Goal: Information Seeking & Learning: Learn about a topic

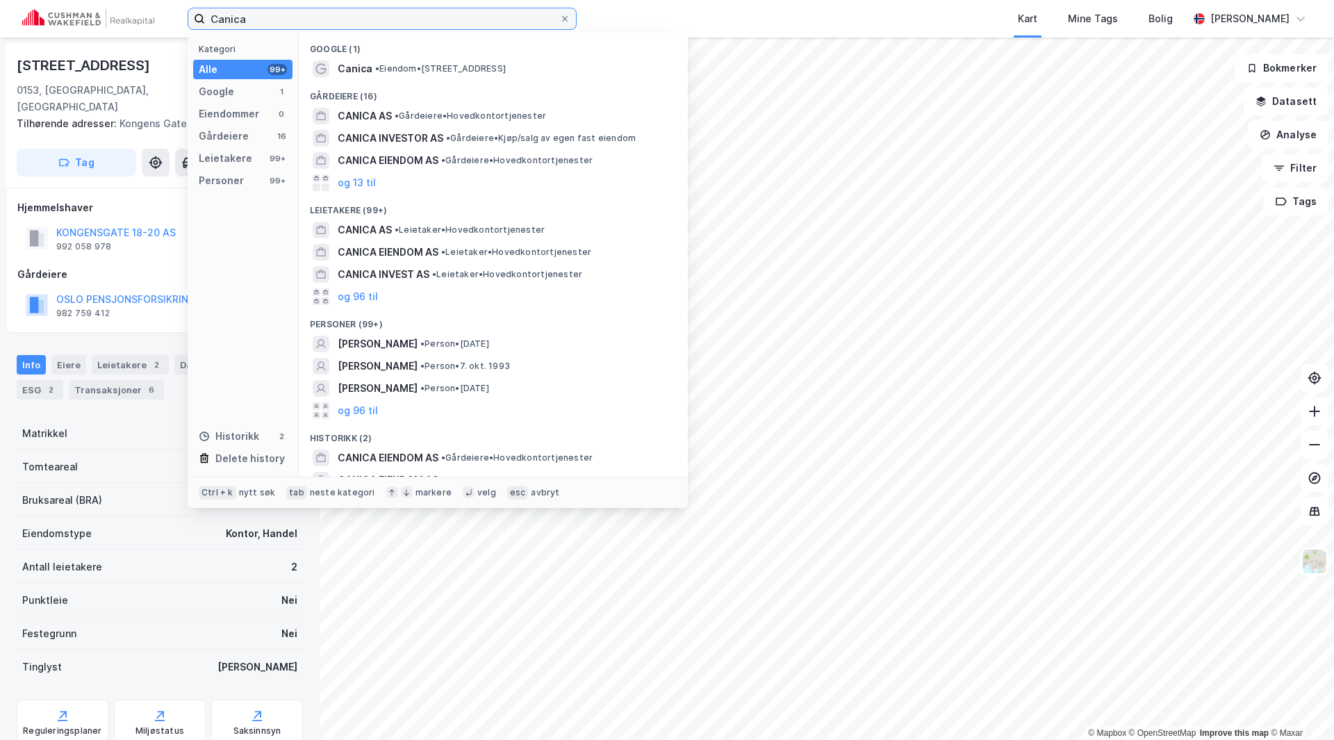
drag, startPoint x: 270, startPoint y: 19, endPoint x: 183, endPoint y: 24, distance: 87.7
click at [183, 24] on div "Canica Kategori Alle 99+ Google 1 Eiendommer 0 Gårdeiere 16 Leietakere 99+ Pers…" at bounding box center [667, 19] width 1334 height 38
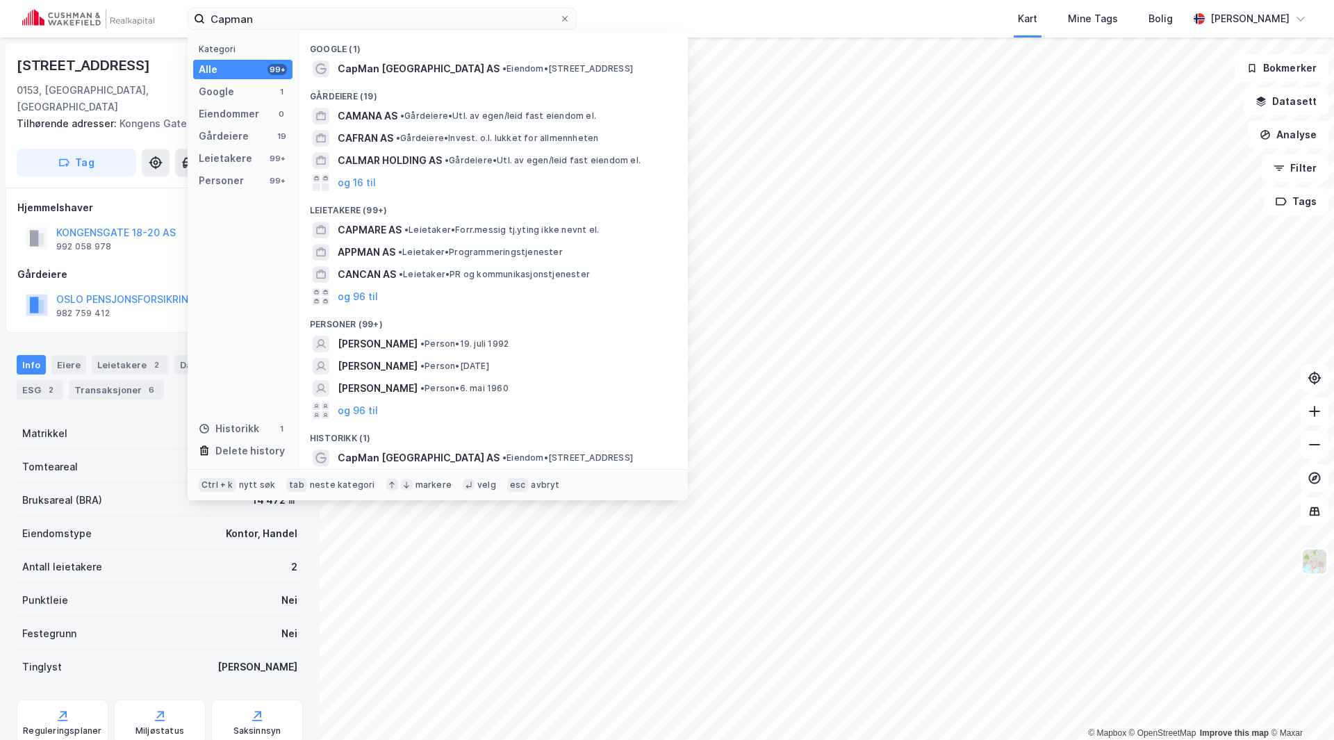
click at [381, 49] on div "Google (1)" at bounding box center [493, 45] width 389 height 25
click at [371, 68] on span "CapMan Norway AS" at bounding box center [419, 68] width 162 height 17
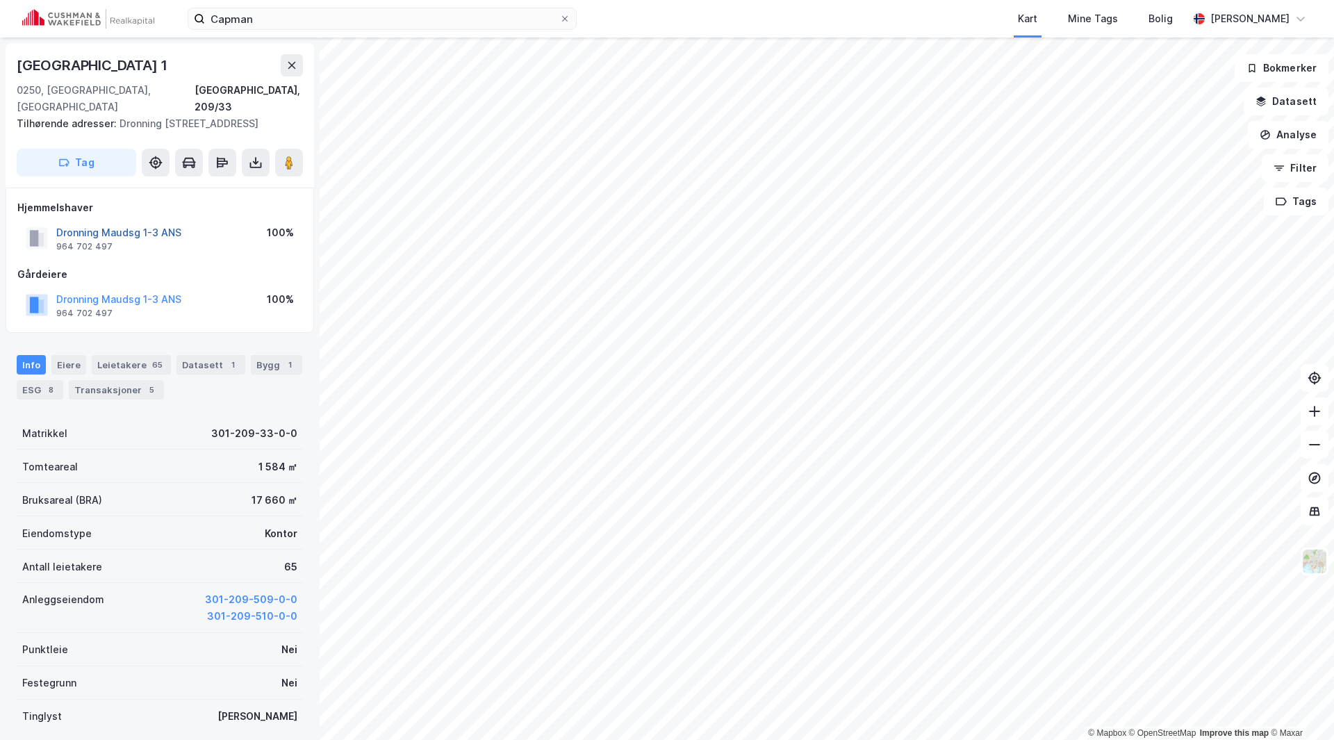
click at [0, 0] on button "Dronning Maudsg 1-3 ANS" at bounding box center [0, 0] width 0 height 0
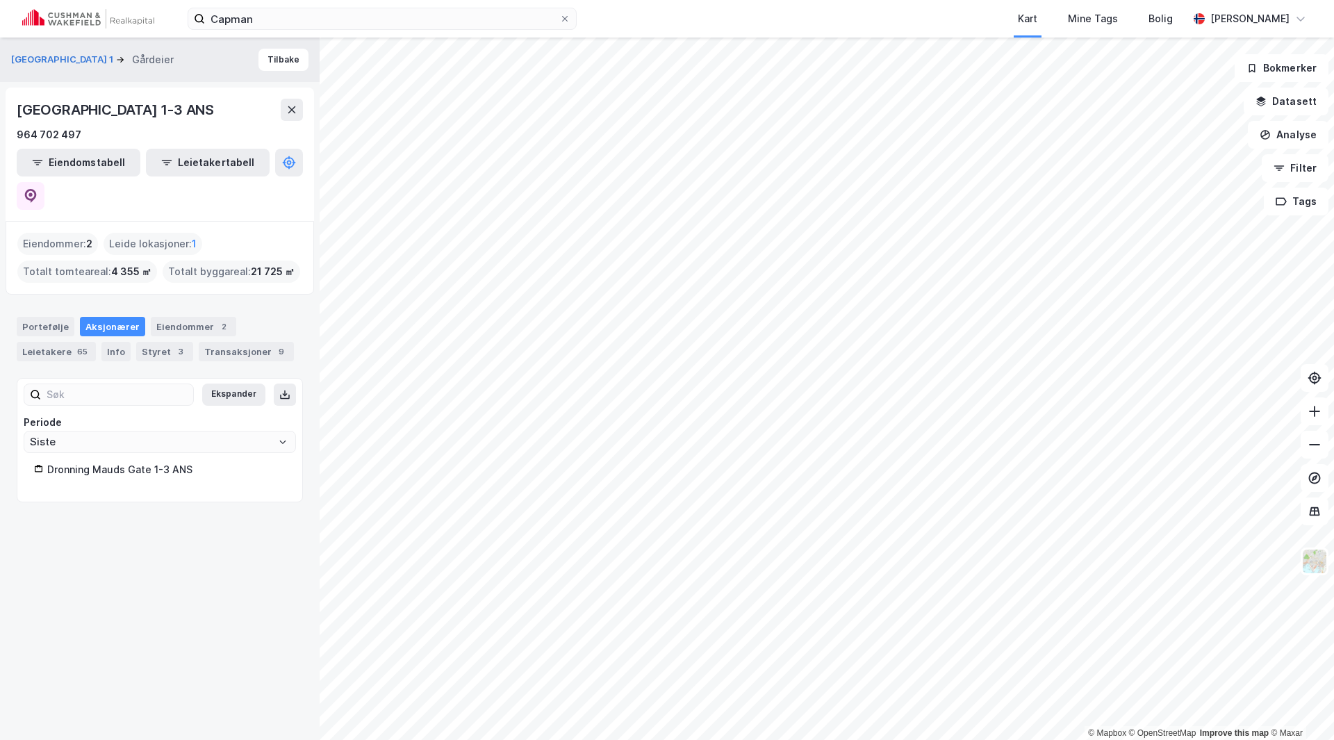
click at [105, 317] on div "Aksjonærer" at bounding box center [112, 326] width 65 height 19
click at [26, 317] on div "Portefølje" at bounding box center [46, 326] width 58 height 19
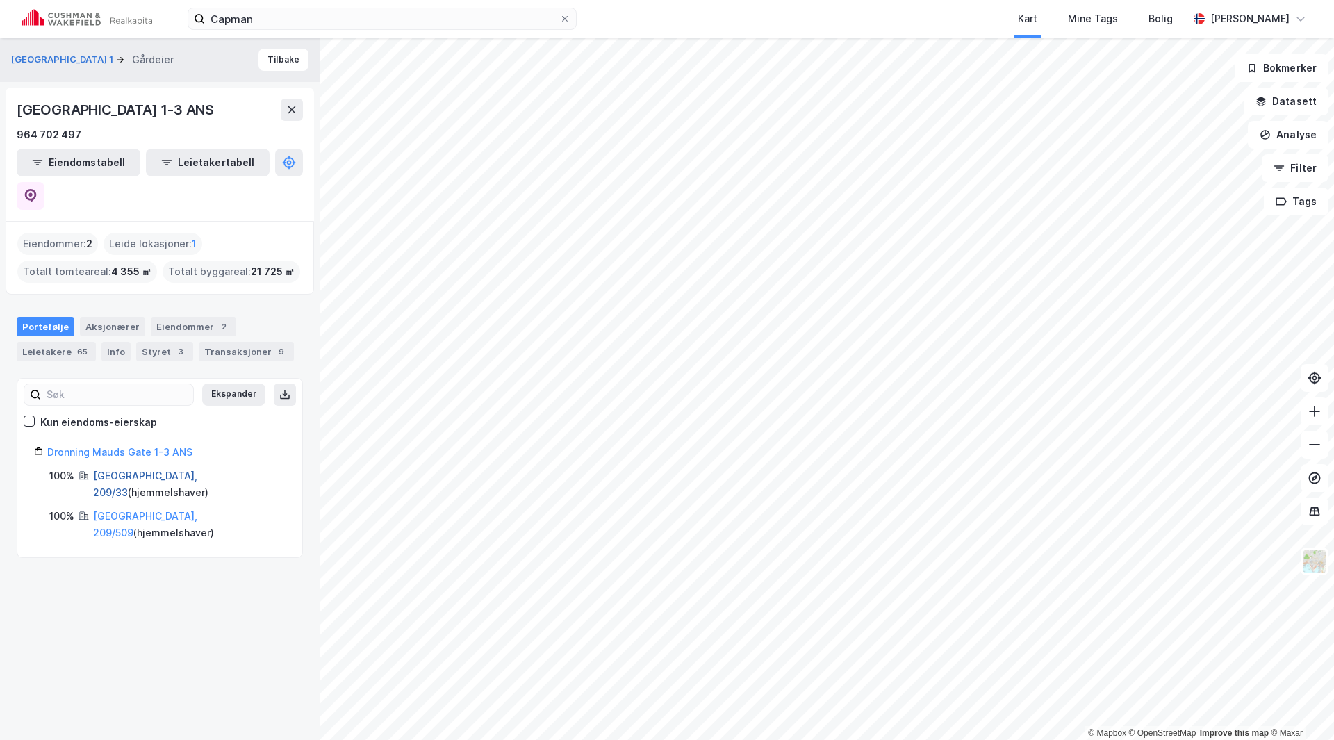
click at [123, 470] on link "Oslo, 209/33" at bounding box center [145, 484] width 104 height 28
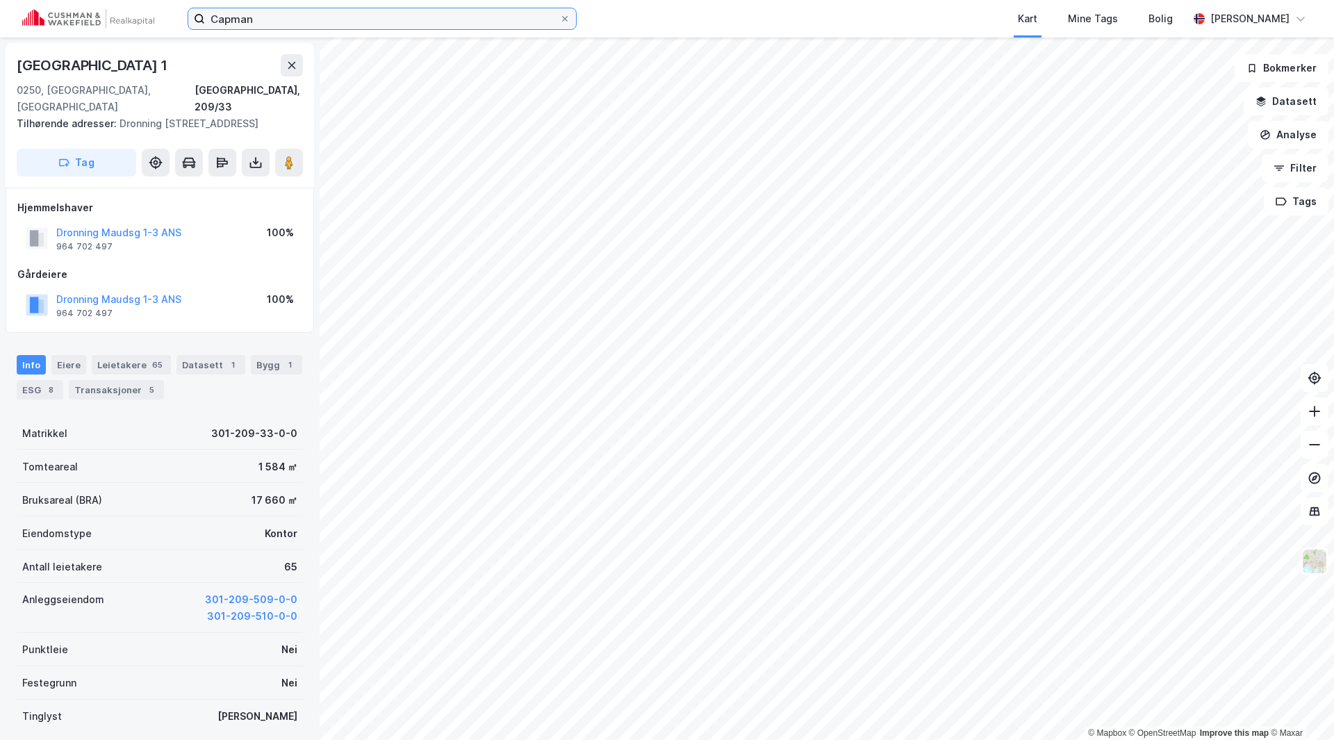
click at [303, 21] on input "Capman" at bounding box center [382, 18] width 354 height 21
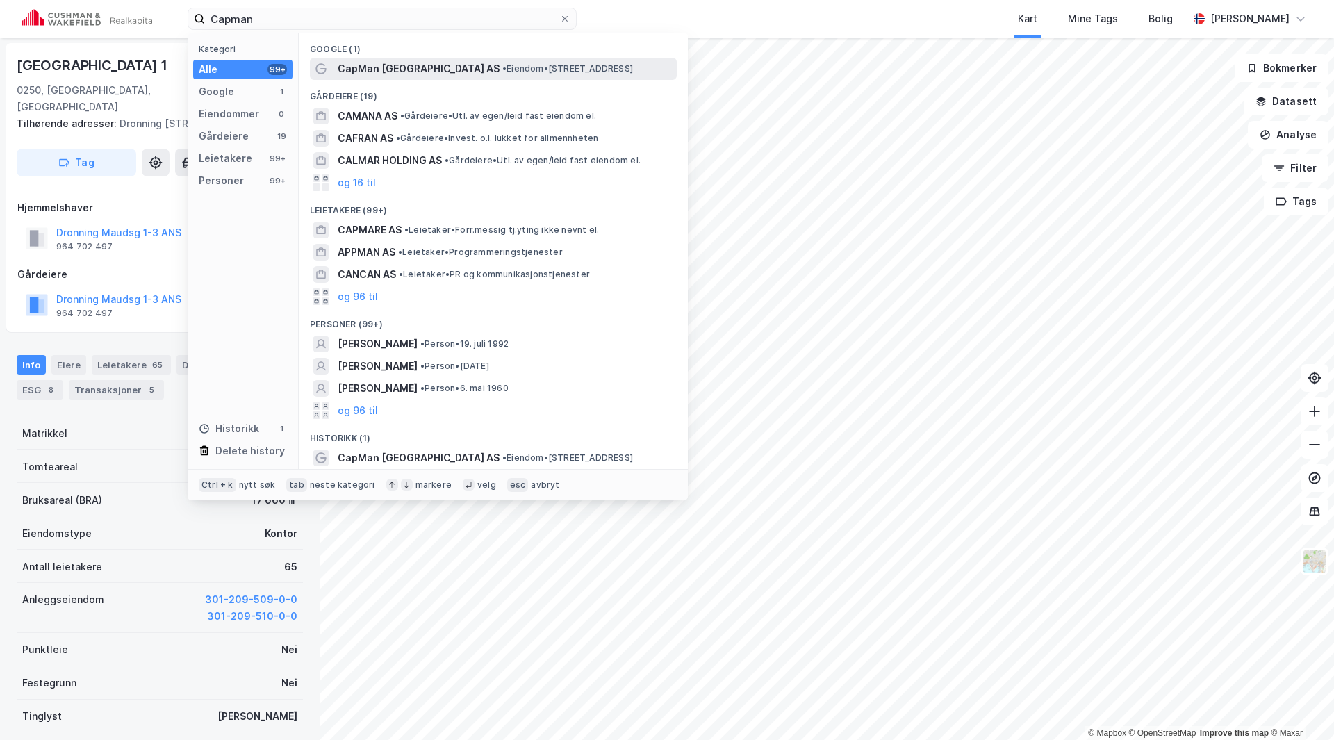
click at [402, 72] on span "CapMan Norway AS" at bounding box center [419, 68] width 162 height 17
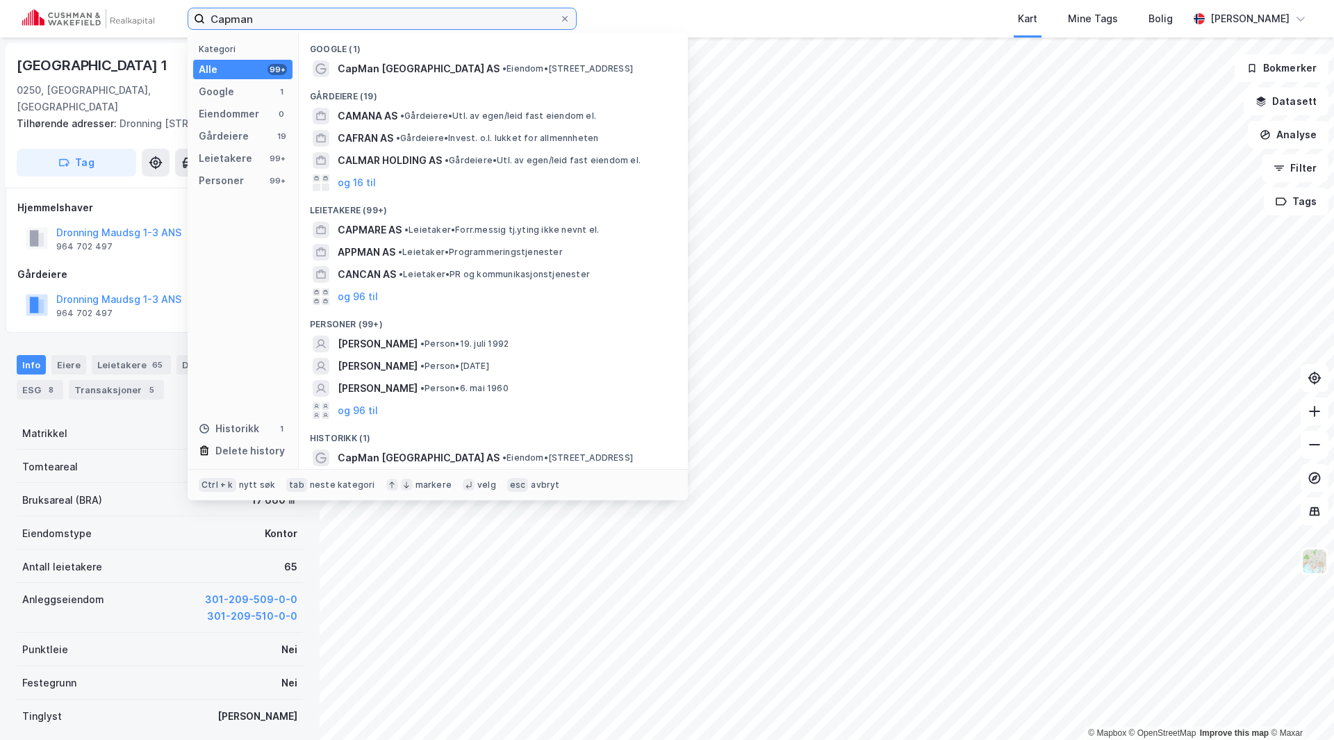
drag, startPoint x: 321, startPoint y: 22, endPoint x: 154, endPoint y: 28, distance: 167.5
click at [154, 28] on div "Capman Kategori Alle 99+ Google 1 Eiendommer 0 Gårdeiere 19 Leietakere 99+ Pers…" at bounding box center [667, 19] width 1334 height 38
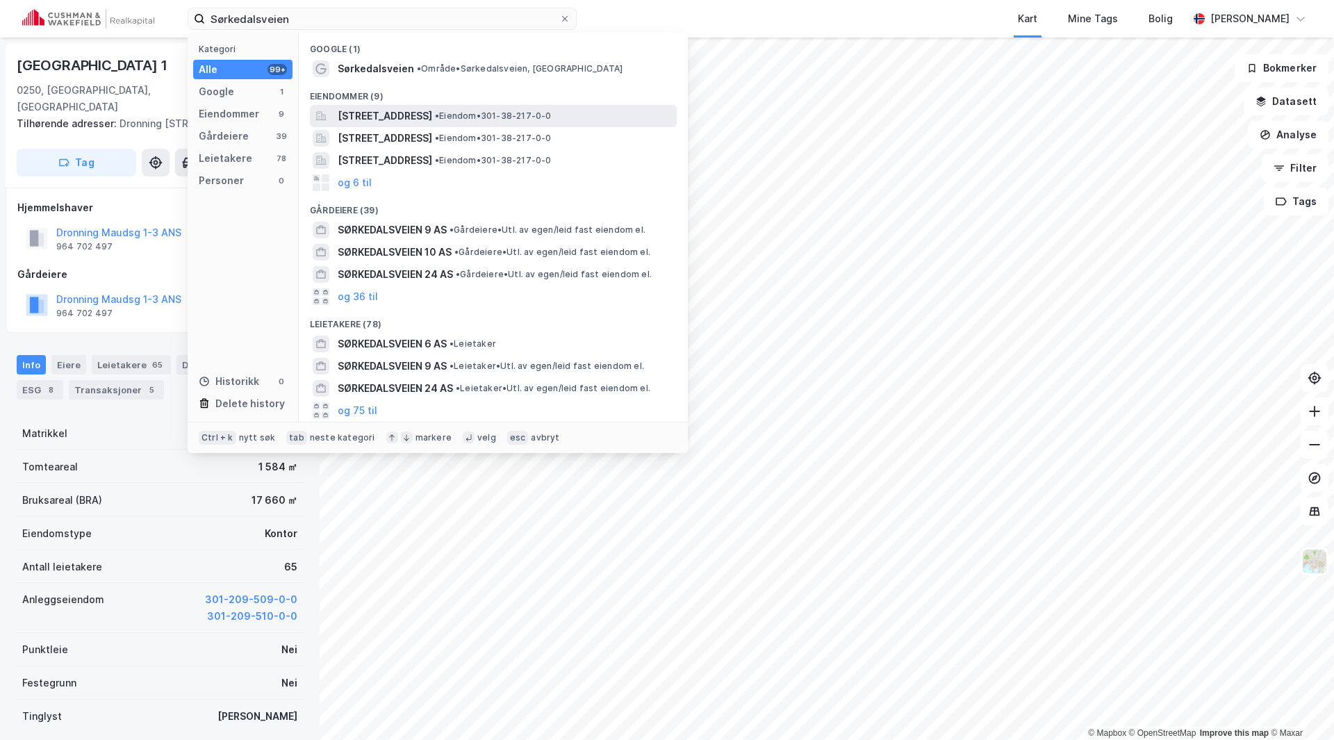
click at [358, 110] on span "Sørkedalsveien 1A, 0369, OSLO, OSLO" at bounding box center [385, 116] width 94 height 17
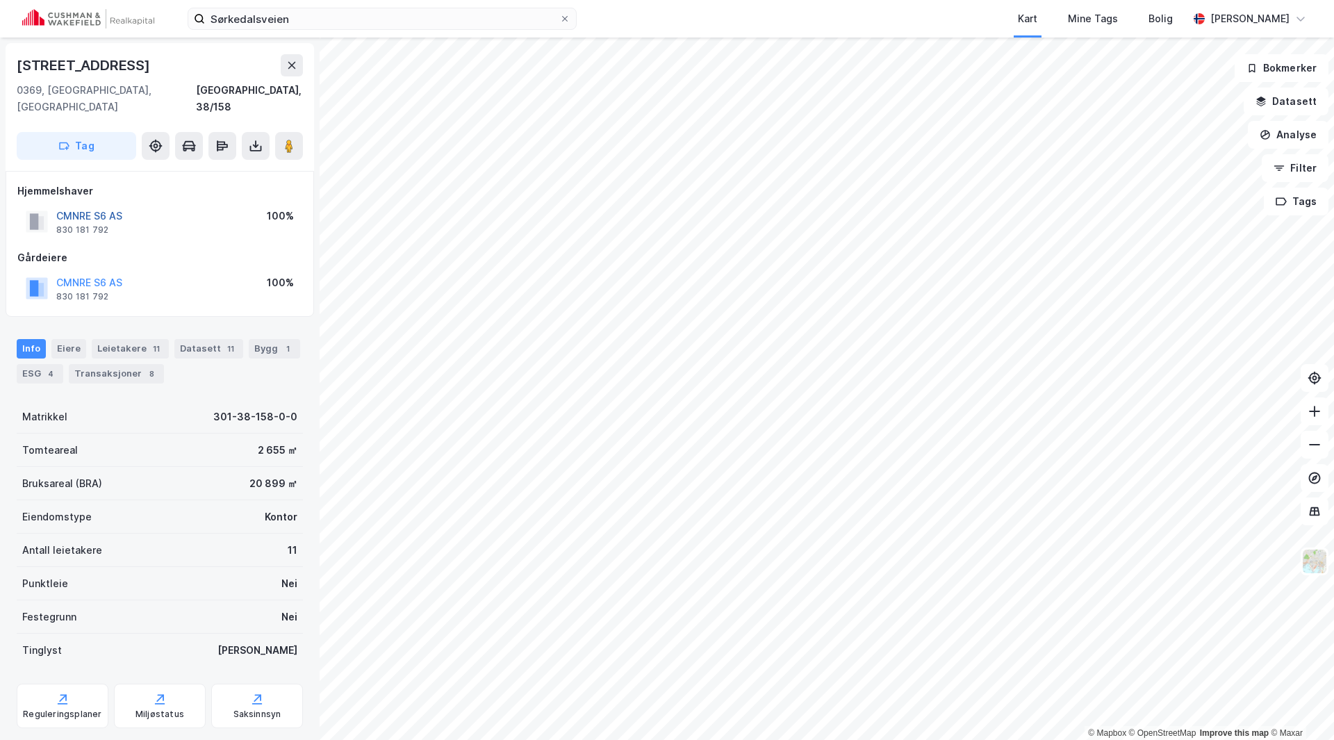
click at [0, 0] on button "CMNRE S6 AS" at bounding box center [0, 0] width 0 height 0
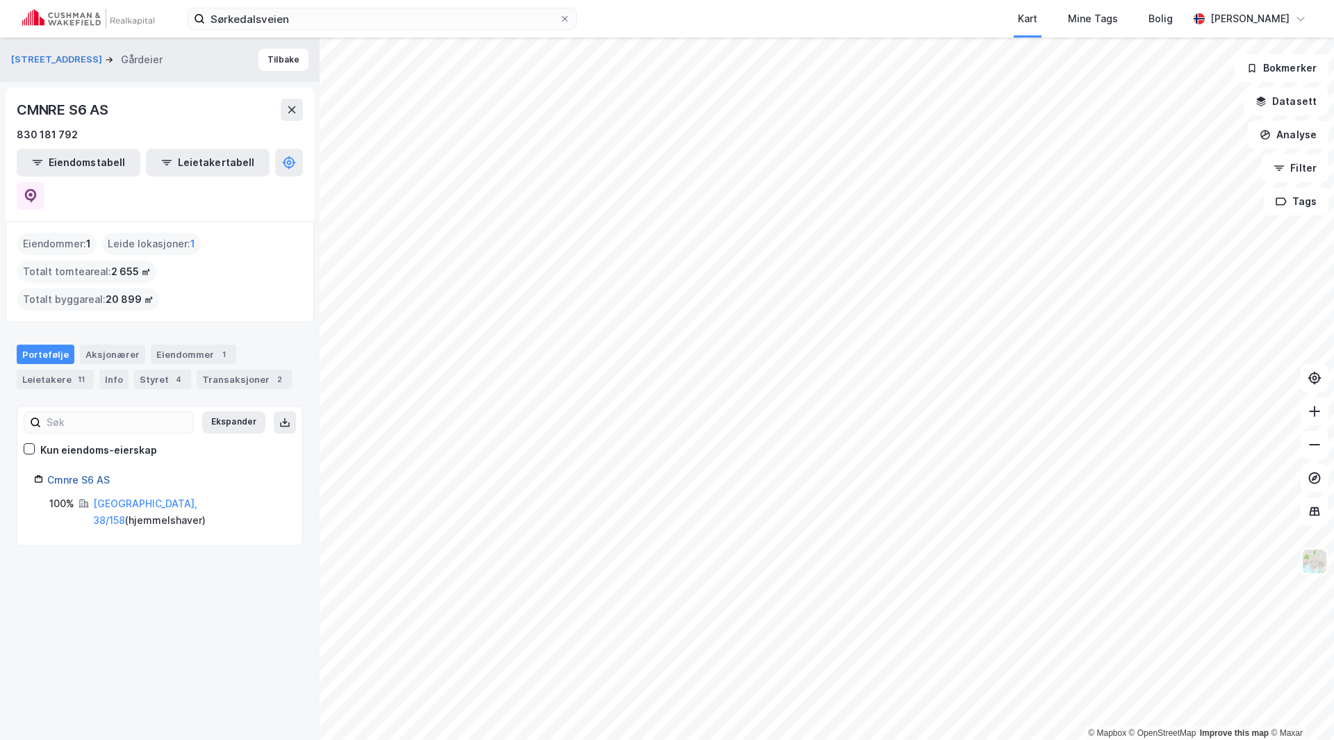
click at [90, 474] on link "Cmnre S6 AS" at bounding box center [78, 480] width 63 height 12
click at [88, 345] on div "Aksjonærer" at bounding box center [112, 354] width 65 height 19
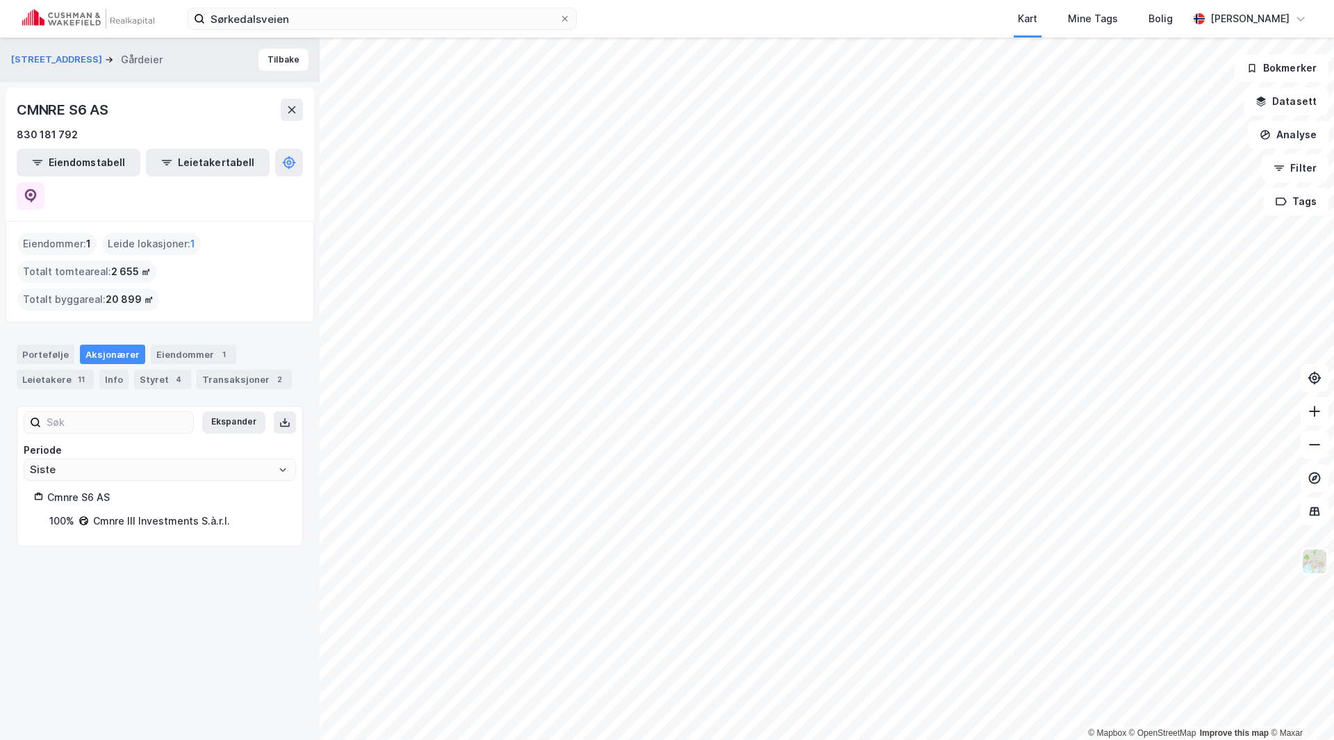
click at [140, 513] on div "Cmnre III Investments S.à.r.l." at bounding box center [161, 521] width 137 height 17
drag, startPoint x: 241, startPoint y: 461, endPoint x: 102, endPoint y: 465, distance: 139.0
click at [102, 513] on div "100% Cmnre III Investments S.à.r.l." at bounding box center [167, 521] width 236 height 17
click at [46, 489] on div "Cmnre S6 AS" at bounding box center [159, 497] width 251 height 17
drag, startPoint x: 112, startPoint y: 109, endPoint x: 0, endPoint y: 116, distance: 112.1
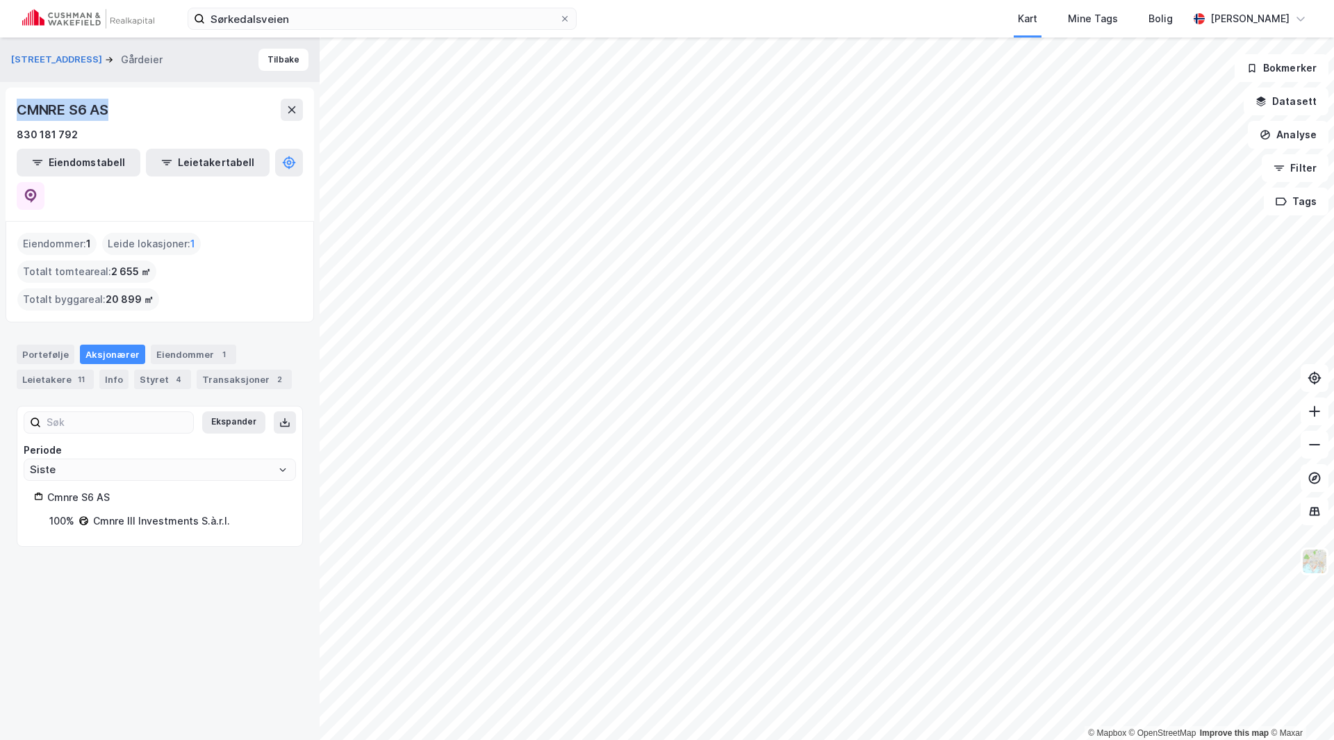
click at [0, 116] on div "Sørkedalsveien 6 Gårdeier Tilbake CMNRE S6 AS 830 181 792 Eiendomstabell Leieta…" at bounding box center [160, 389] width 320 height 702
copy div "CMNRE S6 AS"
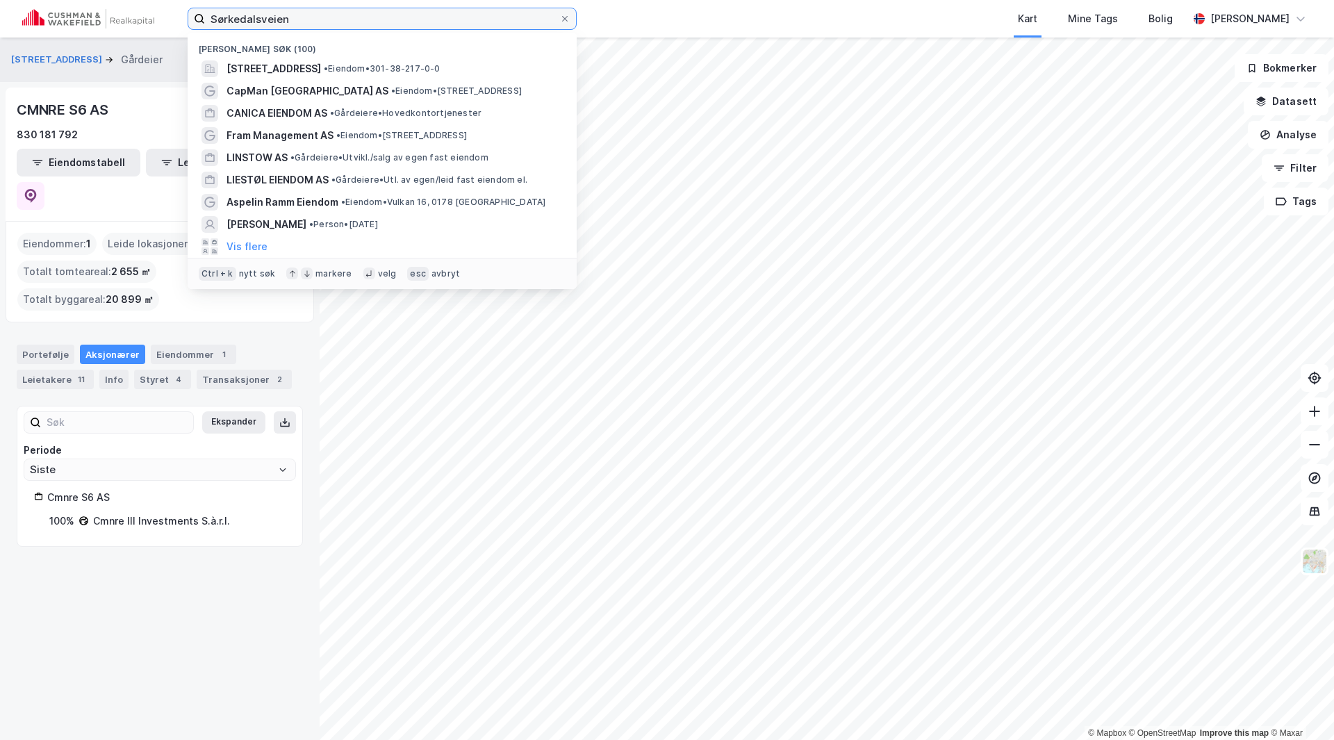
drag, startPoint x: 308, startPoint y: 22, endPoint x: 131, endPoint y: 31, distance: 177.4
click at [131, 31] on div "Sørkedalsveien Nylige søk (100) Sørkedalsveien 1A, 0369, OSLO, OSLO • Eiendom •…" at bounding box center [667, 19] width 1334 height 38
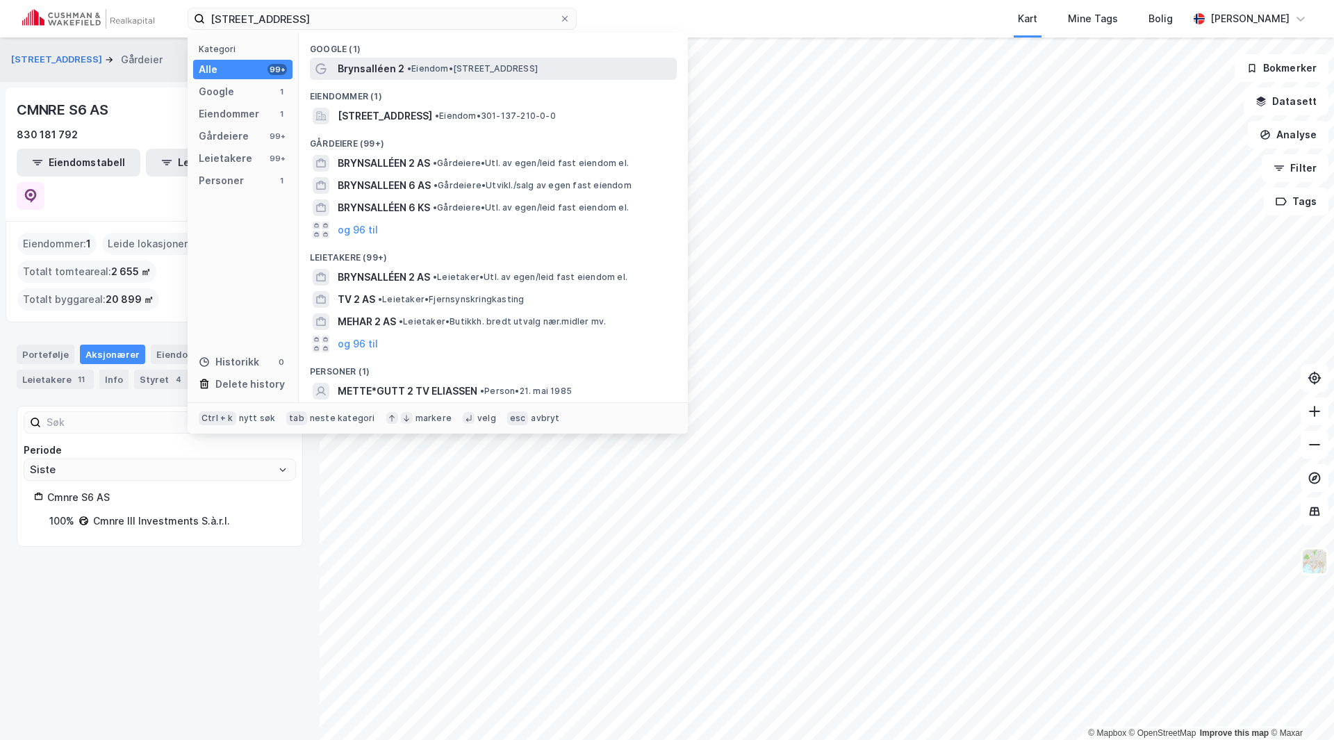
click at [376, 67] on span "Brynsalléen 2" at bounding box center [371, 68] width 67 height 17
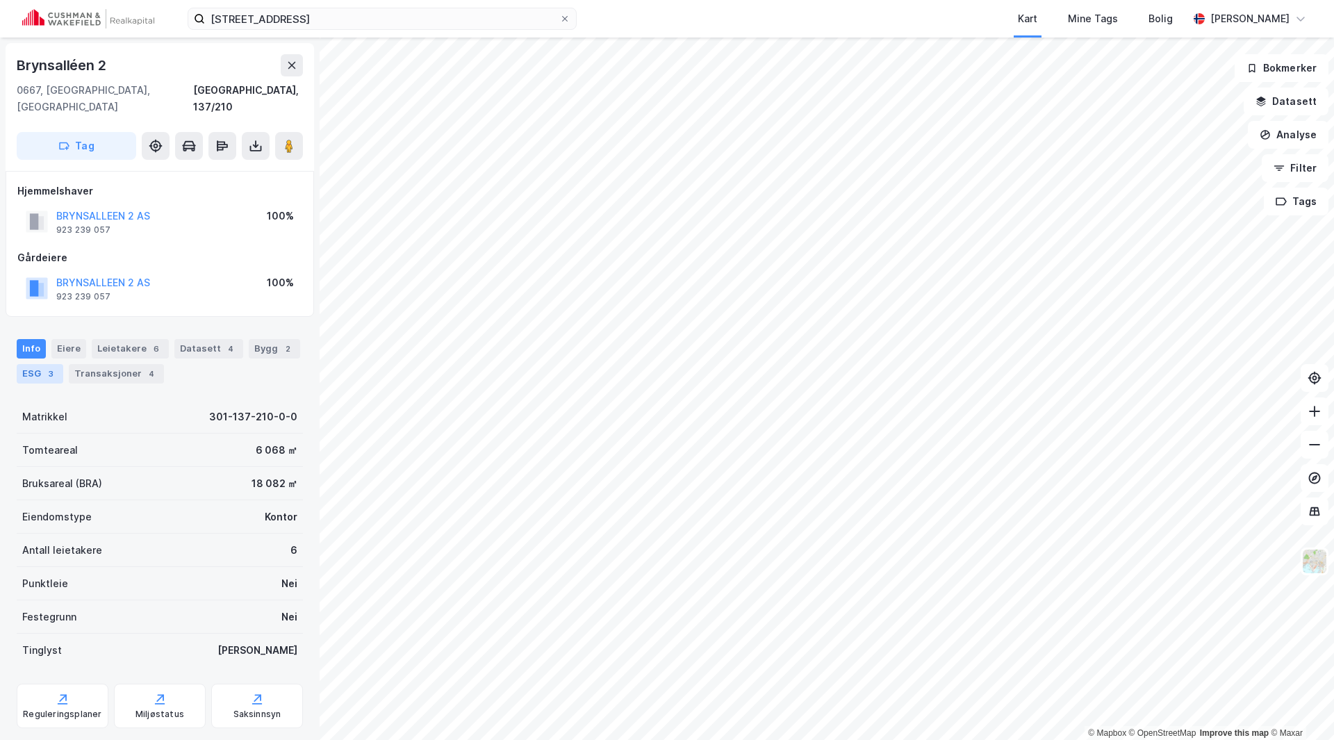
click at [35, 364] on div "ESG 3" at bounding box center [40, 373] width 47 height 19
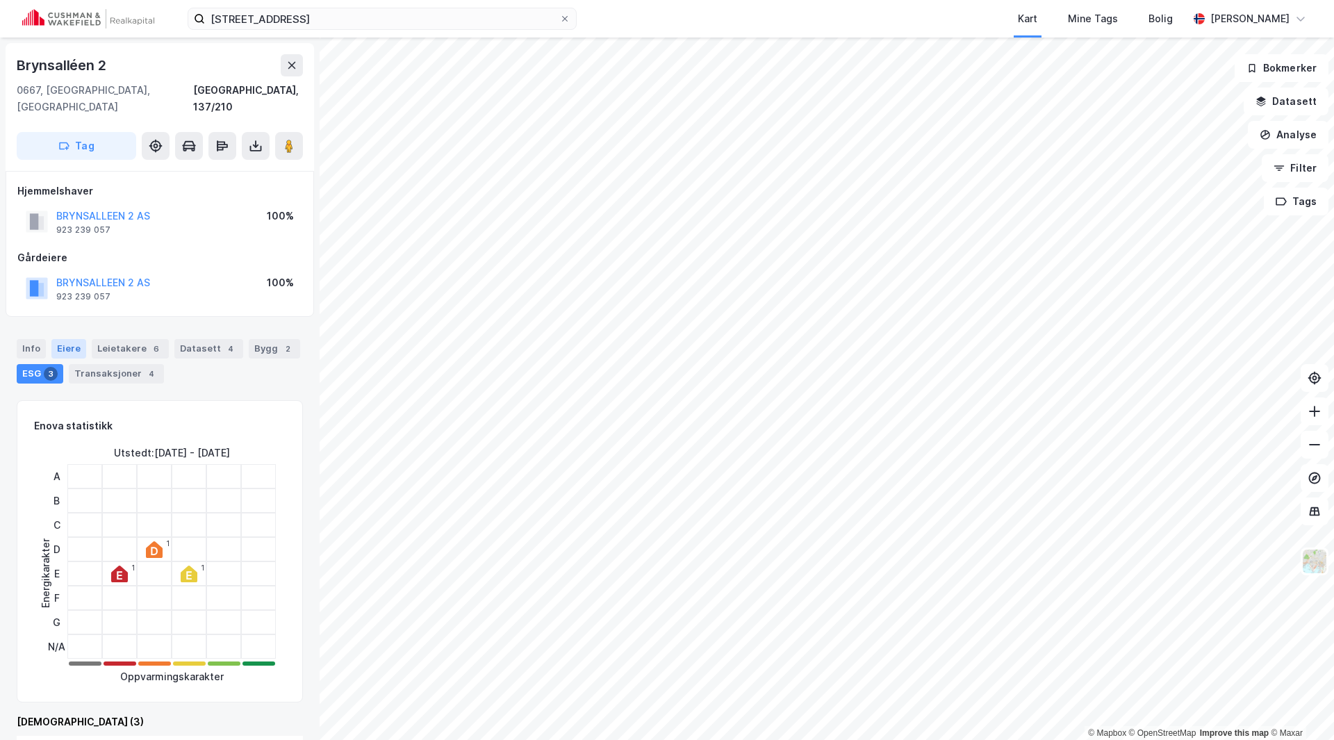
click at [70, 339] on div "Eiere" at bounding box center [68, 348] width 35 height 19
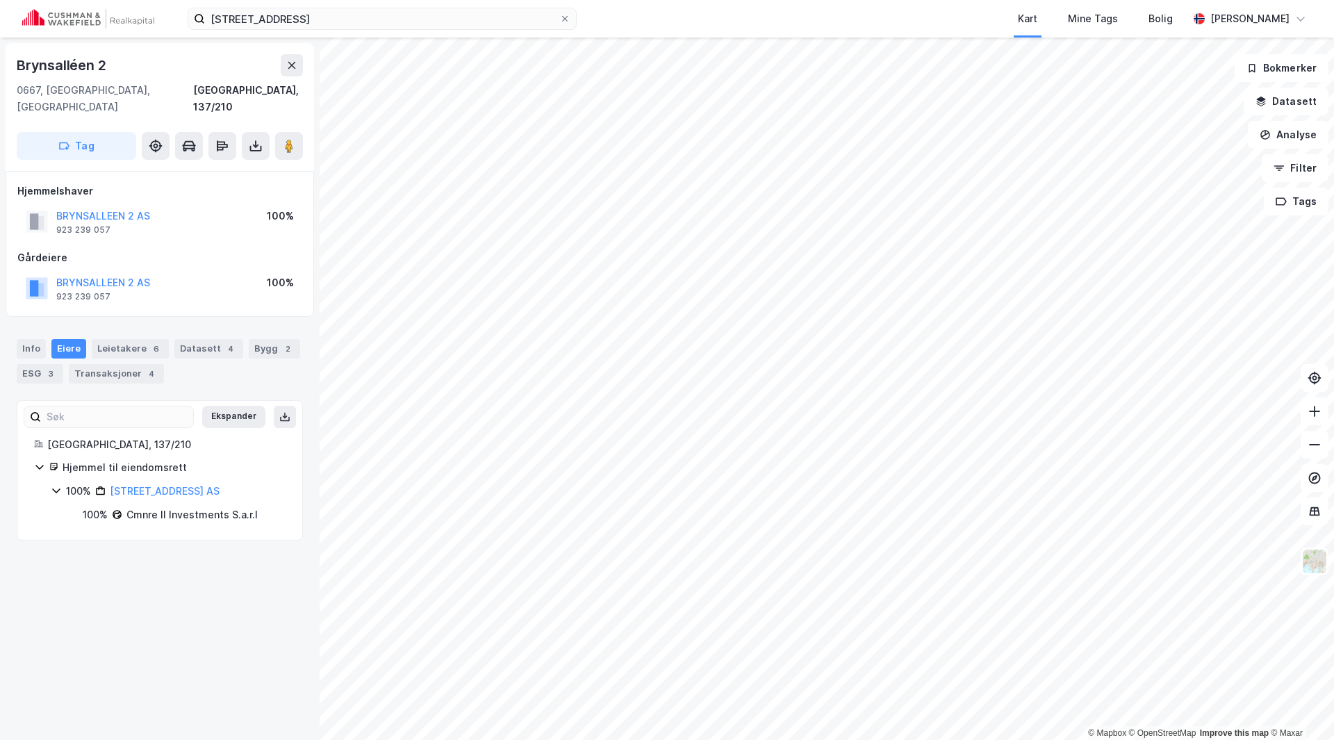
click at [166, 506] on div "Cmnre II Investments S.a.r.l" at bounding box center [191, 514] width 131 height 17
drag, startPoint x: 129, startPoint y: 496, endPoint x: 226, endPoint y: 505, distance: 97.7
click at [226, 506] on div "Cmnre II Investments S.a.r.l" at bounding box center [191, 514] width 131 height 17
copy div "Cmnre II Investments"
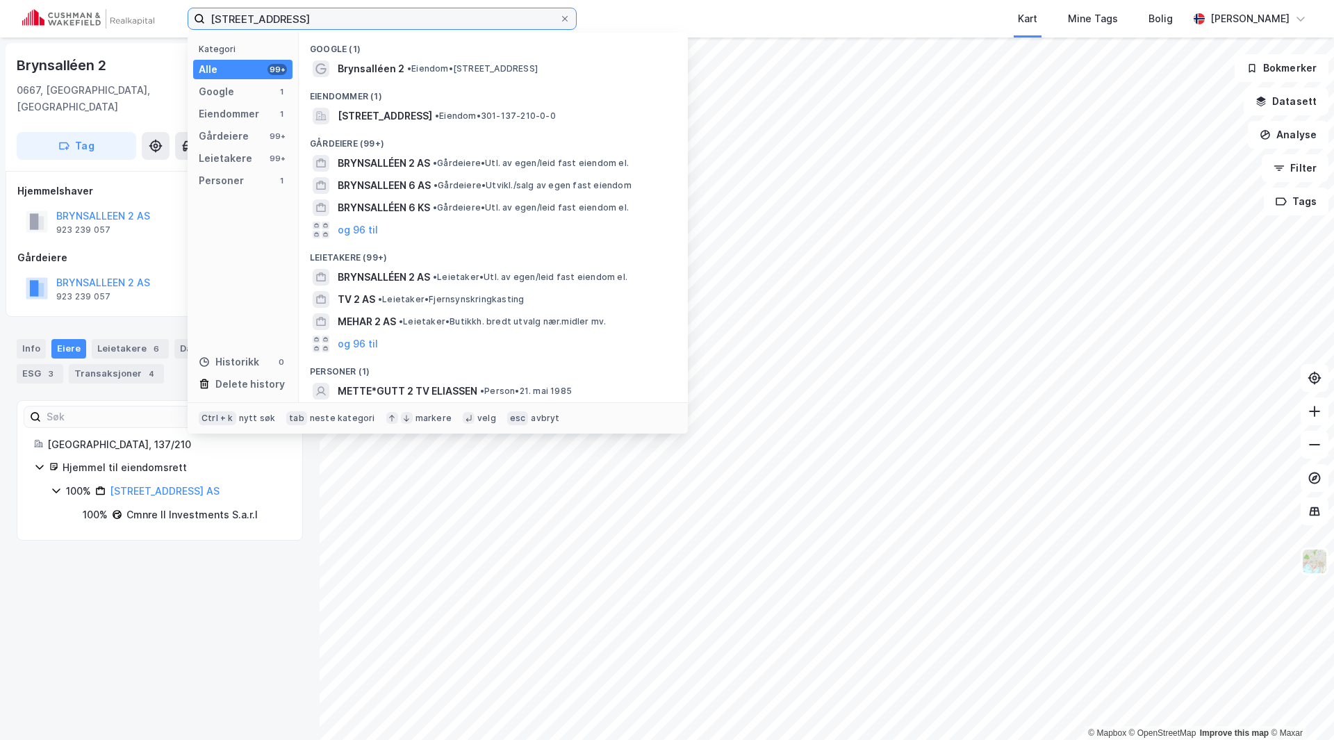
drag, startPoint x: 326, startPoint y: 25, endPoint x: 191, endPoint y: 28, distance: 134.8
click at [192, 28] on label "Brynsalleen 2" at bounding box center [382, 19] width 389 height 22
paste input "Cmnre II Investments"
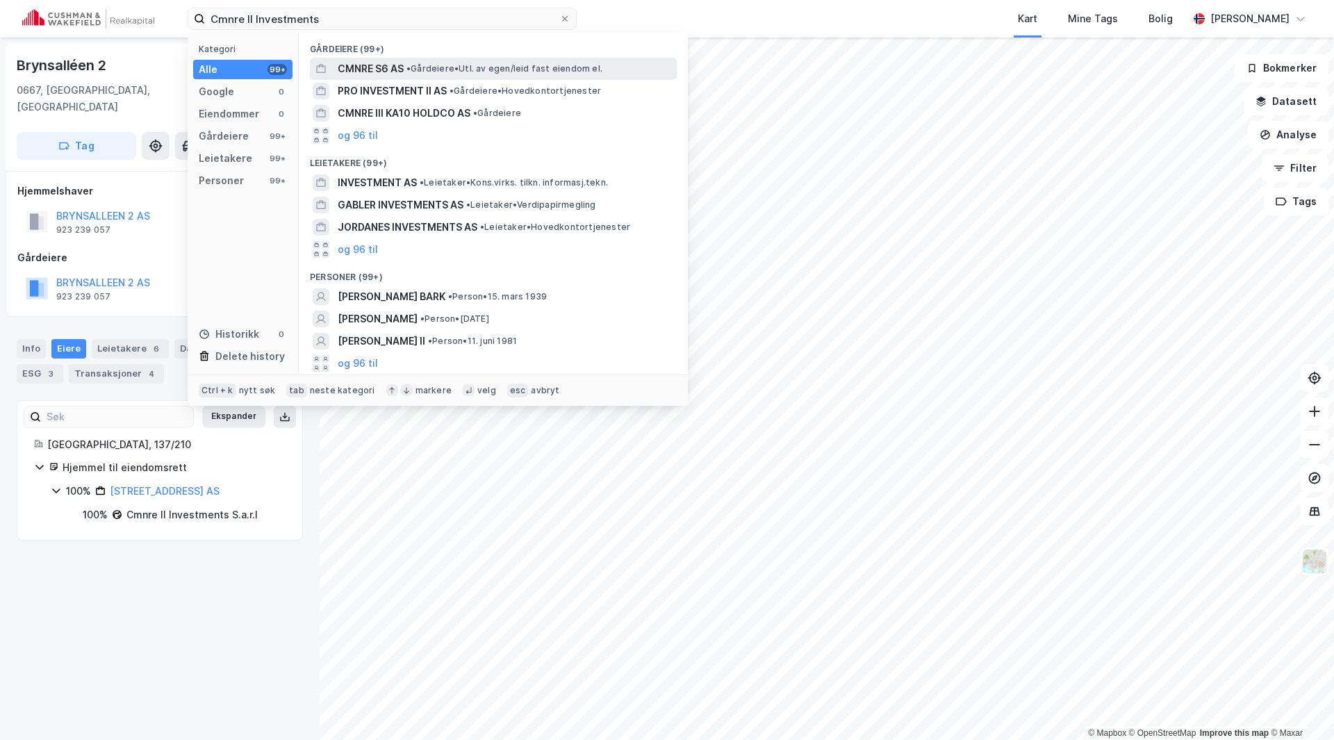
click at [390, 63] on span "CMNRE S6 AS" at bounding box center [371, 68] width 66 height 17
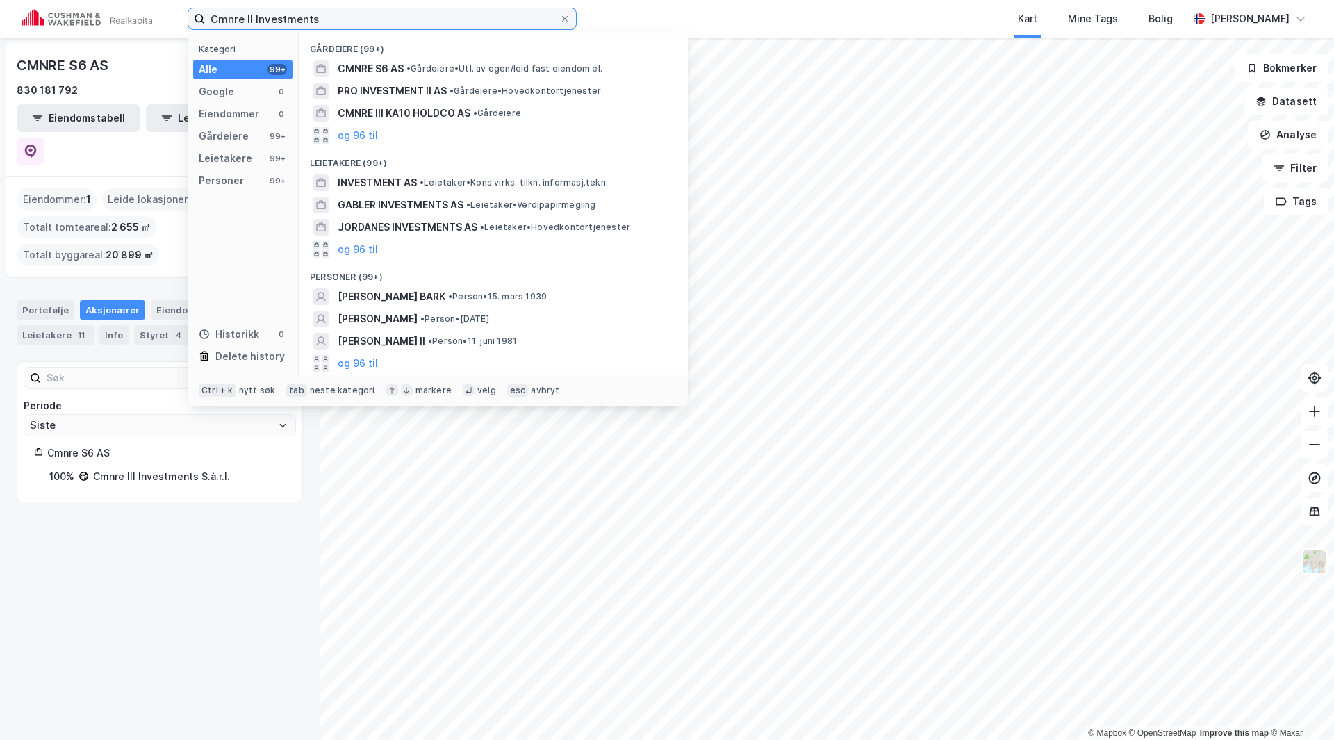
drag, startPoint x: 349, startPoint y: 22, endPoint x: 127, endPoint y: 23, distance: 221.6
click at [127, 23] on div "Cmnre II Investments Kategori Alle 99+ Google 0 Eiendommer 0 Gårdeiere 99+ Leie…" at bounding box center [667, 19] width 1334 height 38
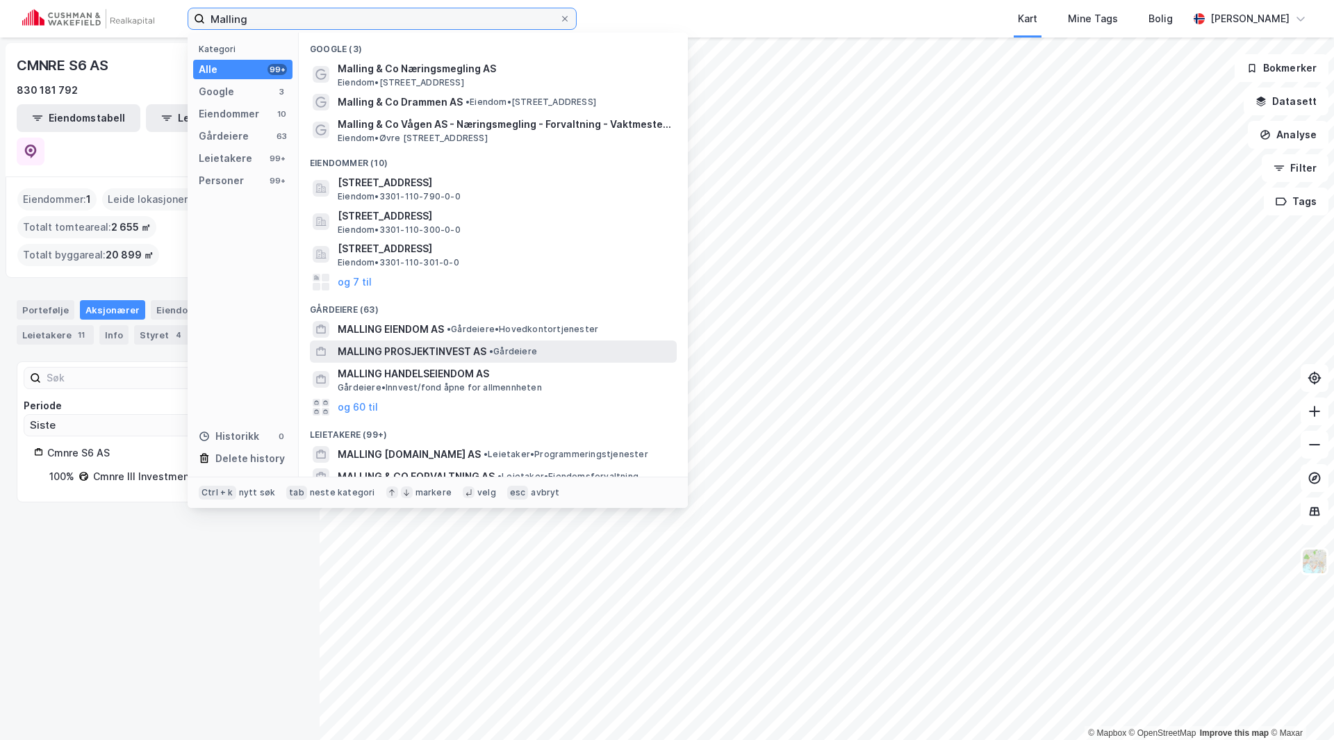
type input "Malling"
click at [383, 354] on span "MALLING PROSJEKTINVEST AS" at bounding box center [412, 351] width 149 height 17
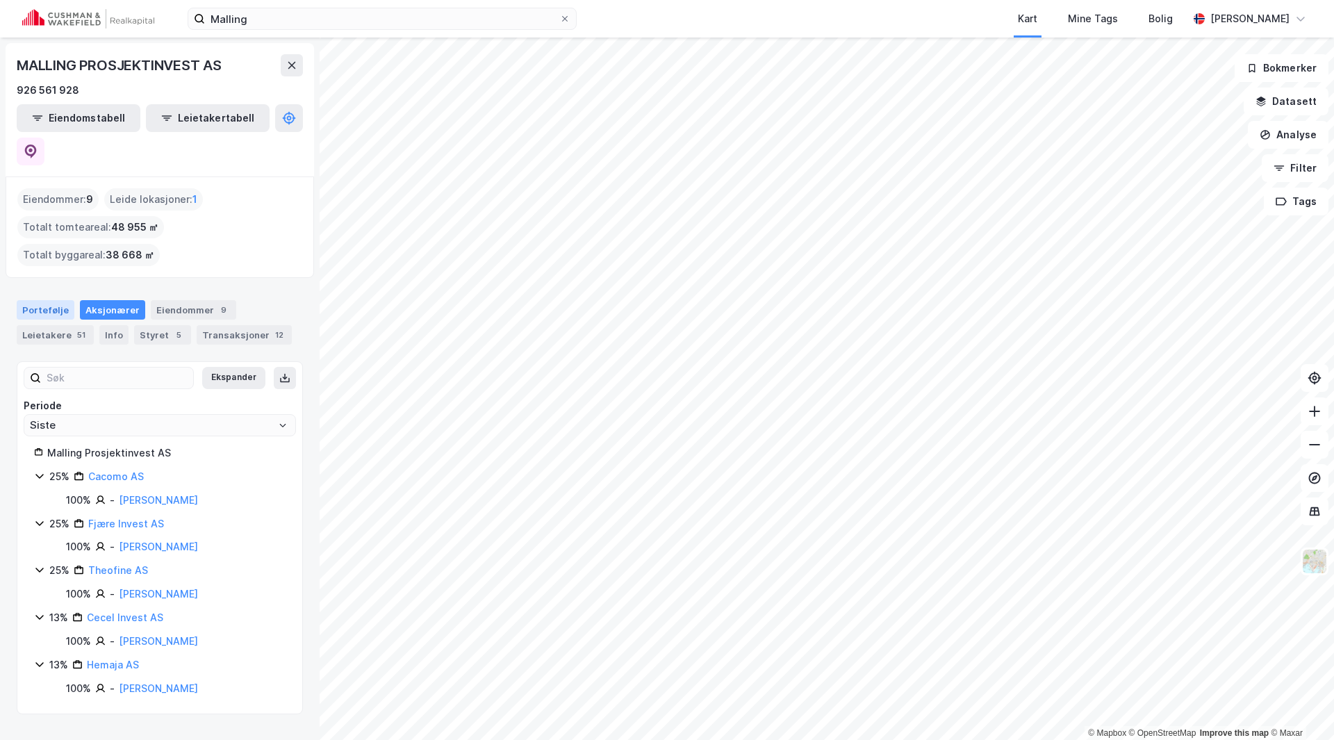
click at [46, 300] on div "Portefølje" at bounding box center [46, 309] width 58 height 19
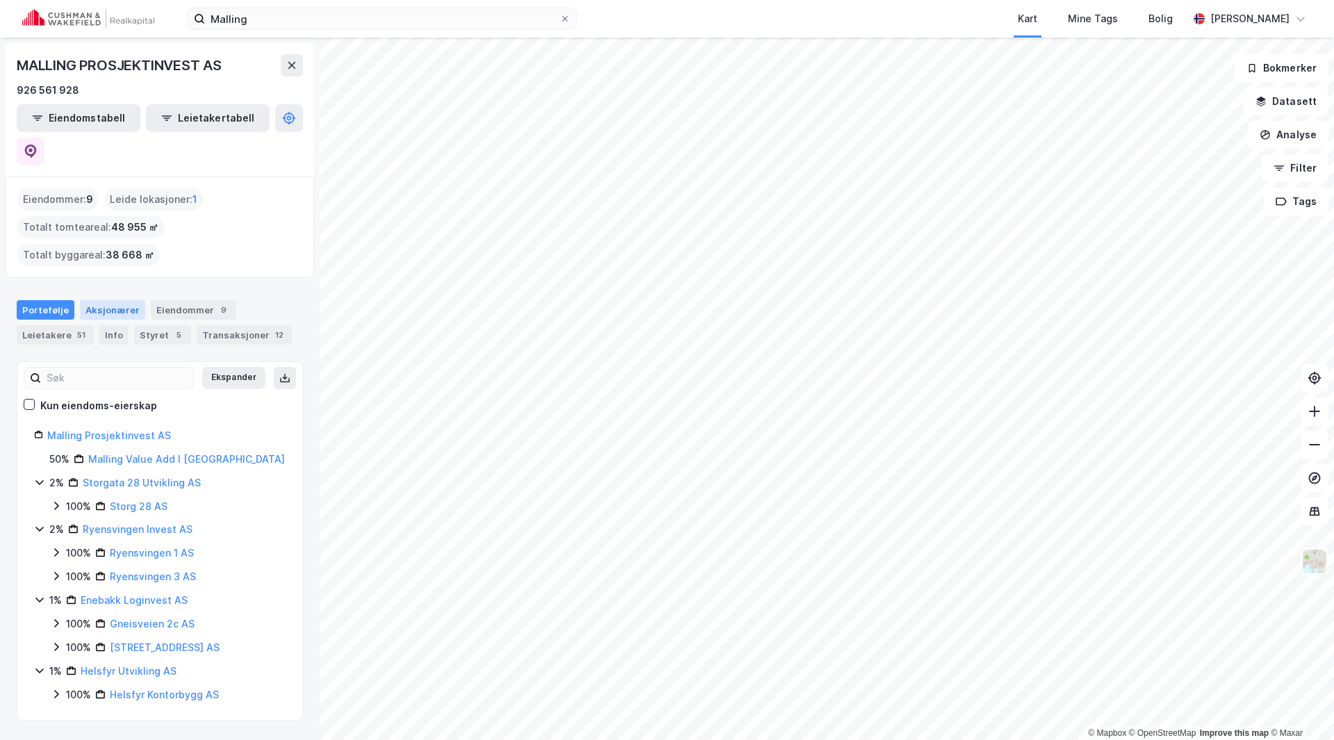
click at [116, 300] on div "Aksjonærer" at bounding box center [112, 309] width 65 height 19
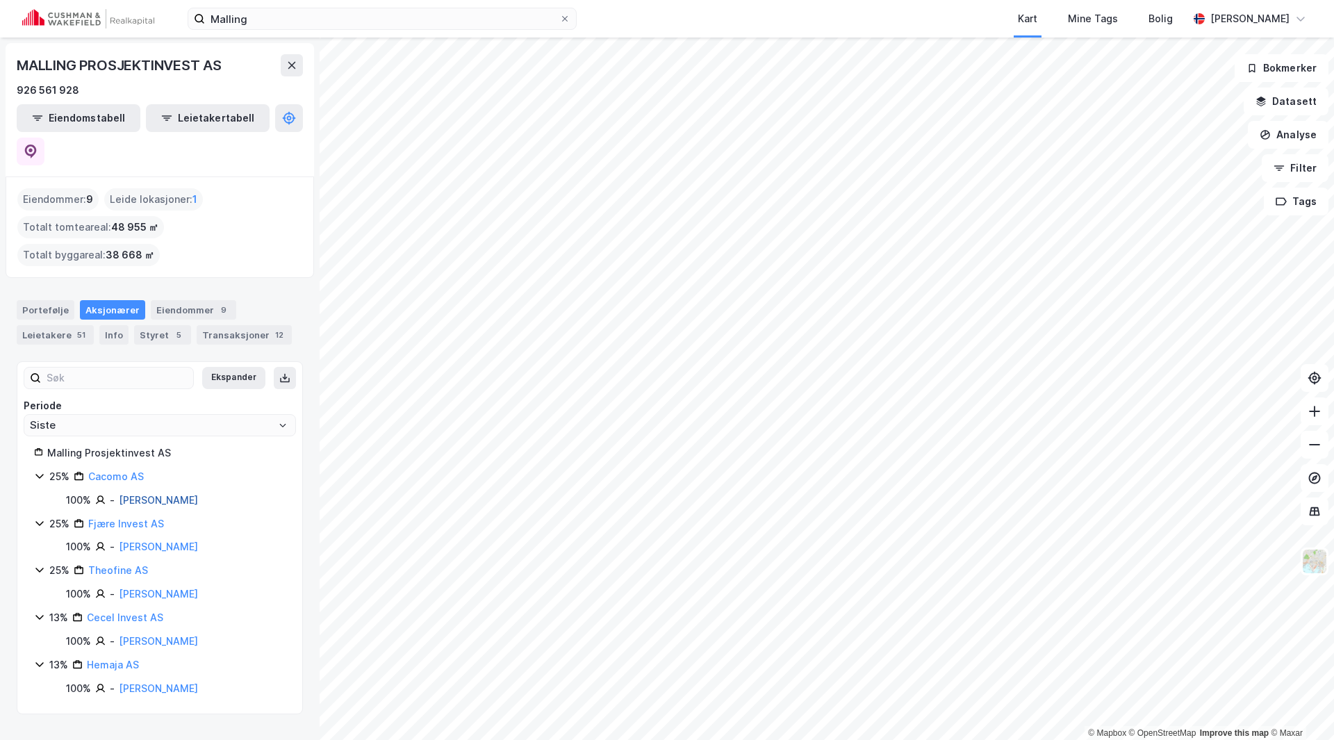
click at [149, 494] on link "Mortensen Mads" at bounding box center [158, 500] width 79 height 12
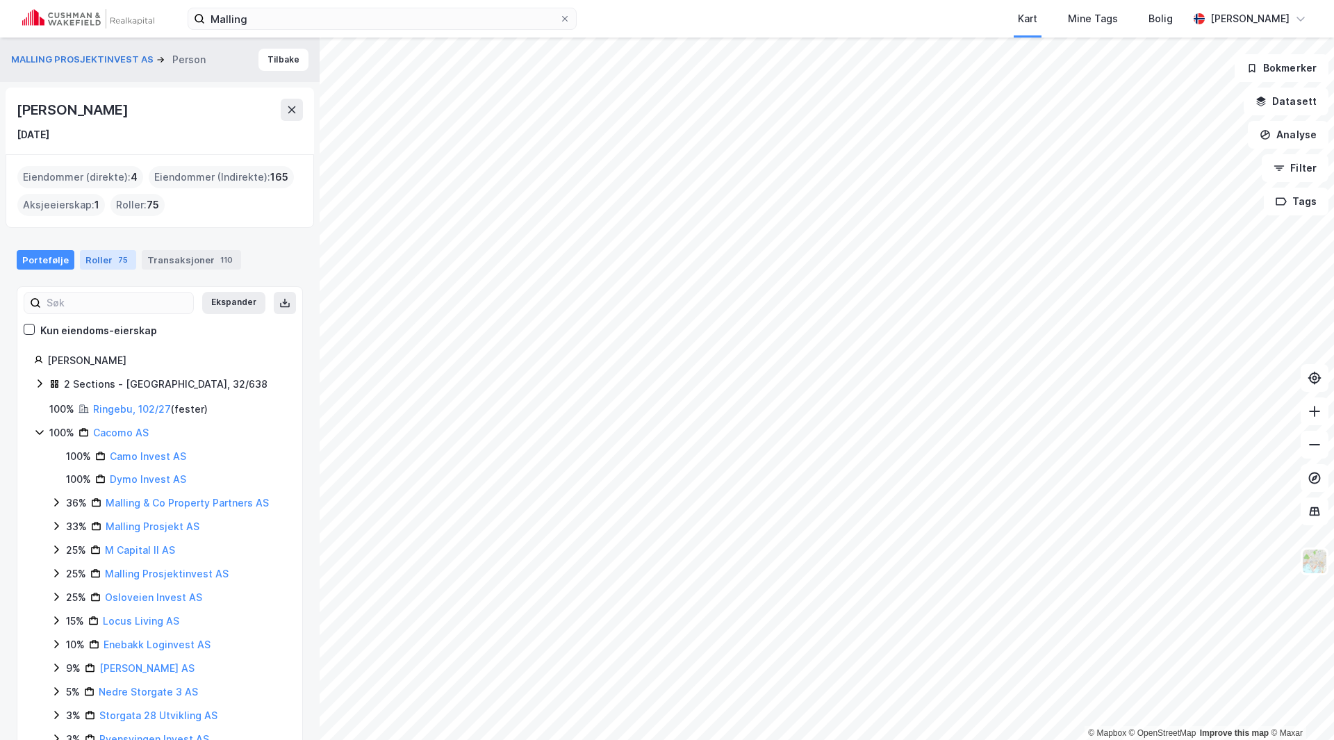
click at [104, 256] on div "Roller 75" at bounding box center [108, 259] width 56 height 19
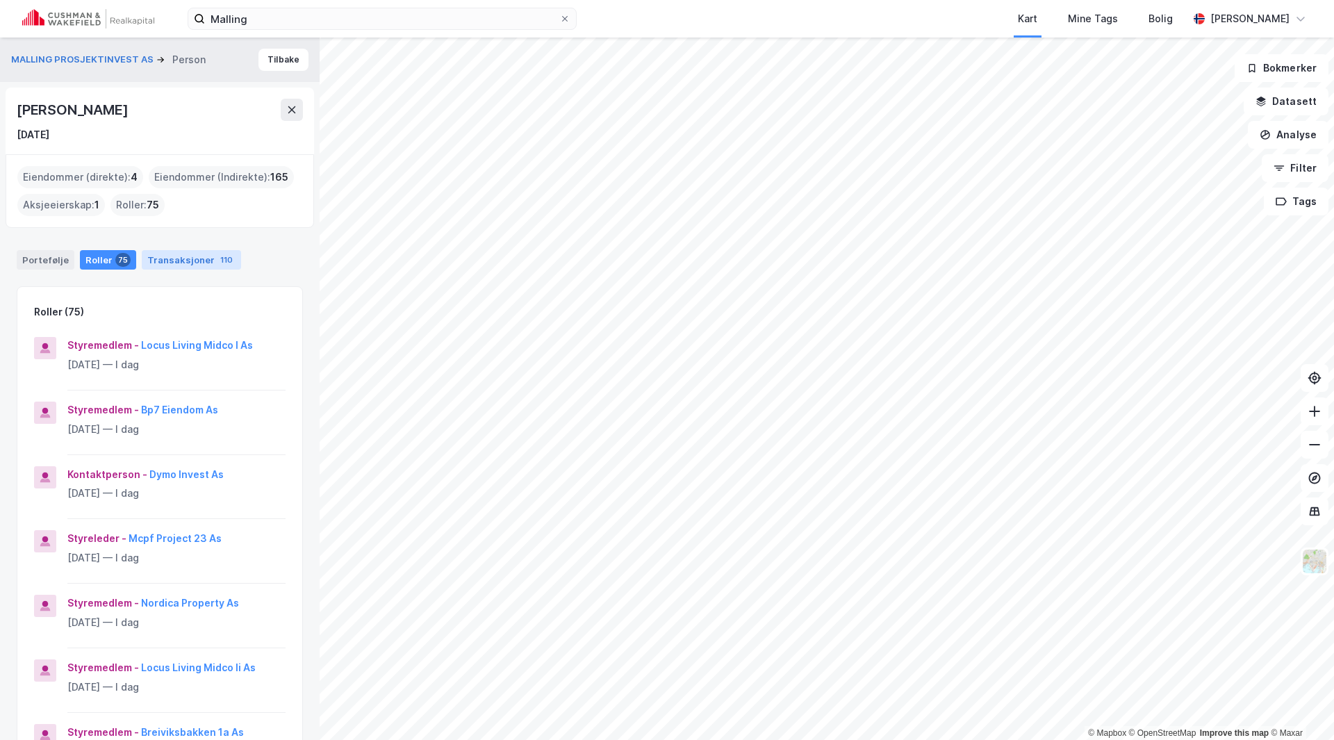
click at [196, 258] on div "Transaksjoner 110" at bounding box center [191, 259] width 99 height 19
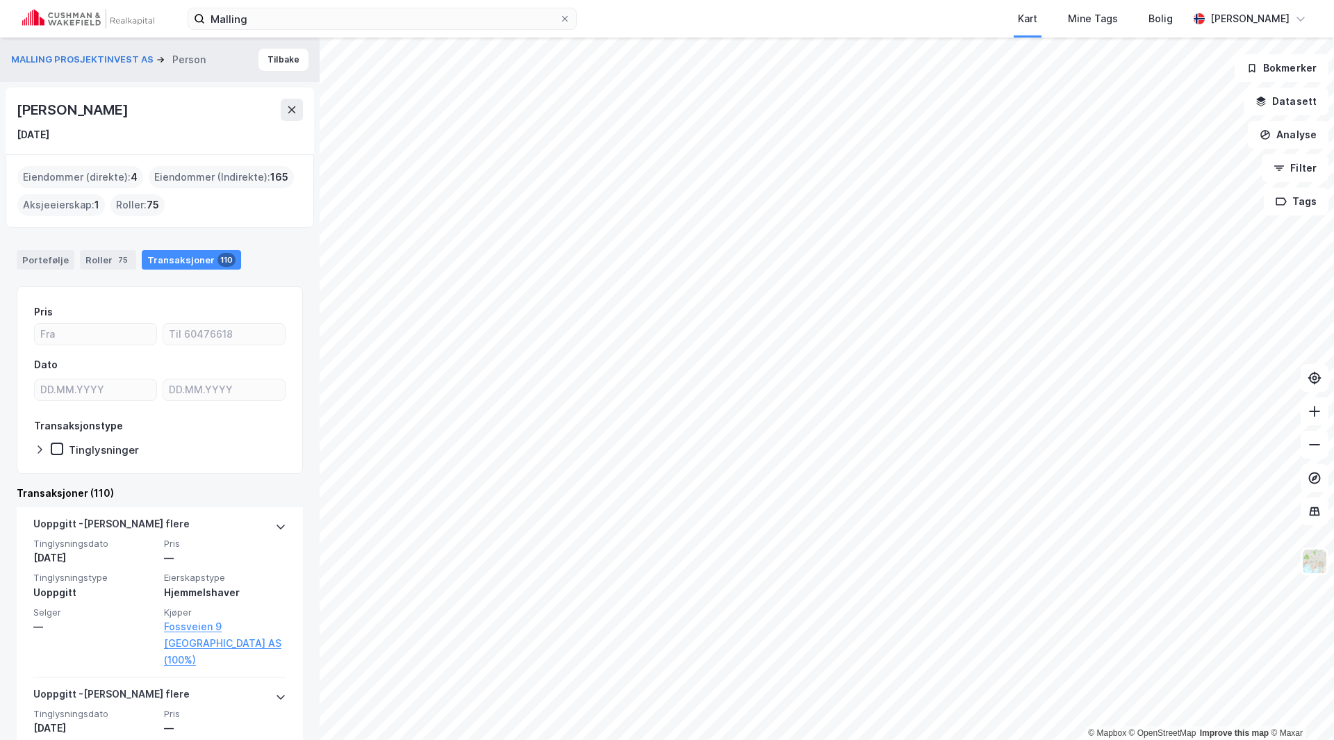
click at [93, 176] on div "Eiendommer (direkte) : 4" at bounding box center [80, 177] width 126 height 22
drag, startPoint x: 181, startPoint y: 174, endPoint x: 177, endPoint y: 183, distance: 9.0
click at [181, 174] on div "Eiendommer (Indirekte) : 165" at bounding box center [221, 177] width 145 height 22
click at [59, 204] on div "Aksjeeierskap : 1" at bounding box center [61, 205] width 88 height 22
click at [128, 213] on div "Roller : 75" at bounding box center [137, 205] width 54 height 22
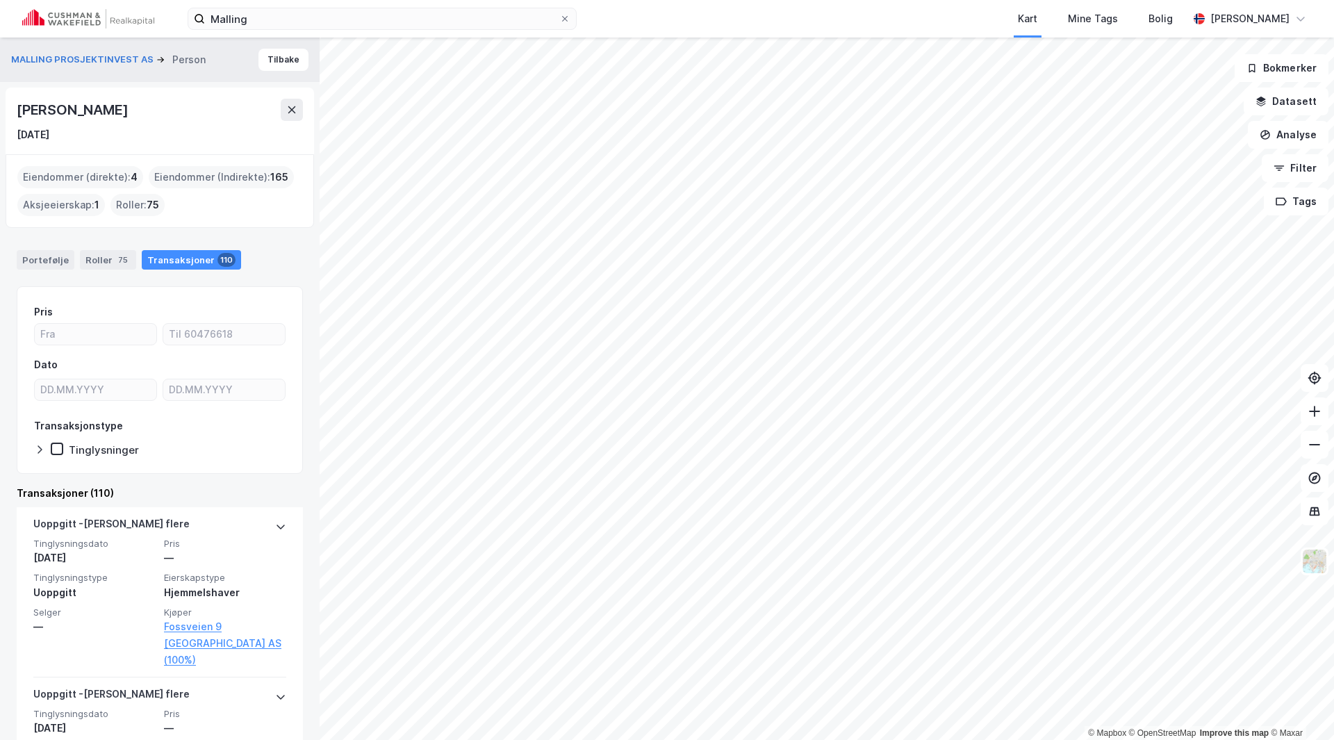
click at [131, 206] on div "Roller : 75" at bounding box center [137, 205] width 54 height 22
click at [96, 254] on div "Roller 75" at bounding box center [108, 259] width 56 height 19
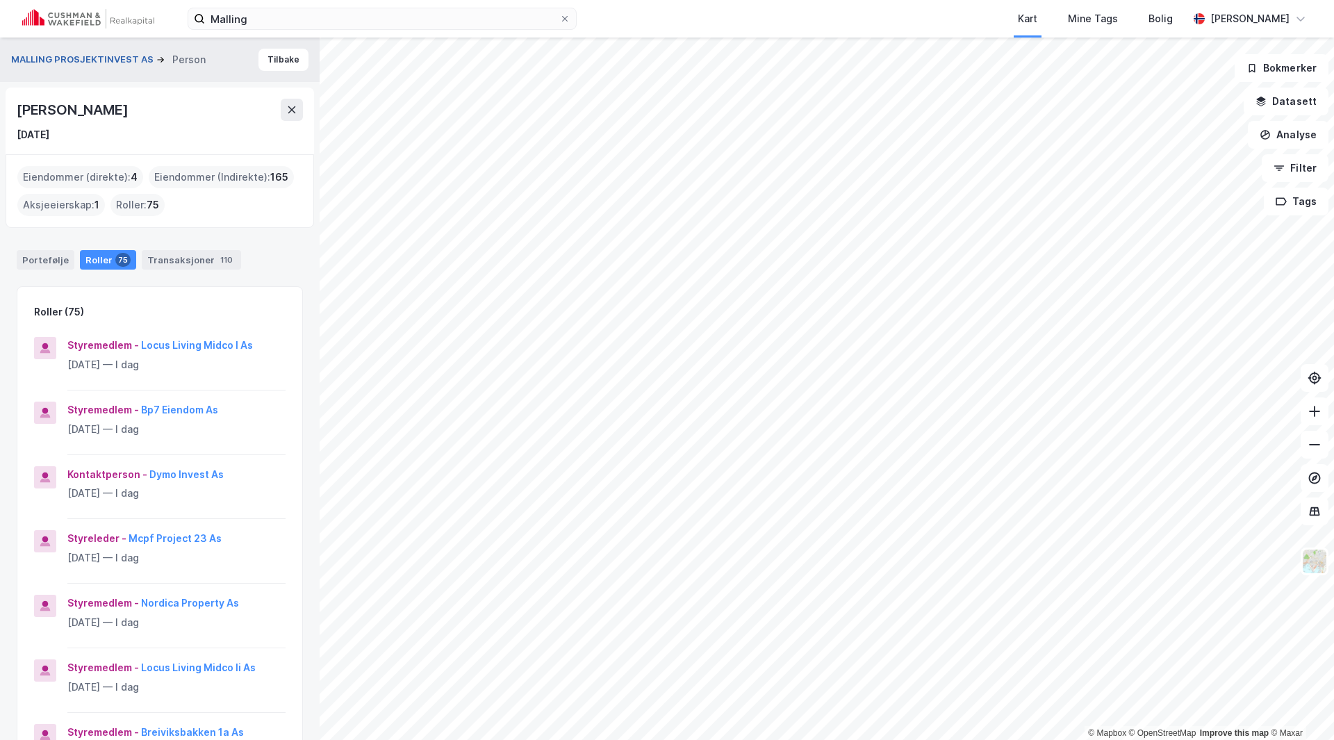
click at [42, 56] on button "MALLING PROSJEKTINVEST AS" at bounding box center [83, 60] width 145 height 14
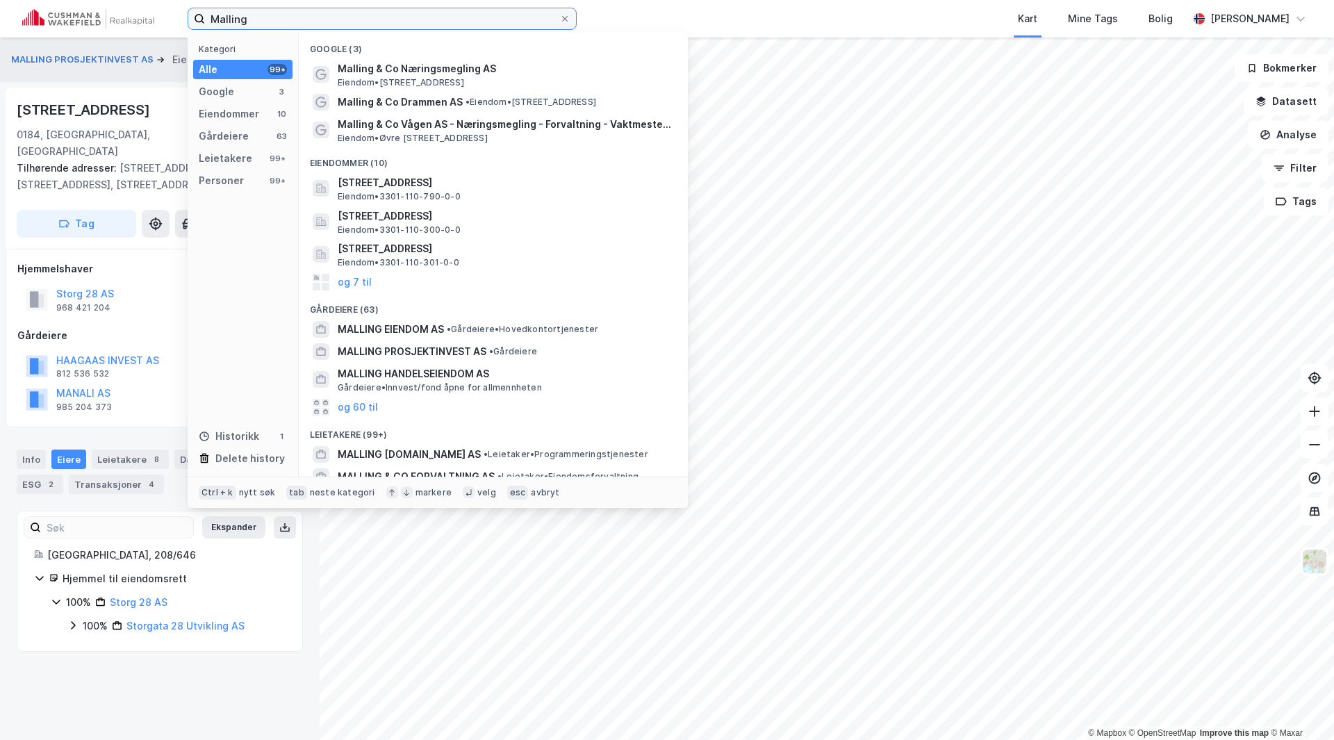
drag, startPoint x: 312, startPoint y: 23, endPoint x: 173, endPoint y: 42, distance: 140.3
click at [173, 42] on div "Malling Kategori Alle 99+ Google 3 Eiendommer 10 Gårdeiere 63 Leietakere 99+ Pe…" at bounding box center [667, 370] width 1334 height 740
click at [274, 17] on input "Malling" at bounding box center [382, 18] width 354 height 21
click at [274, 19] on input "Malling" at bounding box center [382, 18] width 354 height 21
click at [252, 21] on input "Malling" at bounding box center [382, 18] width 354 height 21
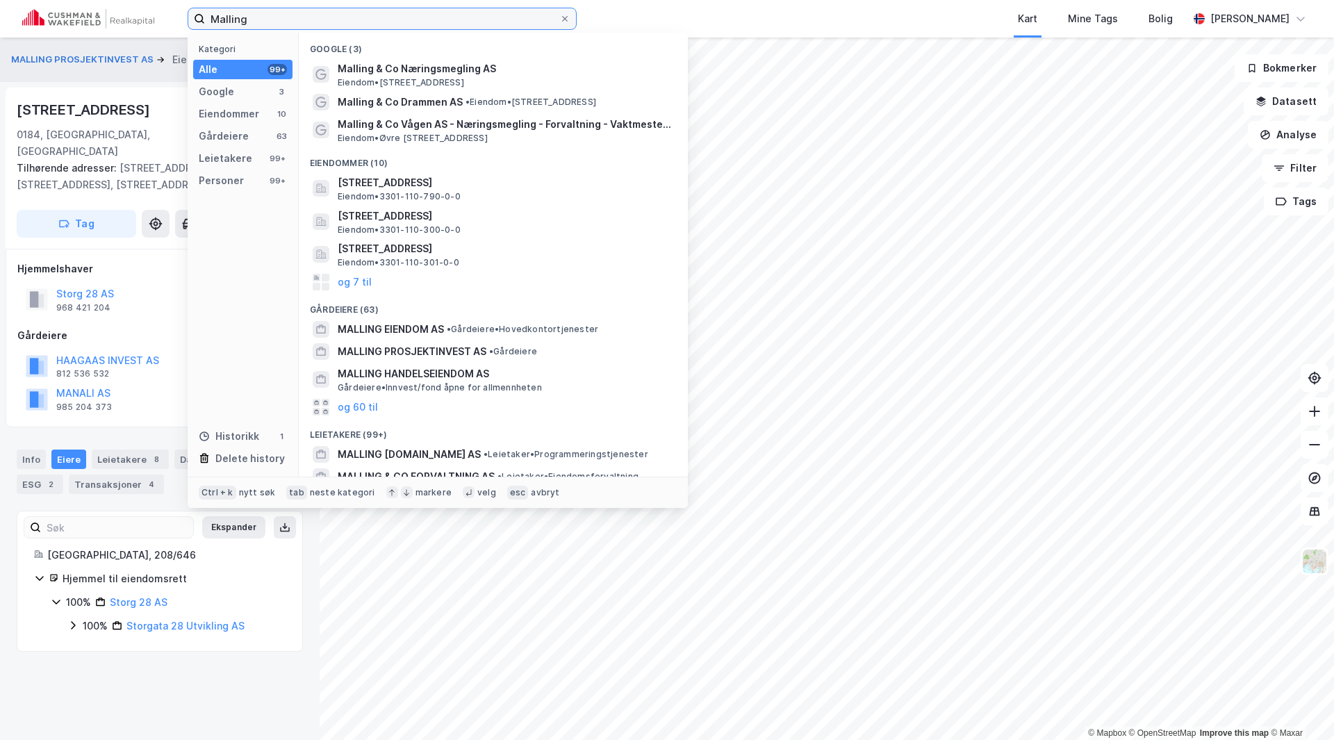
click at [222, 20] on input "Malling" at bounding box center [382, 18] width 354 height 21
drag, startPoint x: 215, startPoint y: 20, endPoint x: 264, endPoint y: 17, distance: 49.4
click at [264, 17] on input "Malling" at bounding box center [382, 18] width 354 height 21
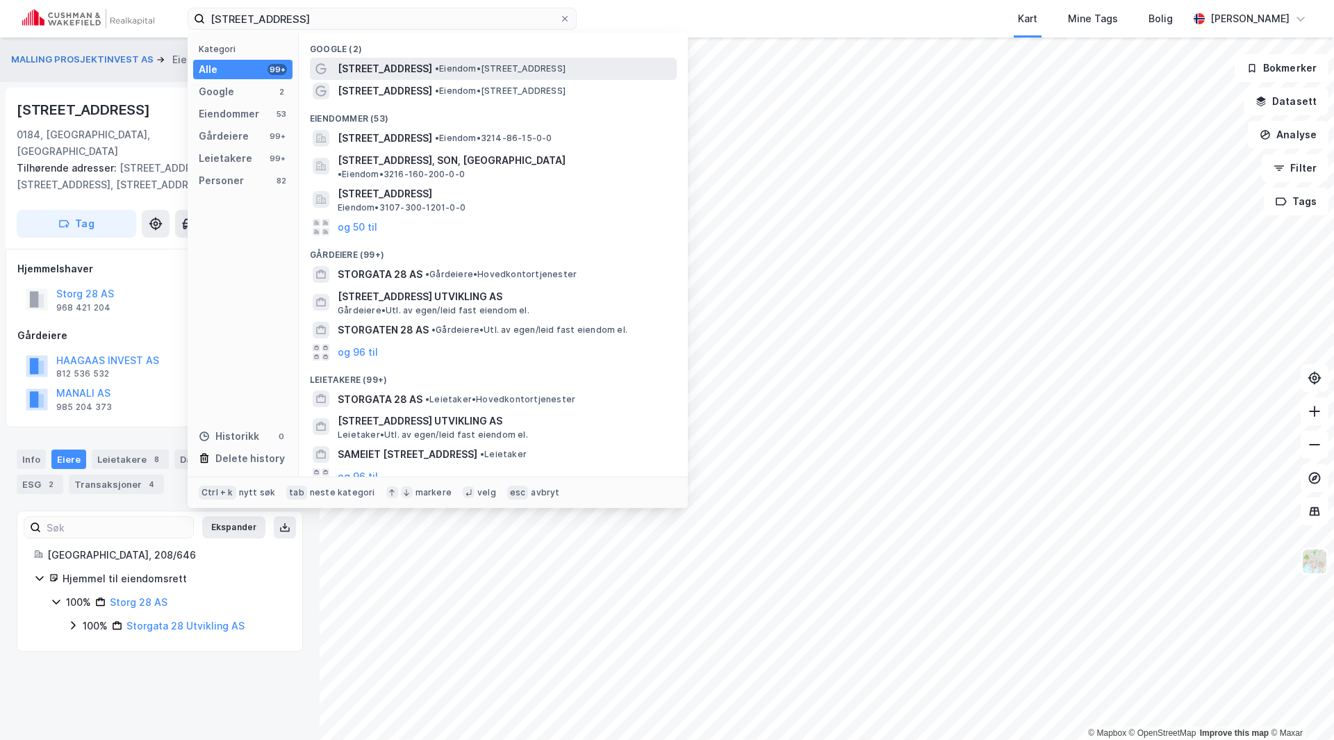
click at [375, 71] on span "Storgata 28" at bounding box center [385, 68] width 94 height 17
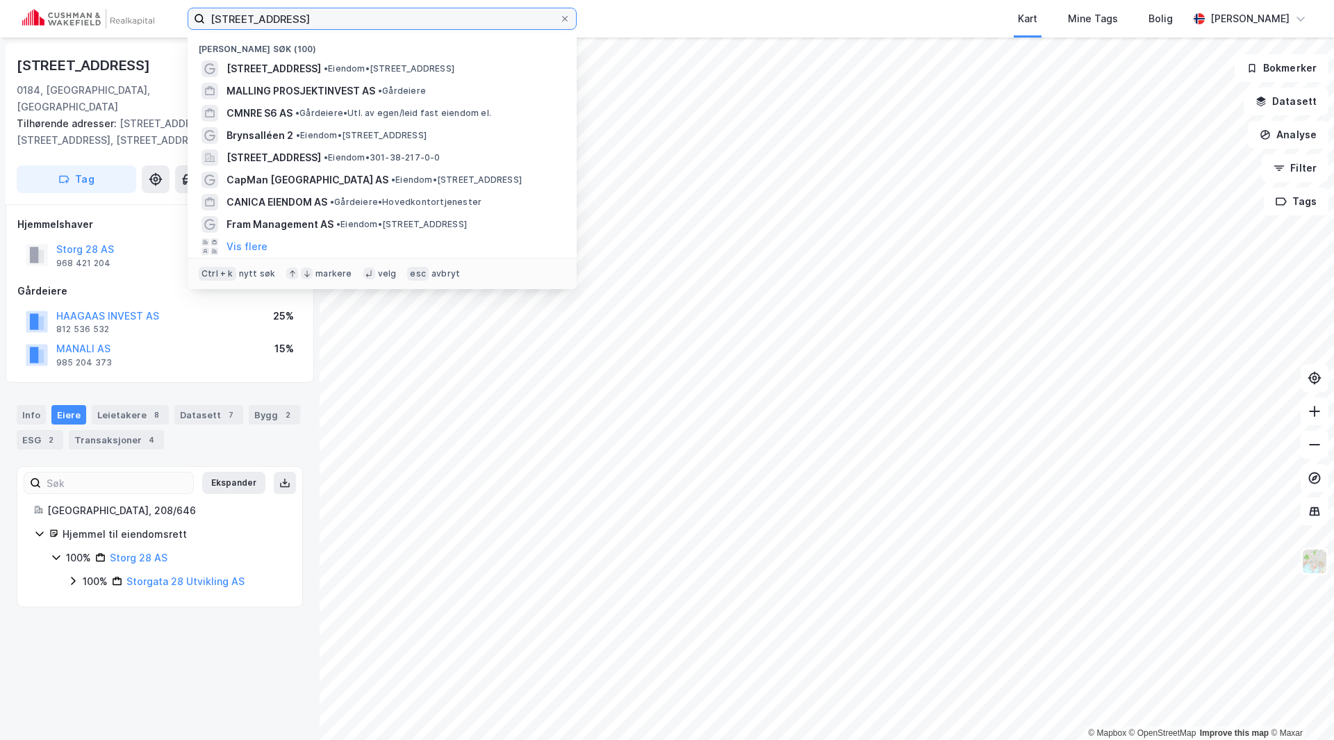
drag, startPoint x: 188, startPoint y: 31, endPoint x: 73, endPoint y: 43, distance: 116.0
click at [68, 44] on div "Storgata 28 Nylige søk (100) Storgata 28 • Eiendom • Storgata 28, 0184 Oslo MAL…" at bounding box center [667, 370] width 1334 height 740
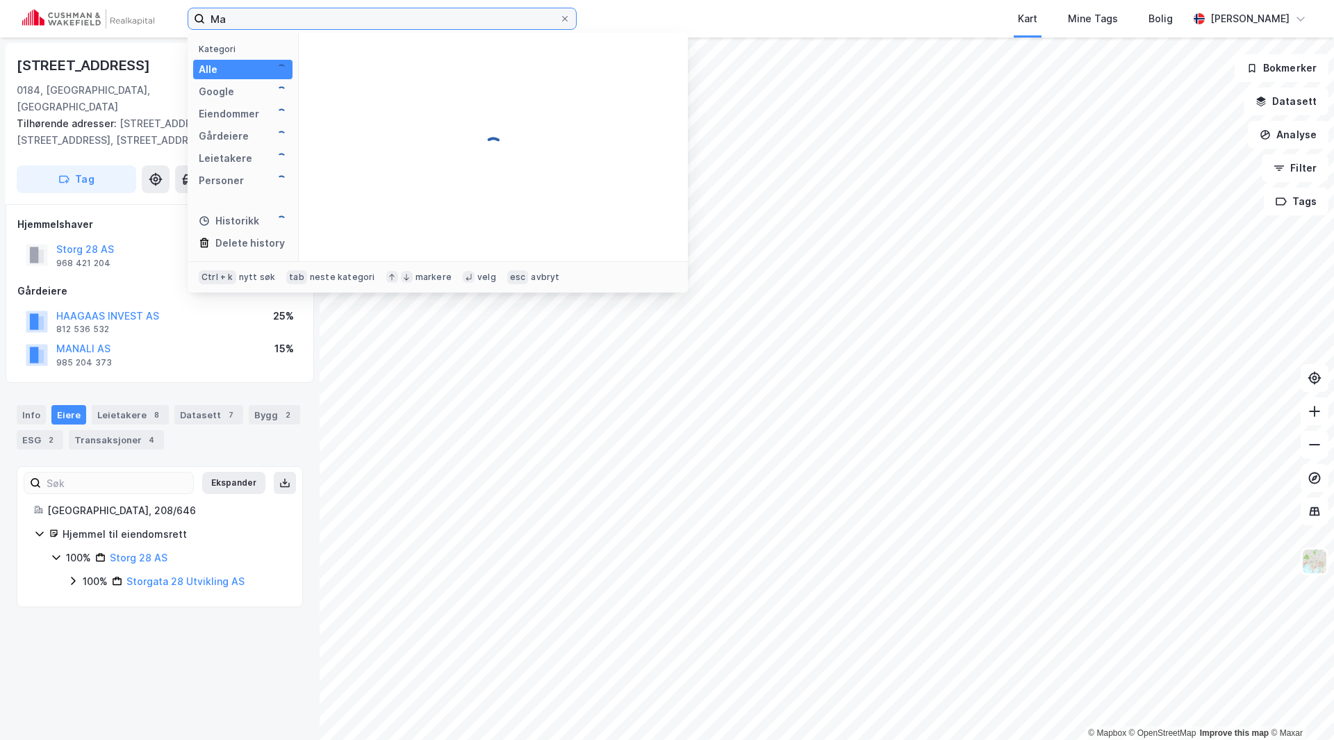
type input "M"
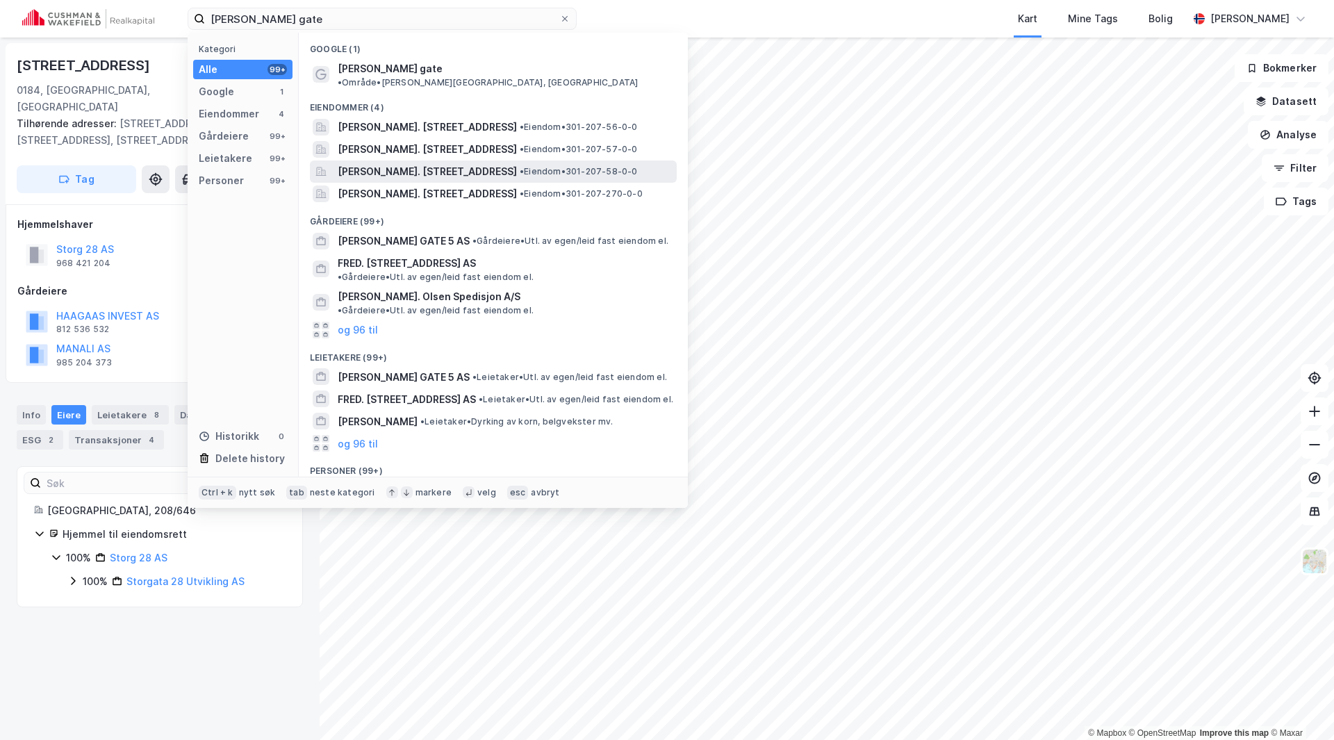
click at [383, 163] on span "Fred. Olsens gate 3, 0152, OSLO, OSLO" at bounding box center [427, 171] width 179 height 17
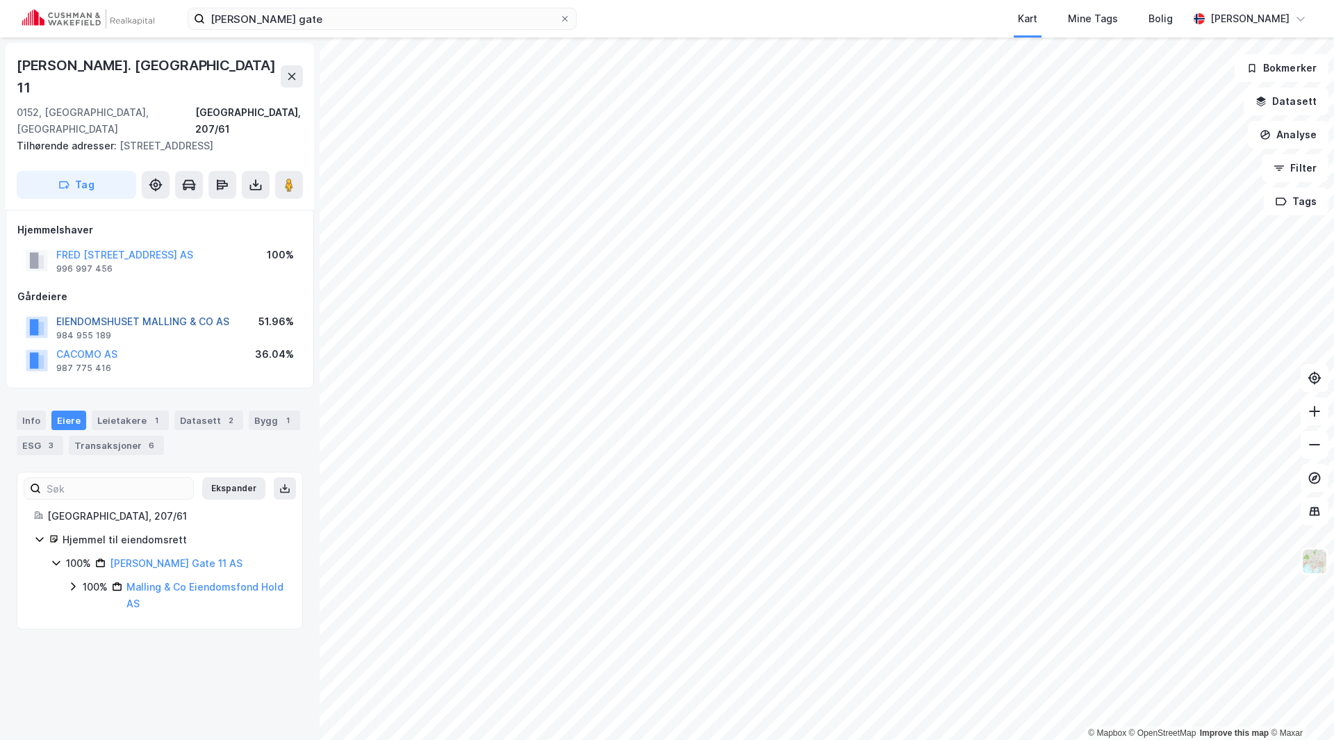
click at [0, 0] on button "EIENDOMSHUSET MALLING & CO AS" at bounding box center [0, 0] width 0 height 0
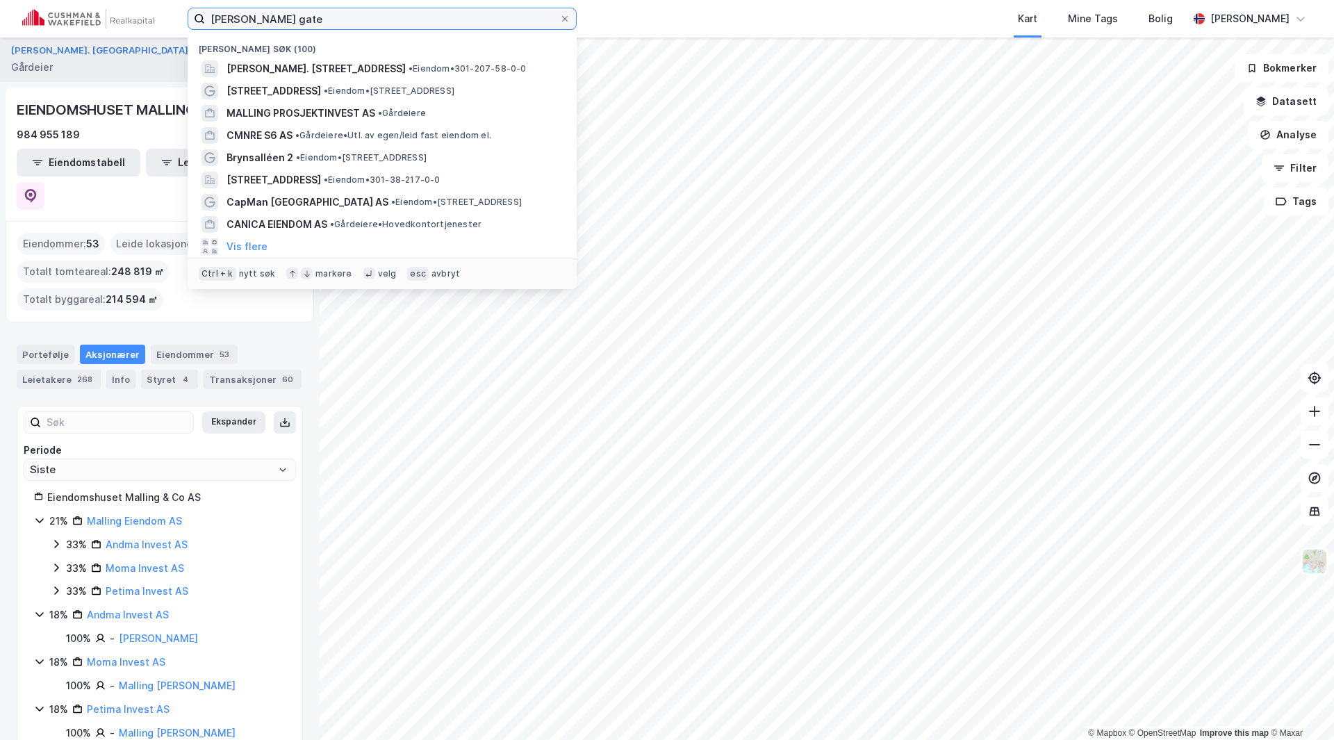
drag, startPoint x: 313, startPoint y: 14, endPoint x: 144, endPoint y: 19, distance: 168.2
click at [137, 18] on div "Fred Olsens gate Nylige søk (100) Fred. Olsens gate 3, 0152, OSLO, OSLO • Eiend…" at bounding box center [667, 19] width 1334 height 38
paste input "Canica Eiendom AS"
type input "Canica Eiendom AS"
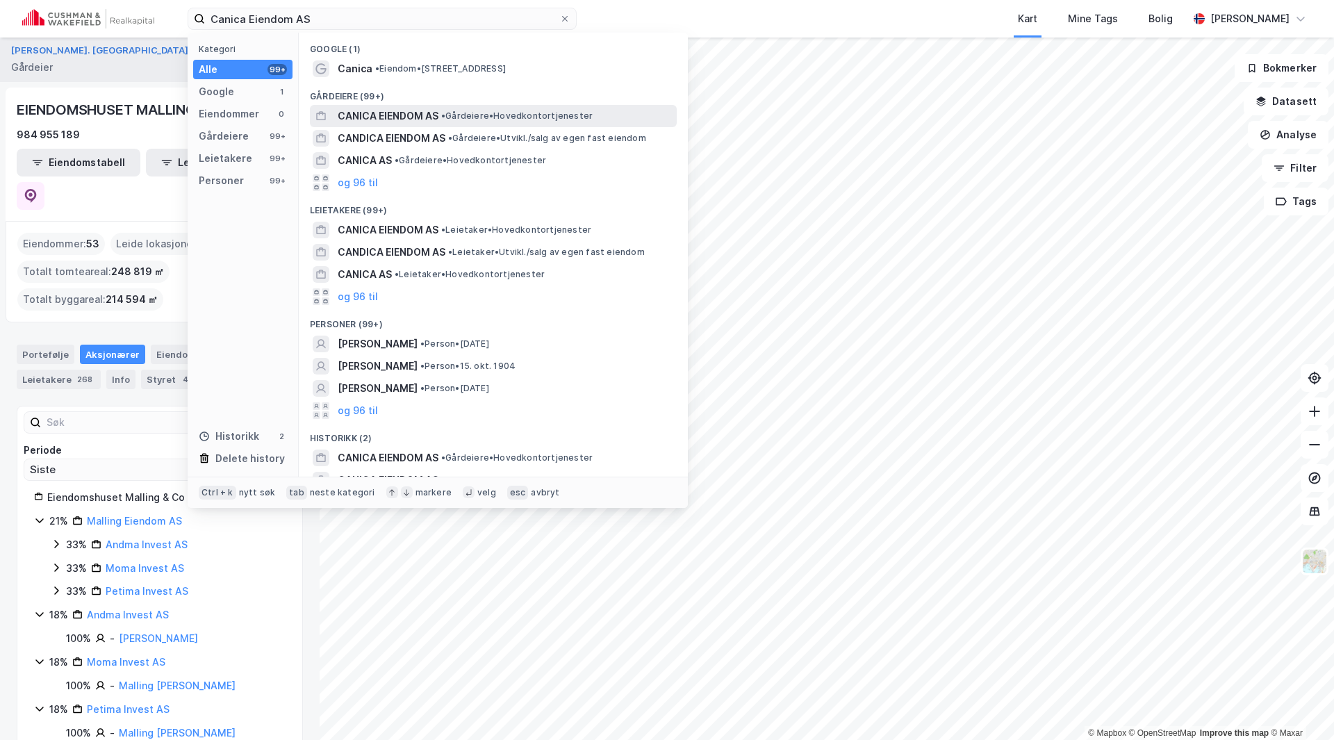
click at [394, 111] on span "CANICA EIENDOM AS" at bounding box center [388, 116] width 101 height 17
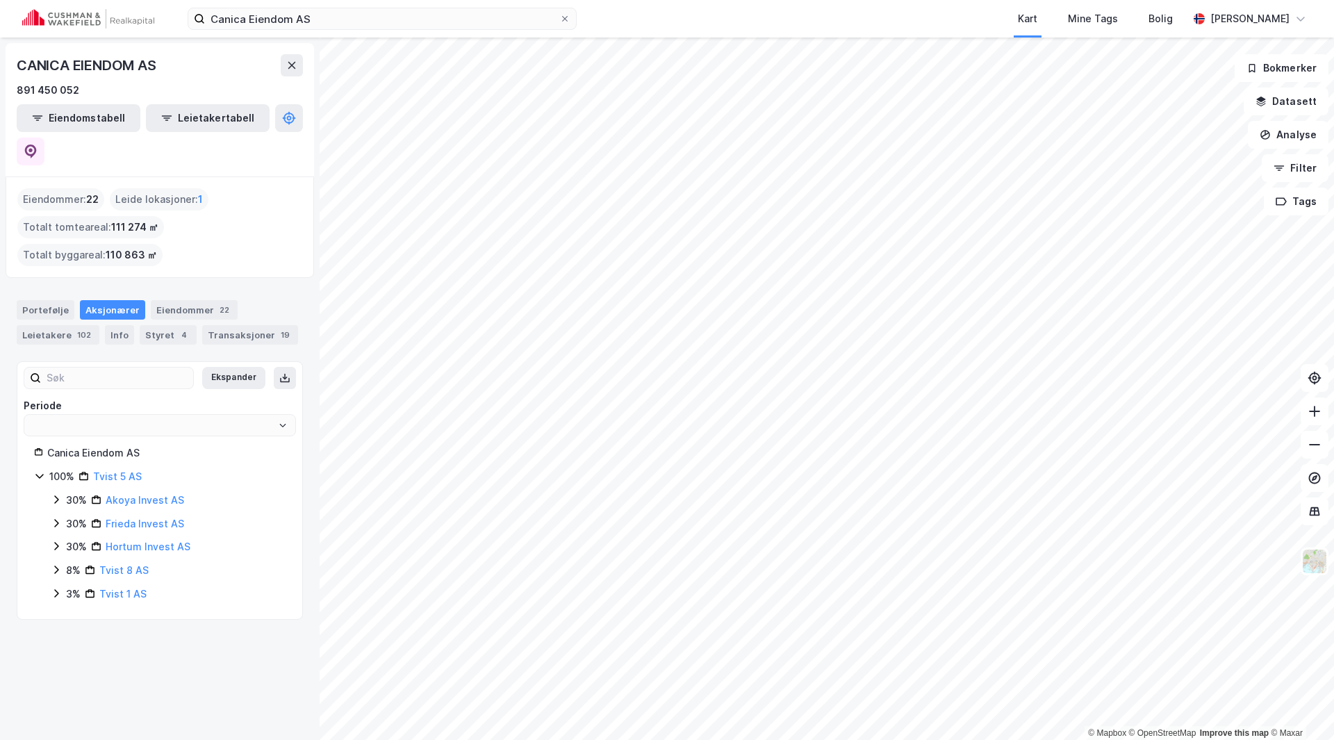
type input "Siste"
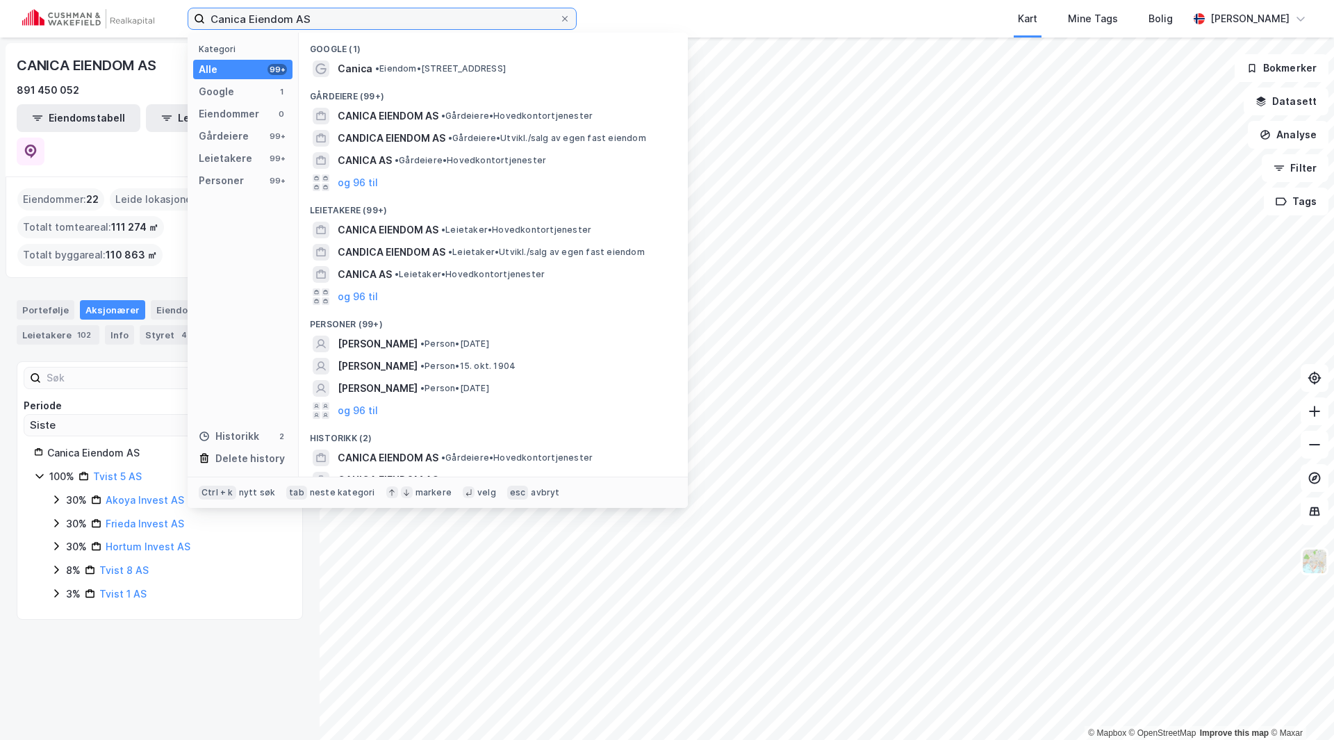
drag, startPoint x: 297, startPoint y: 22, endPoint x: 176, endPoint y: 24, distance: 121.6
click at [181, 22] on div "Canica Eiendom AS Kategori Alle 99+ Google 1 Eiendommer 0 Gårdeiere 99+ Leietak…" at bounding box center [667, 19] width 1334 height 38
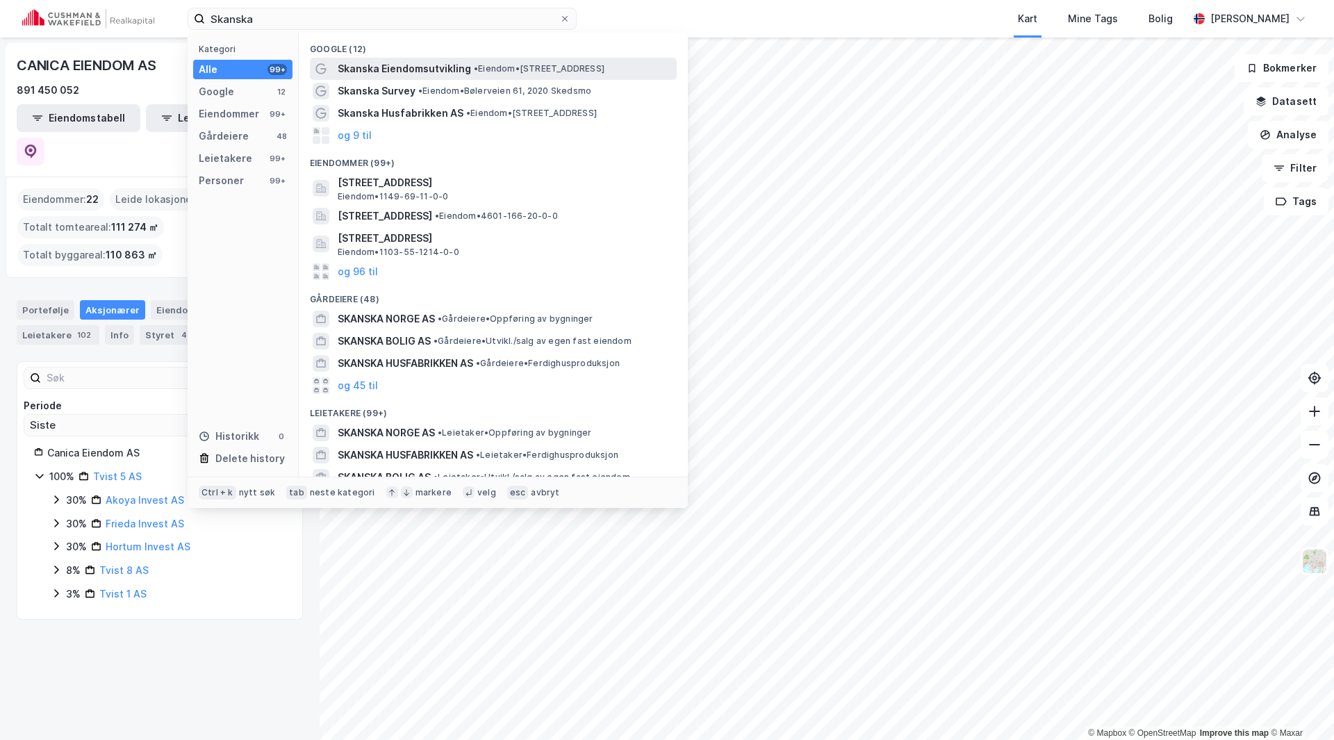
click at [393, 60] on span "Skanska Eiendomsutvikling" at bounding box center [404, 68] width 133 height 17
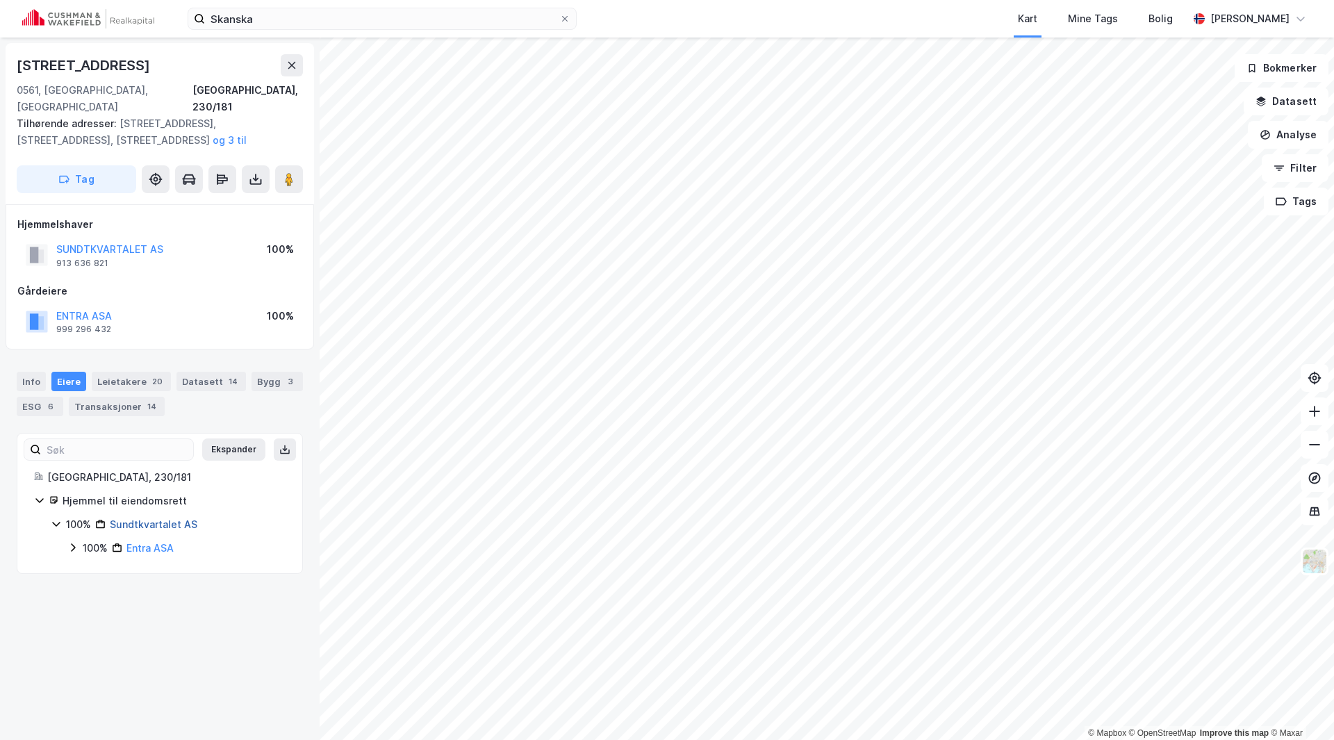
click at [153, 518] on link "Sundtkvartalet AS" at bounding box center [154, 524] width 88 height 12
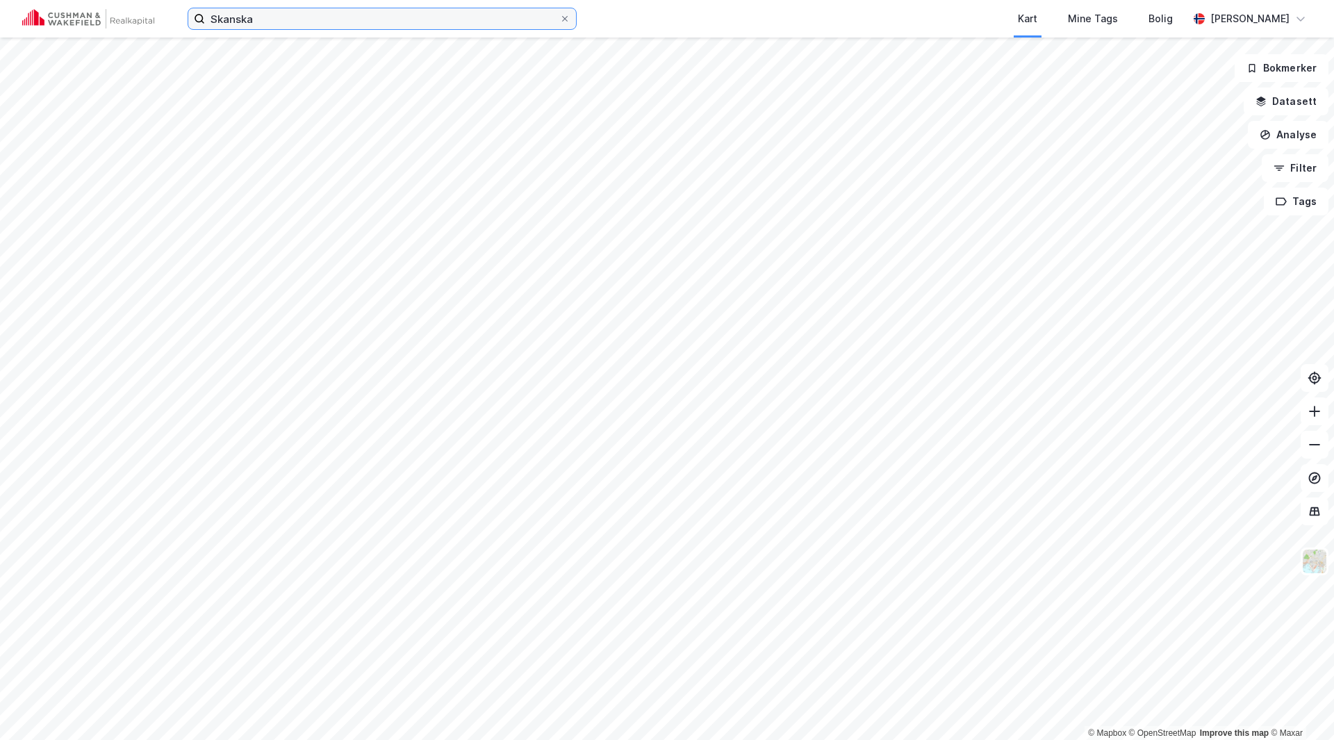
click at [276, 22] on input "Skanska" at bounding box center [382, 18] width 354 height 21
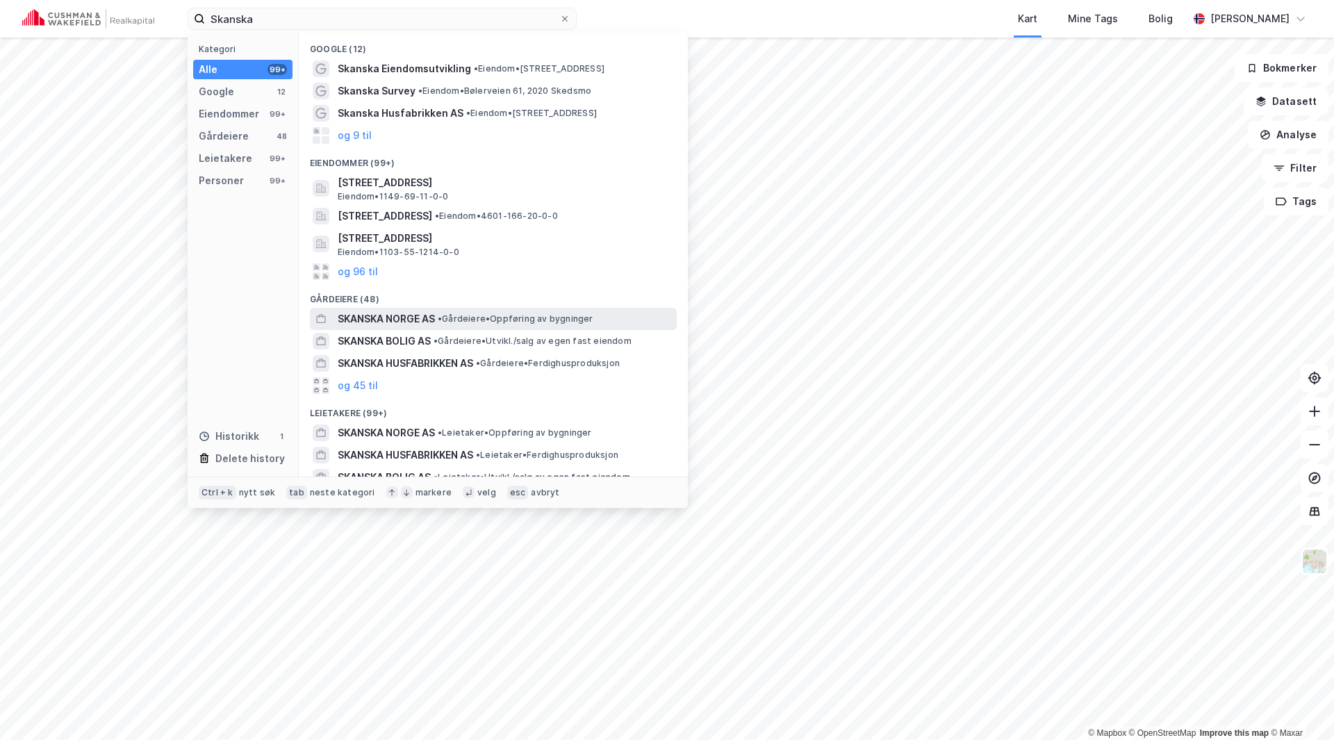
click at [434, 323] on span "SKANSKA NORGE AS" at bounding box center [386, 319] width 97 height 17
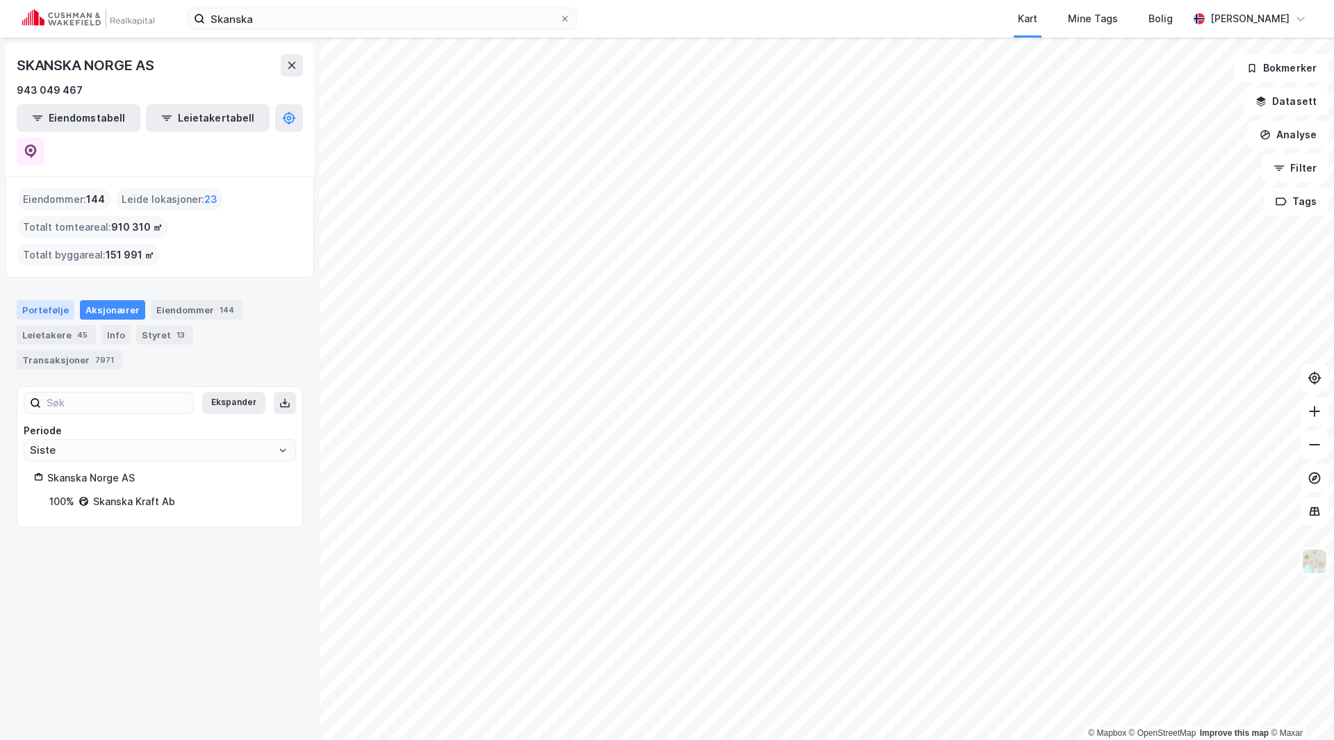
click at [42, 300] on div "Portefølje" at bounding box center [46, 309] width 58 height 19
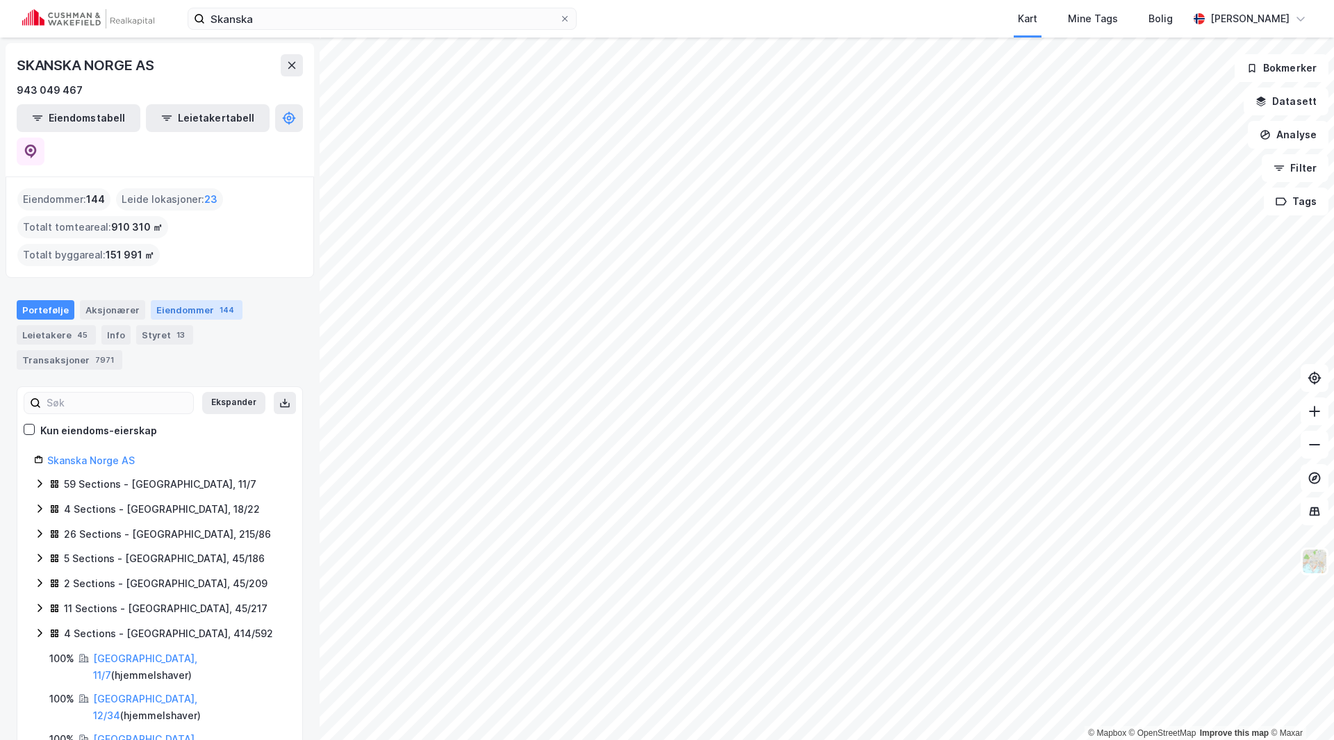
click at [203, 300] on div "Eiendommer 144" at bounding box center [197, 309] width 92 height 19
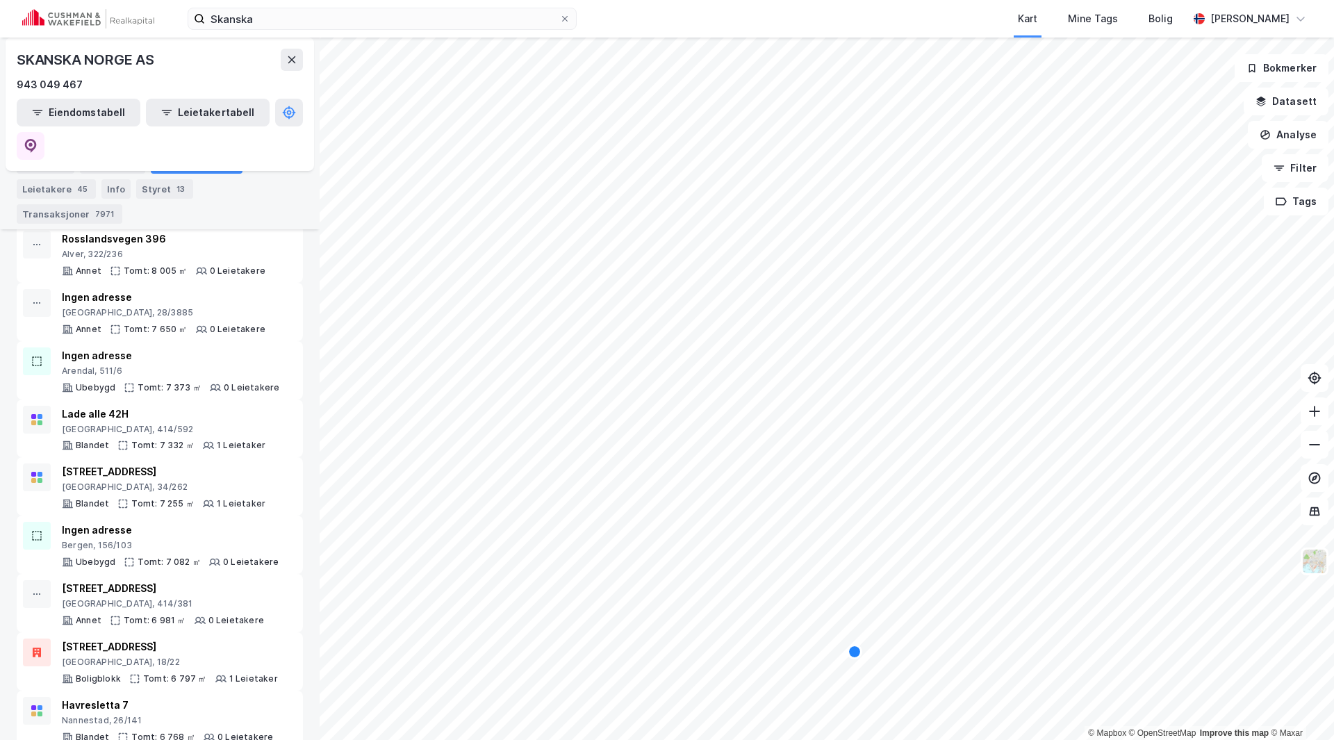
scroll to position [2015, 0]
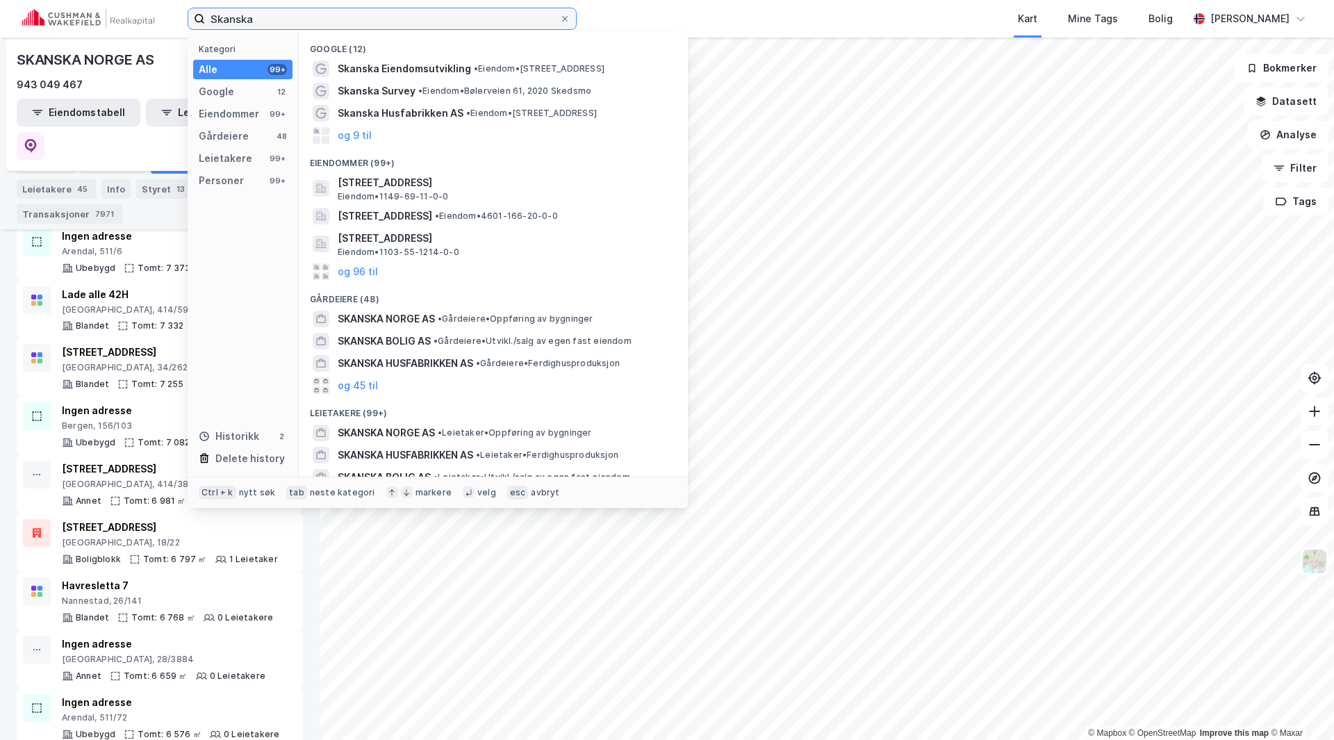
drag, startPoint x: 299, startPoint y: 26, endPoint x: 139, endPoint y: 22, distance: 159.8
click at [140, 24] on div "Skanska Kategori Alle 99+ Google 12 Eiendommer 99+ Gårdeiere 48 Leietakere 99+ …" at bounding box center [667, 19] width 1334 height 38
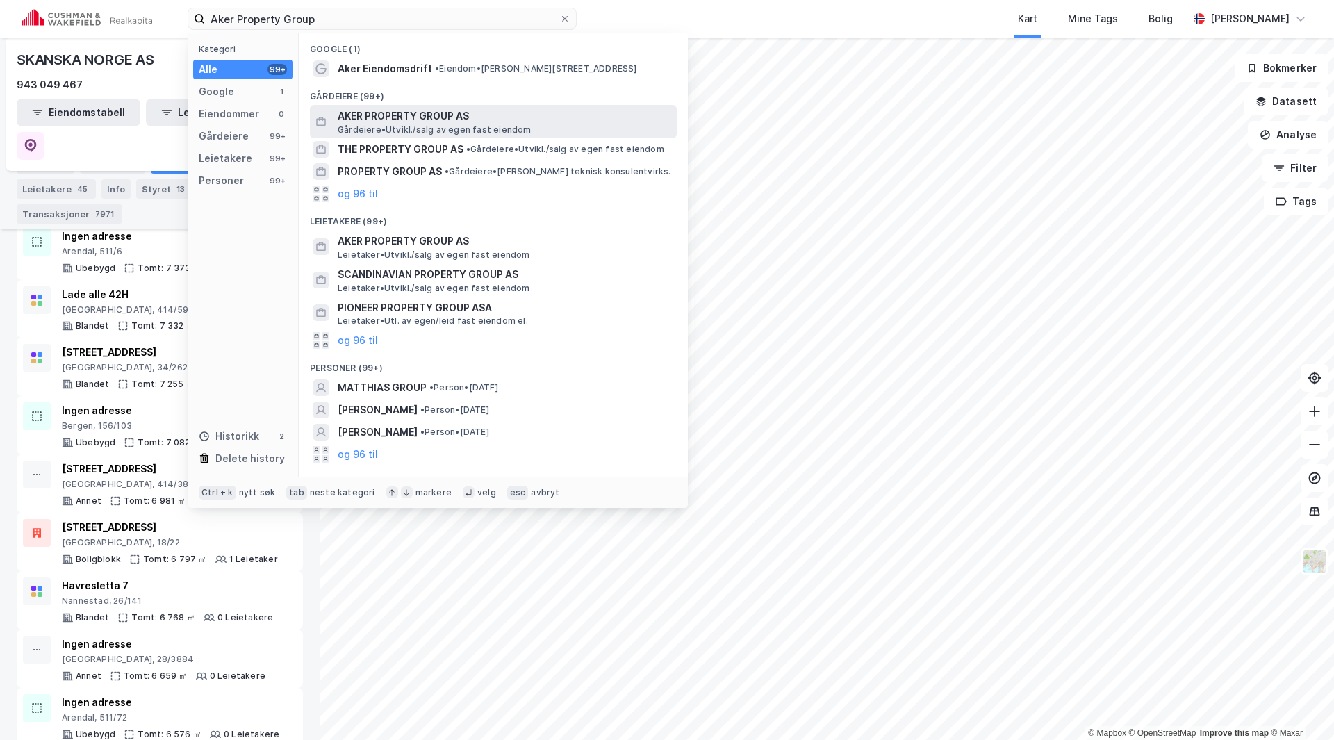
click at [411, 117] on span "AKER PROPERTY GROUP AS" at bounding box center [504, 116] width 333 height 17
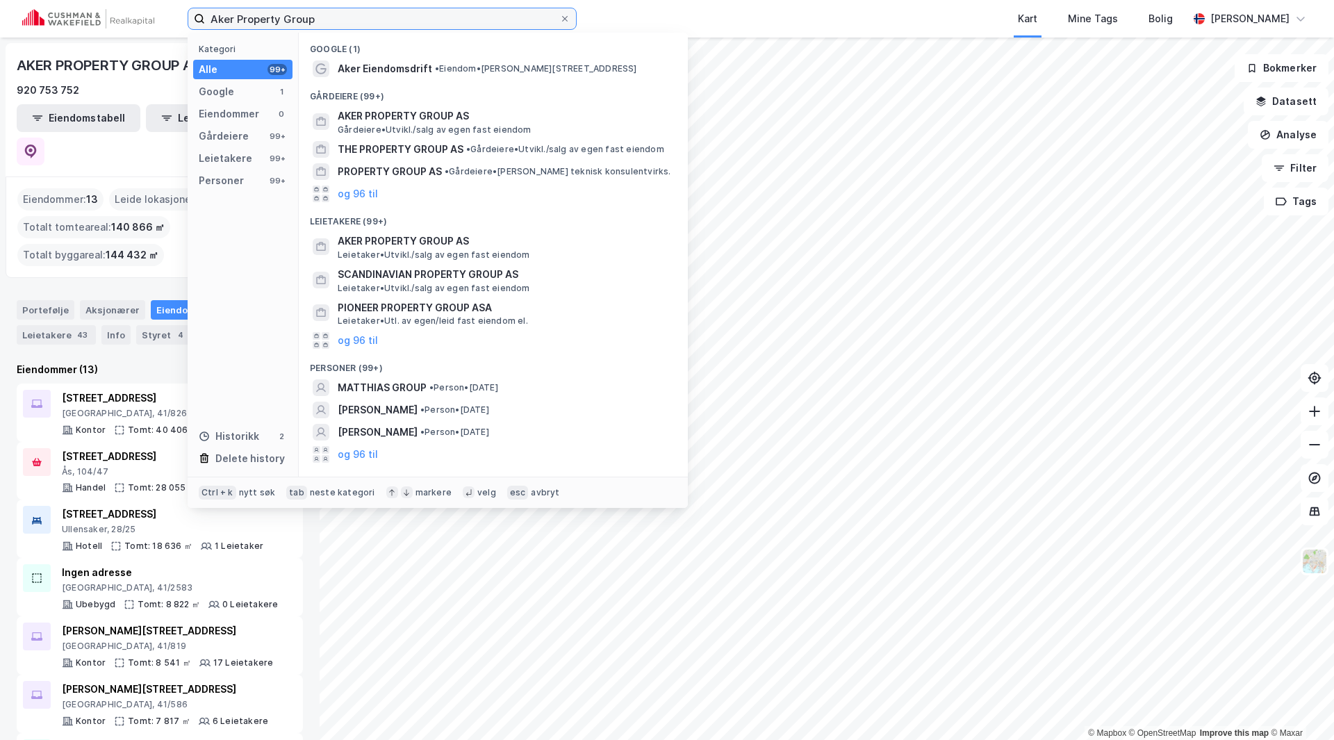
drag, startPoint x: 340, startPoint y: 21, endPoint x: 213, endPoint y: 22, distance: 126.4
click at [213, 22] on input "Aker Property Group" at bounding box center [382, 18] width 354 height 21
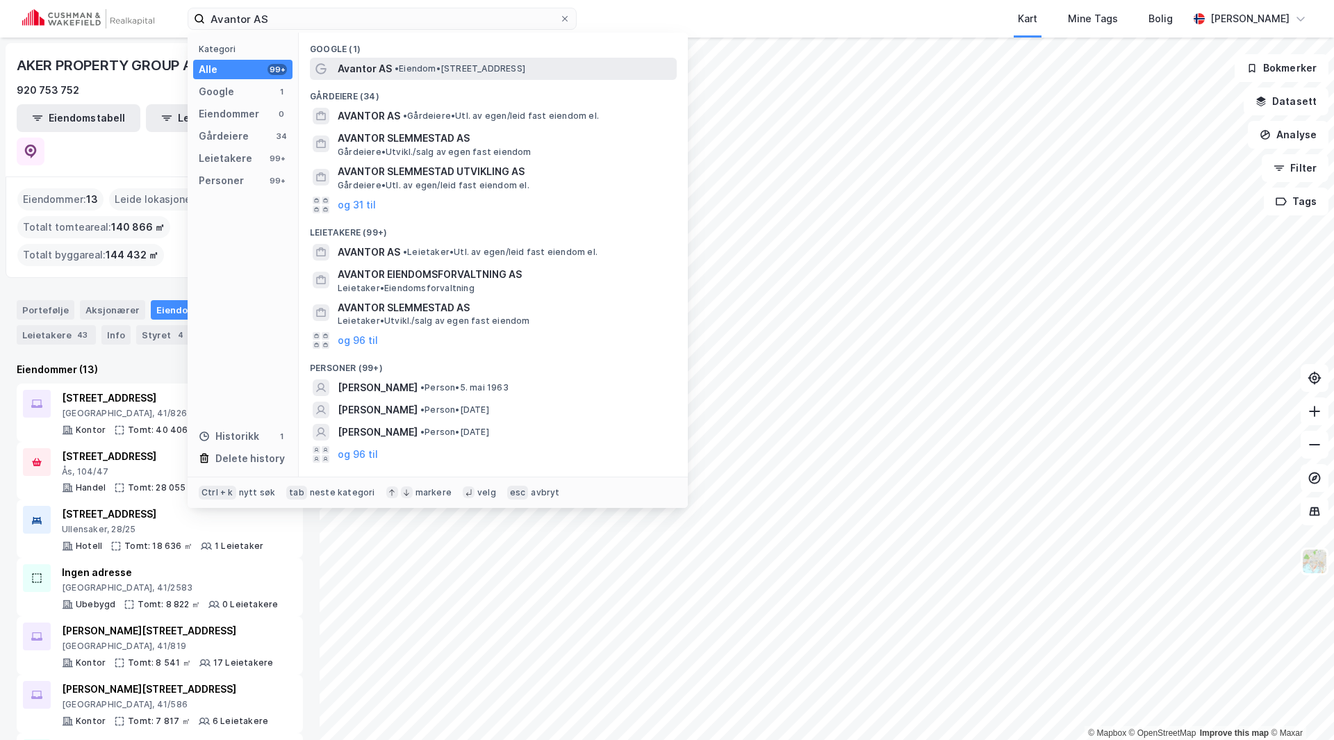
click at [369, 67] on span "Avantor AS" at bounding box center [365, 68] width 54 height 17
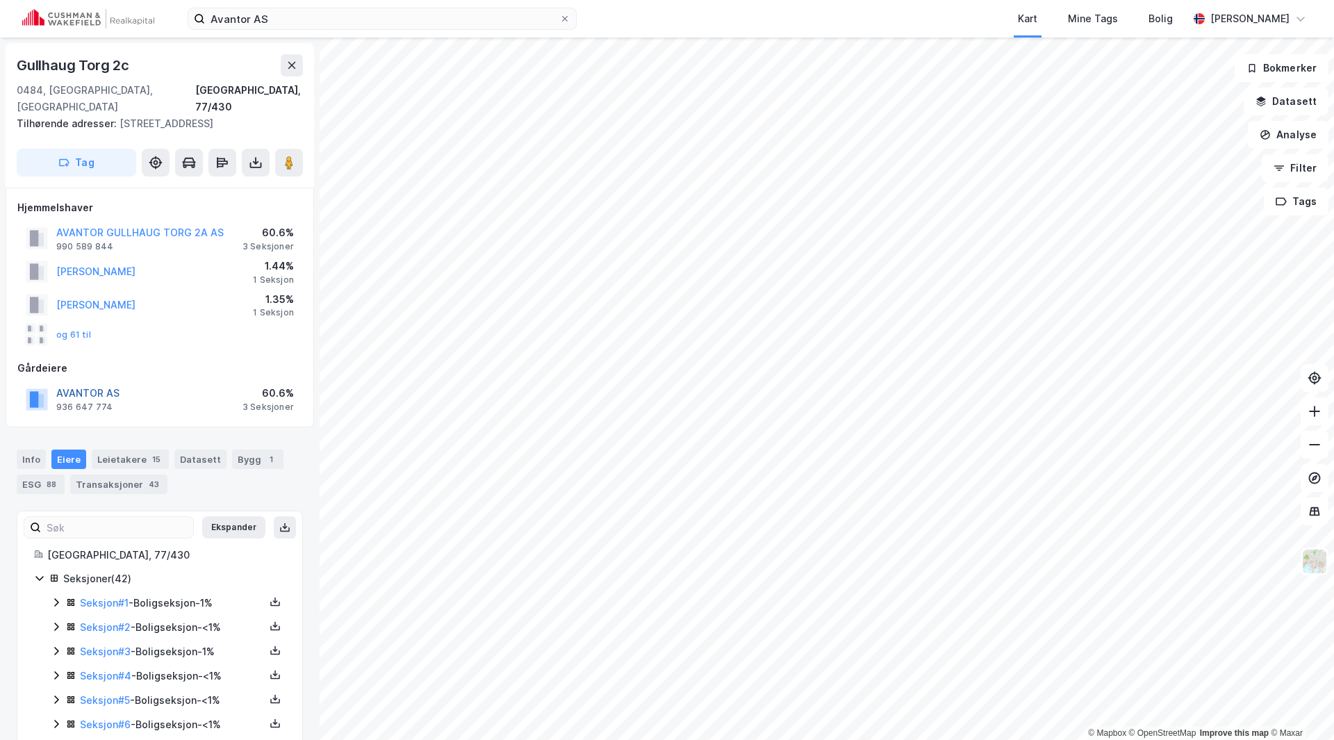
click at [0, 0] on button "AVANTOR AS" at bounding box center [0, 0] width 0 height 0
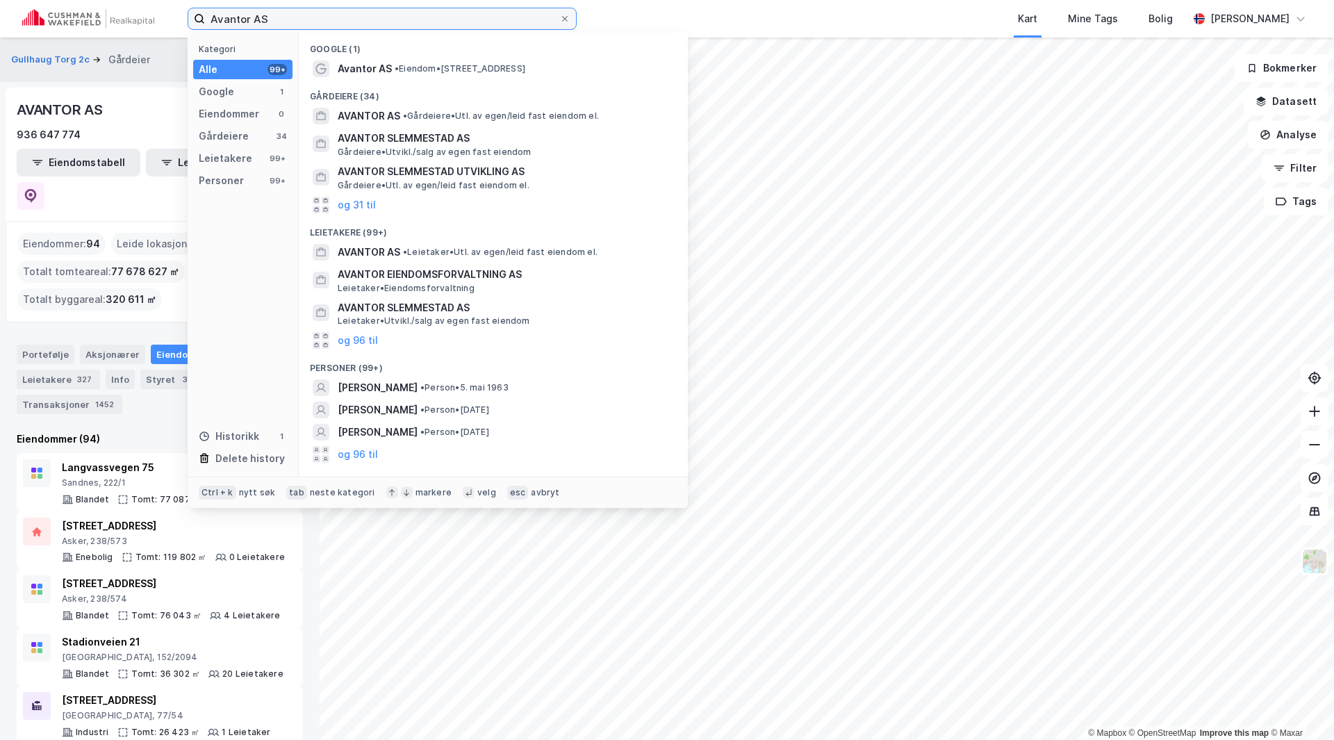
drag, startPoint x: 249, startPoint y: 16, endPoint x: 176, endPoint y: 24, distance: 73.4
click at [176, 24] on div "Avantor AS Kategori Alle 99+ Google 1 Eiendommer 0 Gårdeiere 34 Leietakere 99+ …" at bounding box center [667, 19] width 1334 height 38
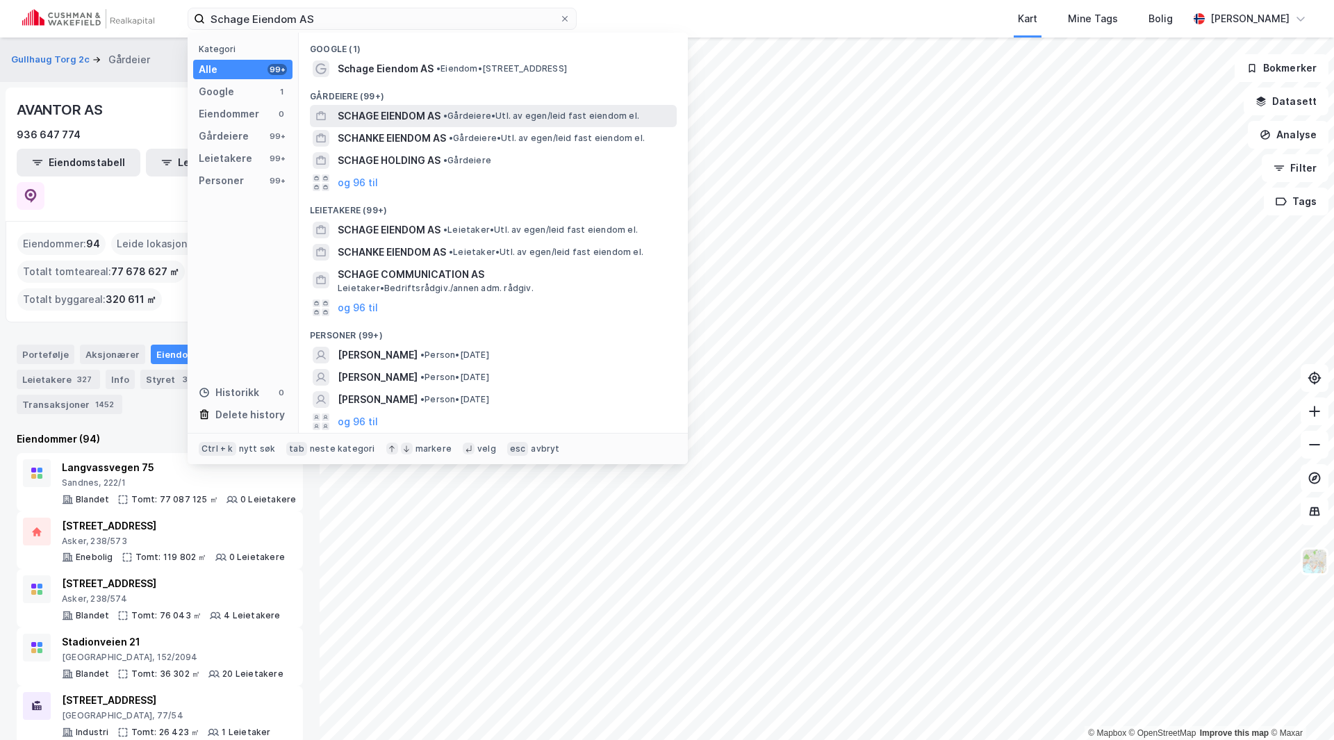
click at [385, 110] on span "SCHAGE EIENDOM AS" at bounding box center [389, 116] width 103 height 17
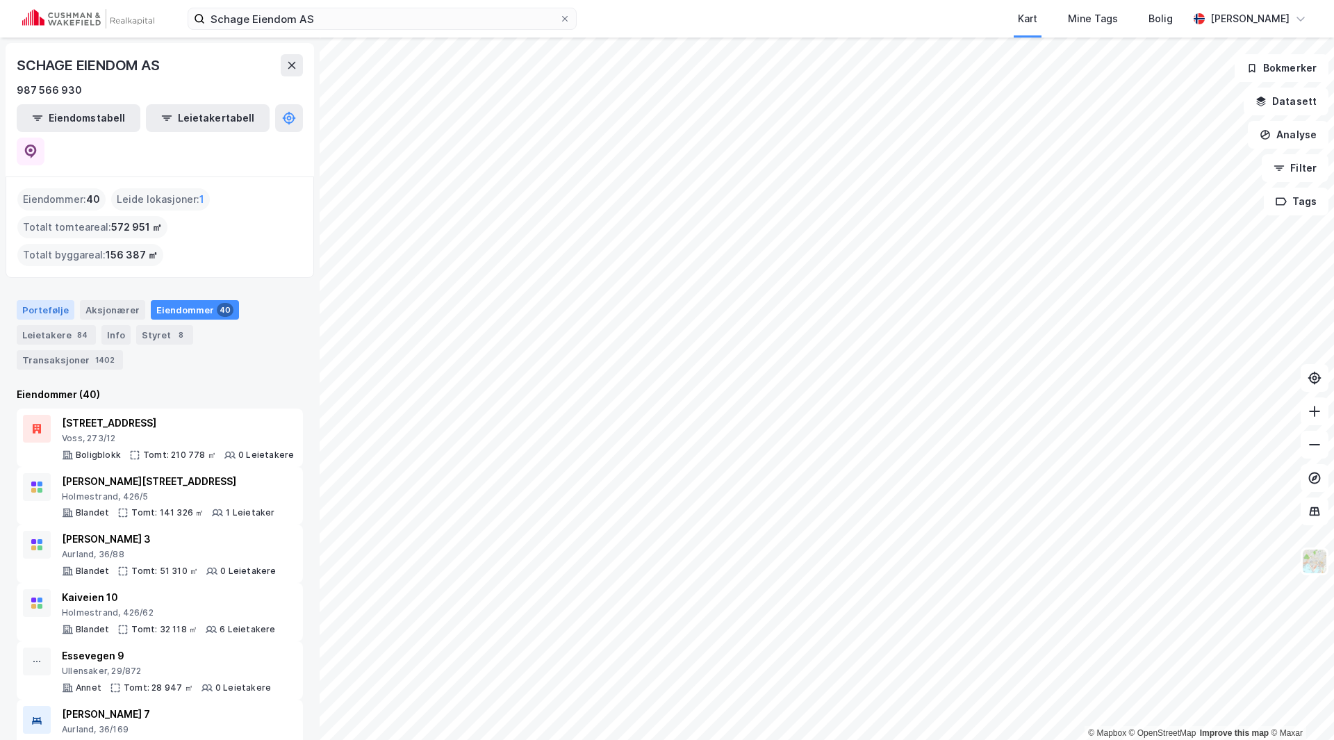
click at [35, 300] on div "Portefølje" at bounding box center [46, 309] width 58 height 19
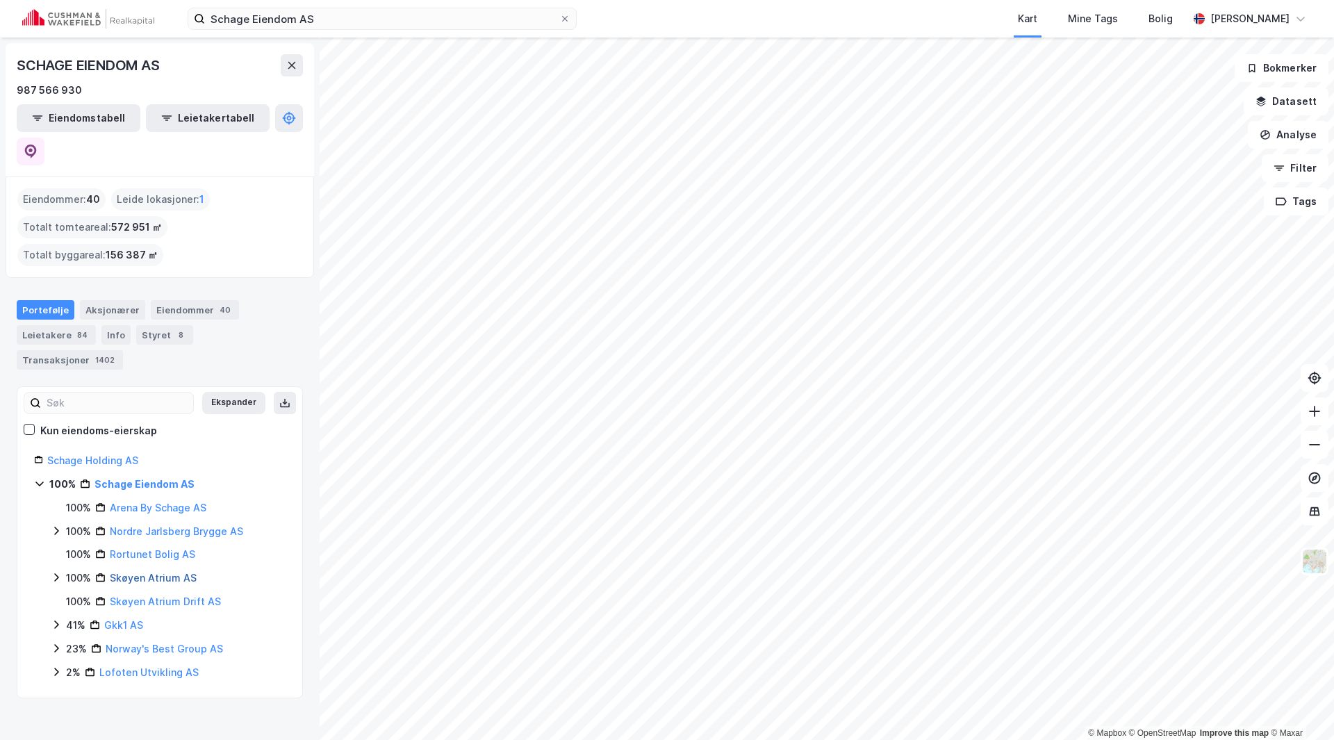
click at [173, 572] on link "Skøyen Atrium AS" at bounding box center [153, 578] width 87 height 12
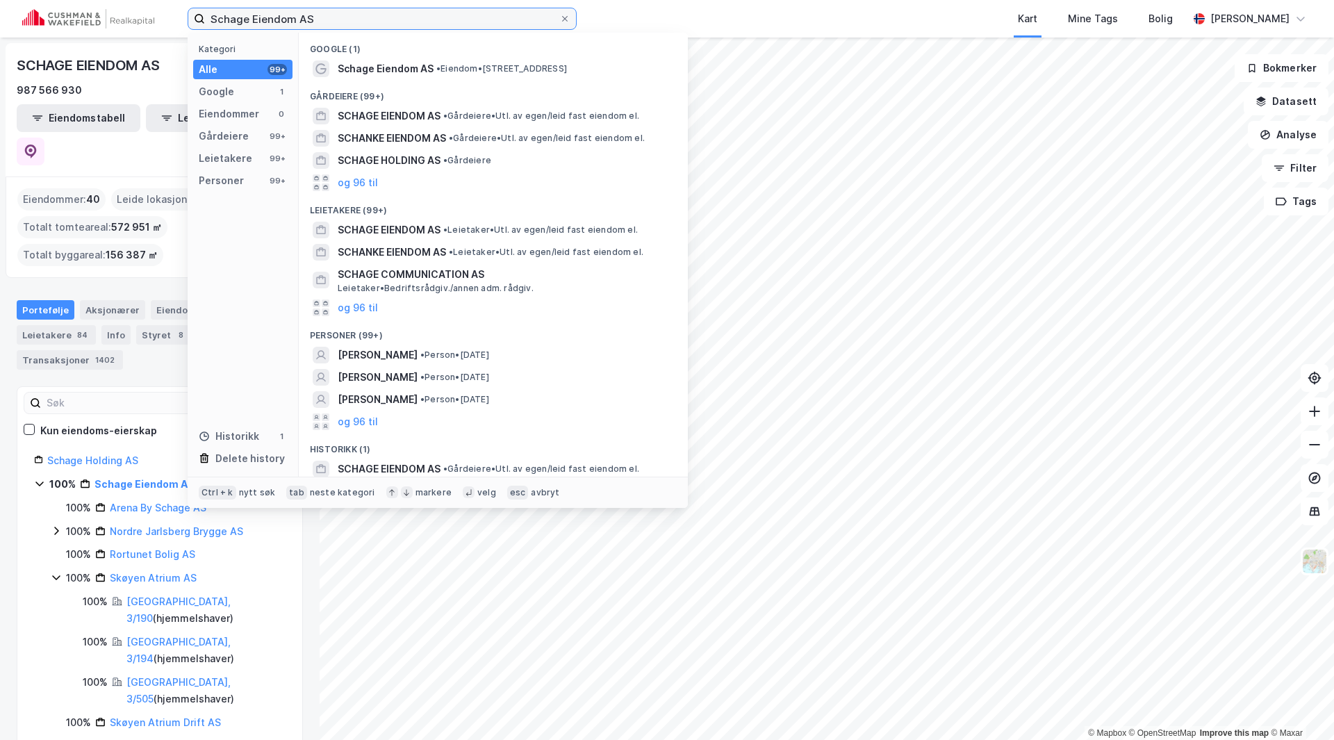
drag, startPoint x: 247, startPoint y: 20, endPoint x: 169, endPoint y: 31, distance: 78.6
click at [169, 31] on div "Schage Eiendom AS Kategori Alle 99+ Google 1 Eiendommer 0 Gårdeiere 99+ Leietak…" at bounding box center [667, 19] width 1334 height 38
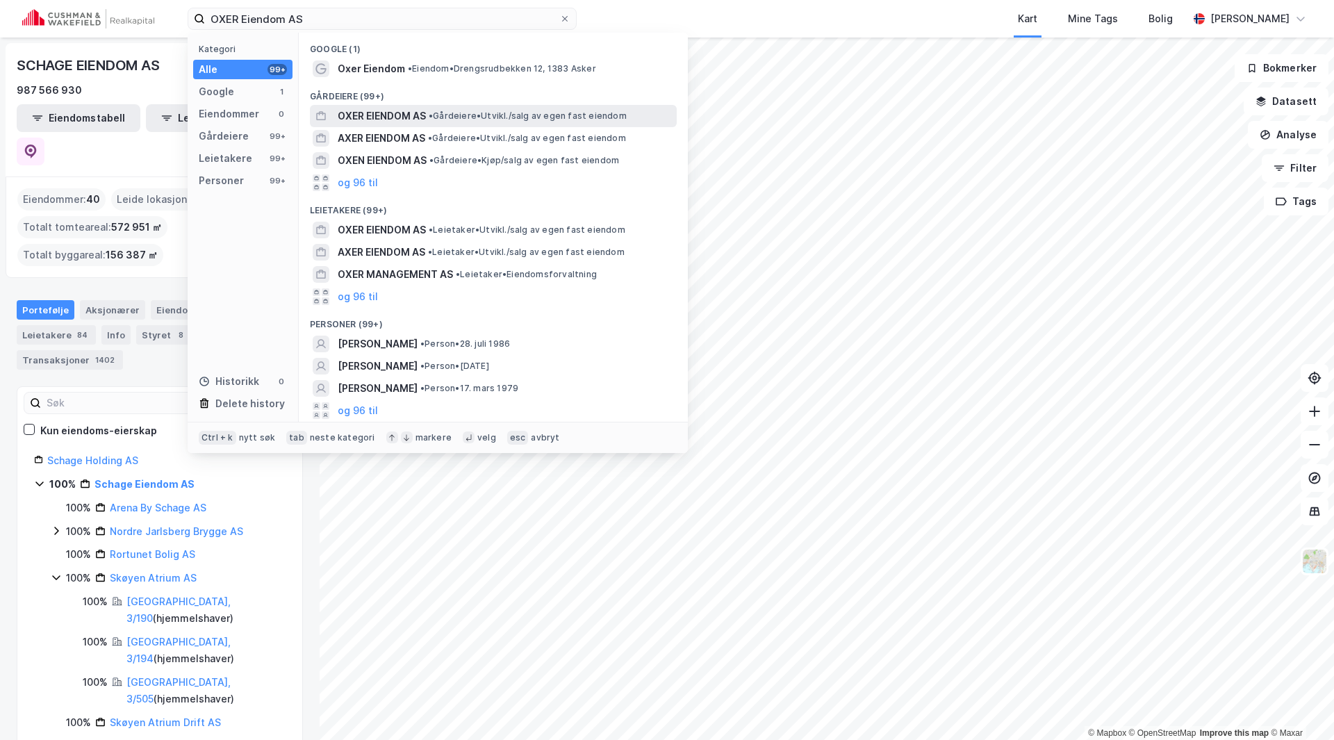
click at [374, 115] on span "OXER EIENDOM AS" at bounding box center [382, 116] width 88 height 17
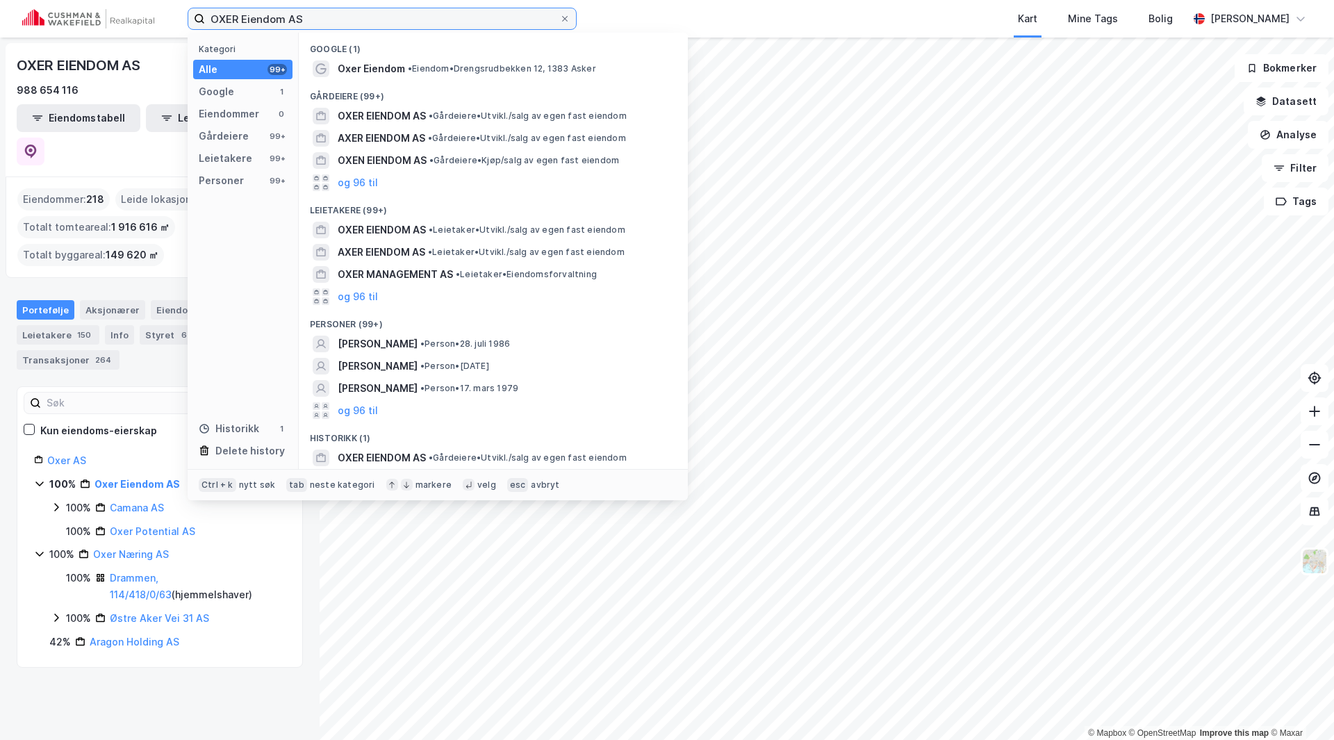
drag, startPoint x: 239, startPoint y: 22, endPoint x: 149, endPoint y: 24, distance: 89.7
click at [149, 24] on div "OXER Eiendom AS Kategori Alle 99+ Google 1 Eiendommer 0 Gårdeiere 99+ Leietaker…" at bounding box center [667, 19] width 1334 height 38
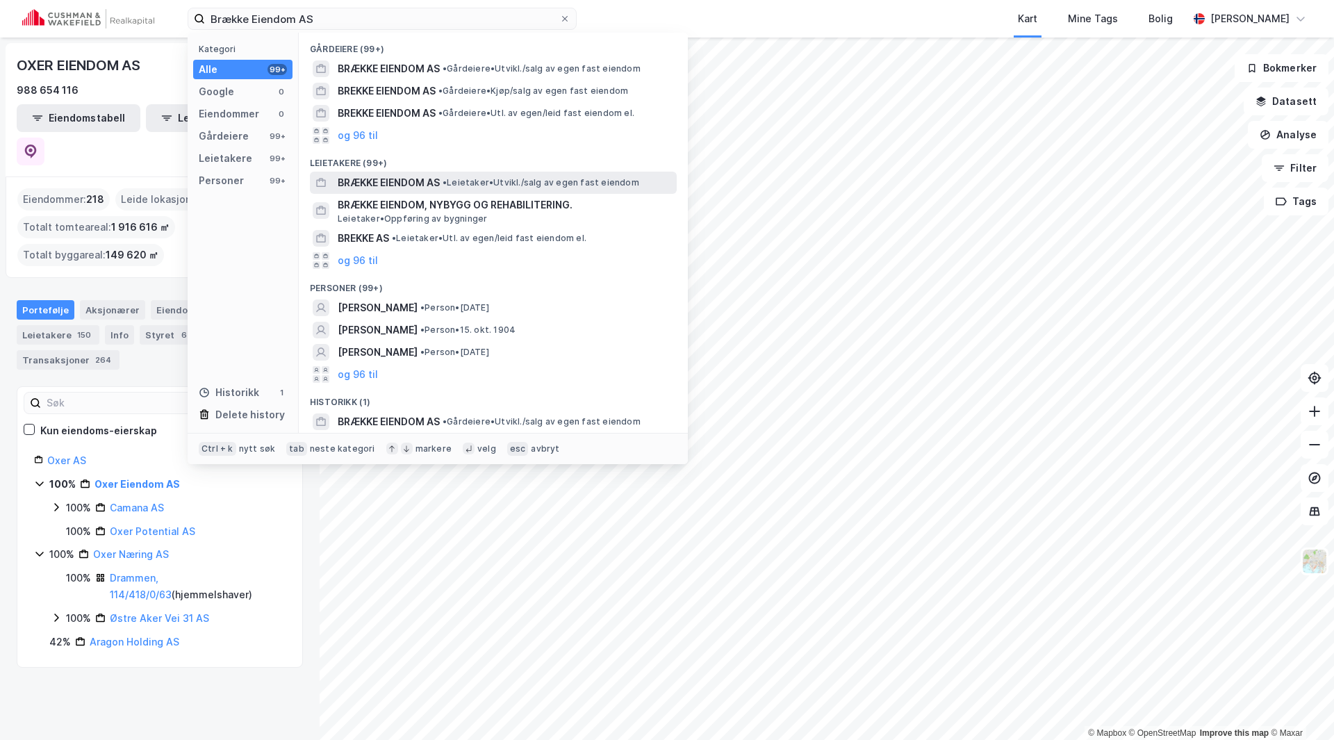
click at [400, 176] on span "BRÆKKE EIENDOM AS" at bounding box center [389, 182] width 102 height 17
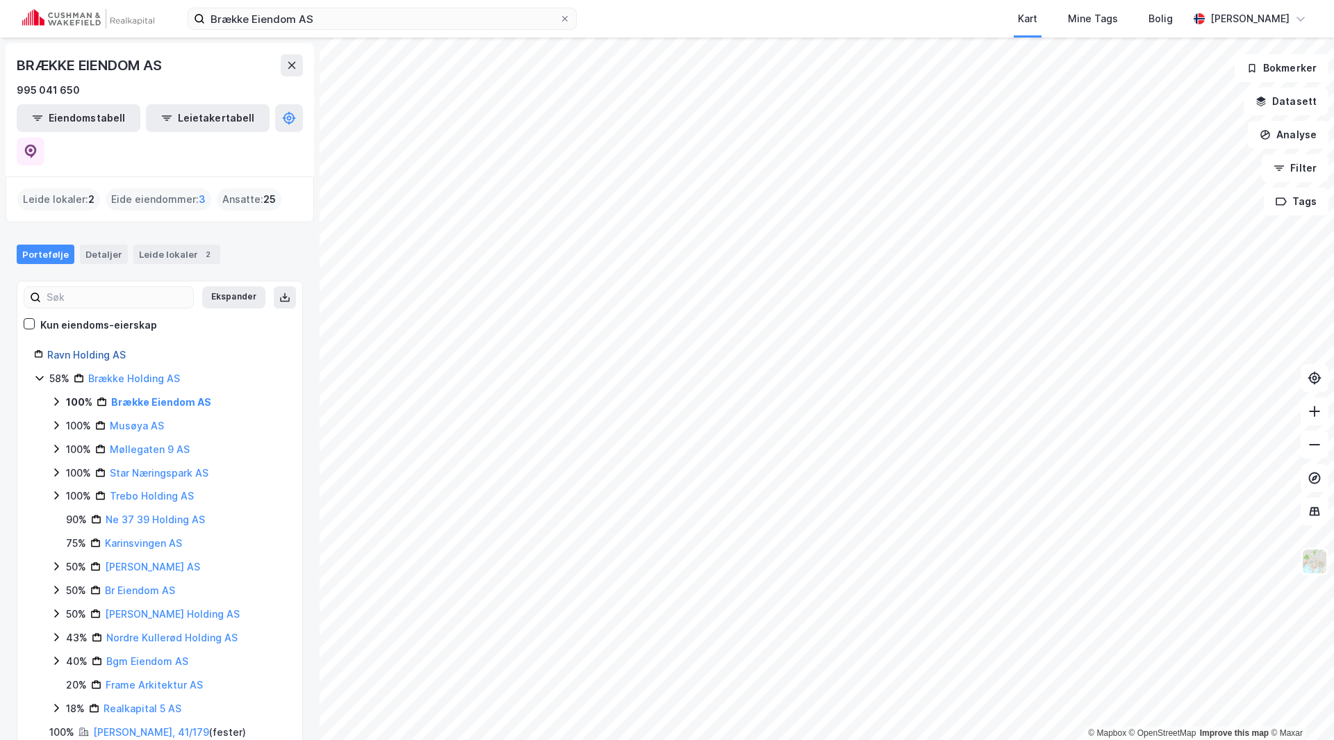
click at [88, 349] on link "Ravn Holding AS" at bounding box center [86, 355] width 78 height 12
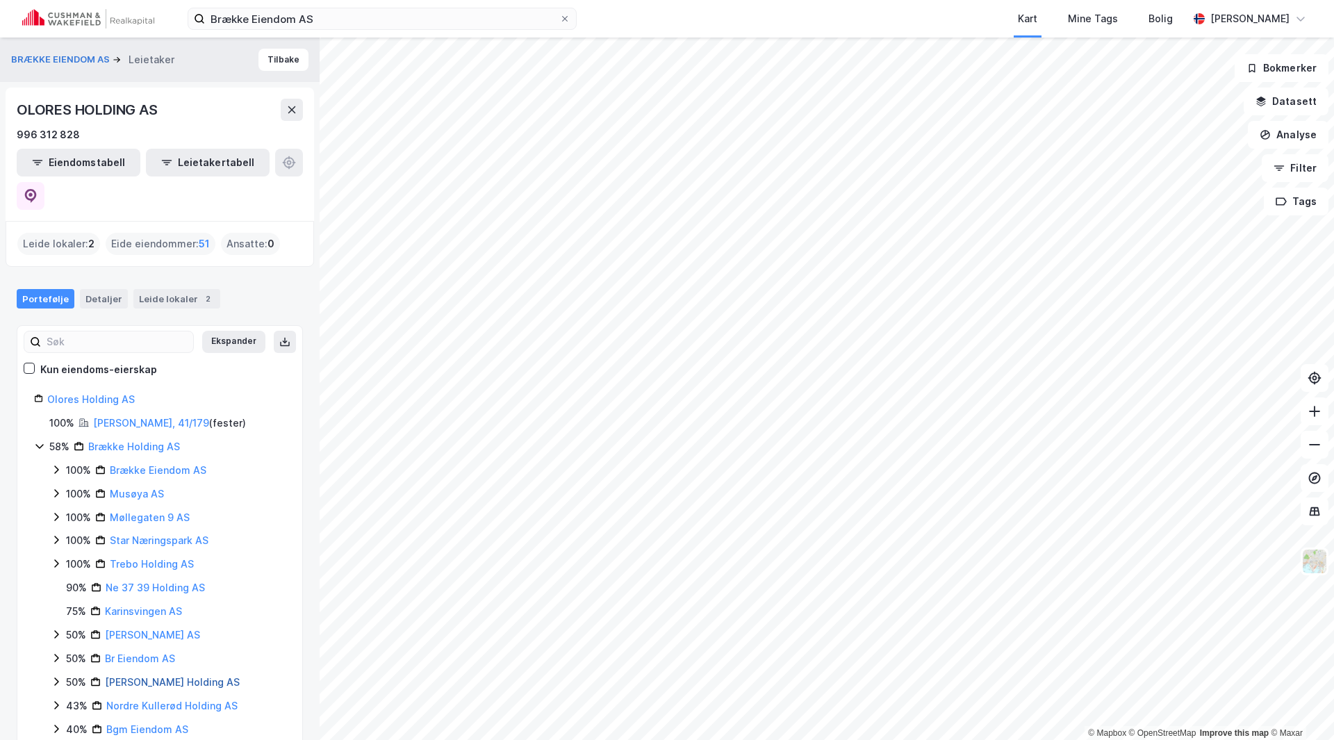
click at [158, 676] on link "Brække Melbye Holding AS" at bounding box center [172, 682] width 135 height 12
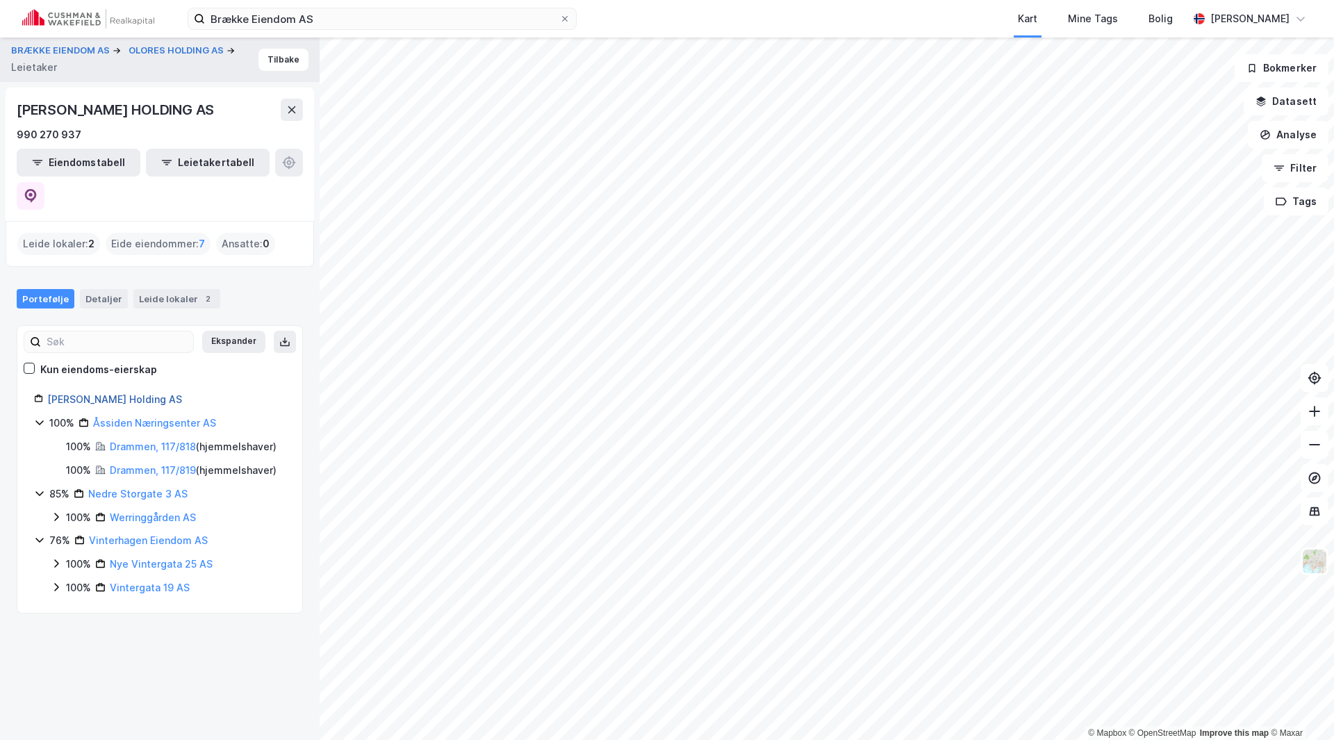
click at [126, 393] on link "Brække Melbye Holding AS" at bounding box center [114, 399] width 135 height 12
click at [148, 233] on div "Eide eiendommer : 7" at bounding box center [158, 244] width 105 height 22
click at [151, 289] on div "Leide lokaler 2" at bounding box center [176, 298] width 87 height 19
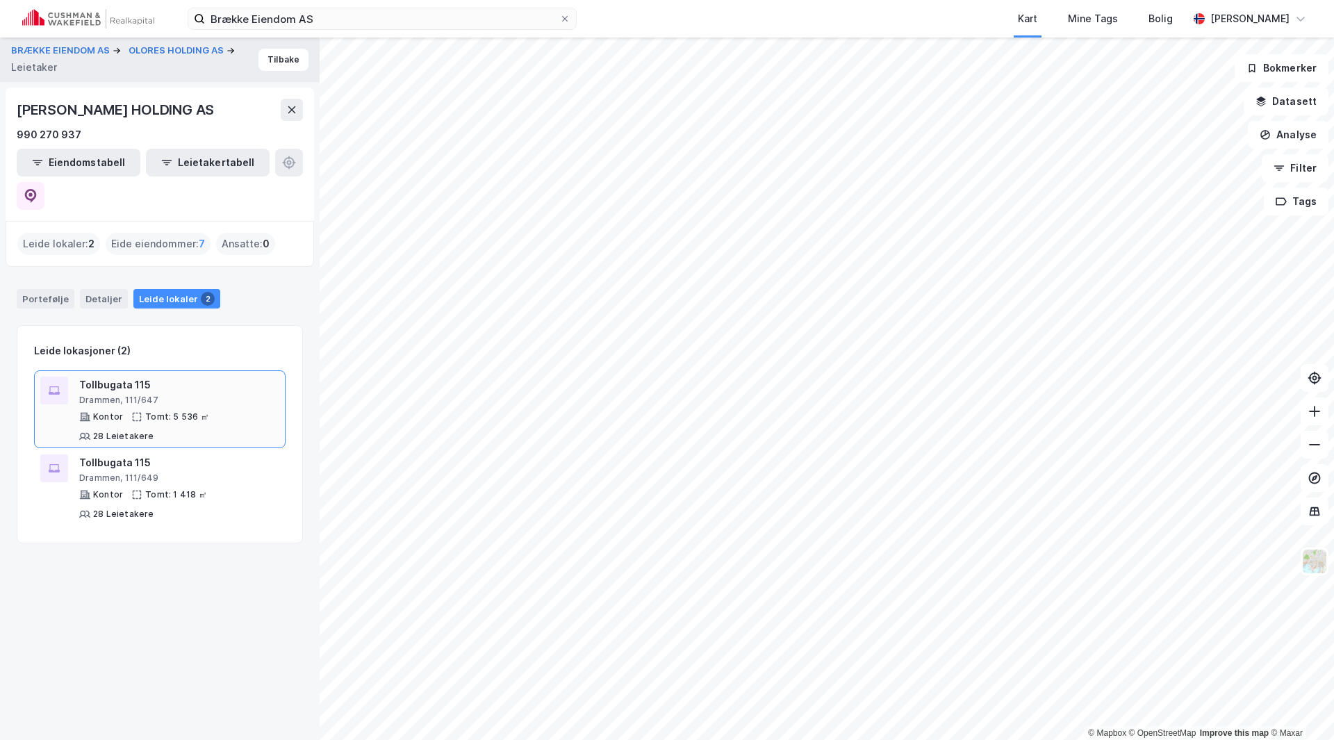
click at [95, 377] on div "Tollbugata 115" at bounding box center [179, 385] width 200 height 17
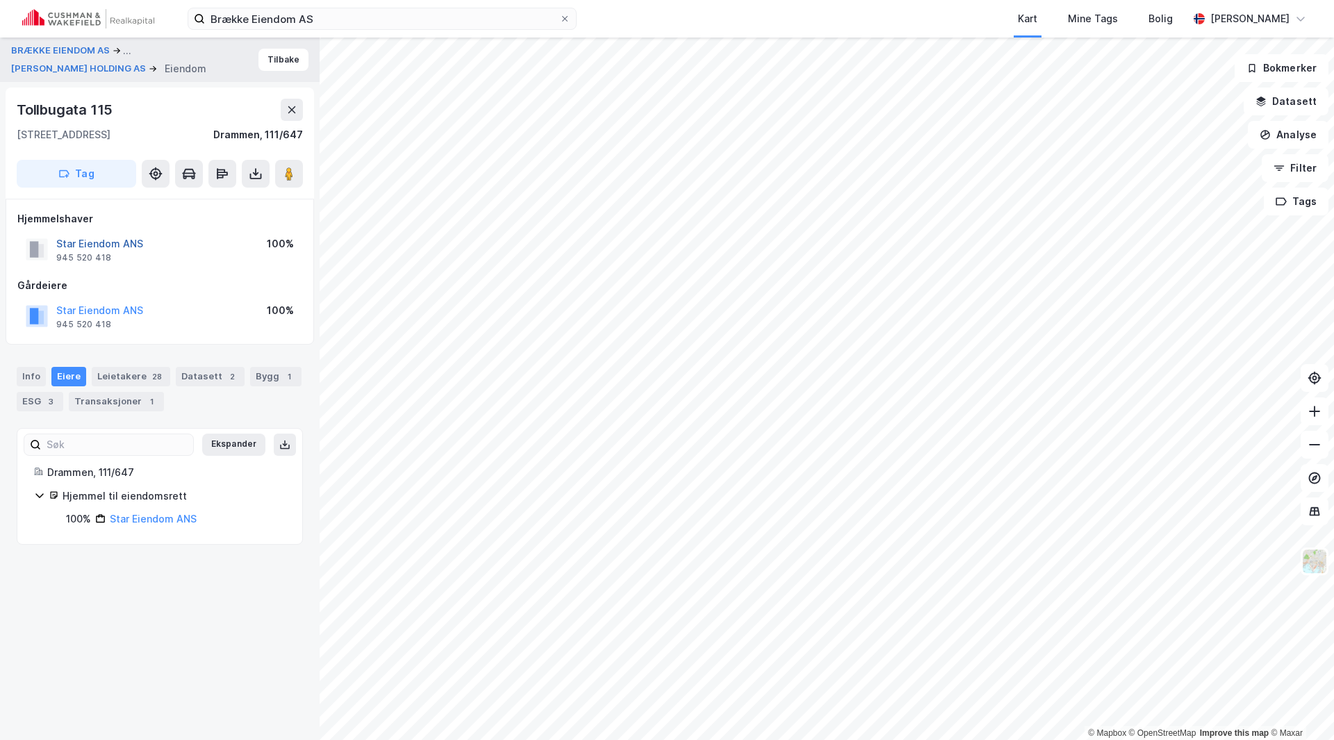
click at [0, 0] on button "Star Eiendom ANS" at bounding box center [0, 0] width 0 height 0
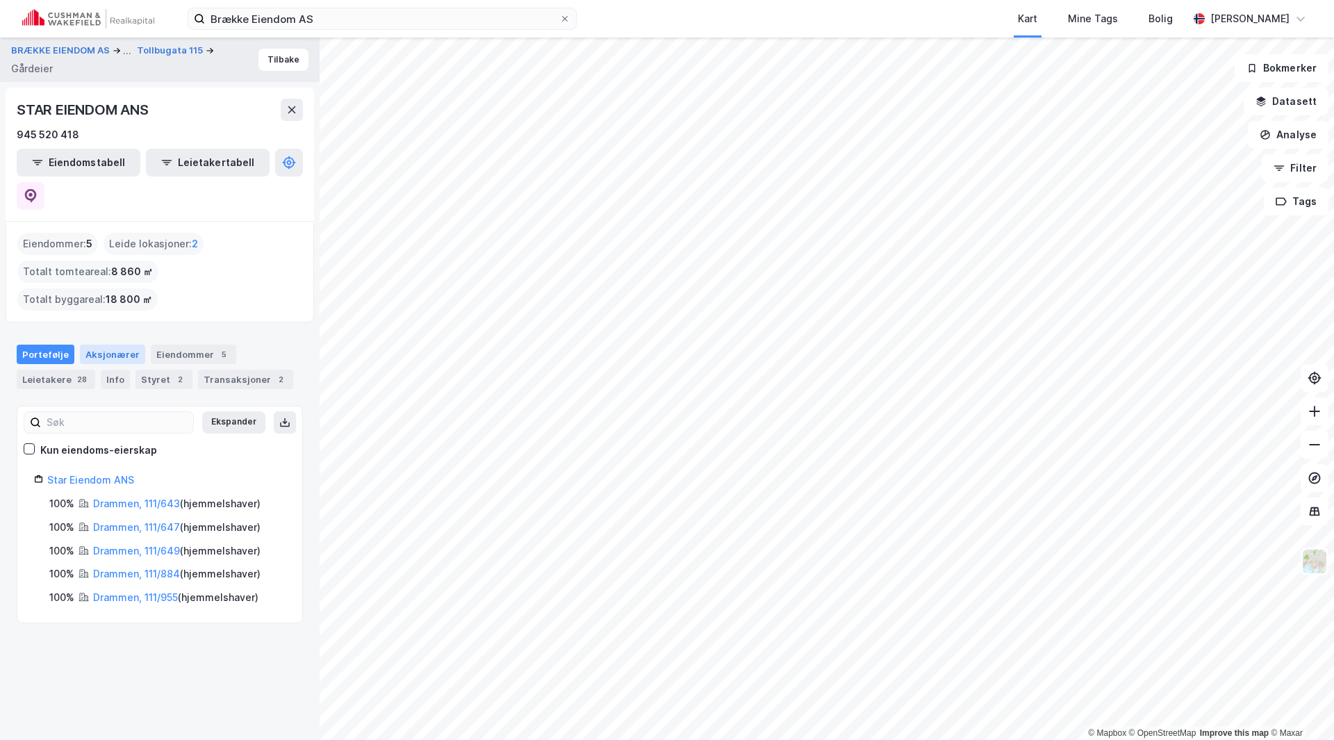
click at [123, 345] on div "Aksjonærer" at bounding box center [112, 354] width 65 height 19
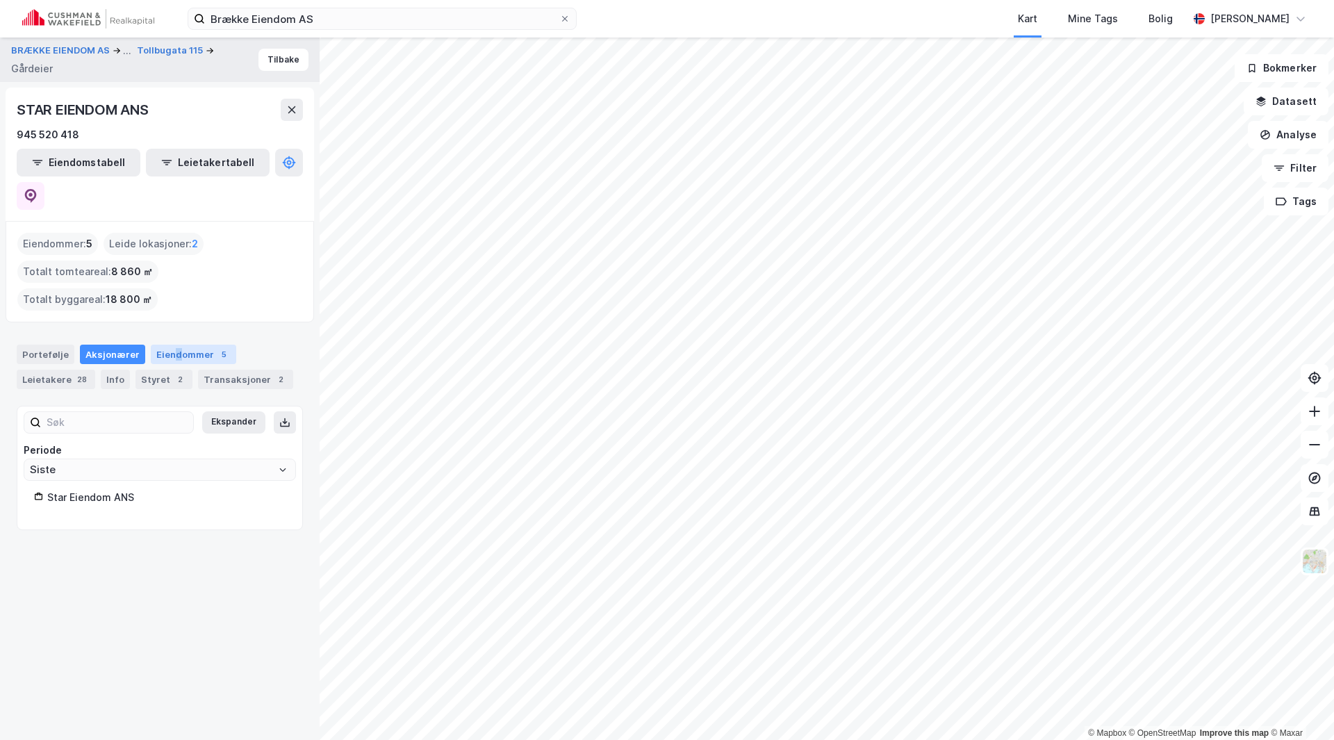
click at [171, 345] on div "Eiendommer 5" at bounding box center [193, 354] width 85 height 19
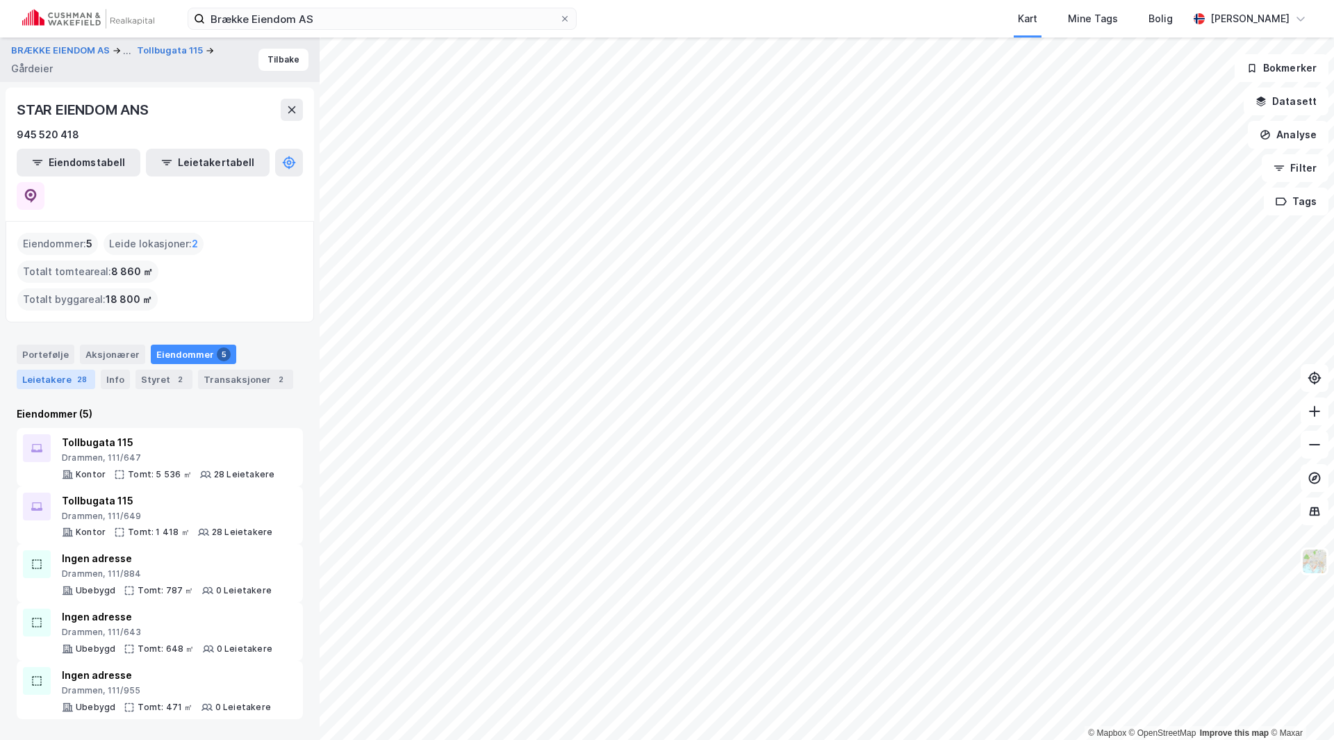
click at [41, 370] on div "Leietakere 28" at bounding box center [56, 379] width 78 height 19
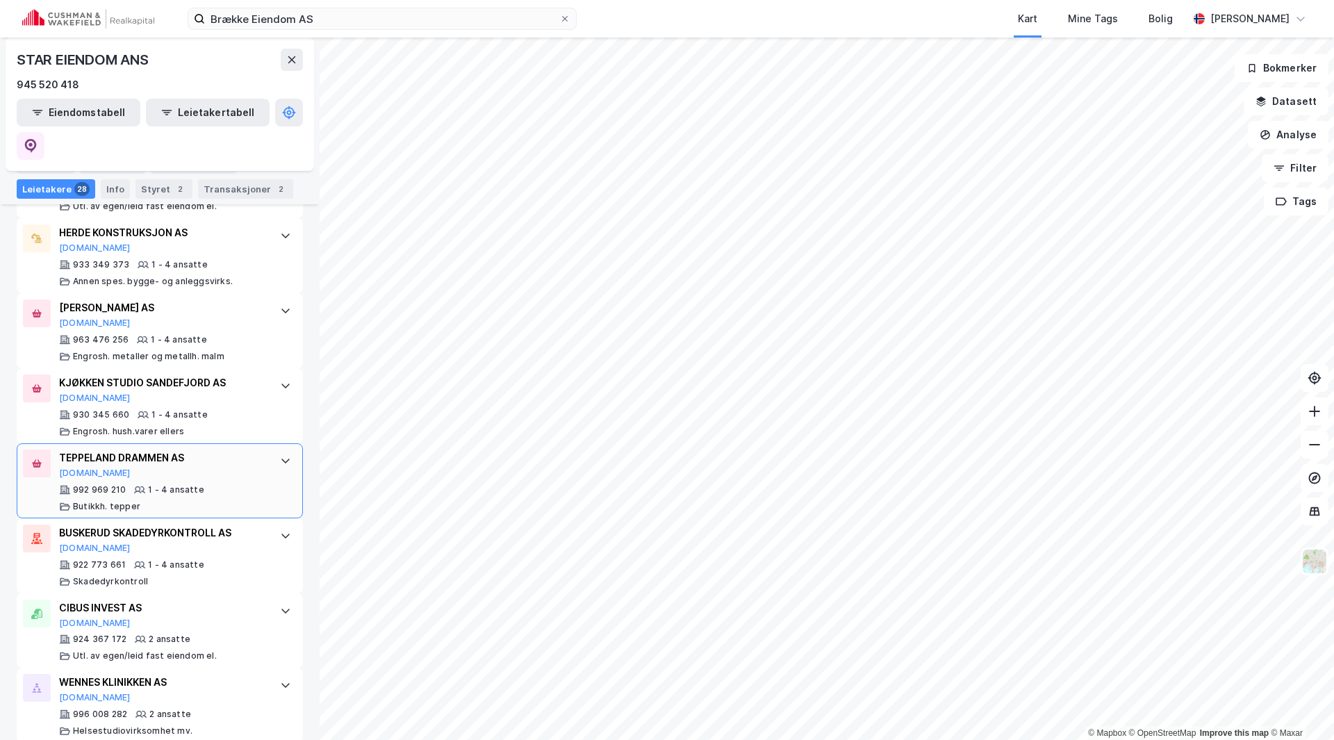
scroll to position [2001, 0]
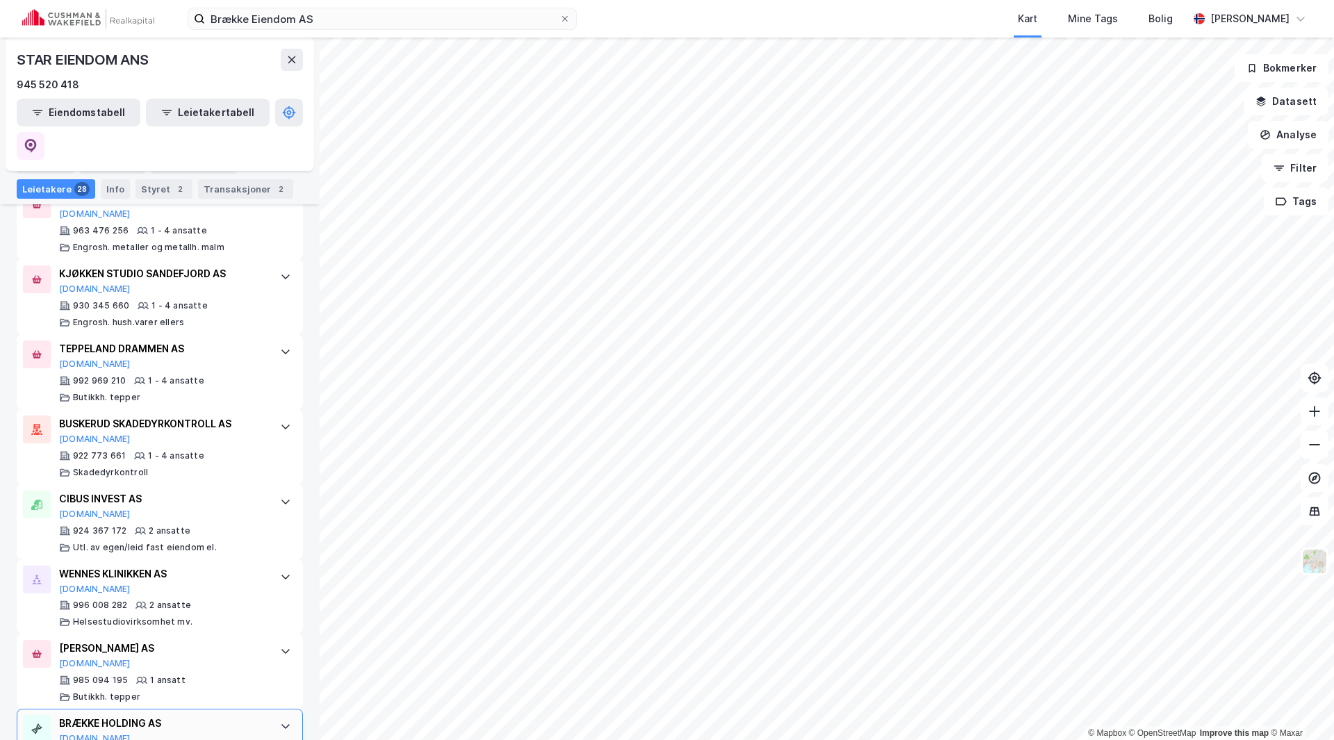
click at [130, 715] on div "BRÆKKE HOLDING AS" at bounding box center [162, 723] width 207 height 17
click at [122, 715] on div "BRÆKKE HOLDING AS" at bounding box center [162, 723] width 207 height 17
click at [118, 715] on div "BRÆKKE HOLDING AS" at bounding box center [162, 723] width 207 height 17
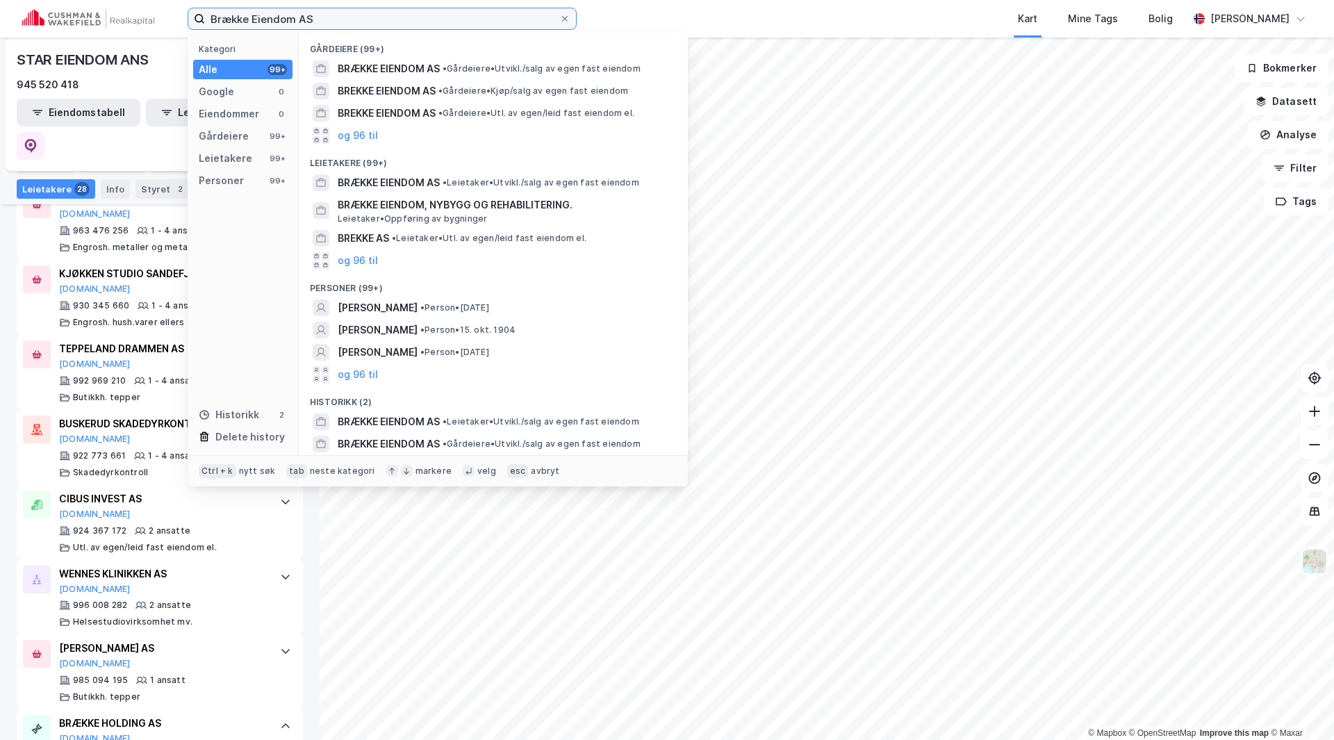
drag, startPoint x: 311, startPoint y: 17, endPoint x: 248, endPoint y: 23, distance: 62.8
click at [248, 23] on input "Brække Eiendom AS" at bounding box center [382, 18] width 354 height 21
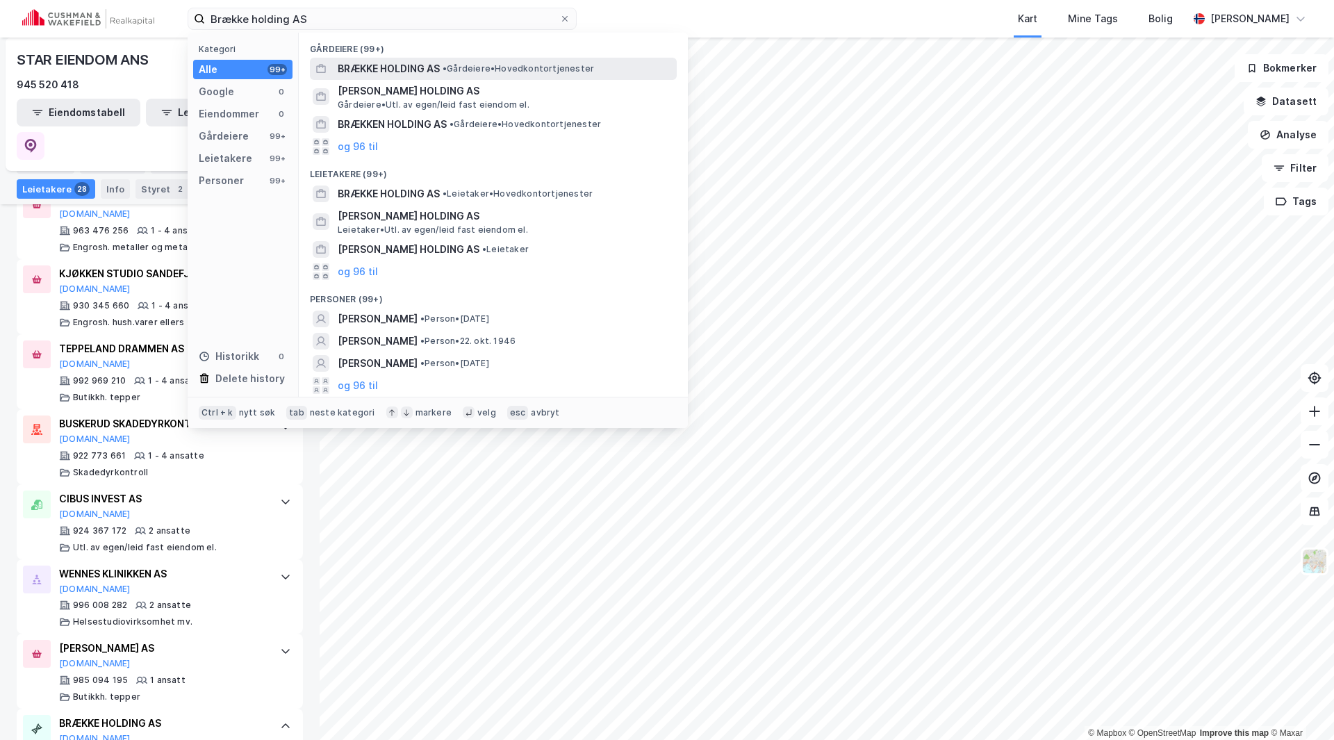
click at [372, 65] on span "BRÆKKE HOLDING AS" at bounding box center [389, 68] width 102 height 17
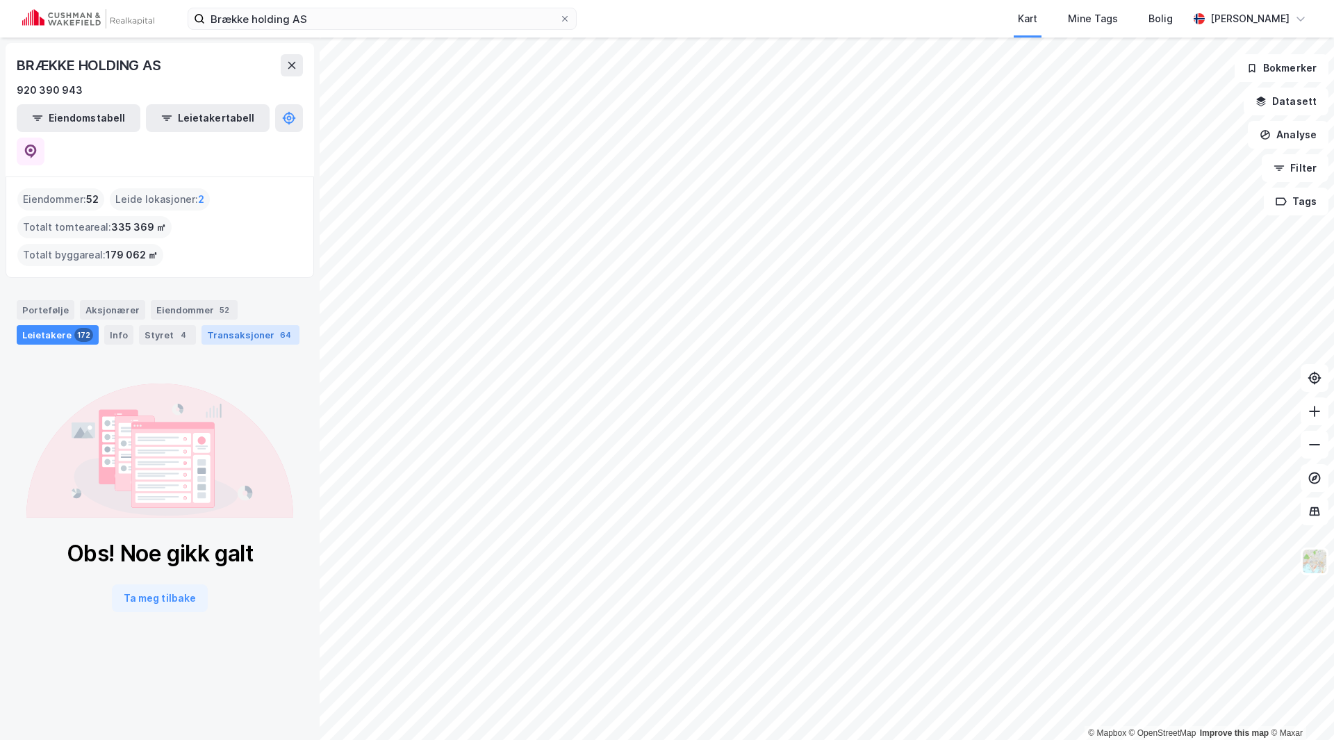
click at [242, 325] on div "Transaksjoner 64" at bounding box center [250, 334] width 98 height 19
click at [150, 584] on button "Ta meg tilbake" at bounding box center [160, 598] width 96 height 28
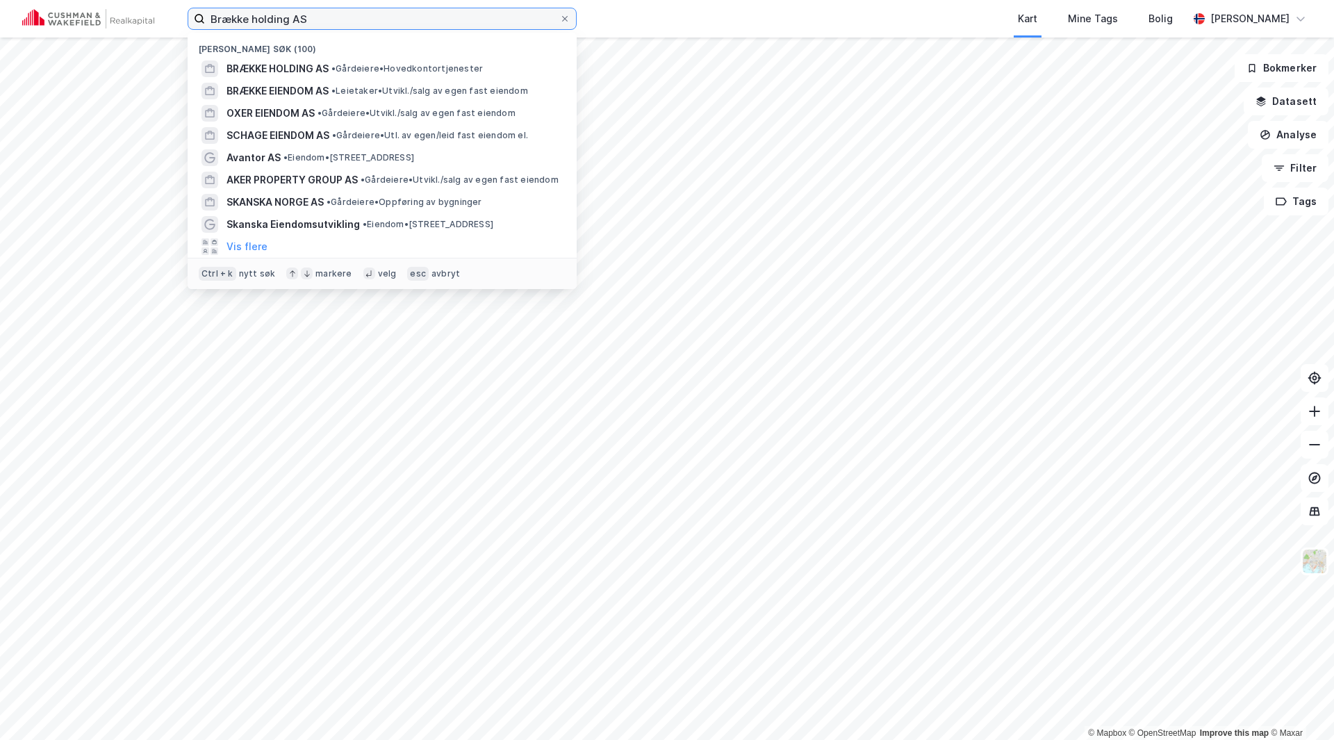
drag, startPoint x: 326, startPoint y: 21, endPoint x: 201, endPoint y: 37, distance: 126.1
click at [201, 30] on div "Brække holding AS Nylige søk (100) BRÆKKE HOLDING AS • Gårdeiere • Hovedkontort…" at bounding box center [382, 19] width 389 height 22
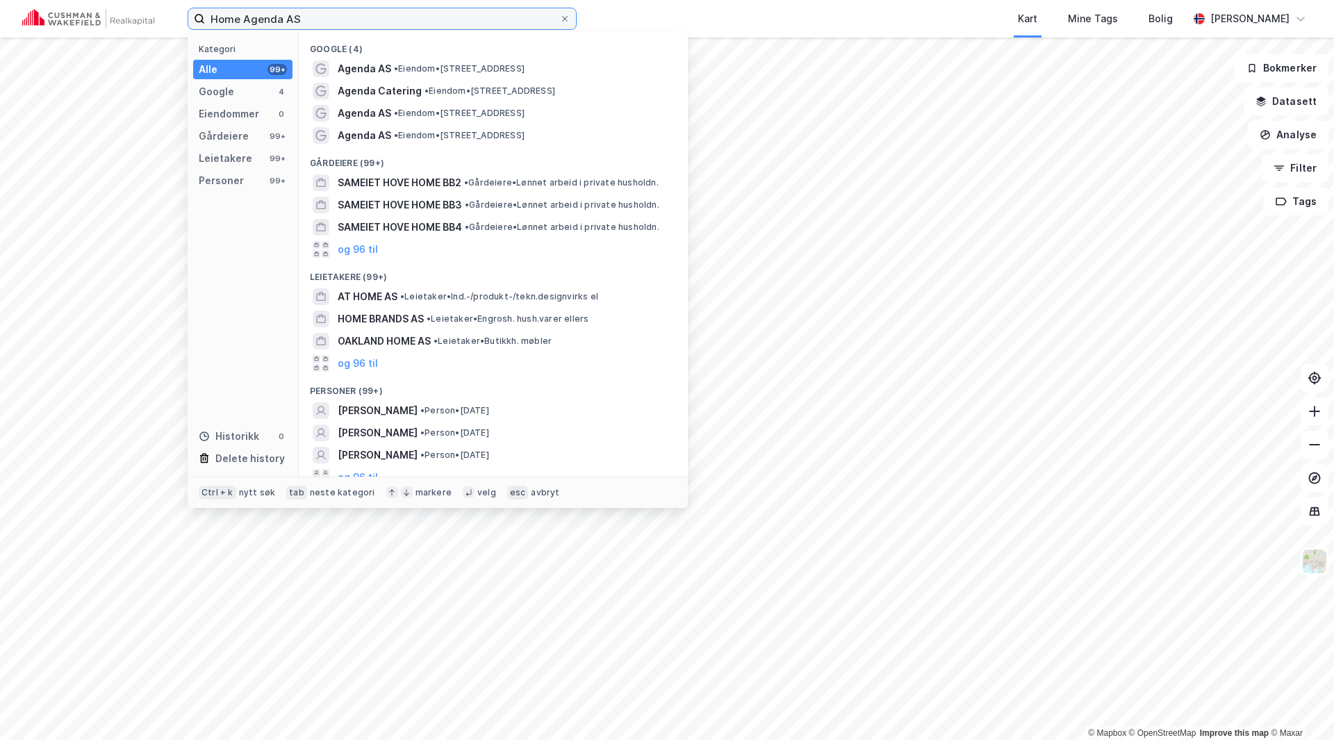
drag, startPoint x: 265, startPoint y: 23, endPoint x: 164, endPoint y: 26, distance: 101.5
click at [164, 26] on div "Home Agenda AS Kategori Alle 99+ Google 4 Eiendommer 0 Gårdeiere 99+ Leietakere…" at bounding box center [667, 19] width 1334 height 38
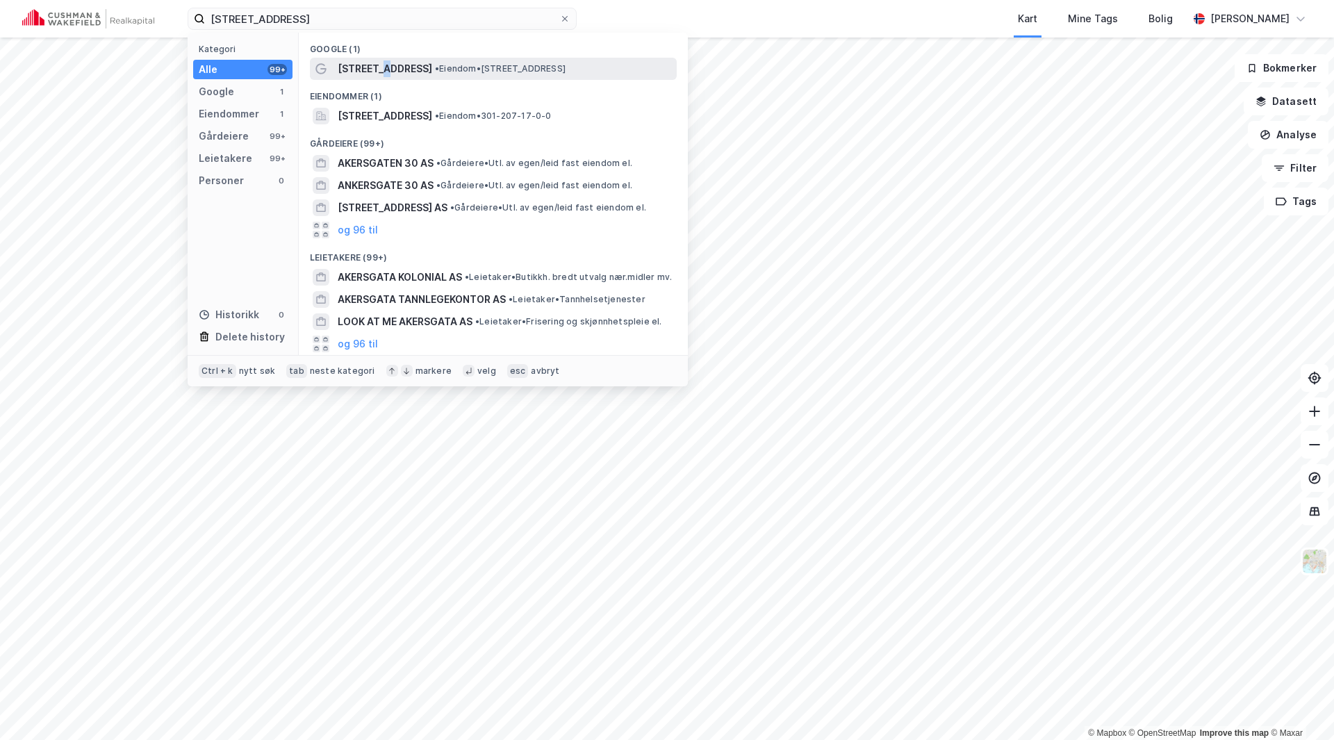
click at [381, 72] on span "Akersgata 30" at bounding box center [385, 68] width 94 height 17
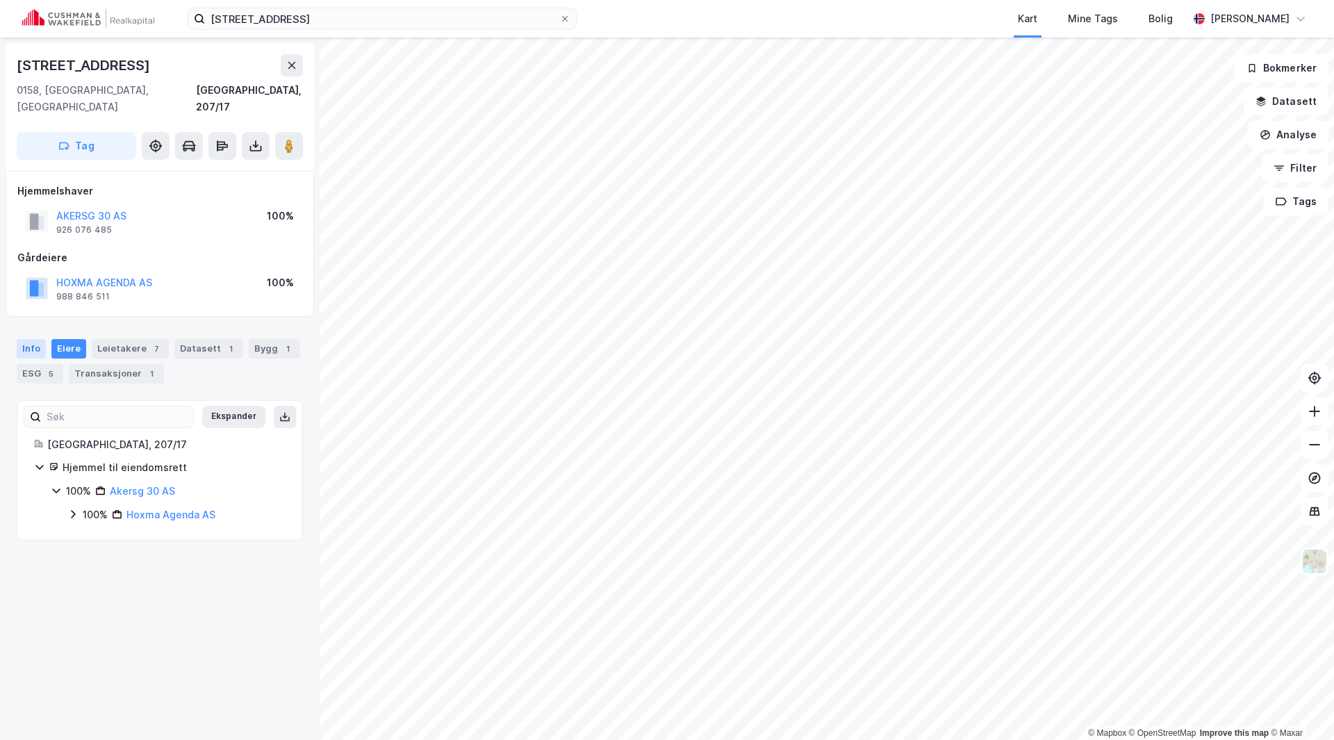
click at [20, 339] on div "Info" at bounding box center [31, 348] width 29 height 19
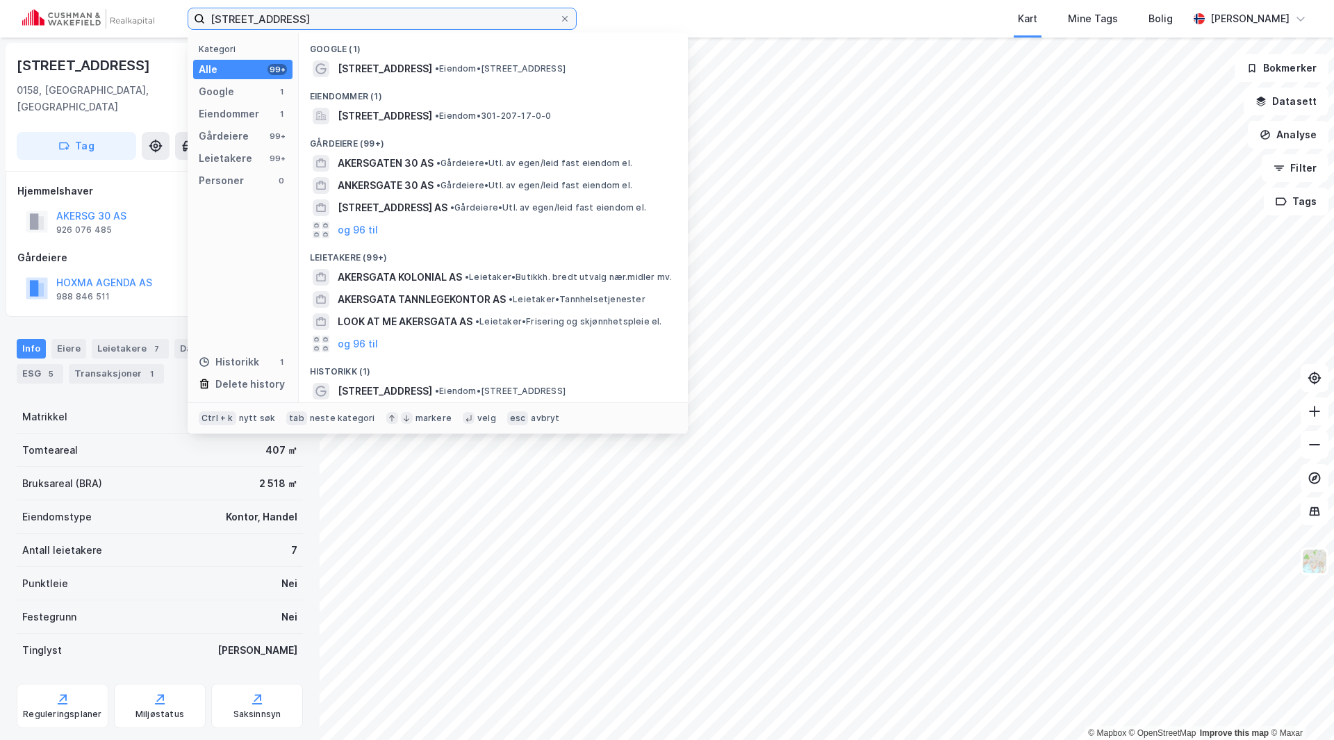
drag, startPoint x: 339, startPoint y: 14, endPoint x: 195, endPoint y: 41, distance: 146.3
click at [195, 30] on div "Akersgata 30 Kategori Alle 99+ Google 1 Eiendommer 1 Gårdeiere 99+ Leietakere 9…" at bounding box center [382, 19] width 389 height 22
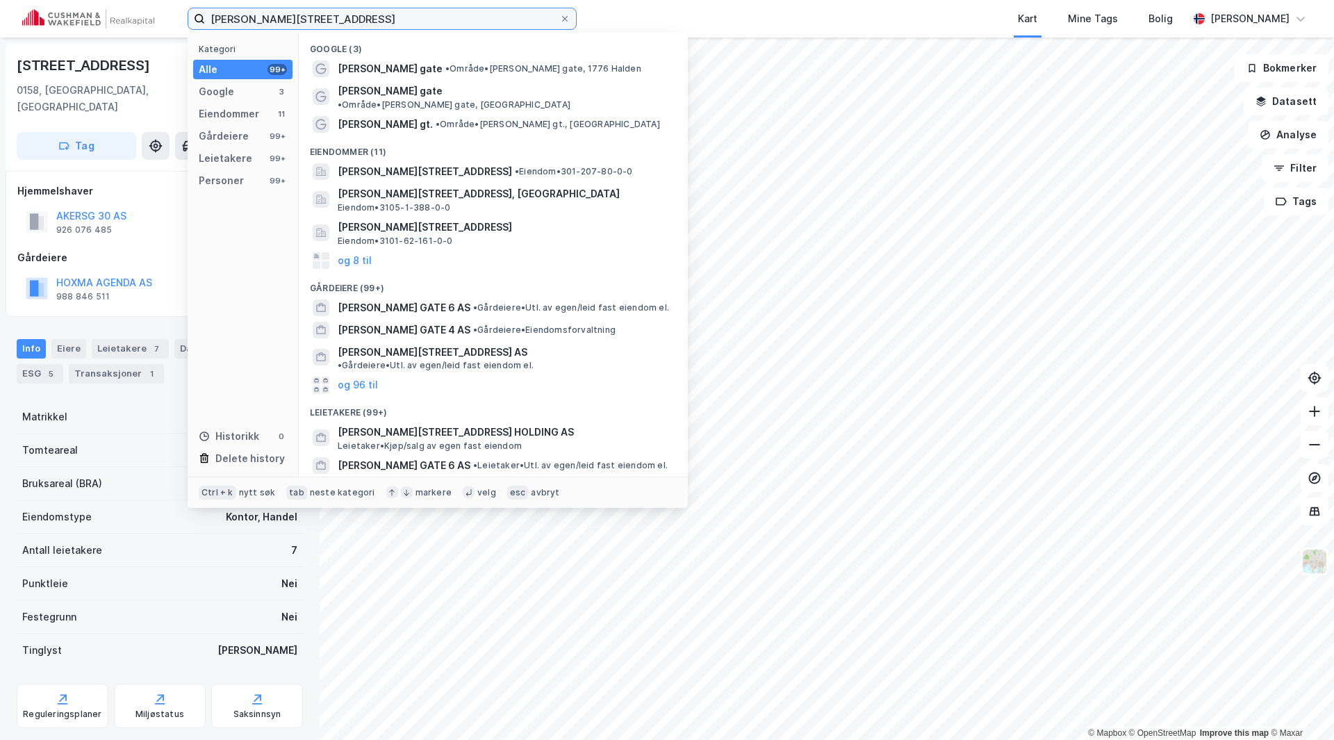
type input "Karl Johans gate 11"
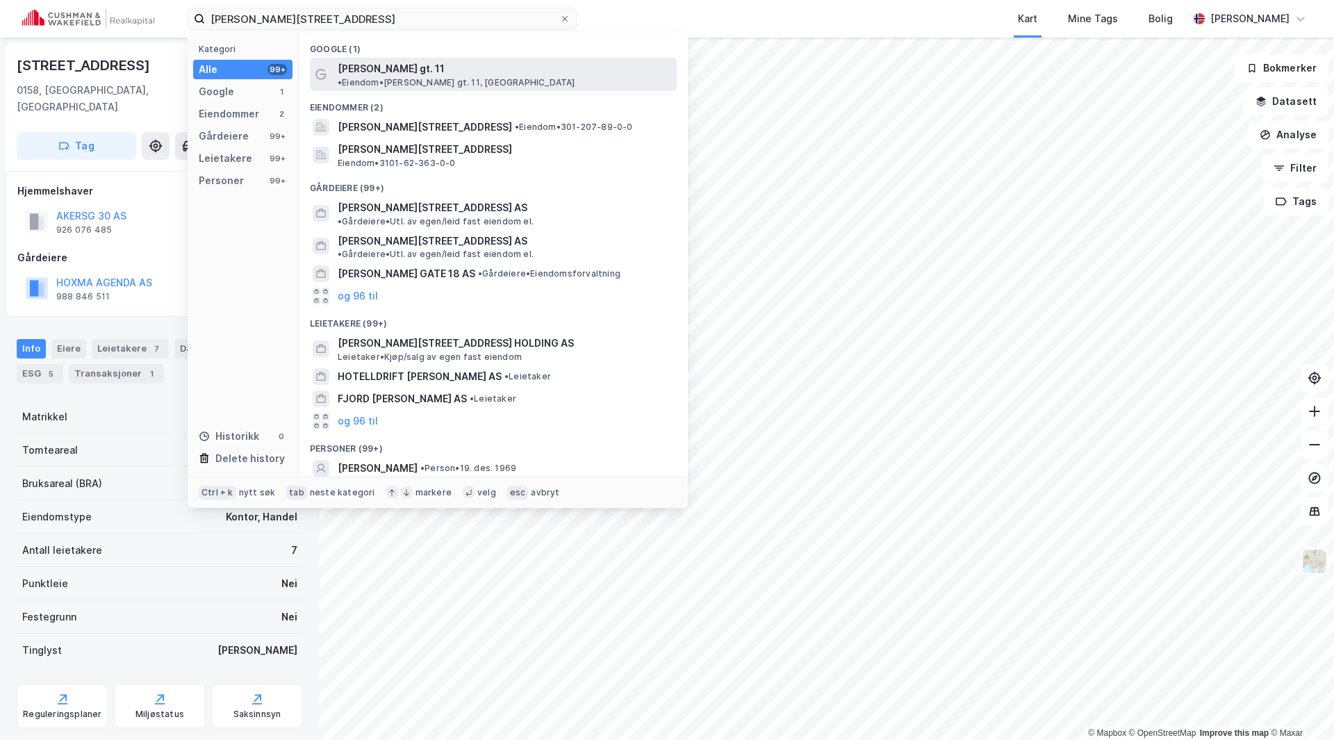
click at [373, 60] on span "Karl Johans gt. 11" at bounding box center [391, 68] width 107 height 17
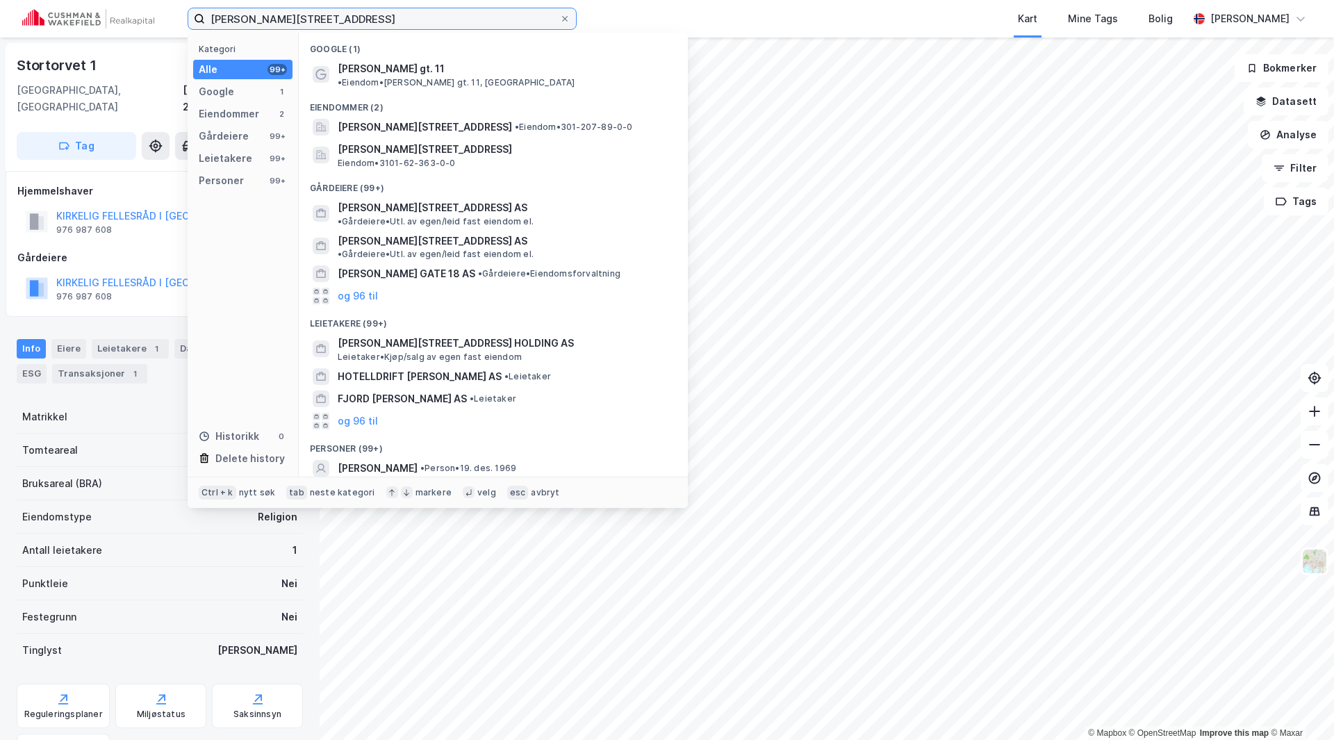
click at [339, 14] on input "Karl Johans gate 11" at bounding box center [382, 18] width 354 height 21
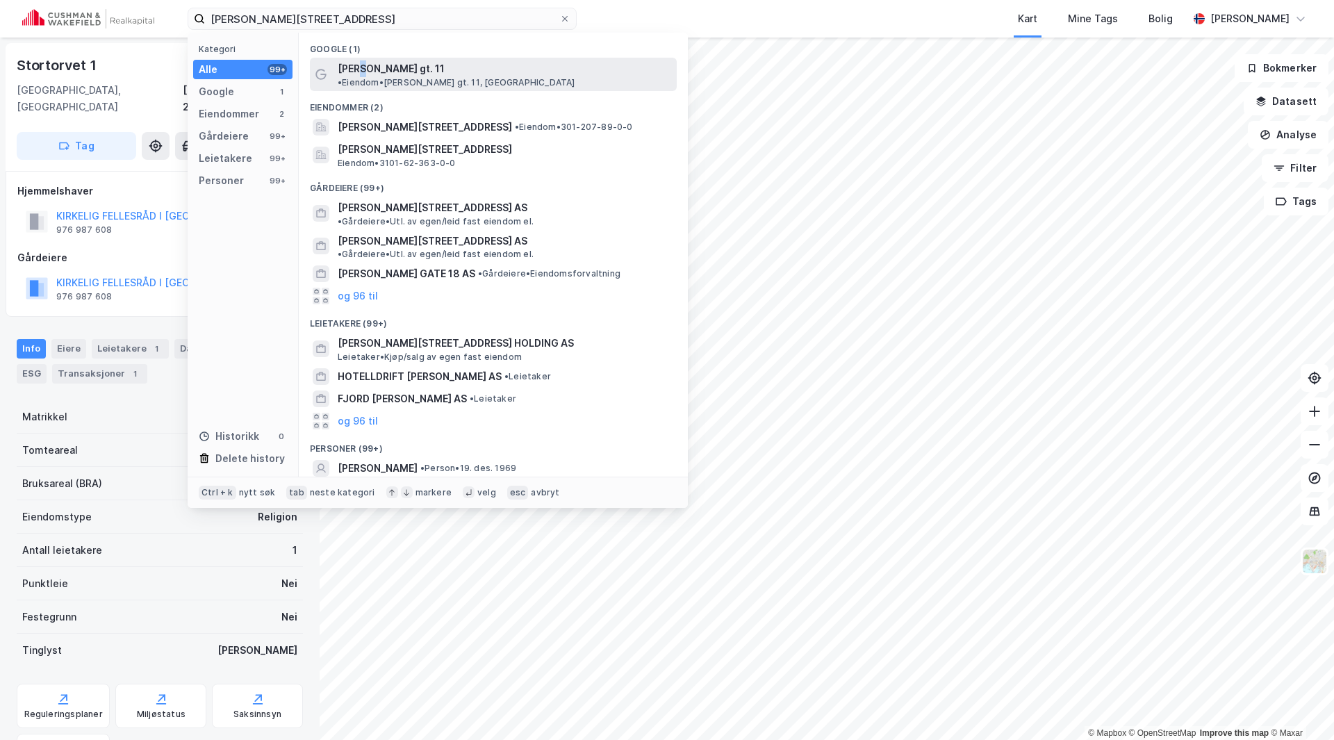
click at [357, 63] on span "Karl Johans gt. 11" at bounding box center [391, 68] width 107 height 17
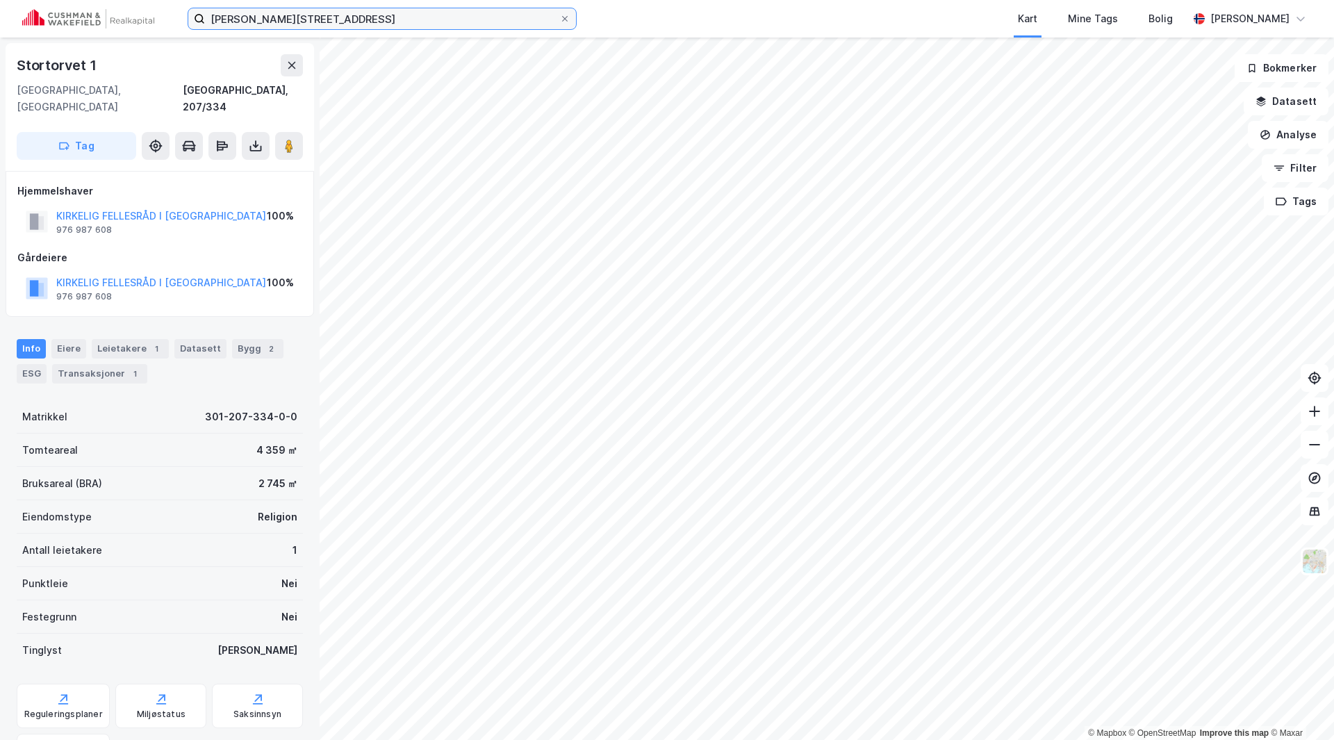
click at [319, 12] on input "Karl Johans gate 11" at bounding box center [382, 18] width 354 height 21
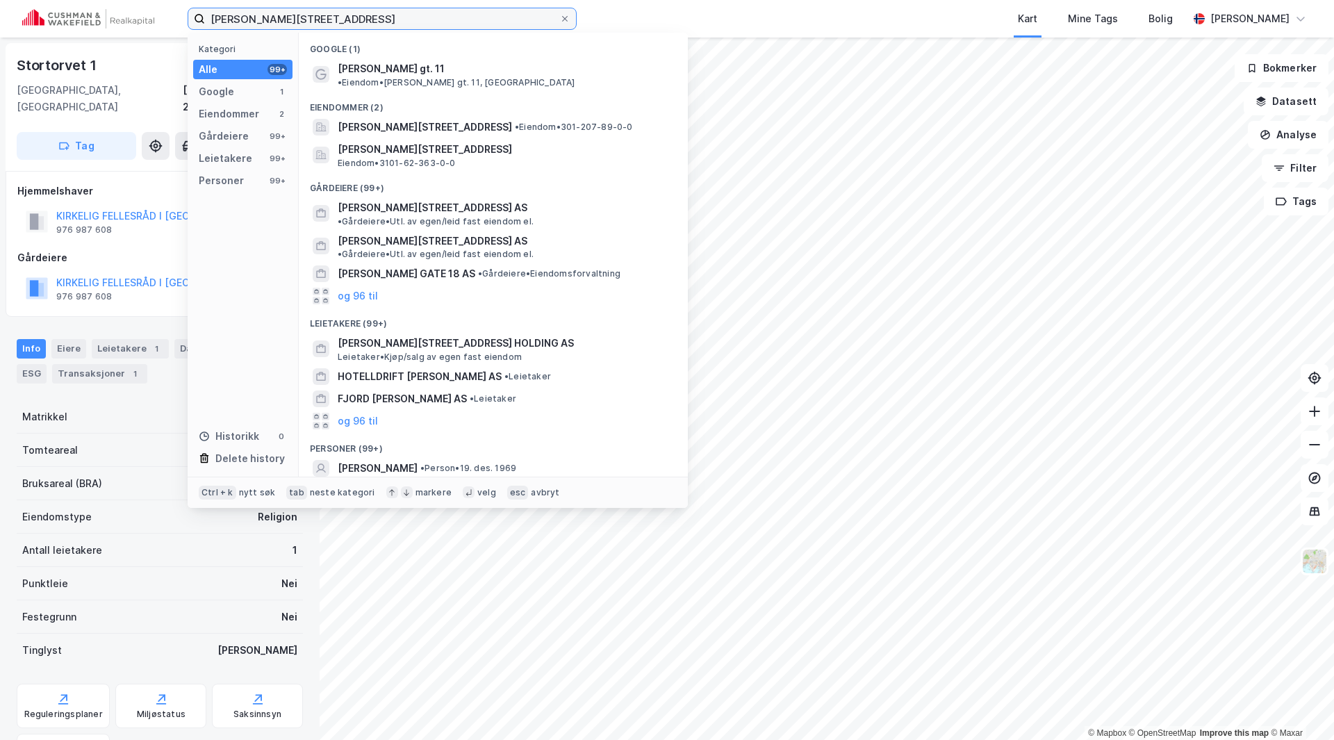
click at [317, 23] on input "Karl Johans gate 11" at bounding box center [382, 18] width 354 height 21
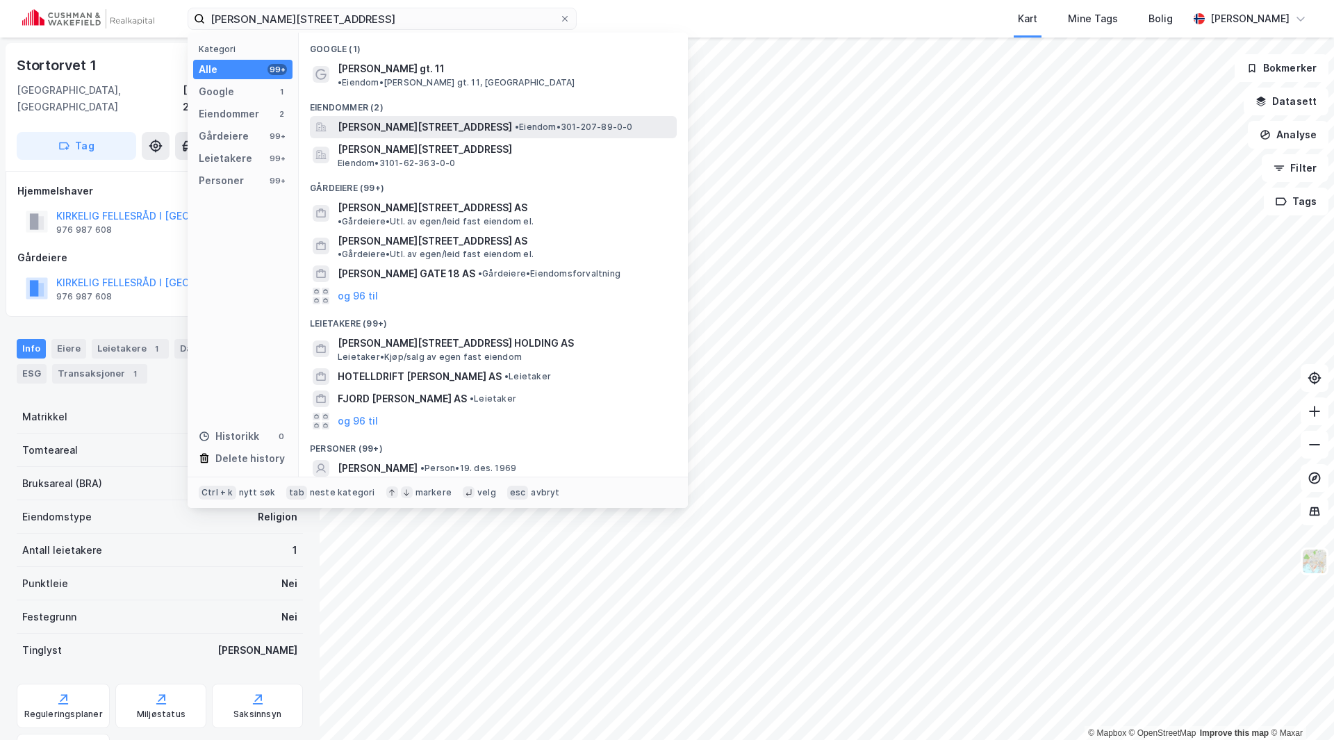
click at [361, 119] on span "Karl Johans gate 11, 0154, OSLO, OSLO" at bounding box center [425, 127] width 174 height 17
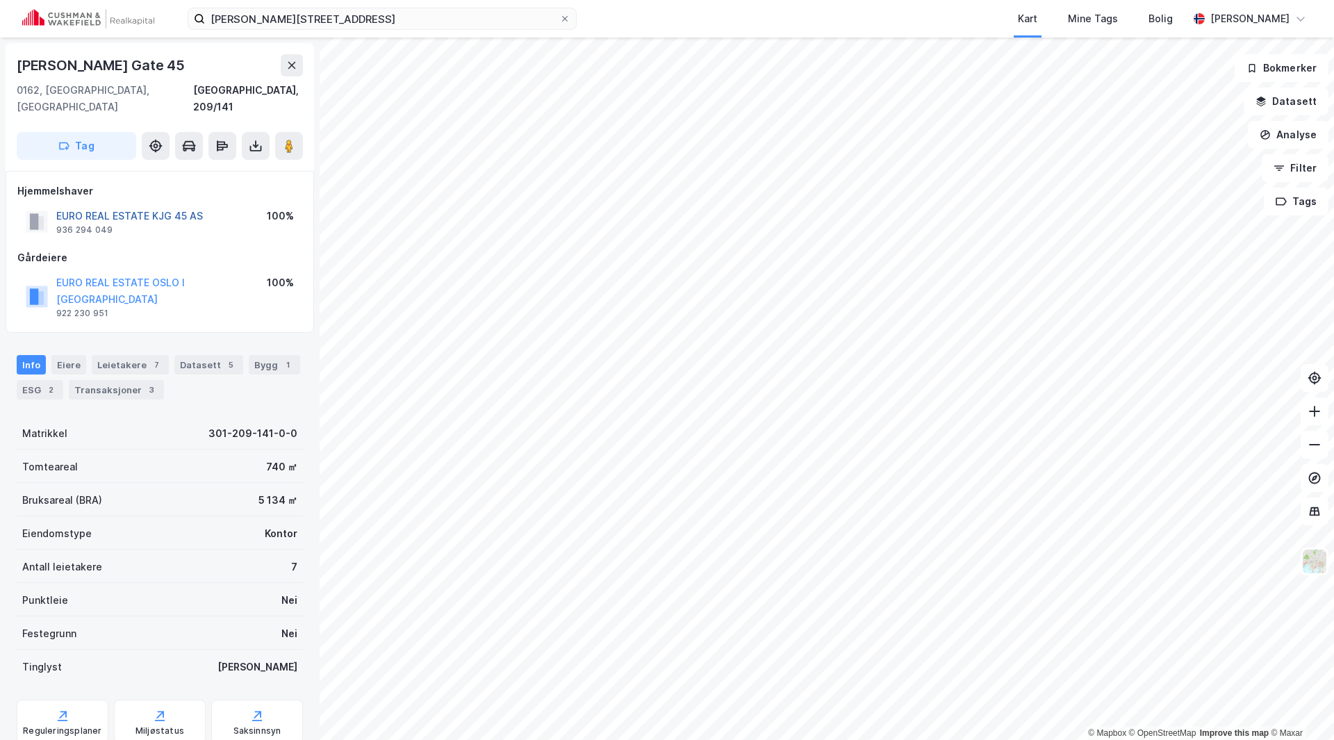
click at [0, 0] on button "EURO REAL ESTATE KJG 45 AS" at bounding box center [0, 0] width 0 height 0
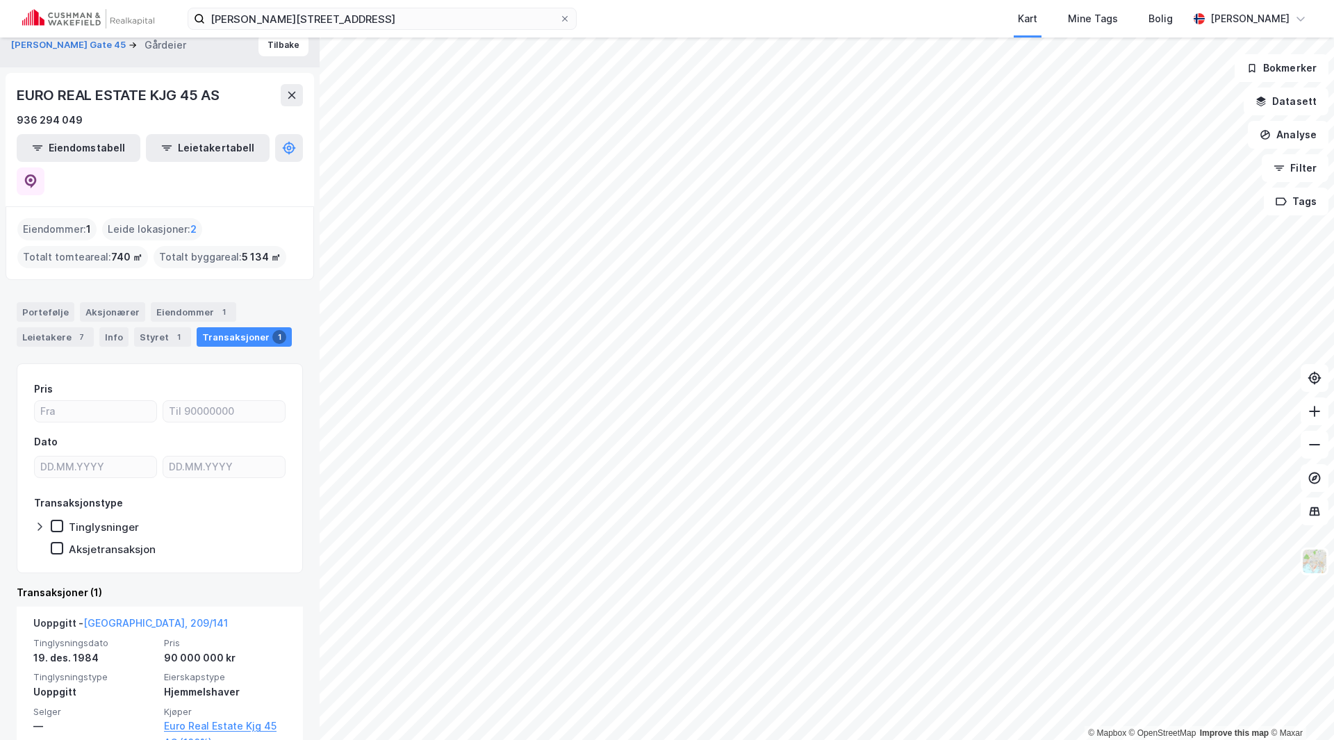
scroll to position [17, 0]
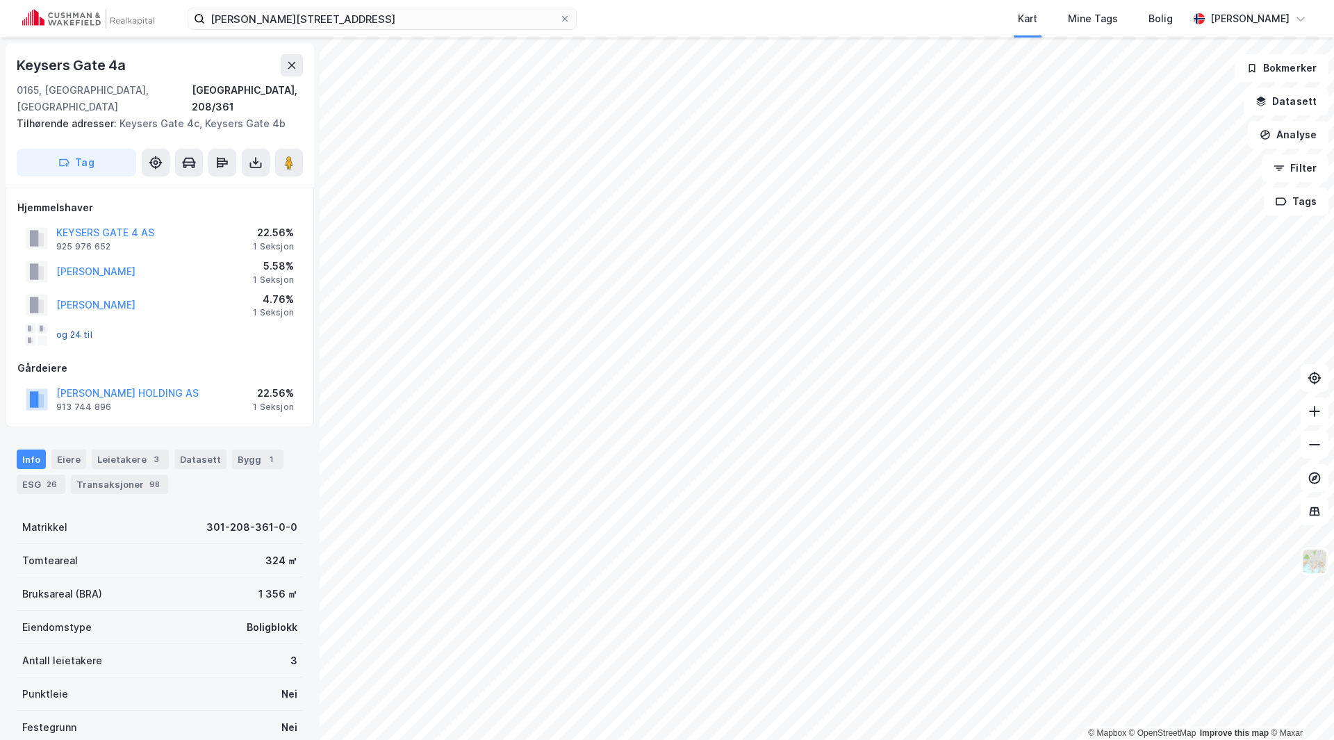
click at [0, 0] on button "og 24 til" at bounding box center [0, 0] width 0 height 0
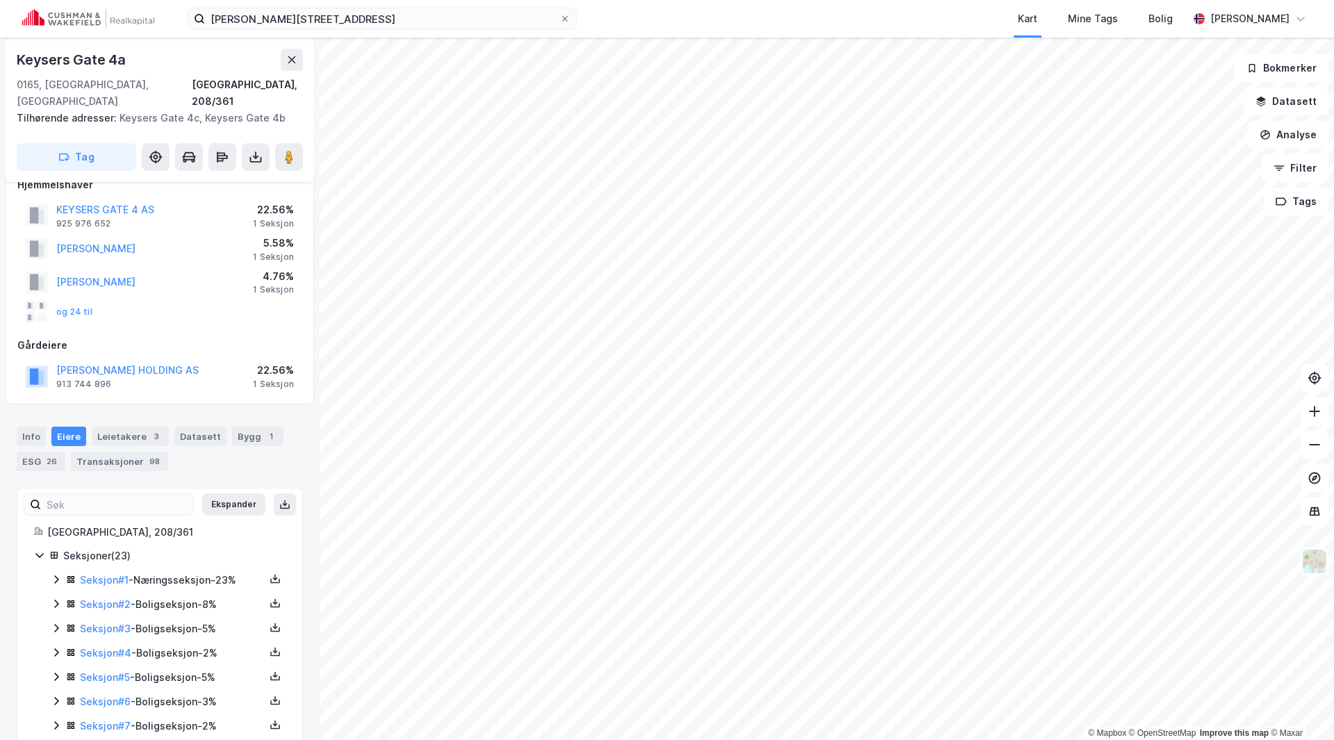
scroll to position [7, 0]
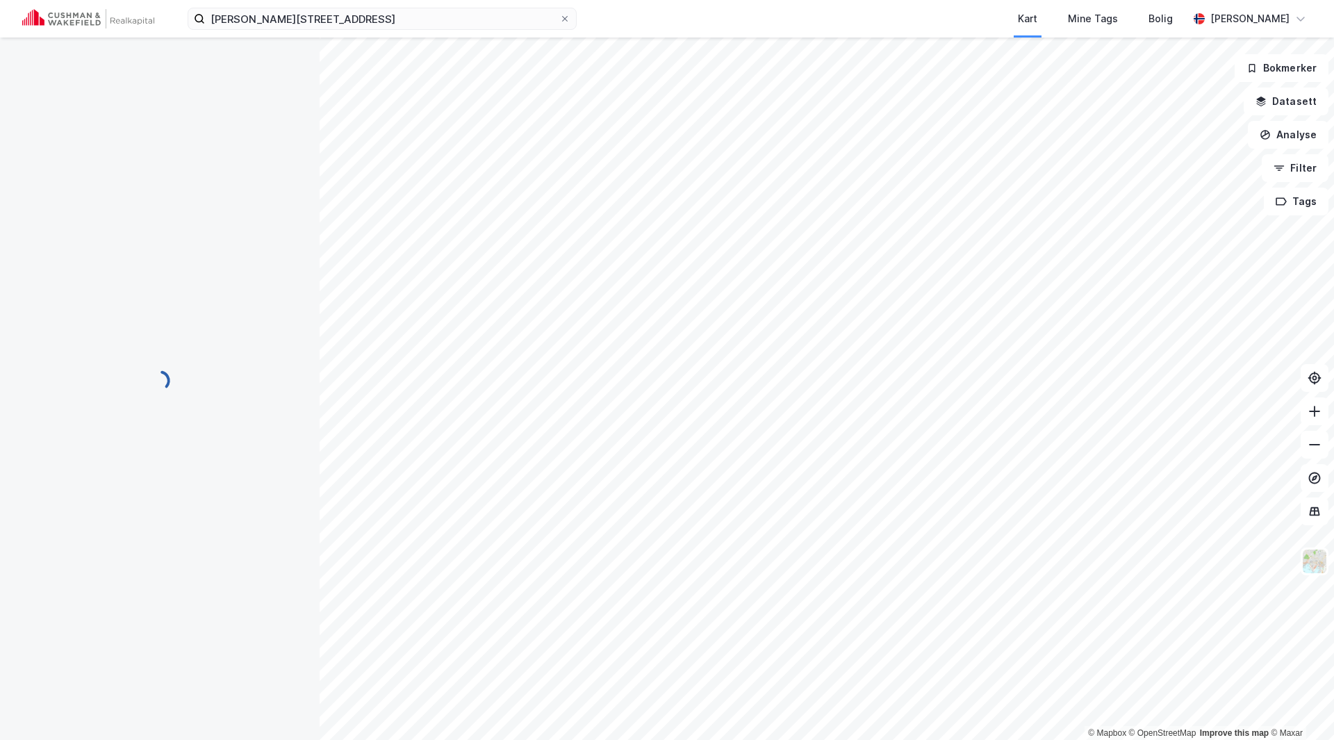
scroll to position [7, 0]
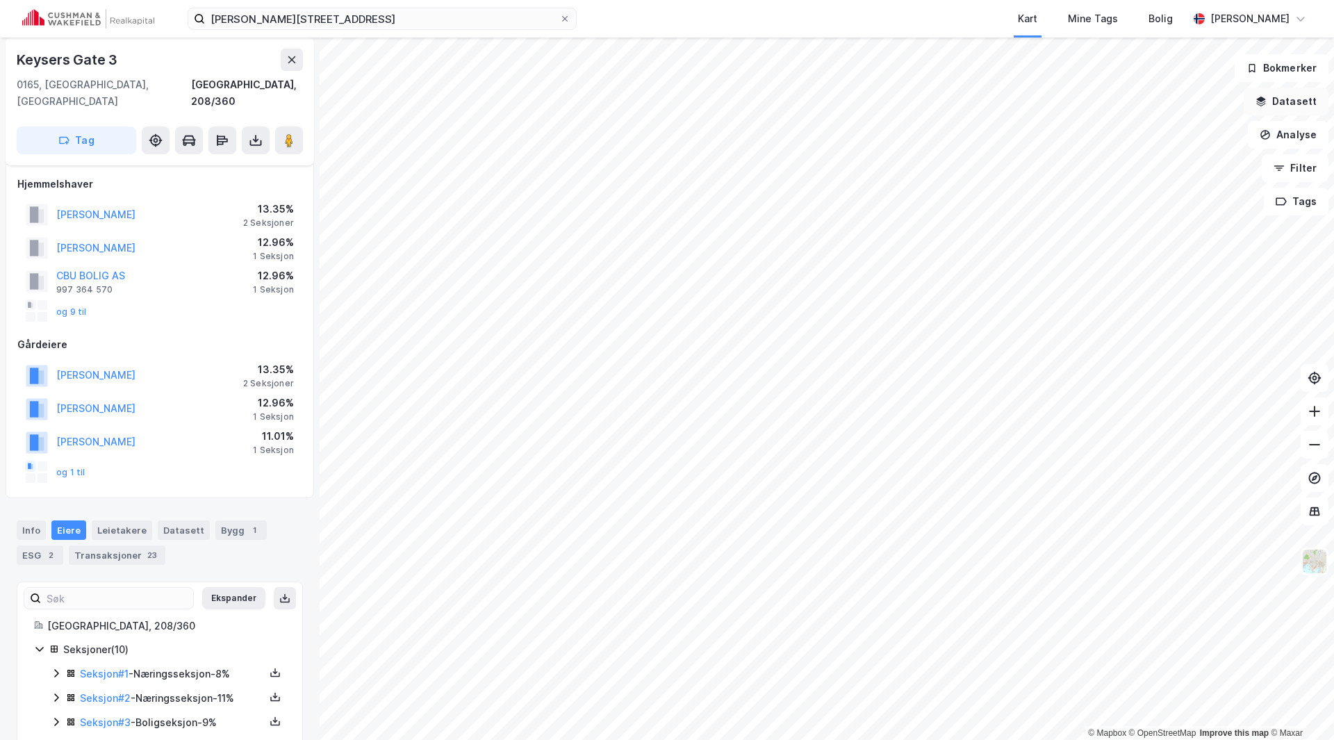
click at [1266, 106] on icon "button" at bounding box center [1260, 101] width 11 height 11
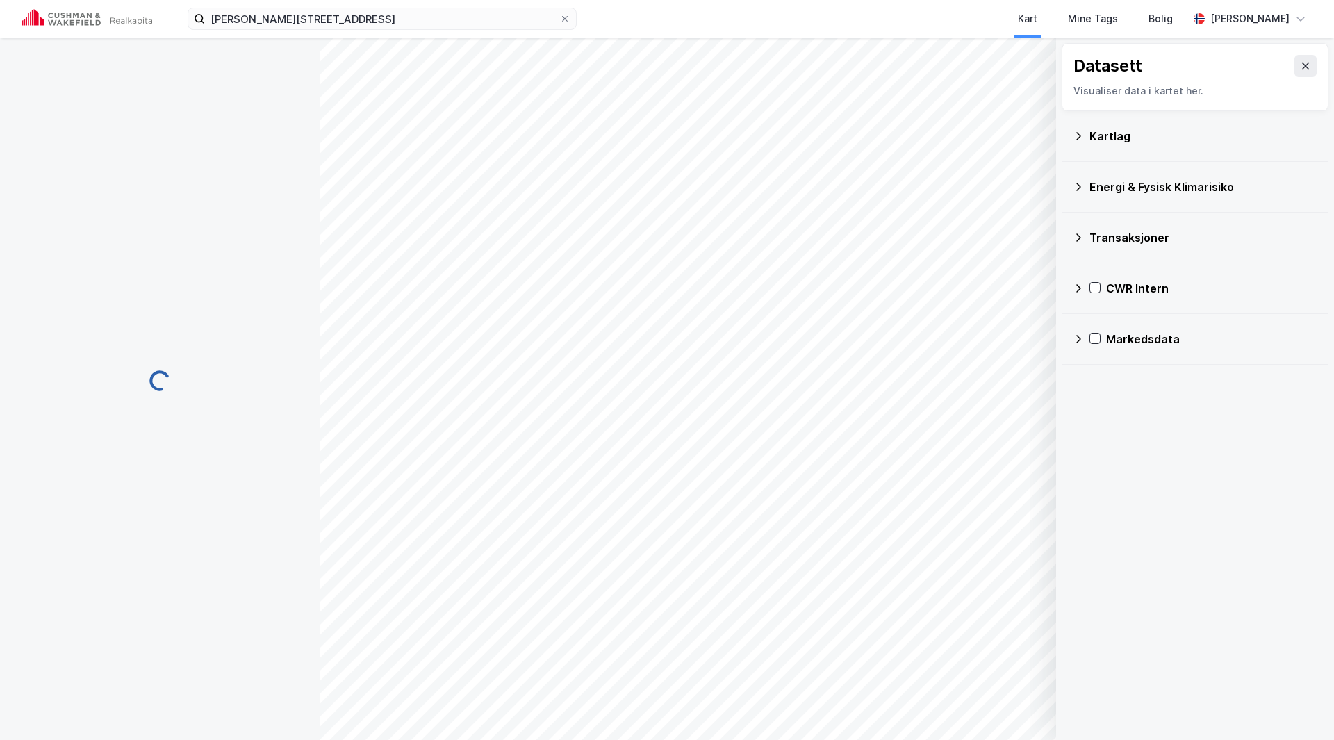
click at [1078, 145] on div "Kartlag" at bounding box center [1195, 135] width 245 height 33
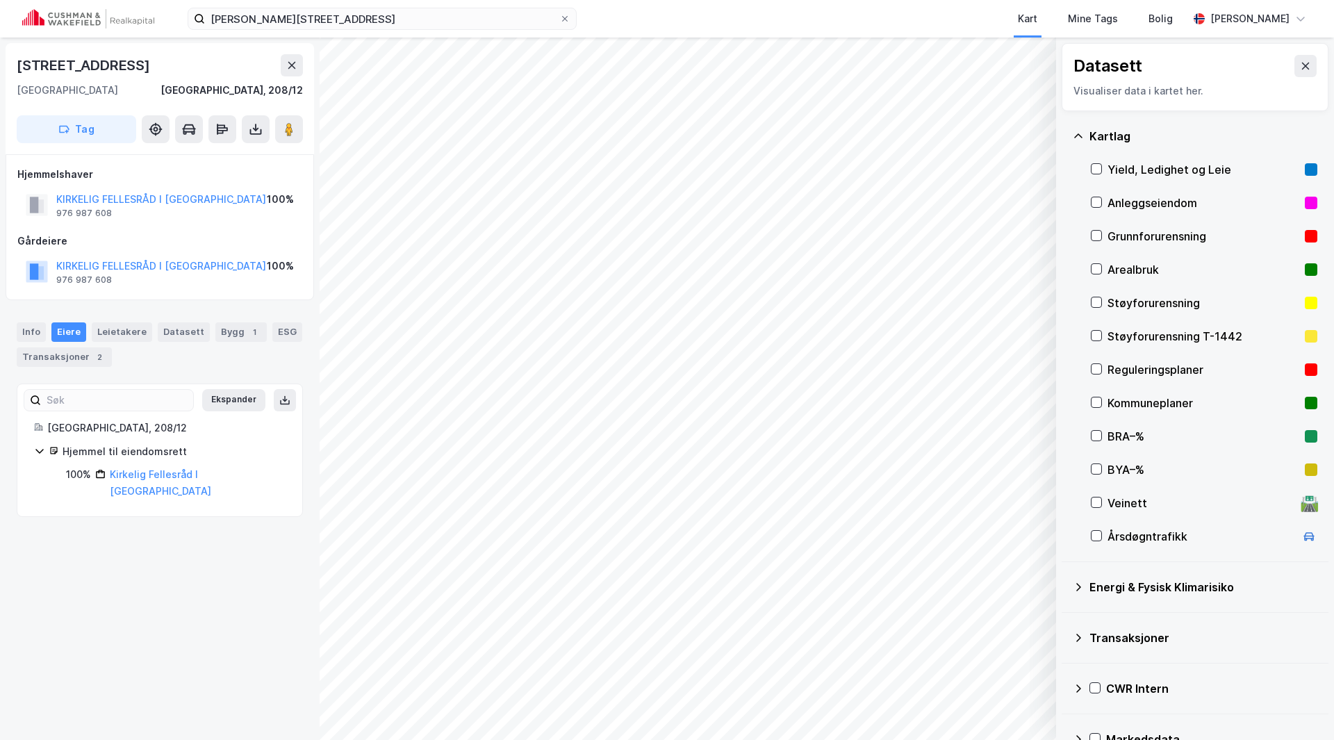
click at [1076, 132] on icon at bounding box center [1078, 136] width 11 height 11
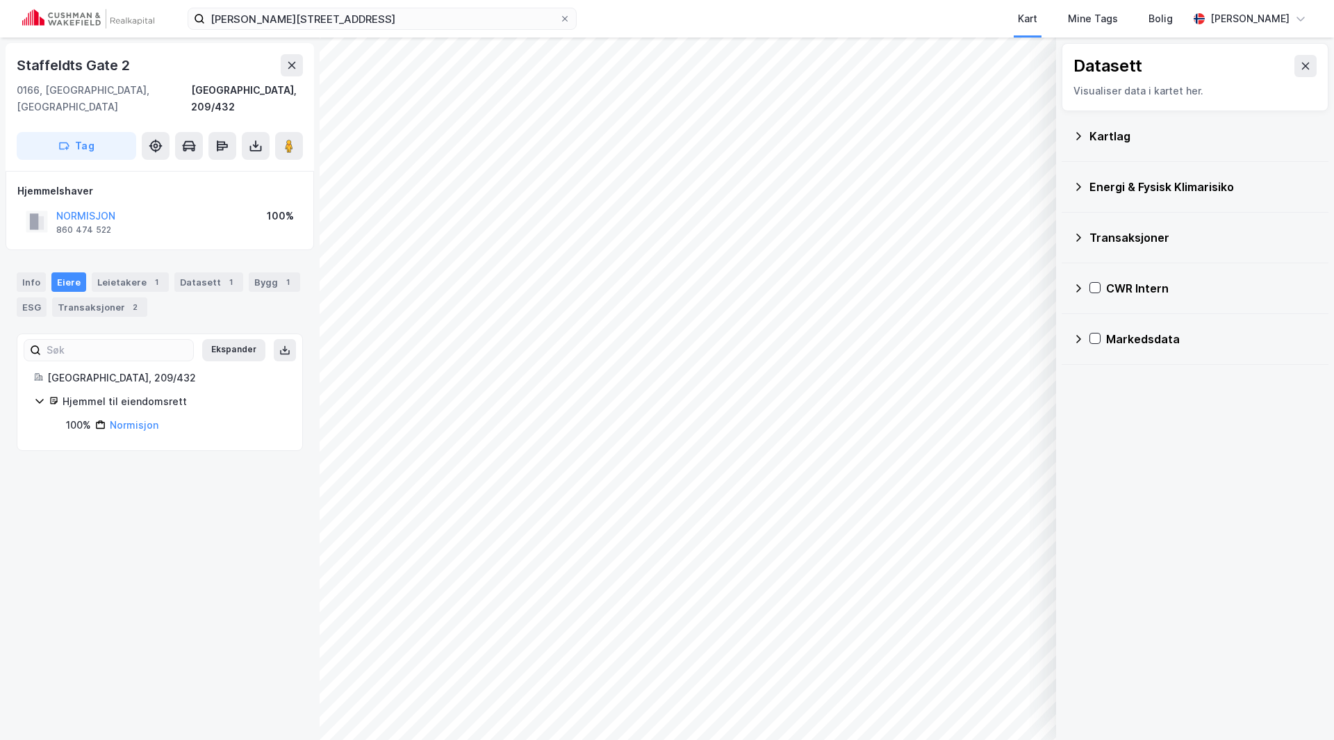
click at [84, 370] on div "Oslo, 209/432" at bounding box center [166, 378] width 238 height 17
click at [33, 272] on div "Info" at bounding box center [31, 281] width 29 height 19
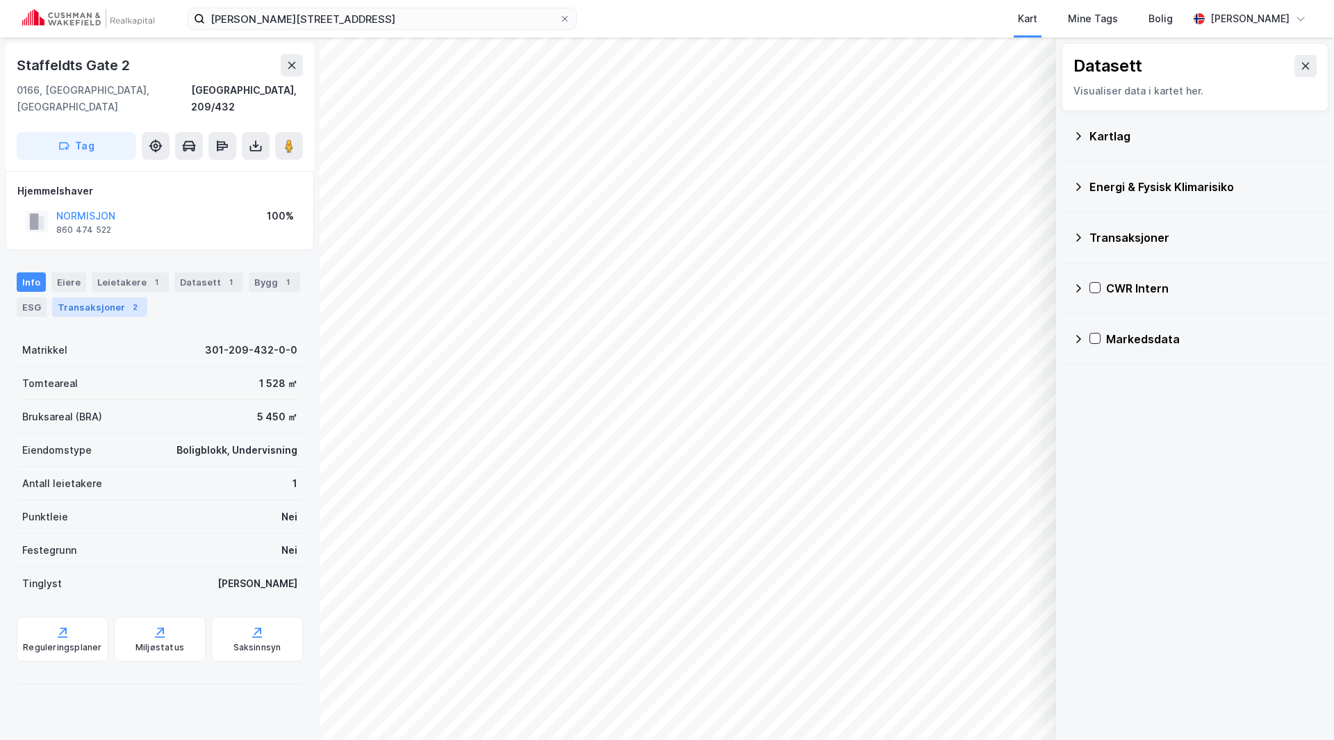
click at [100, 297] on div "Transaksjoner 2" at bounding box center [99, 306] width 95 height 19
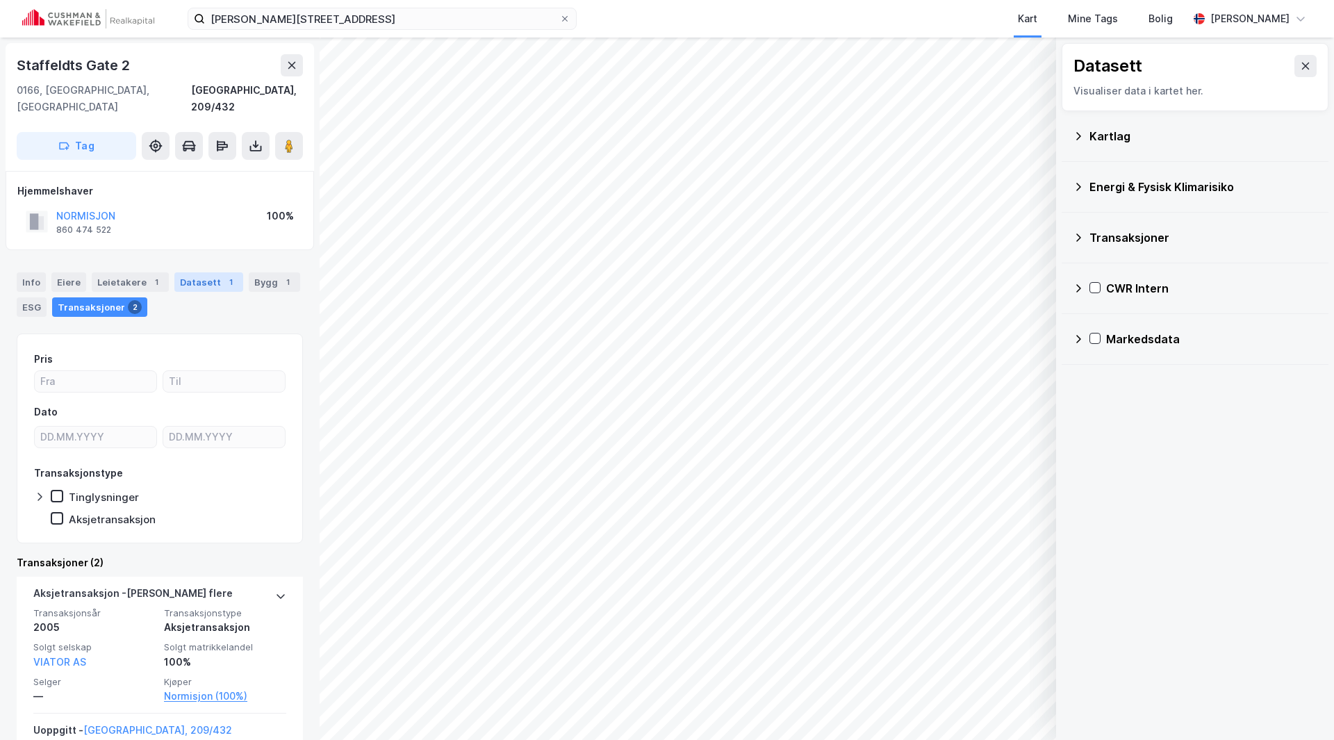
click at [204, 272] on div "Datasett 1" at bounding box center [208, 281] width 69 height 19
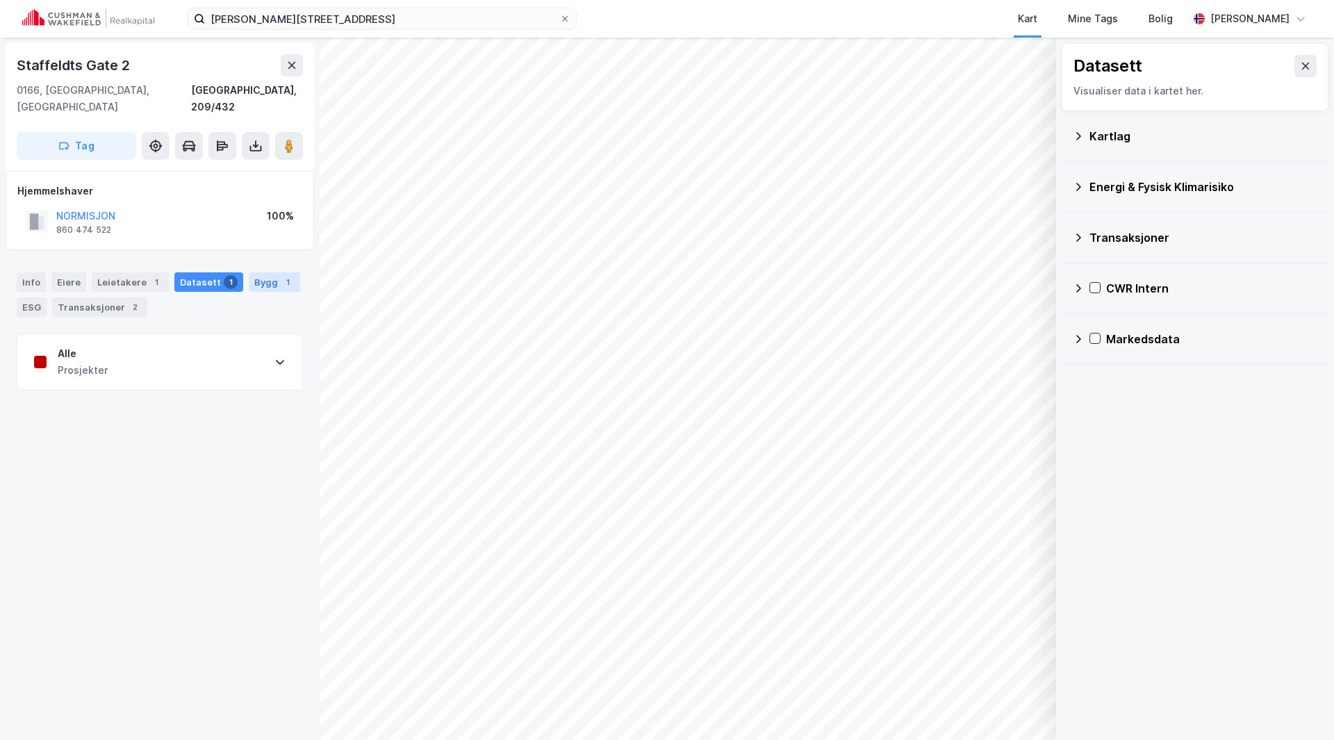
click at [265, 272] on div "Bygg 1" at bounding box center [274, 281] width 51 height 19
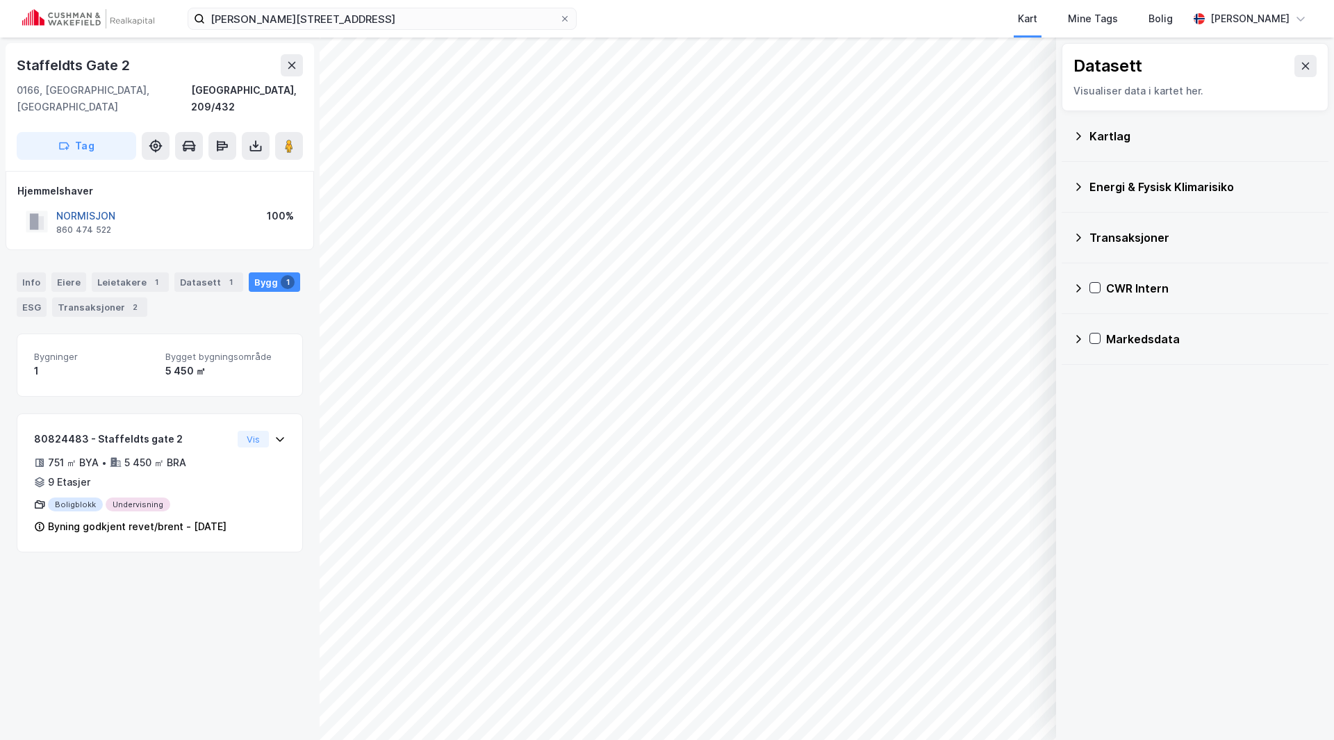
click at [0, 0] on button "NORMISJON" at bounding box center [0, 0] width 0 height 0
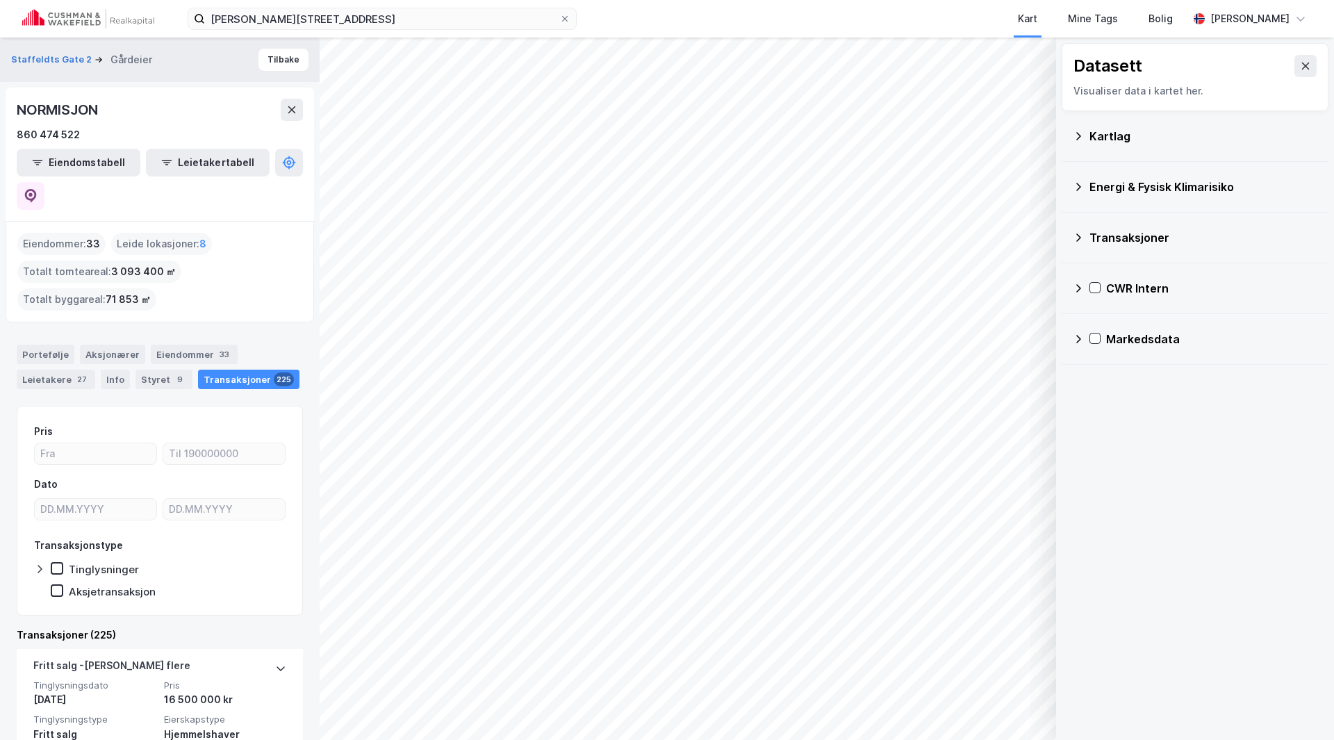
click at [59, 233] on div "Eiendommer : 33" at bounding box center [61, 244] width 88 height 22
click at [45, 345] on div "Portefølje" at bounding box center [46, 354] width 58 height 19
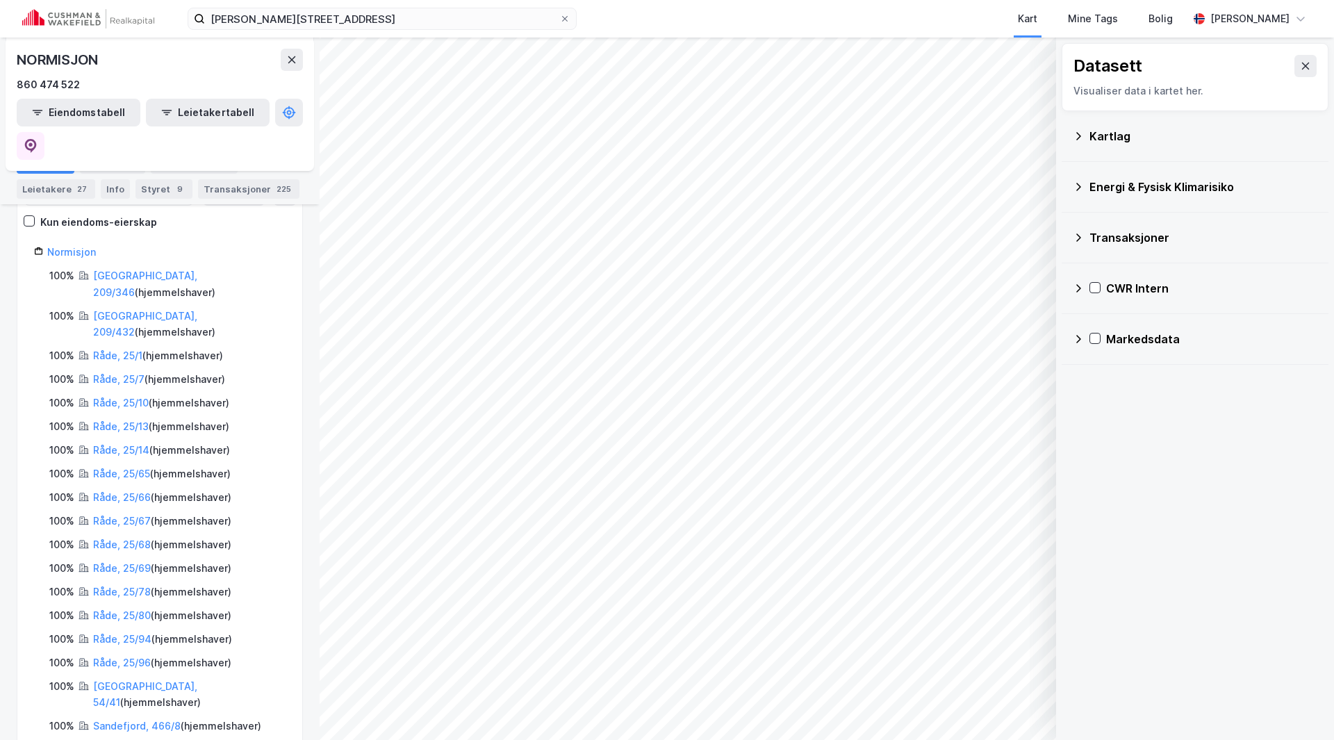
scroll to position [13, 0]
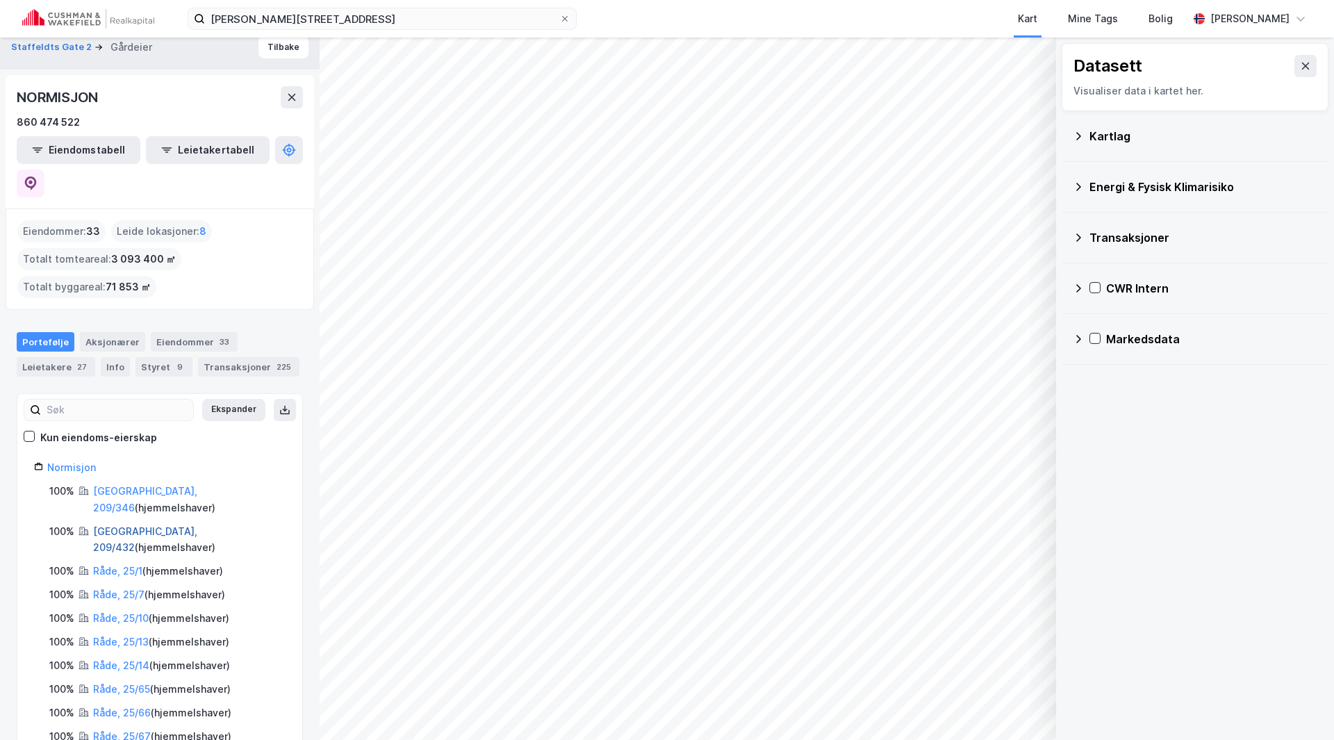
click at [131, 525] on link "Oslo, 209/432" at bounding box center [145, 539] width 104 height 28
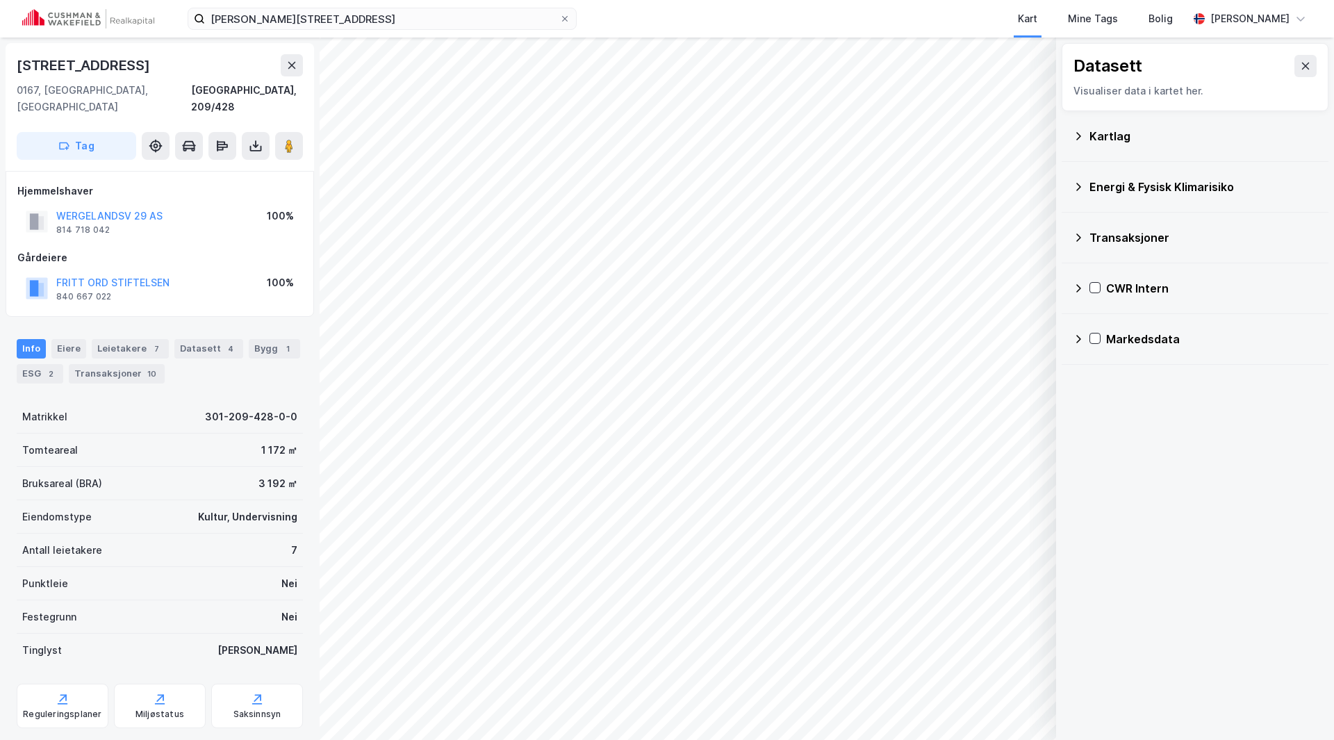
scroll to position [1, 0]
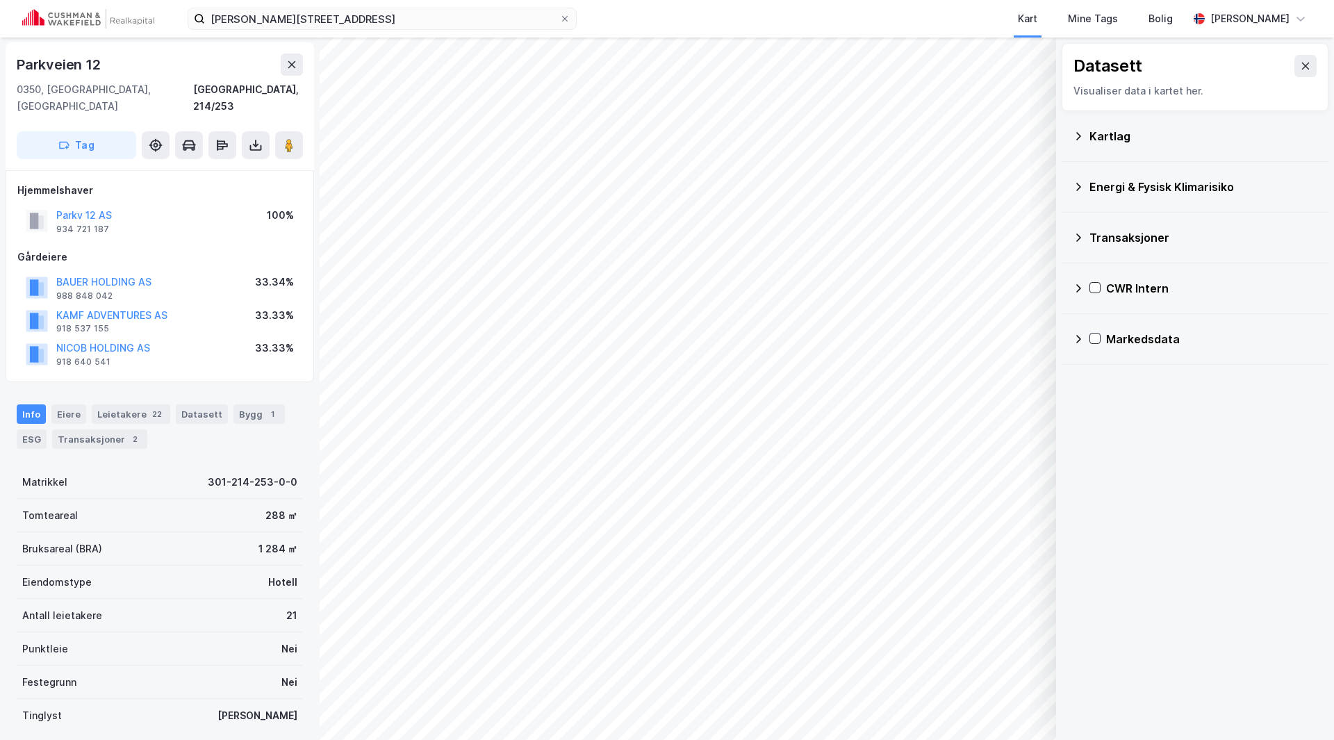
scroll to position [1, 0]
click at [0, 0] on button "BAUER HOLDING AS" at bounding box center [0, 0] width 0 height 0
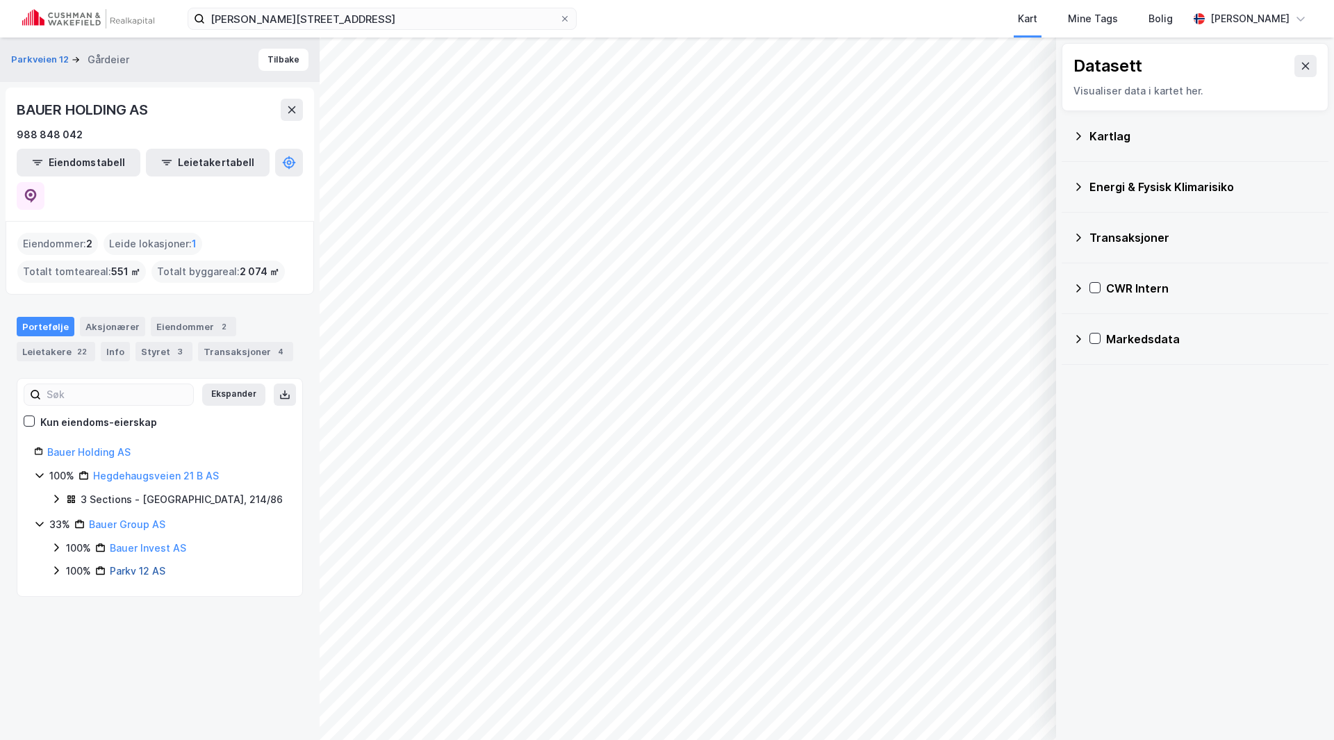
click at [151, 565] on link "Parkv 12 AS" at bounding box center [138, 571] width 56 height 12
click at [134, 517] on link "Bauer Invest AS" at bounding box center [148, 523] width 76 height 12
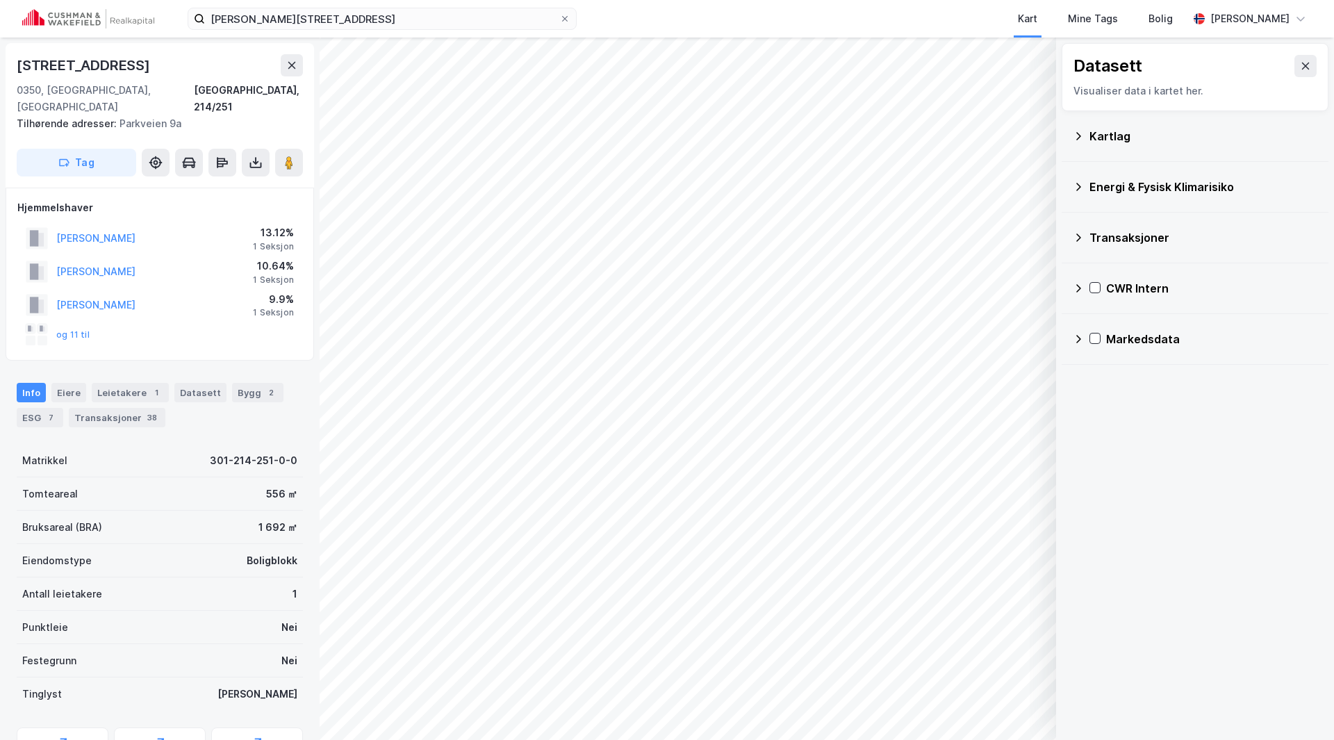
scroll to position [1, 0]
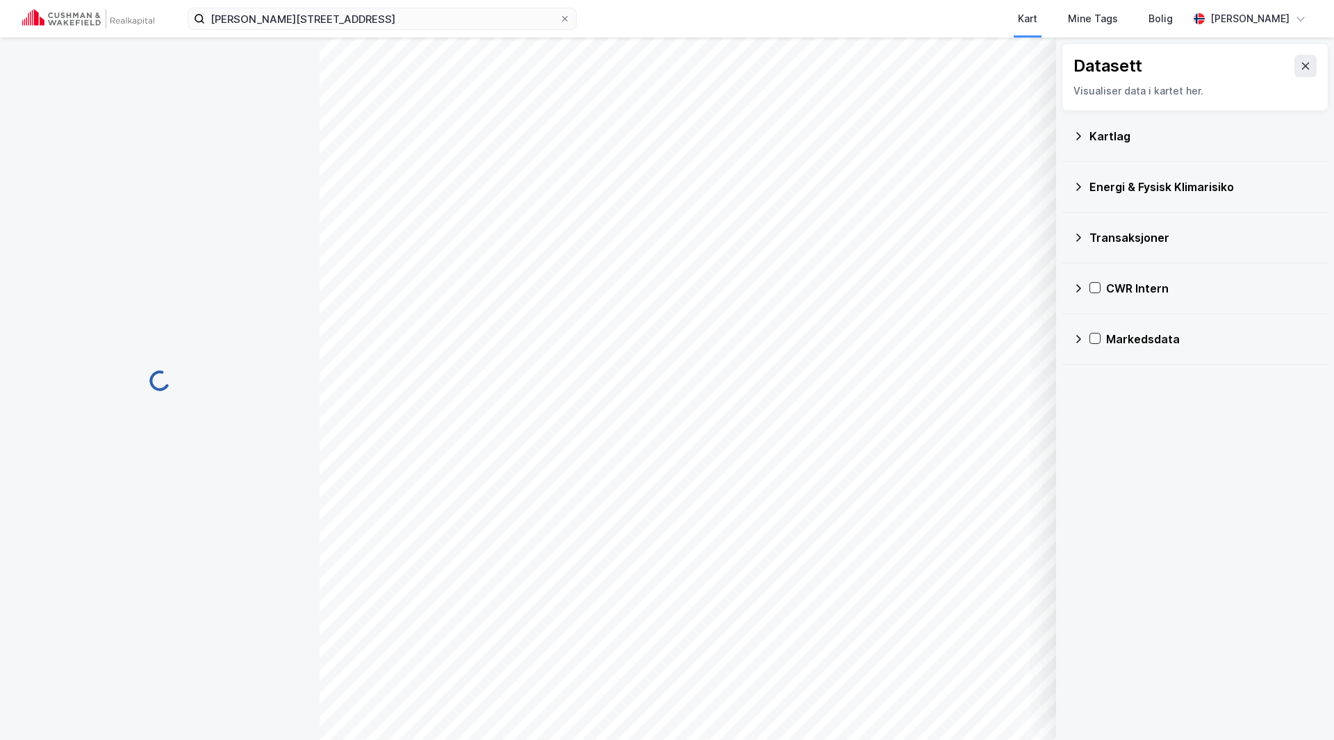
scroll to position [1, 0]
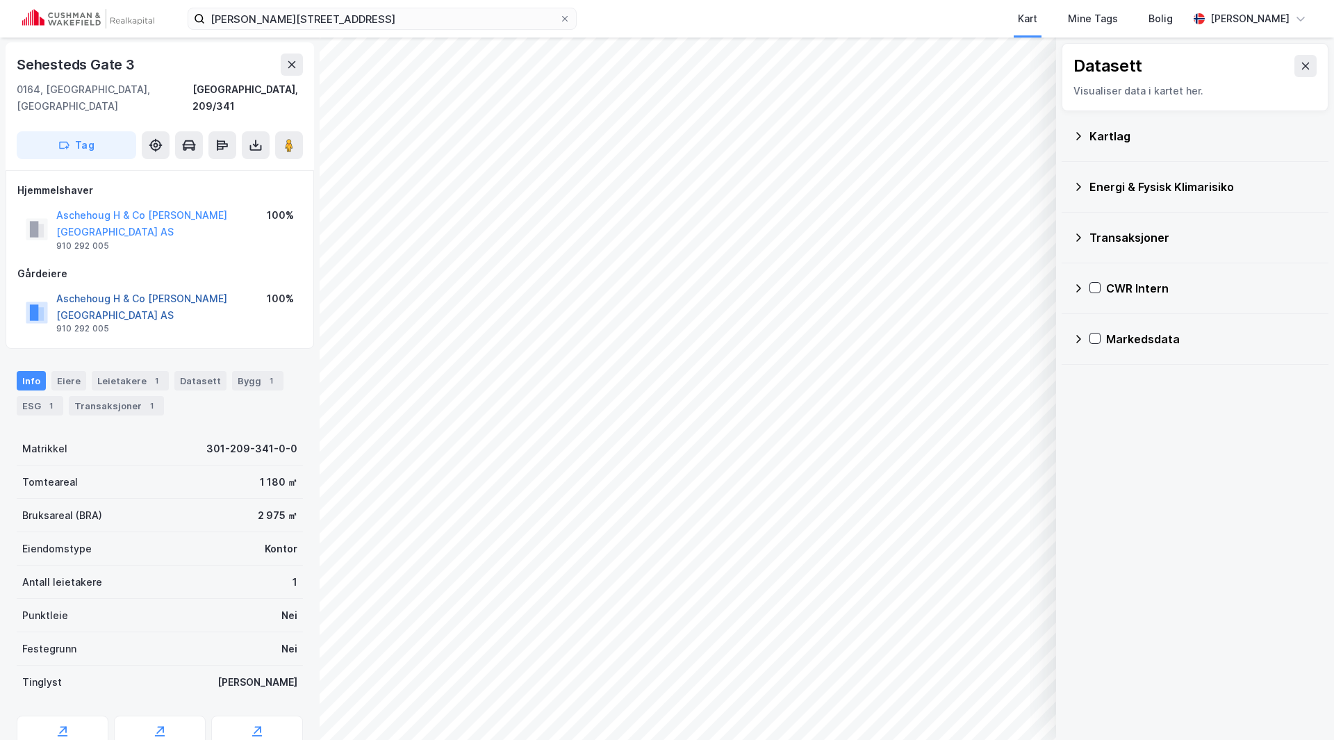
click at [0, 0] on button "Aschehoug H & Co W Nygaard AS" at bounding box center [0, 0] width 0 height 0
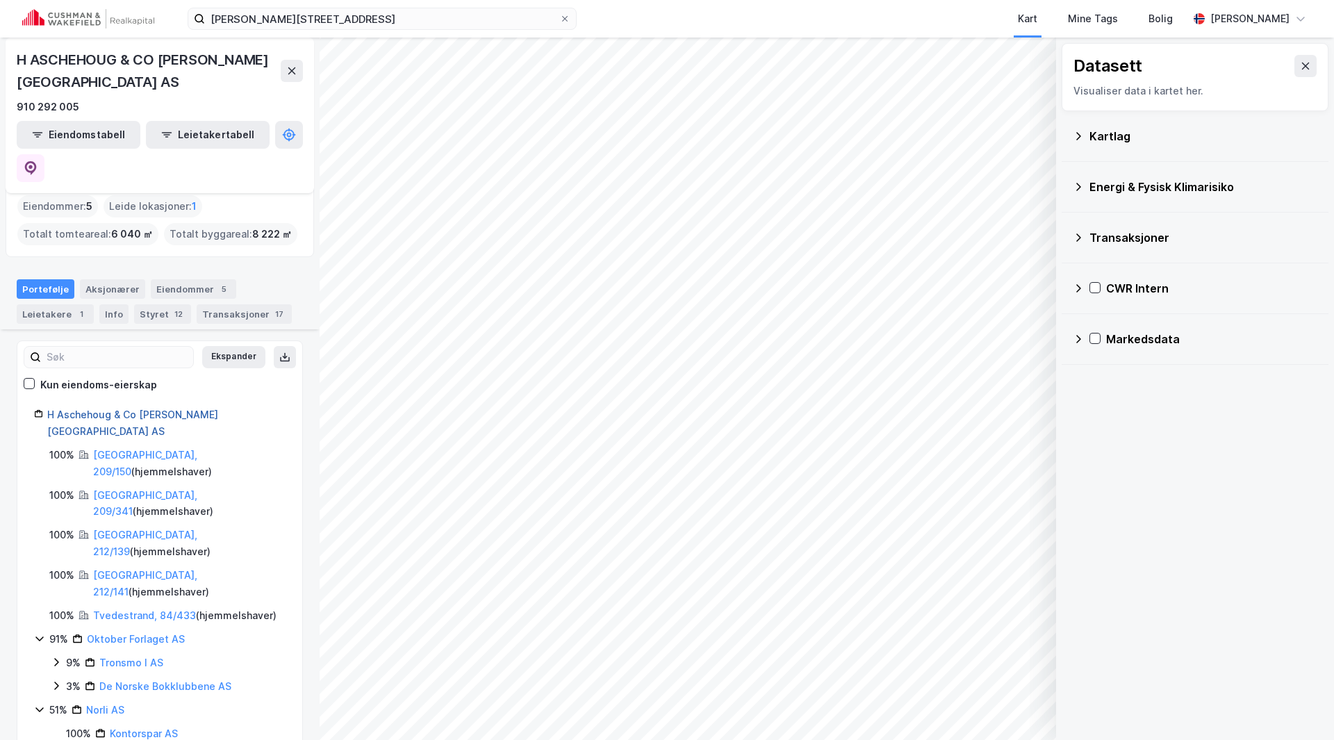
scroll to position [139, 0]
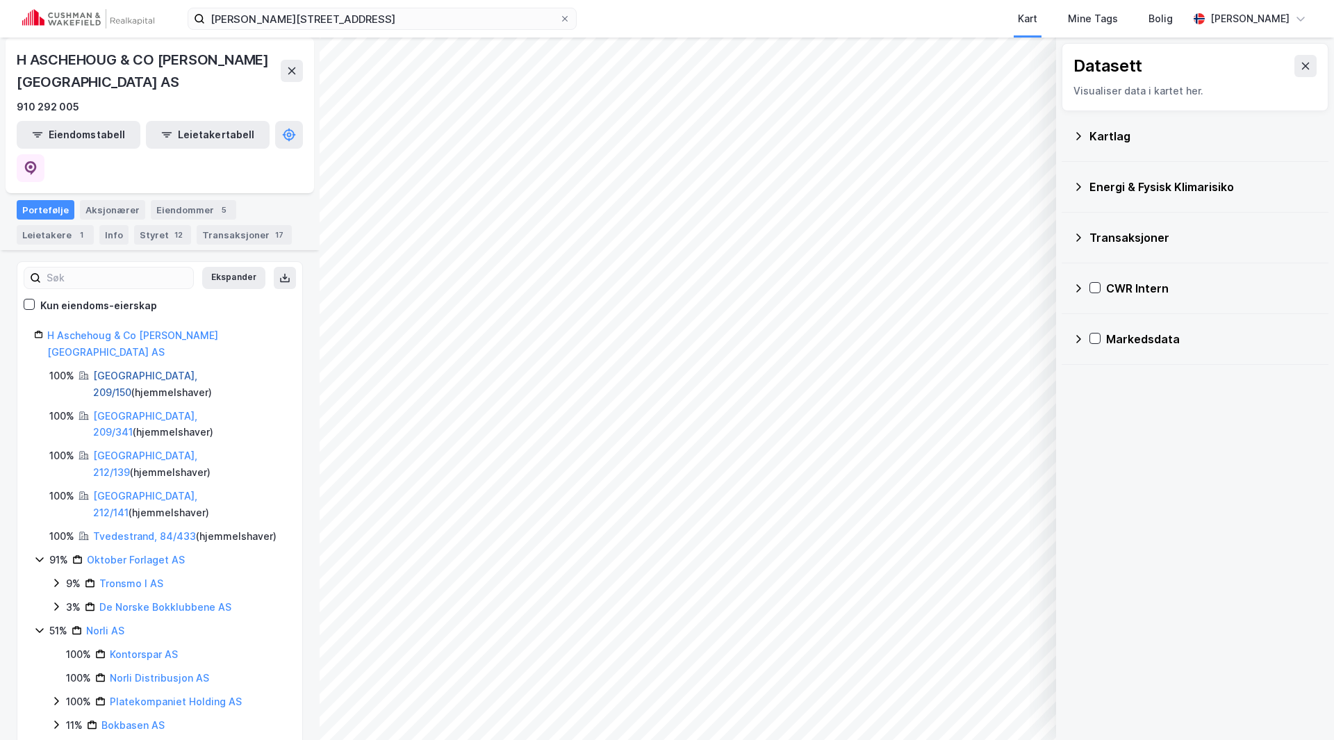
click at [107, 370] on link "Oslo, 209/150" at bounding box center [145, 384] width 104 height 28
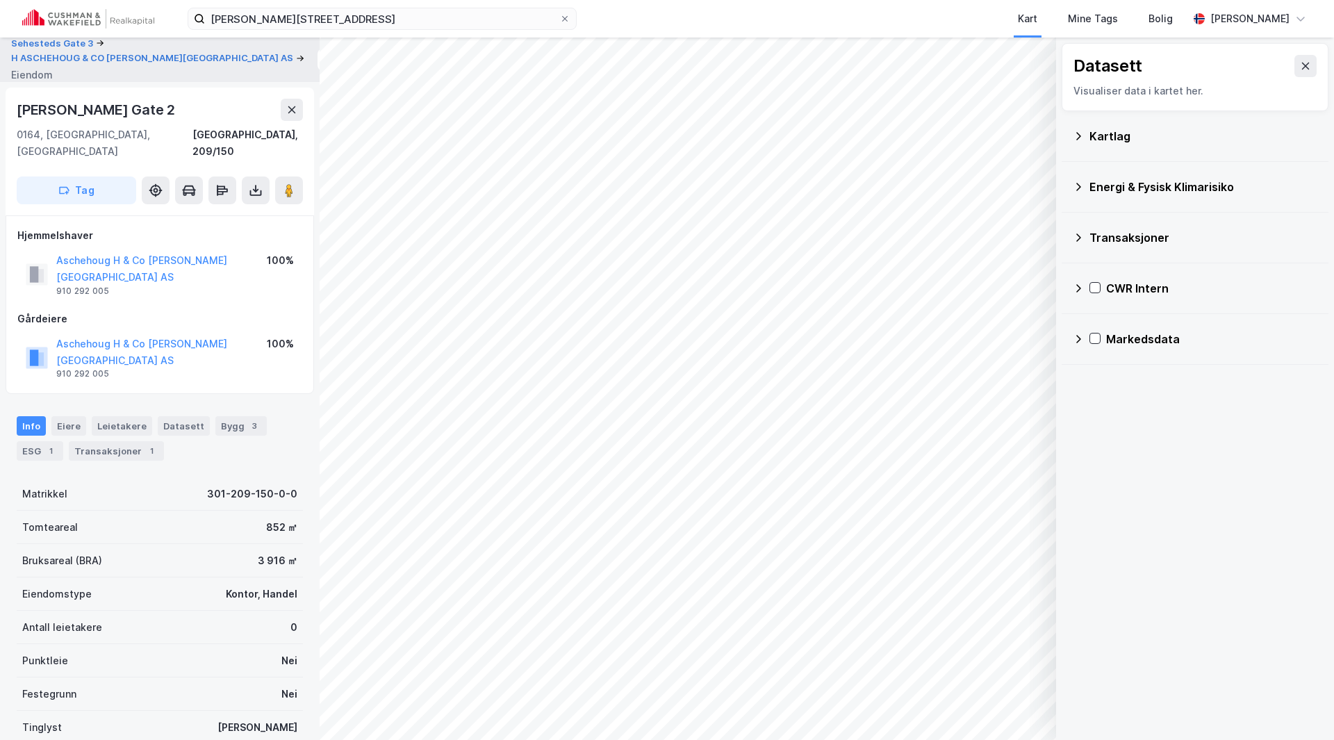
scroll to position [1, 0]
drag, startPoint x: 219, startPoint y: 242, endPoint x: 56, endPoint y: 246, distance: 163.3
click at [49, 249] on div "Aschehoug H & Co W Nygaard AS 910 292 005 100%" at bounding box center [159, 274] width 285 height 50
copy button "Aschehoug H & Co W Nygaard AS"
click at [0, 0] on button "Aschehoug H & Co W Nygaard AS" at bounding box center [0, 0] width 0 height 0
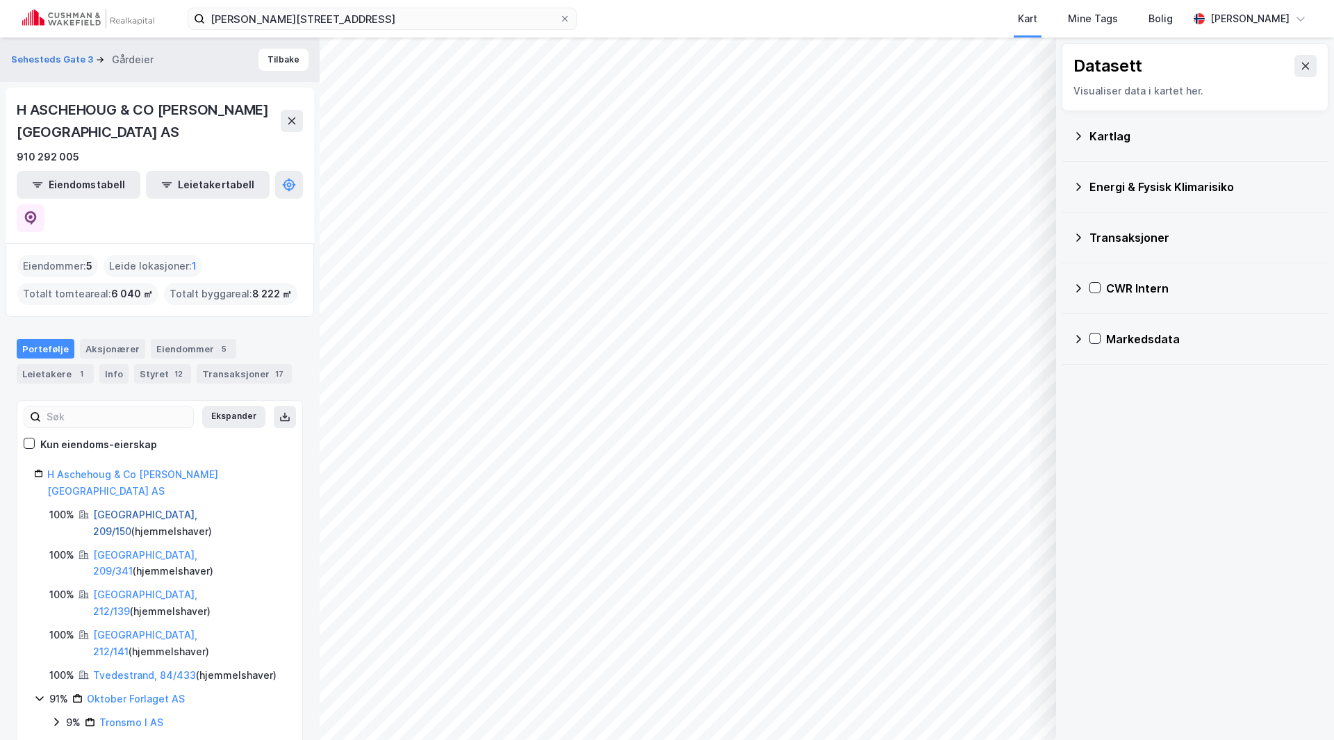
click at [121, 508] on link "Oslo, 209/150" at bounding box center [145, 522] width 104 height 28
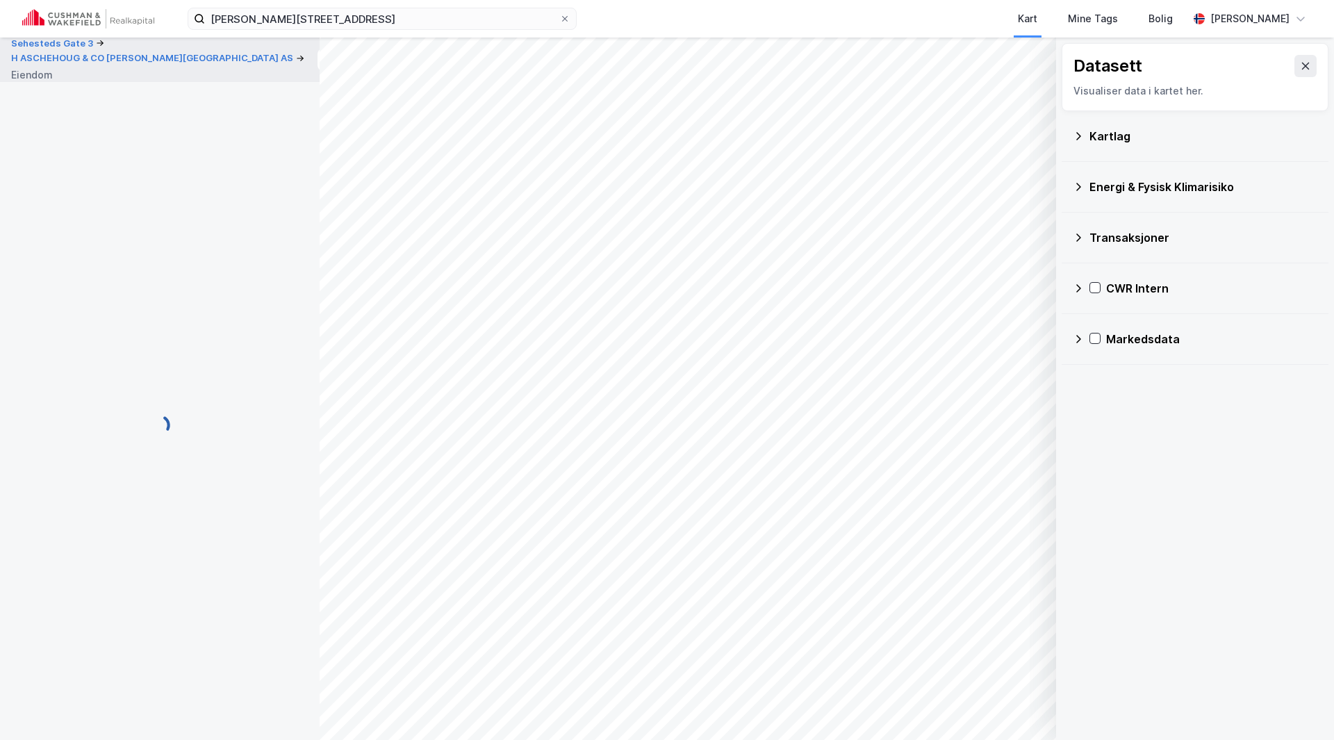
scroll to position [1, 0]
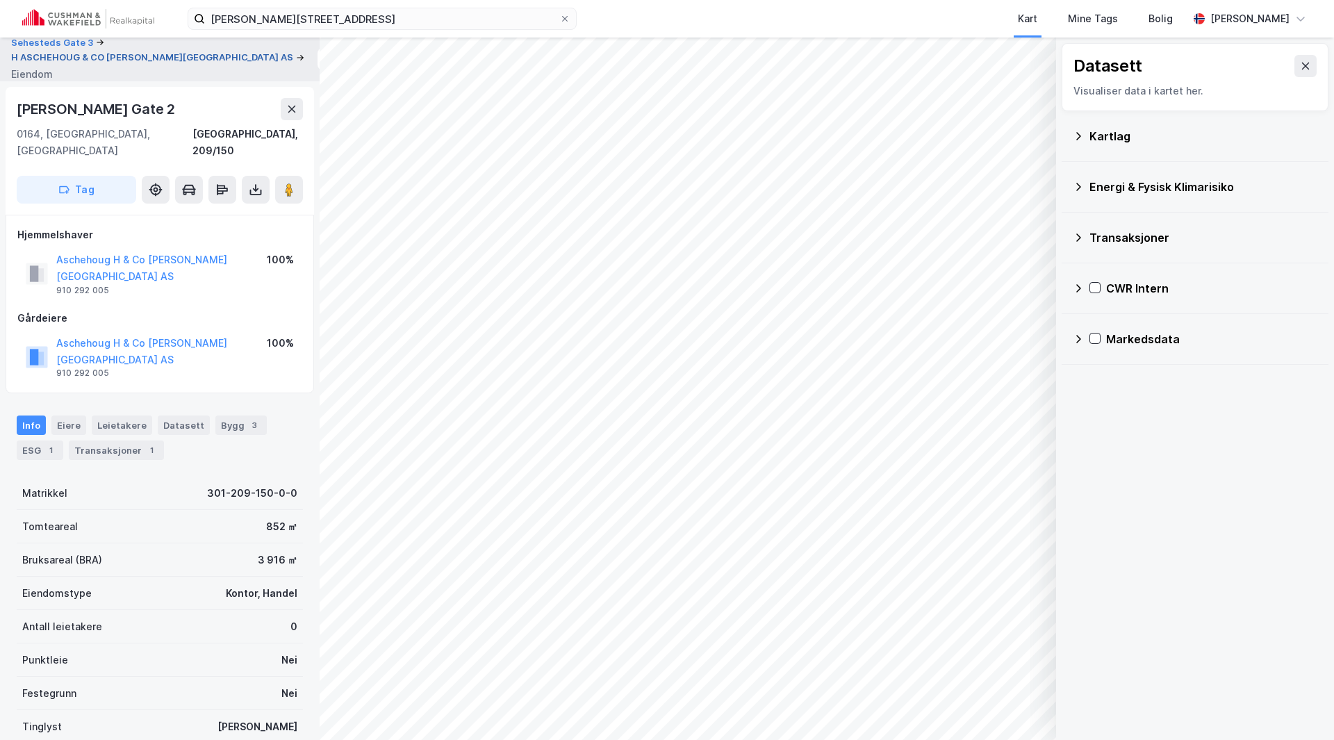
click at [70, 63] on button "H ASCHEHOUG & CO W NYGAARD AS" at bounding box center [153, 58] width 285 height 14
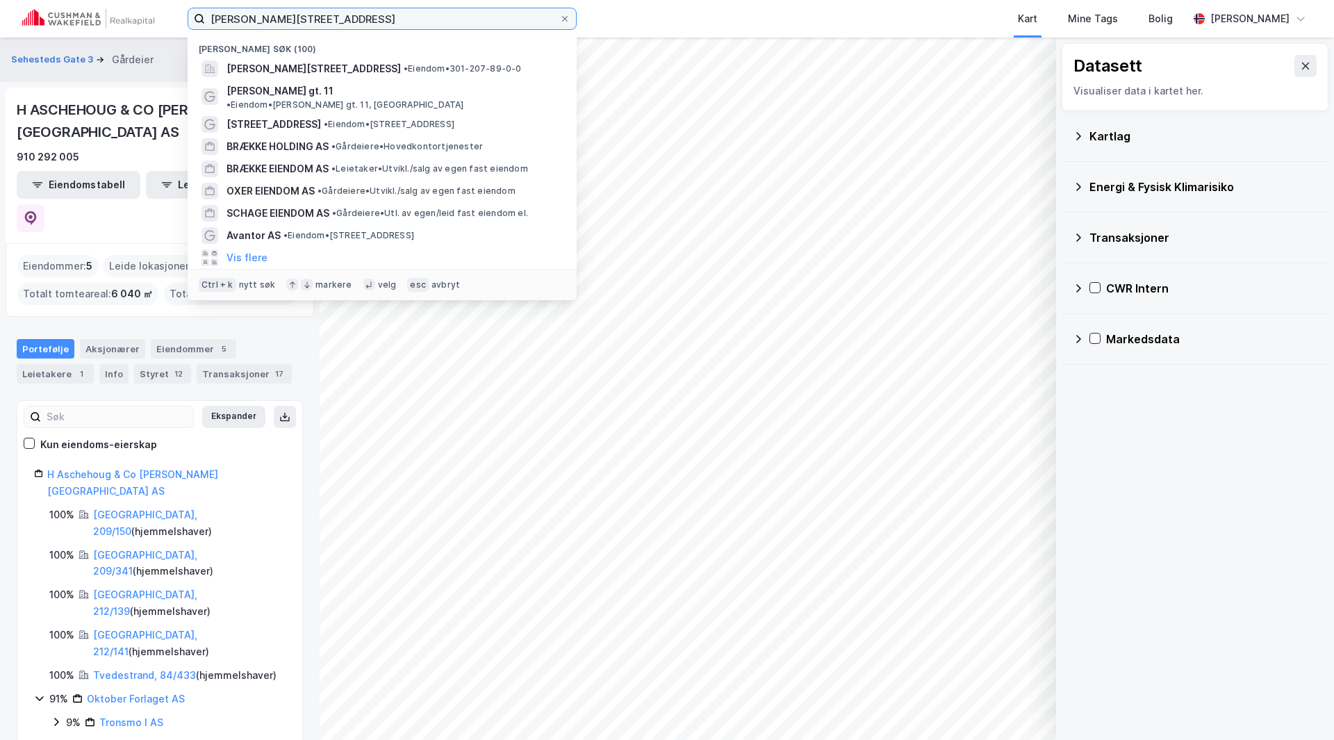
drag, startPoint x: 246, startPoint y: 15, endPoint x: 129, endPoint y: 15, distance: 116.7
click at [129, 15] on div "Karl Johans gate 11 Nylige søk (100) Karl Johans gate 11, 0154, OSLO, OSLO • Ei…" at bounding box center [667, 19] width 1334 height 38
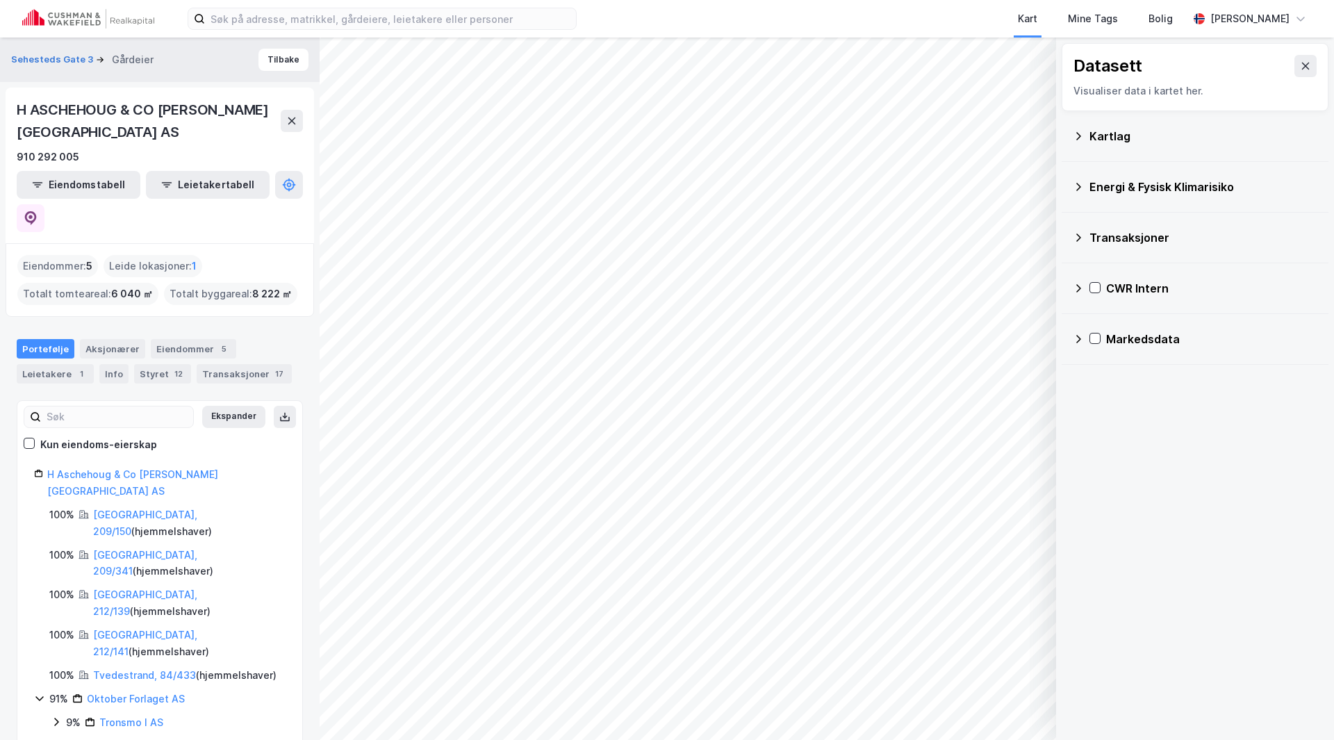
drag, startPoint x: 78, startPoint y: 100, endPoint x: 71, endPoint y: 104, distance: 8.4
click at [71, 104] on div "H ASCHEHOUG & CO W NYGAARD AS" at bounding box center [149, 121] width 264 height 44
click at [126, 110] on div "H ASCHEHOUG & CO W NYGAARD AS" at bounding box center [149, 121] width 264 height 44
click at [125, 508] on link "Oslo, 209/150" at bounding box center [145, 522] width 104 height 28
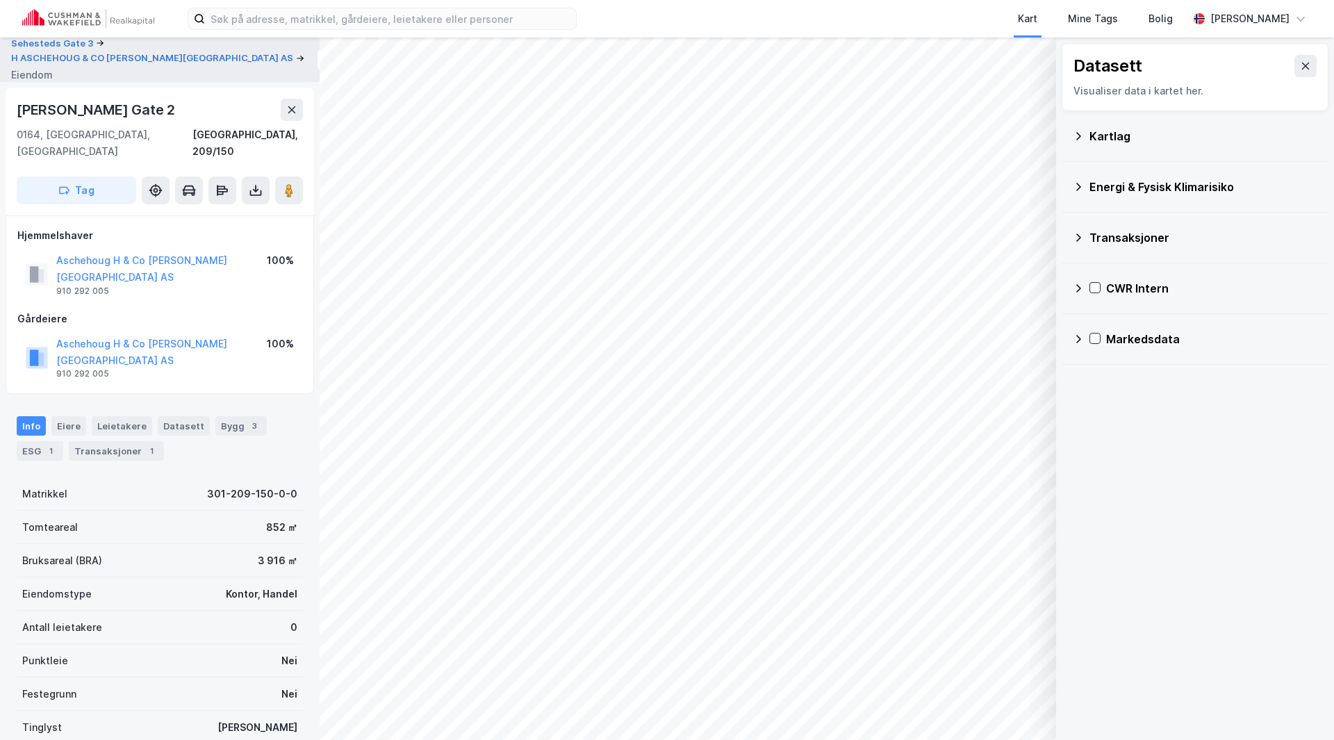
scroll to position [1, 0]
click at [0, 0] on button "Aschehoug H & Co W Nygaard AS" at bounding box center [0, 0] width 0 height 0
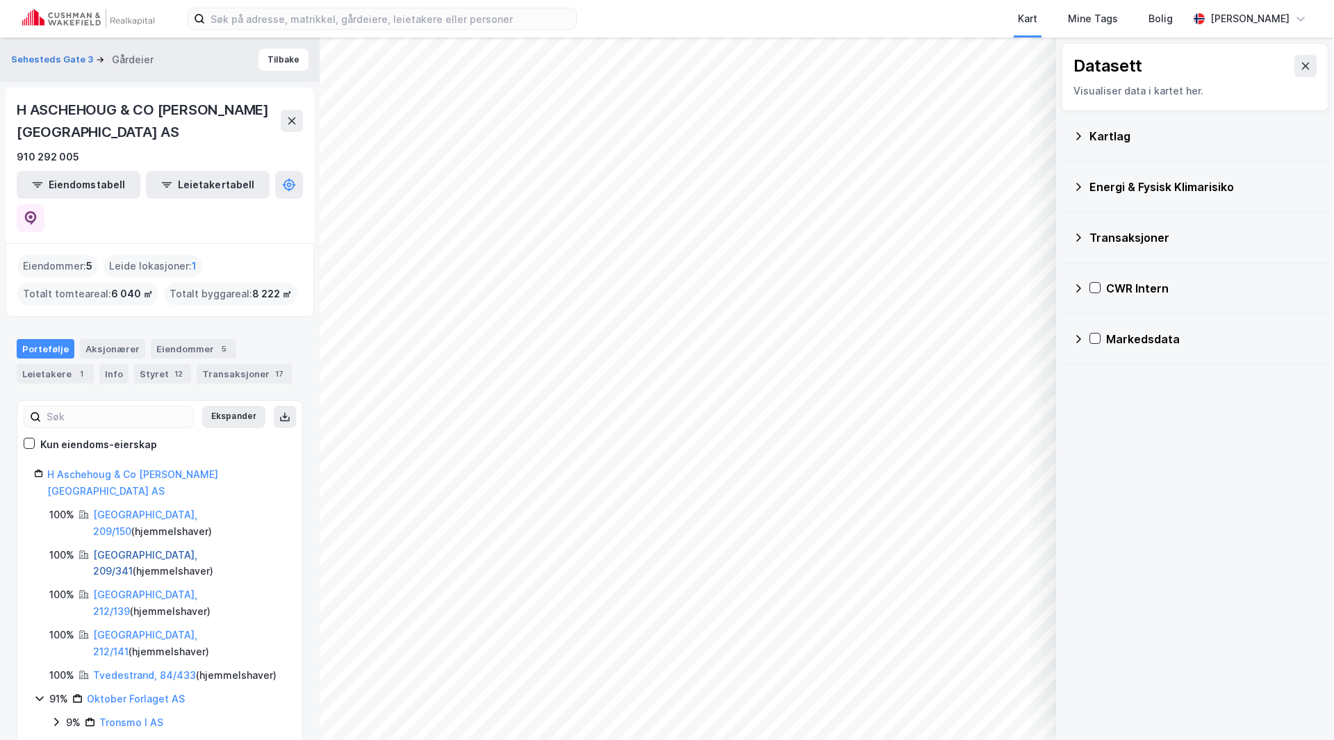
click at [101, 549] on link "Oslo, 209/341" at bounding box center [145, 563] width 104 height 28
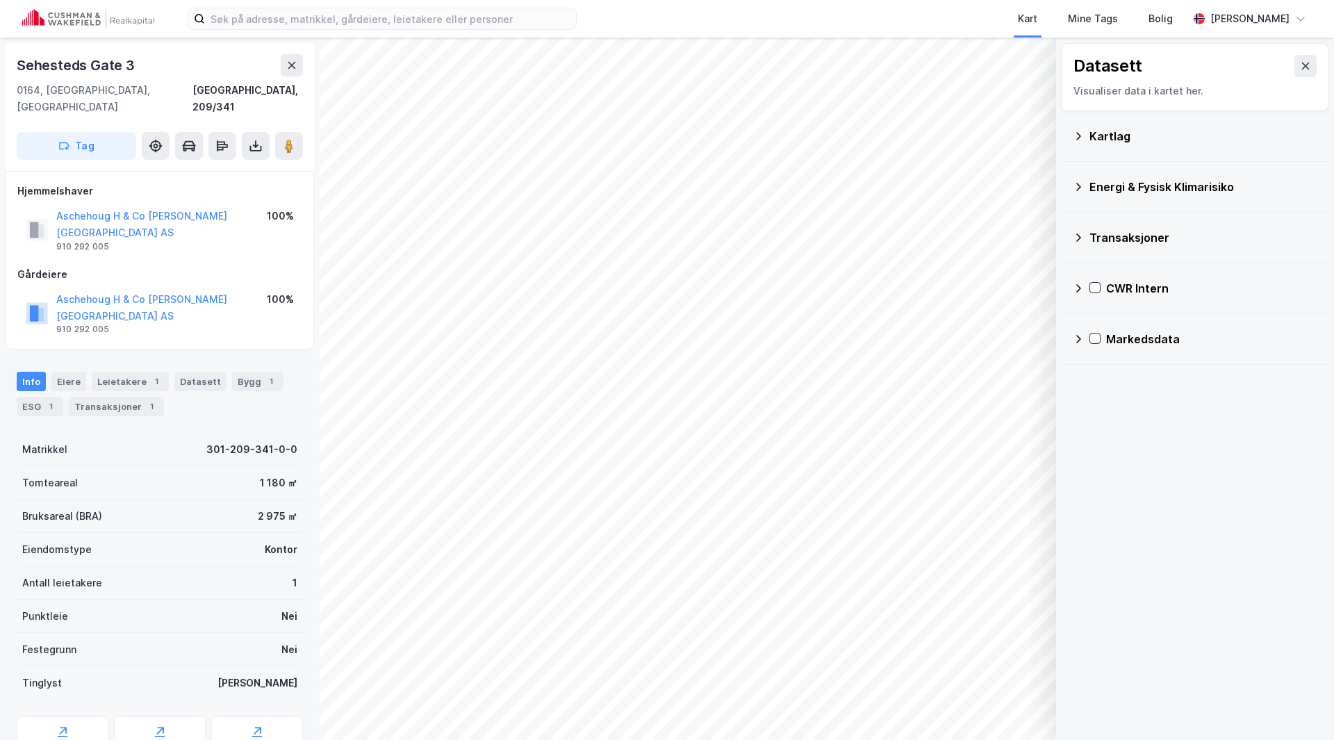
scroll to position [1, 0]
click at [0, 0] on button "Aschehoug H & Co W Nygaard AS" at bounding box center [0, 0] width 0 height 0
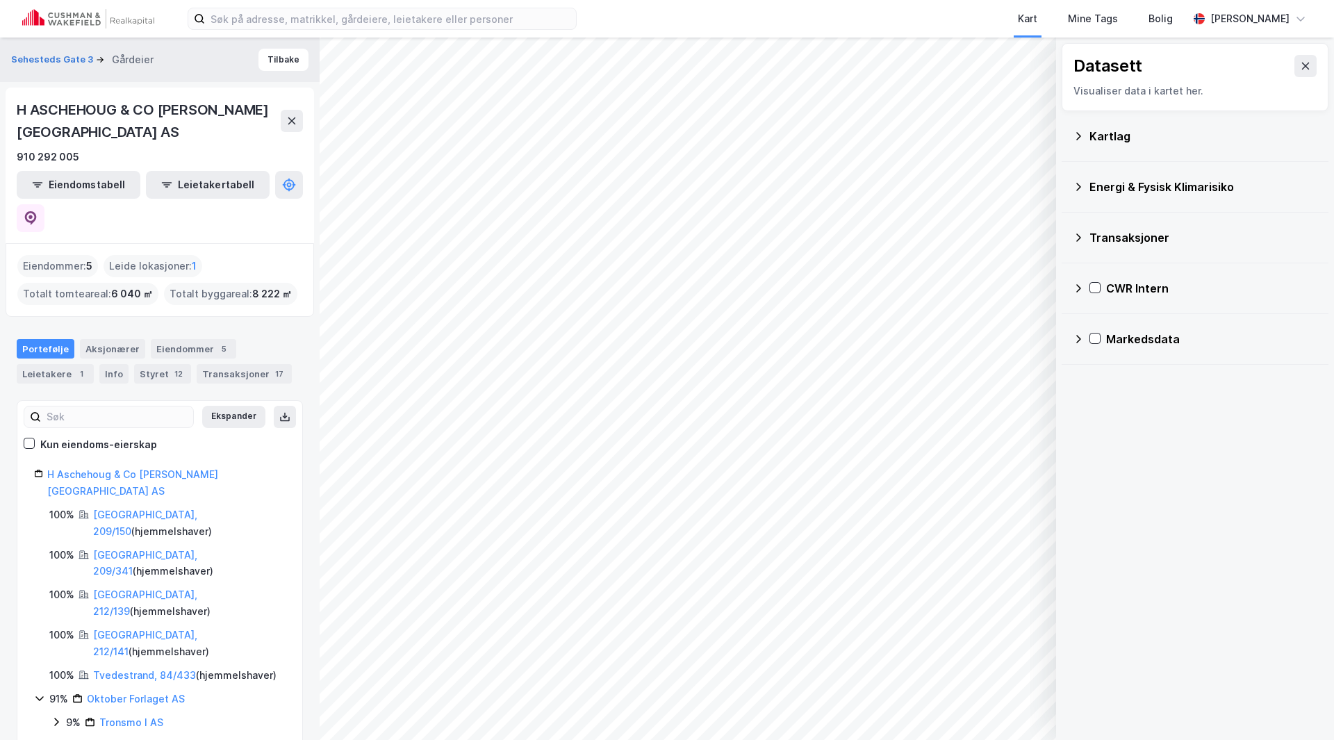
click at [118, 586] on div "Oslo, 212/139 ( hjemmelshaver )" at bounding box center [189, 602] width 192 height 33
click at [117, 588] on link "Oslo, 212/139" at bounding box center [145, 602] width 104 height 28
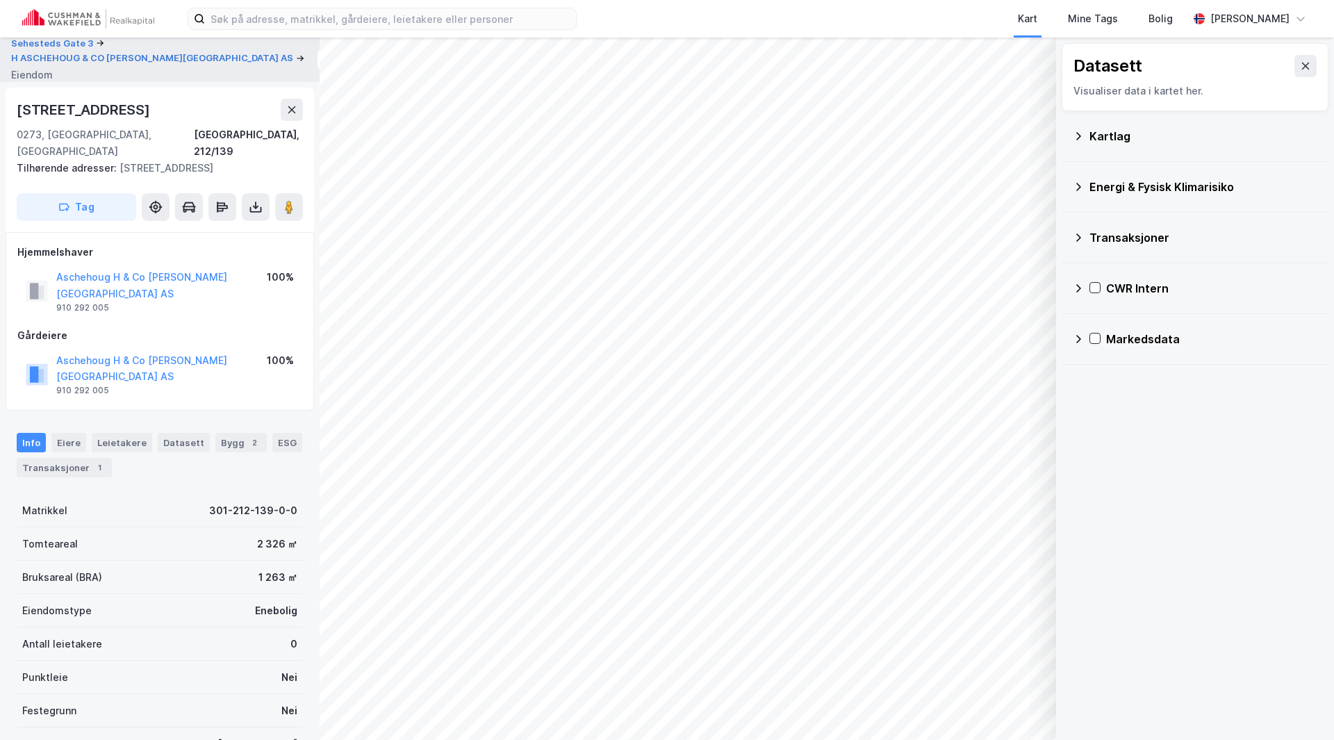
scroll to position [1, 0]
drag, startPoint x: 154, startPoint y: 110, endPoint x: 12, endPoint y: 108, distance: 142.4
click at [12, 108] on div "Drammensveien 99 0273, Oslo, Oslo Oslo, 212/139 Tilhørende adresser: Drammensve…" at bounding box center [160, 159] width 308 height 144
copy div "Drammensveien 99"
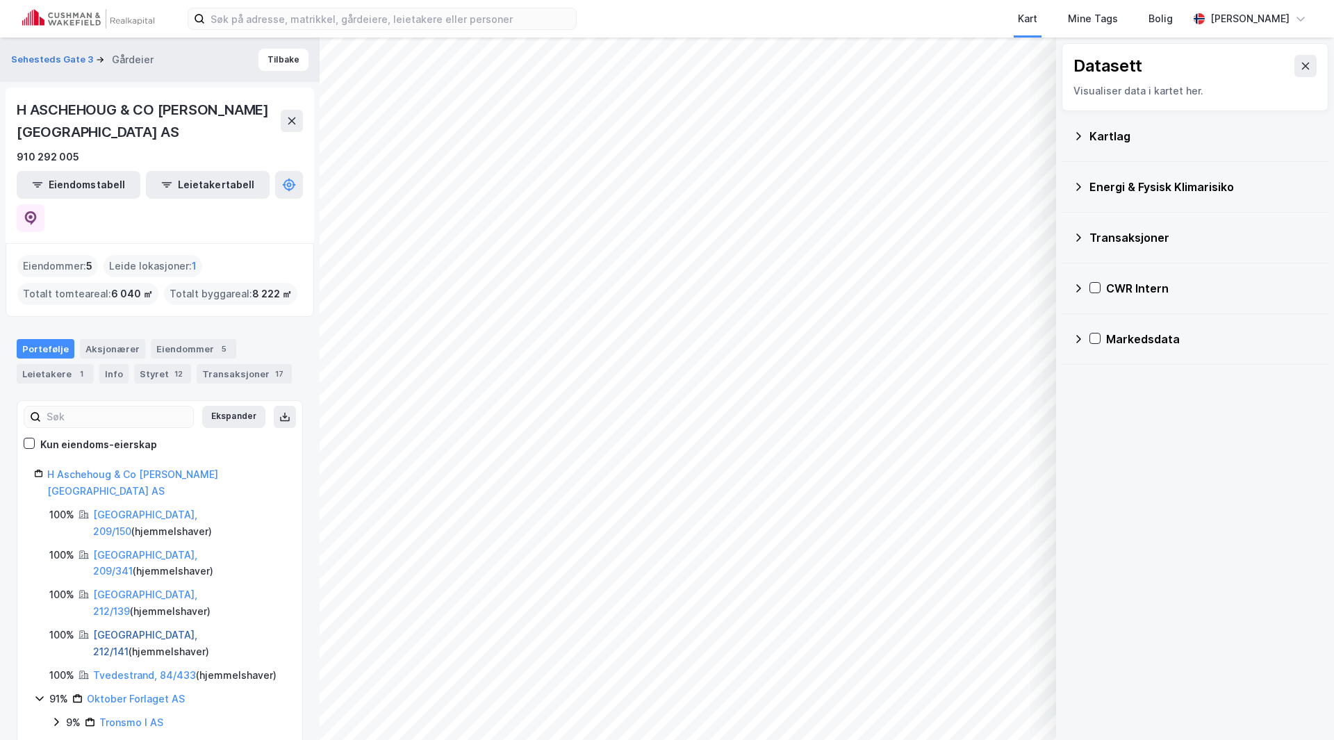
click at [122, 629] on link "Oslo, 212/141" at bounding box center [145, 643] width 104 height 28
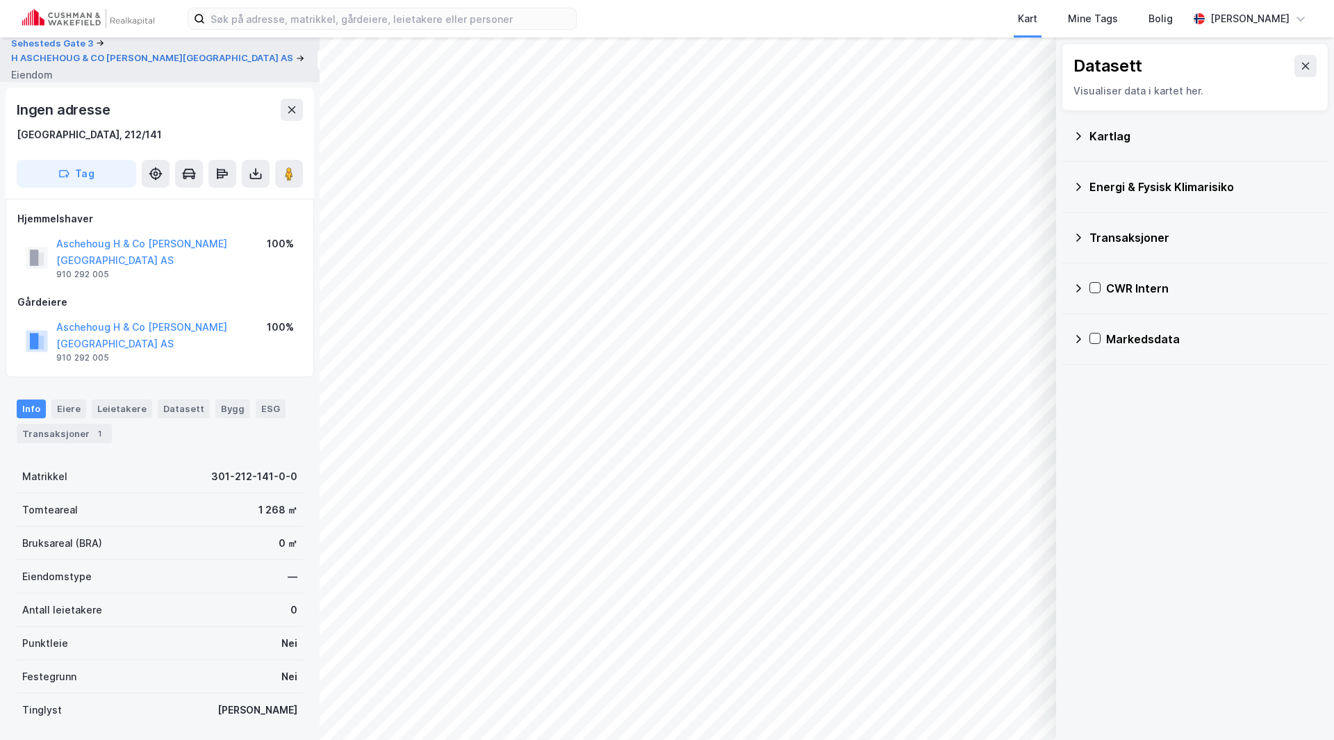
scroll to position [1, 0]
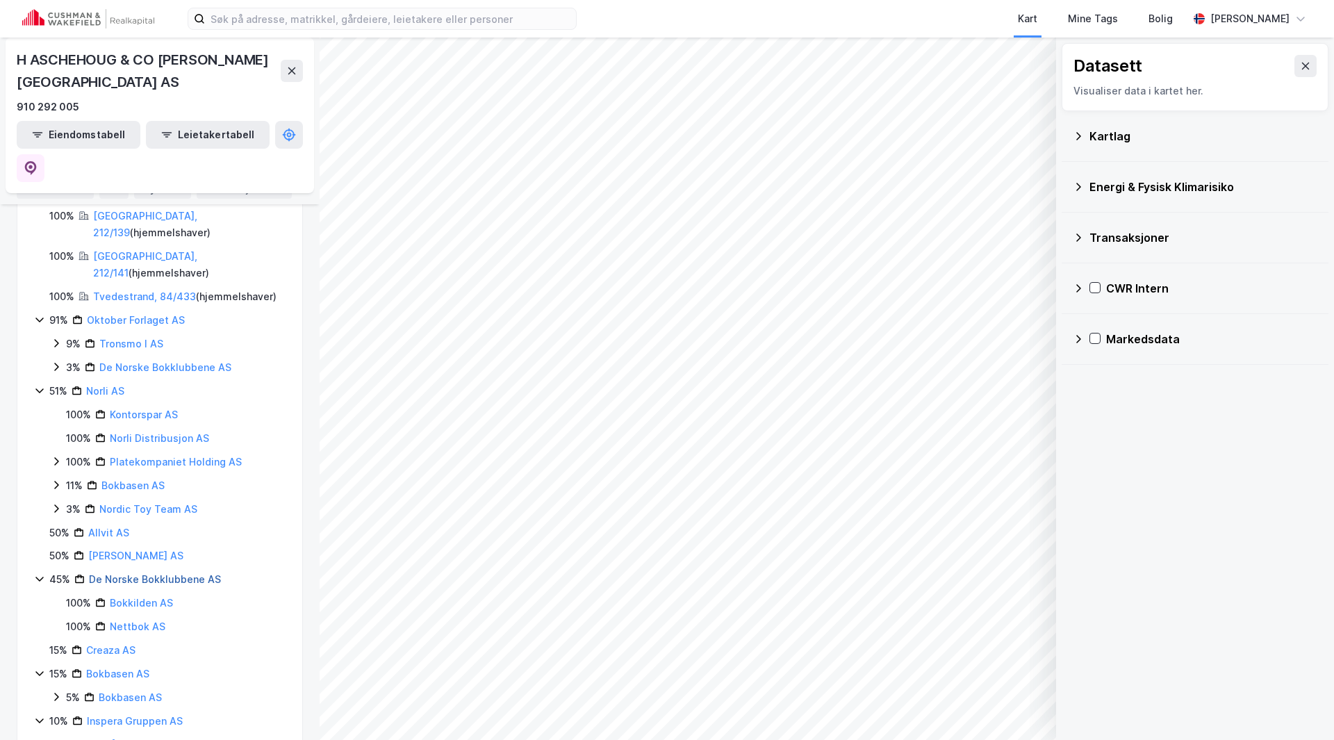
scroll to position [381, 0]
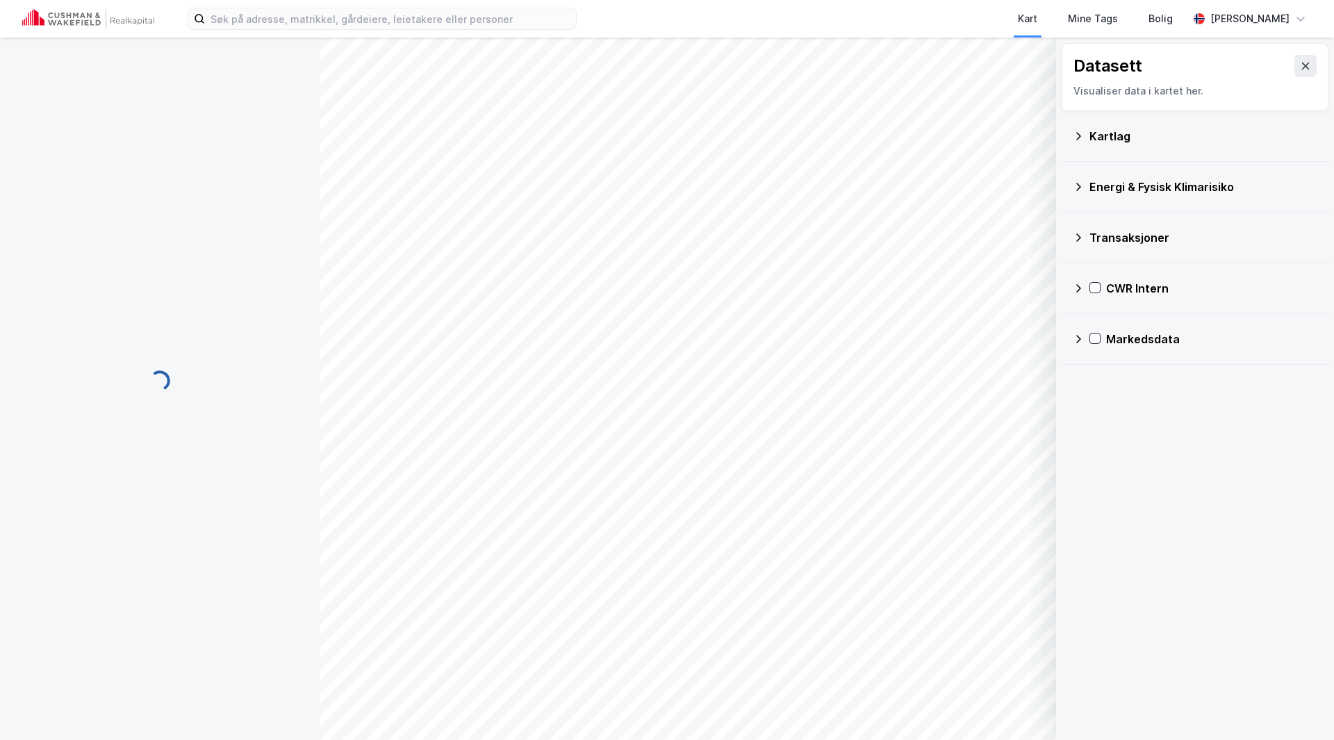
scroll to position [1, 0]
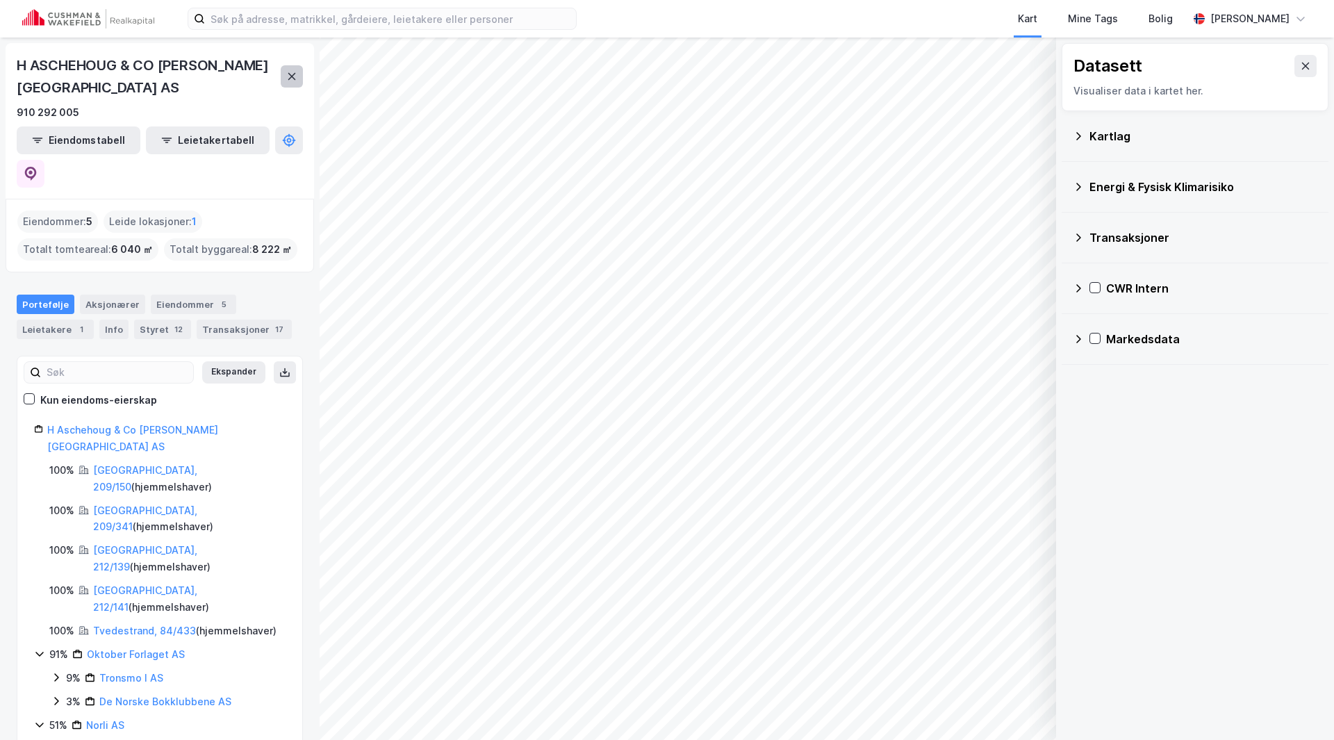
click at [287, 71] on icon at bounding box center [291, 76] width 11 height 11
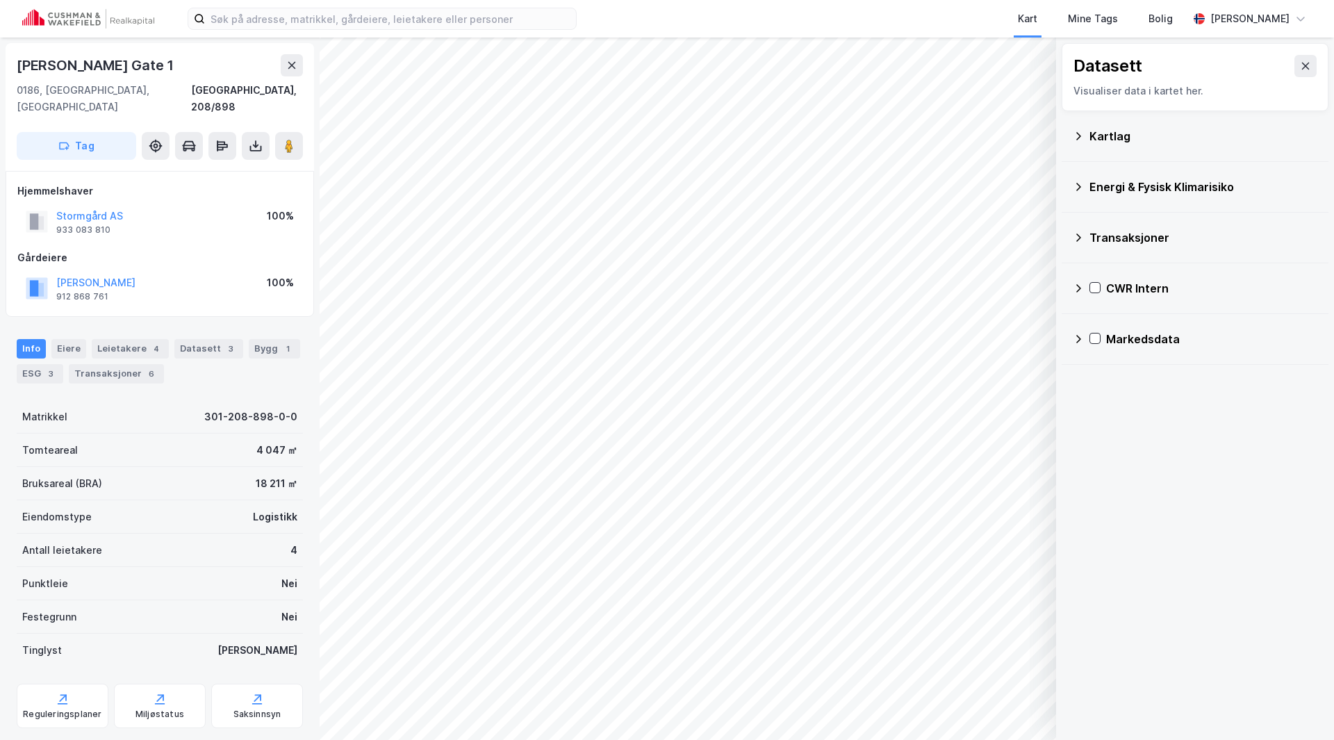
scroll to position [1, 0]
click at [245, 25] on input at bounding box center [390, 18] width 371 height 21
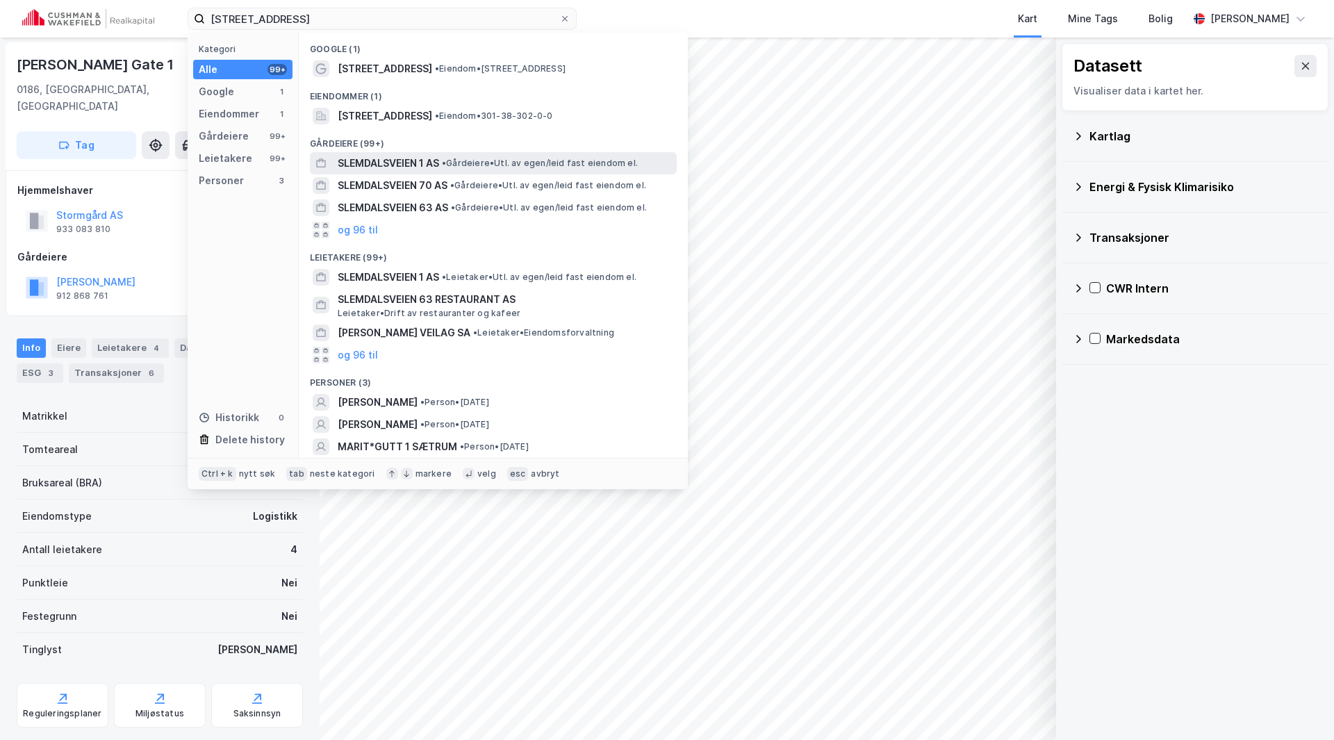
click at [375, 158] on span "SLEMDALSVEIEN 1 AS" at bounding box center [388, 163] width 101 height 17
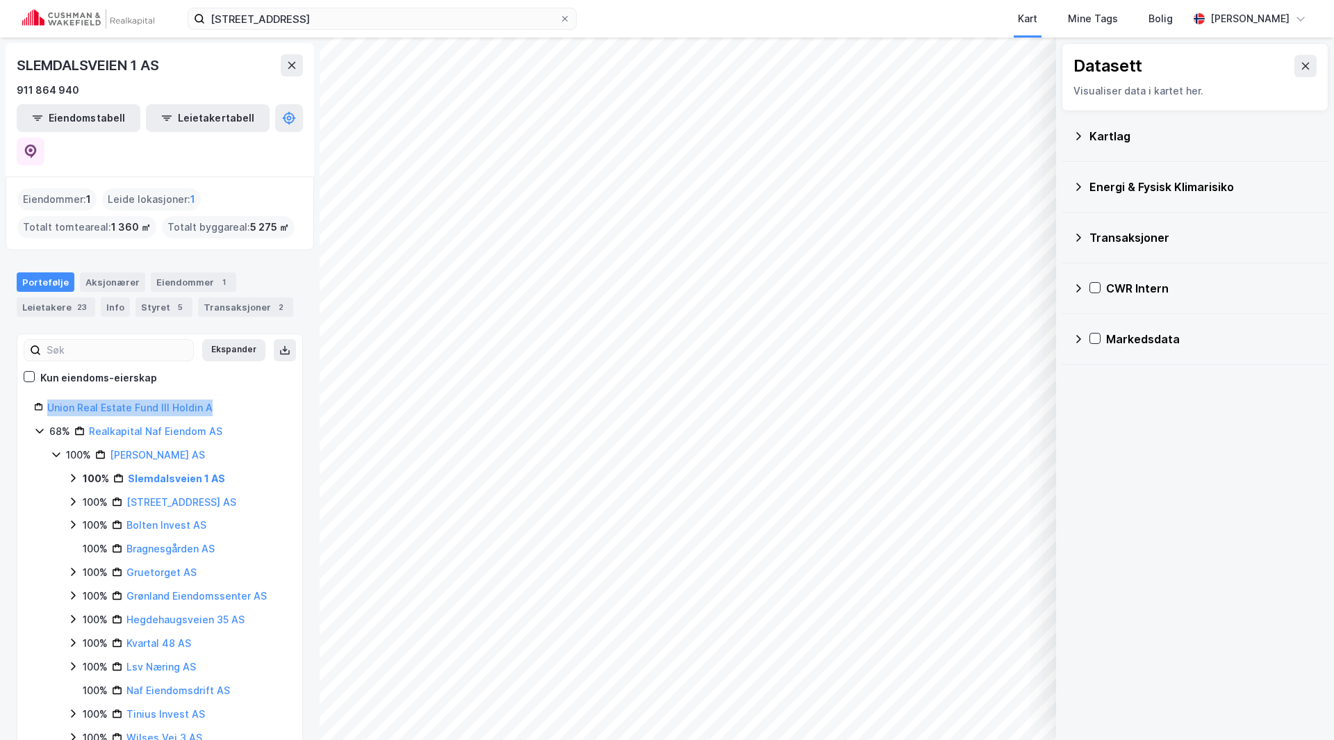
drag, startPoint x: 227, startPoint y: 374, endPoint x: 33, endPoint y: 377, distance: 193.8
drag, startPoint x: 235, startPoint y: 394, endPoint x: 88, endPoint y: 402, distance: 148.2
click at [88, 423] on div "68% Realkapital Naf Eiendom AS" at bounding box center [167, 431] width 236 height 17
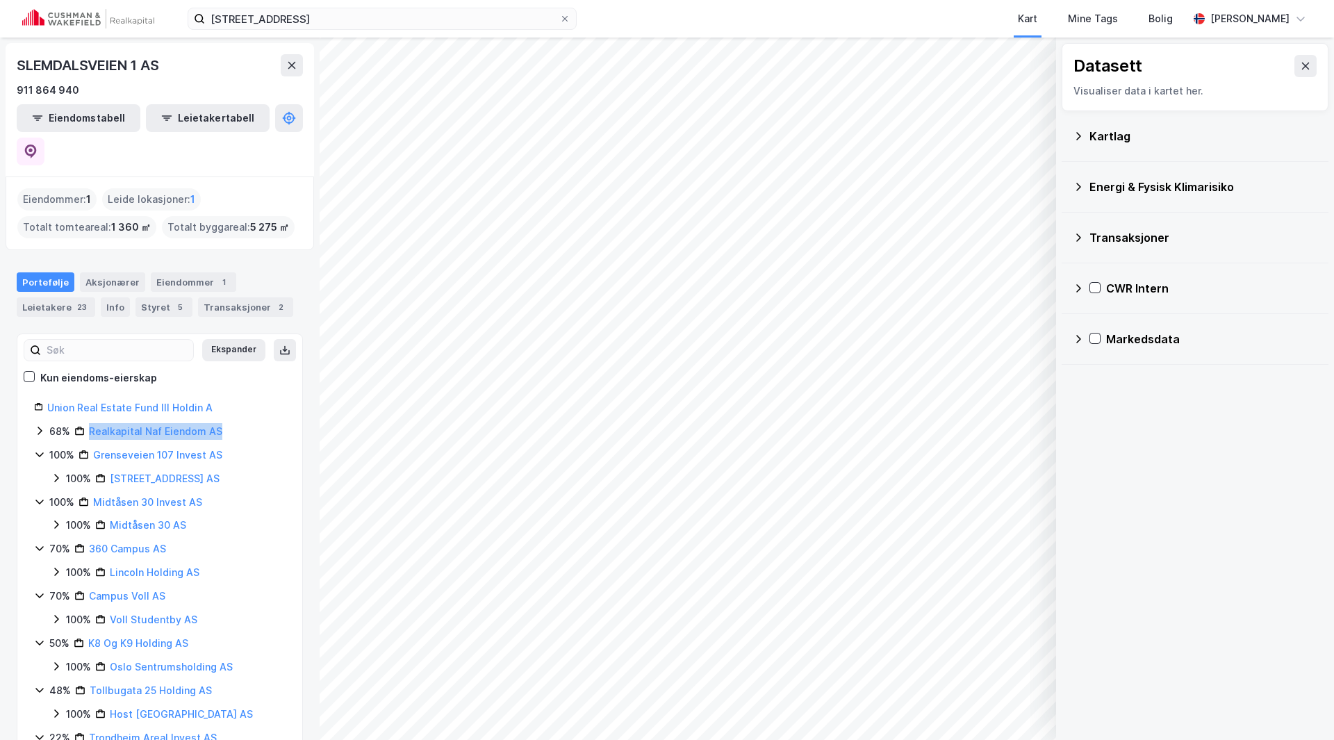
copy link "Realkapital Naf Eiendom AS"
click at [140, 425] on link "Realkapital Naf Eiendom AS" at bounding box center [155, 431] width 133 height 12
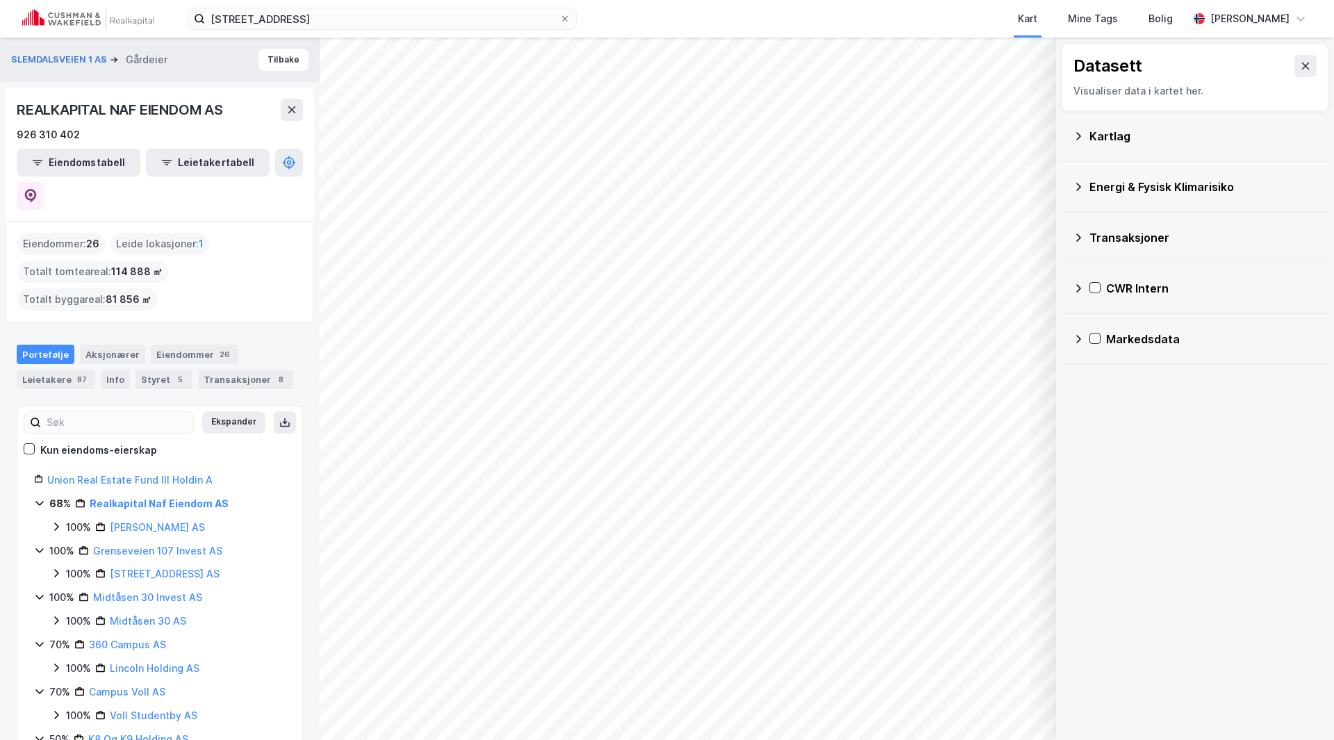
click at [270, 543] on div "100% Grenseveien 107 Invest AS" at bounding box center [167, 551] width 236 height 17
click at [139, 521] on link "Naf Gårdene AS" at bounding box center [157, 527] width 95 height 12
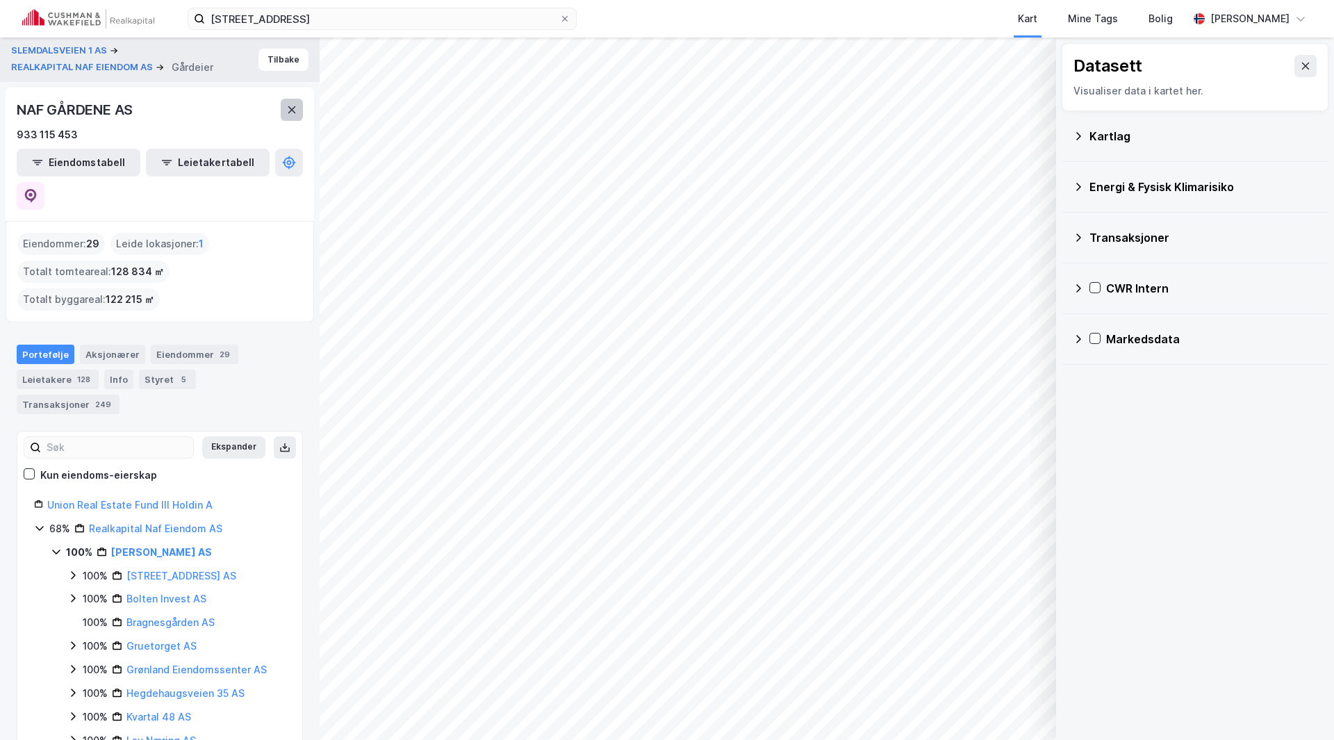
click at [286, 103] on button at bounding box center [292, 110] width 22 height 22
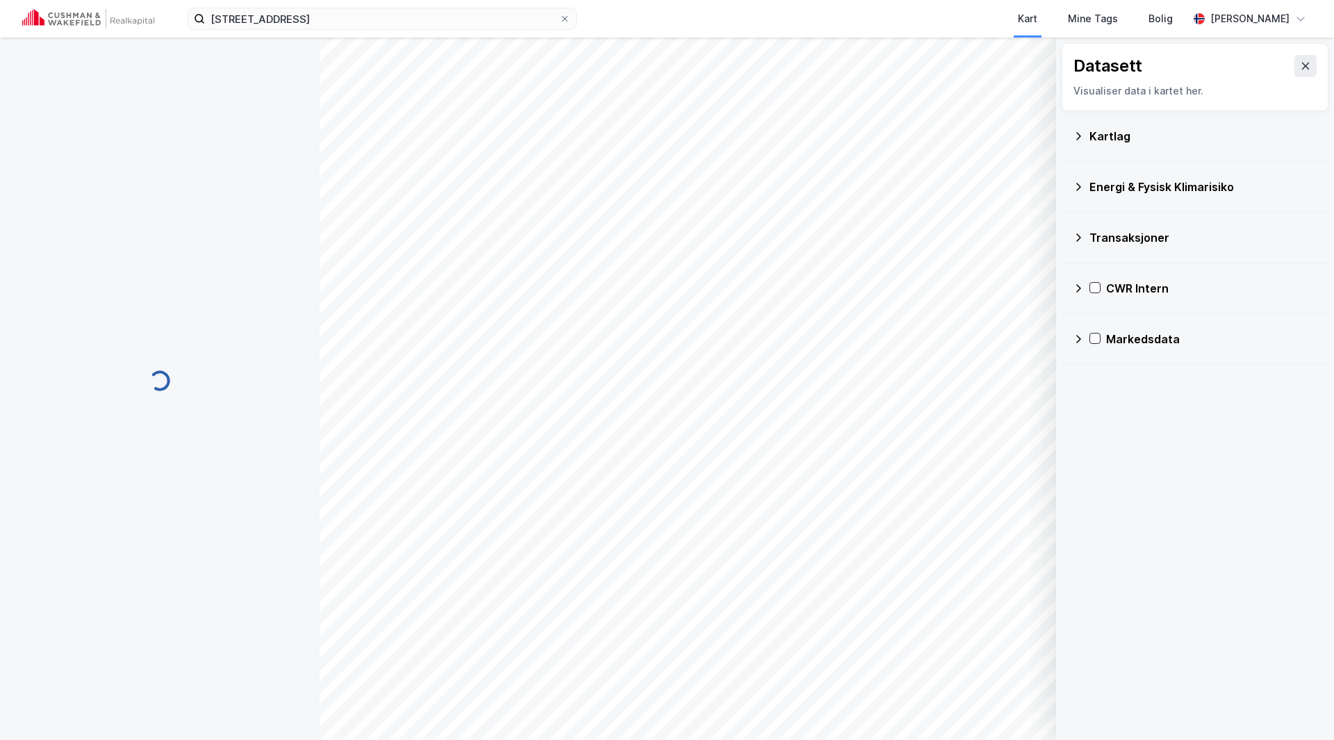
scroll to position [1, 0]
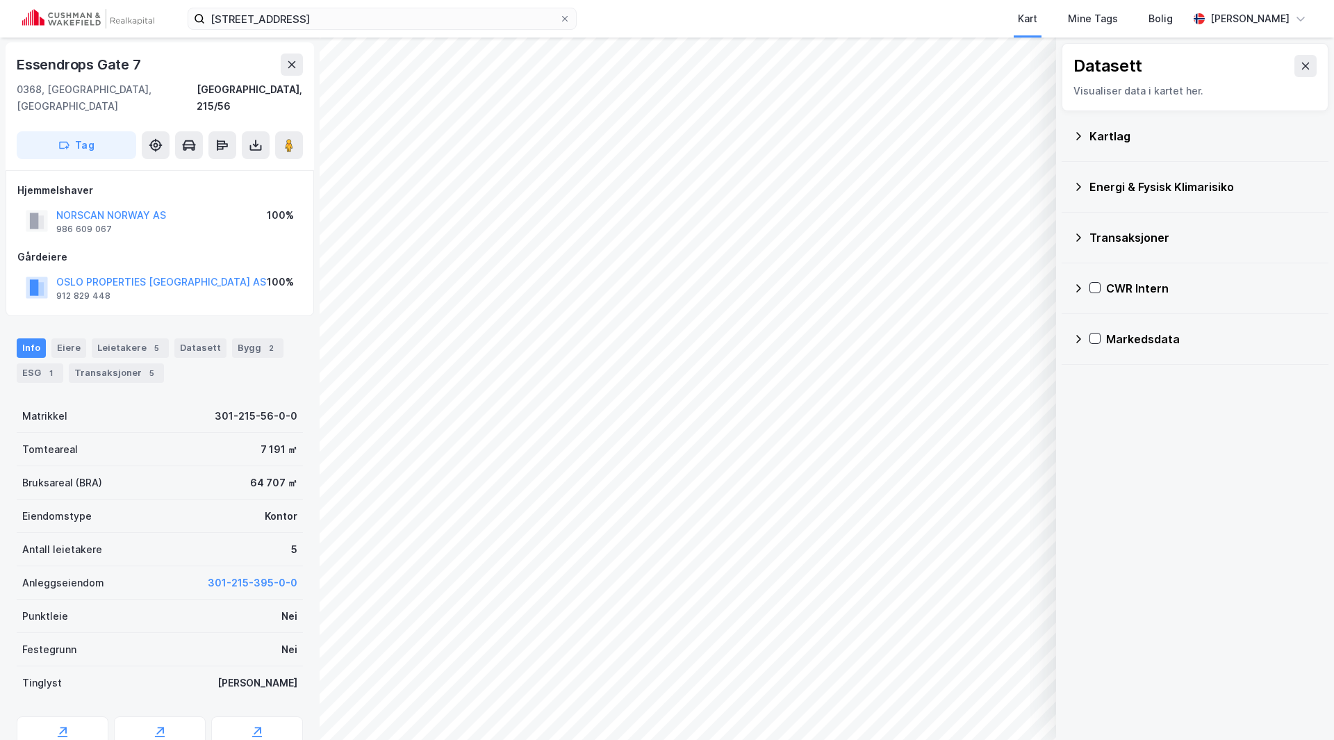
scroll to position [1, 0]
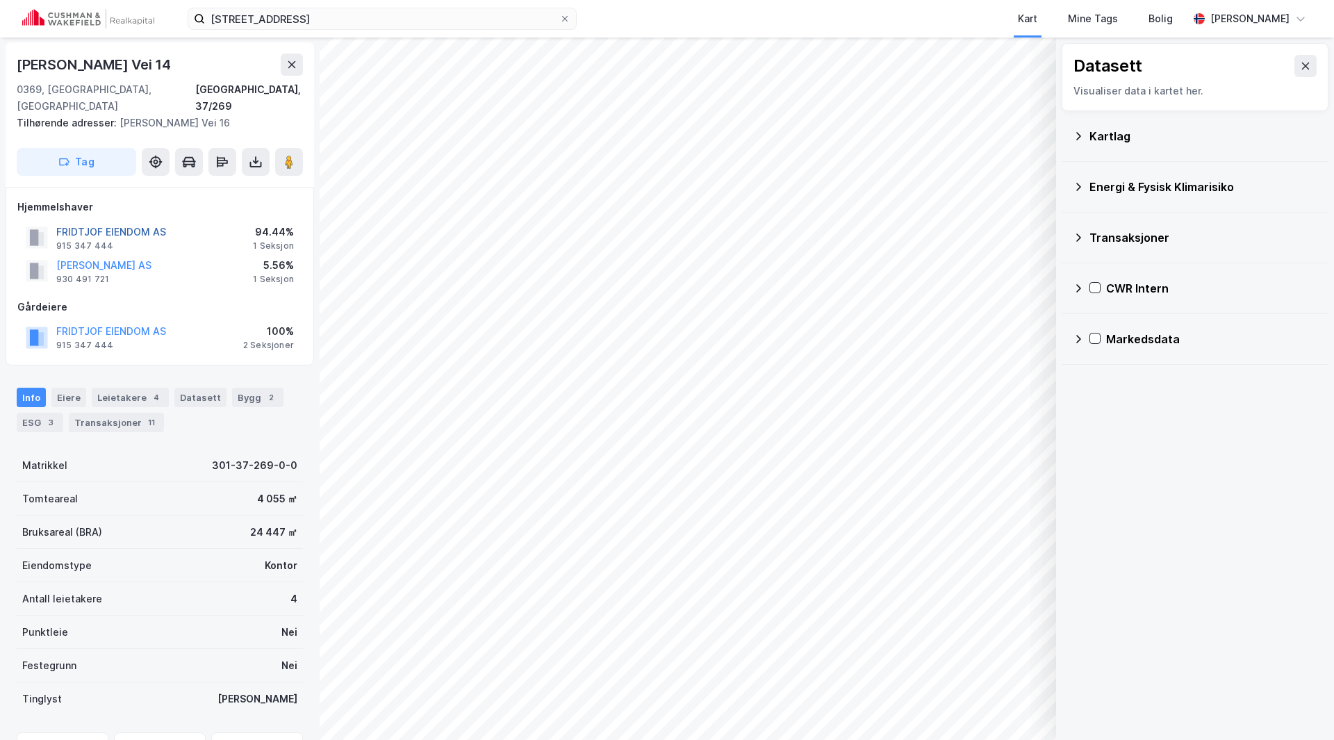
click at [0, 0] on button "FRIDTJOF EIENDOM AS" at bounding box center [0, 0] width 0 height 0
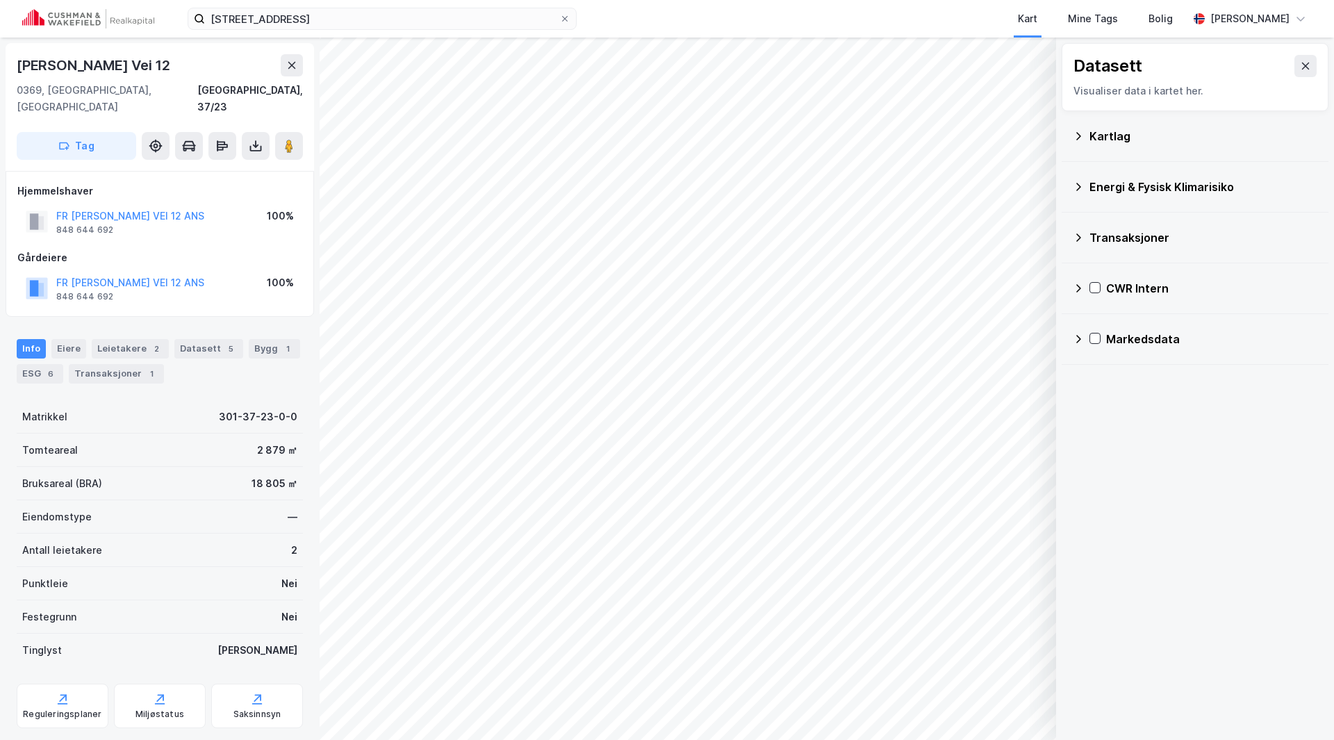
scroll to position [1, 0]
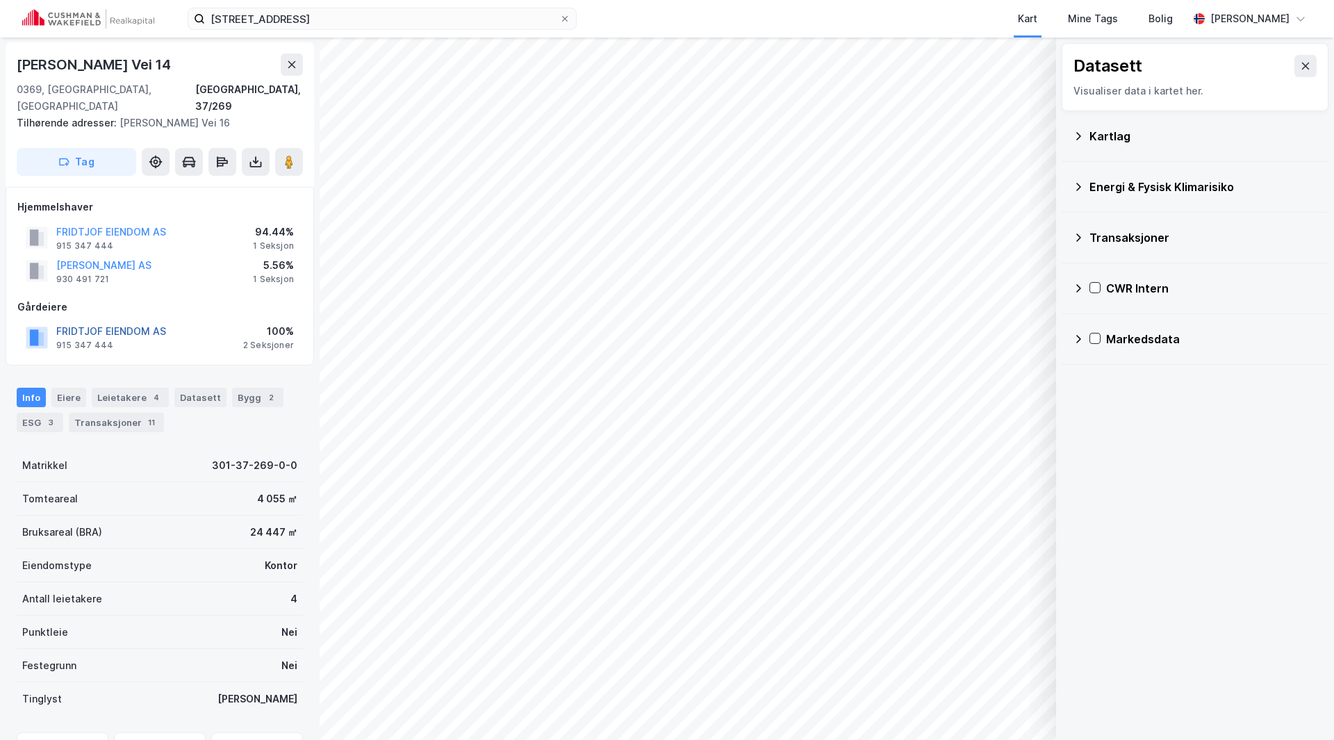
click at [0, 0] on button "FRIDTJOF EIENDOM AS" at bounding box center [0, 0] width 0 height 0
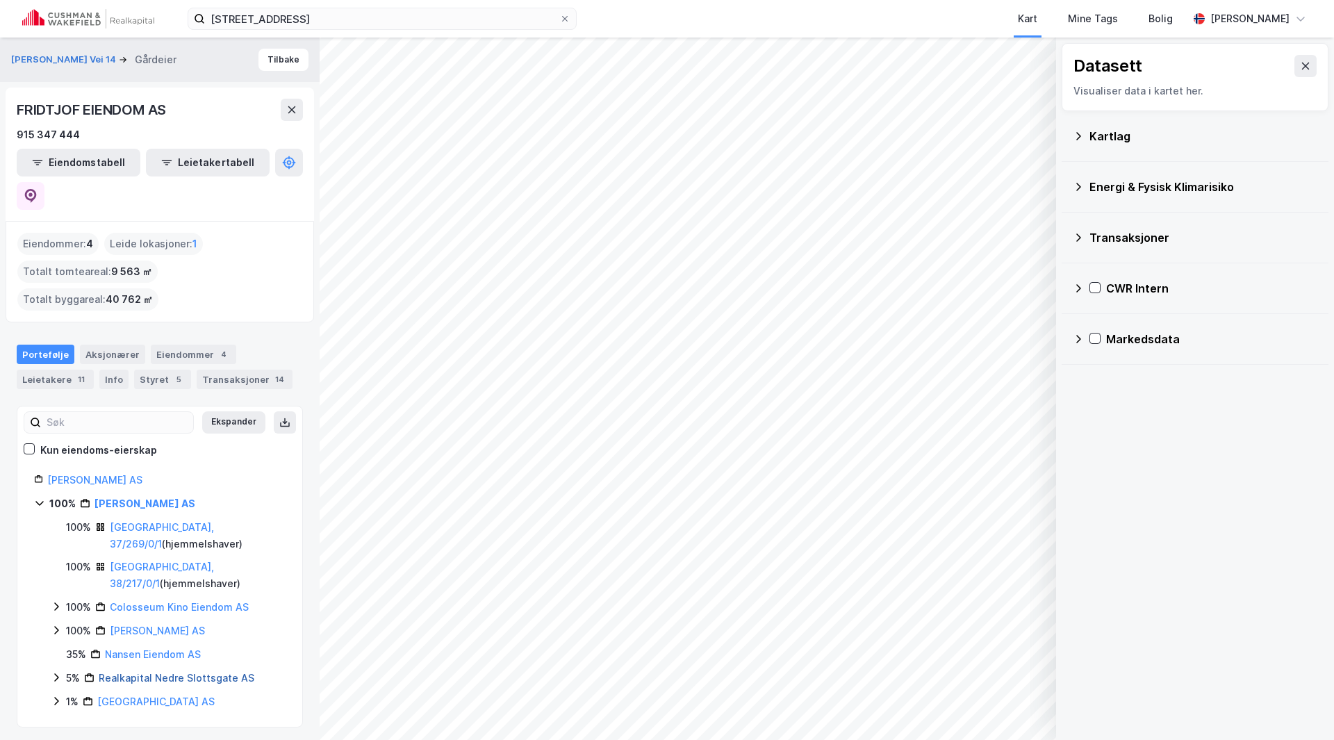
click at [153, 672] on link "Realkapital Nedre Slottsgate AS" at bounding box center [177, 678] width 156 height 12
click at [135, 497] on link "Fridtjof Eiendom AS" at bounding box center [144, 503] width 101 height 12
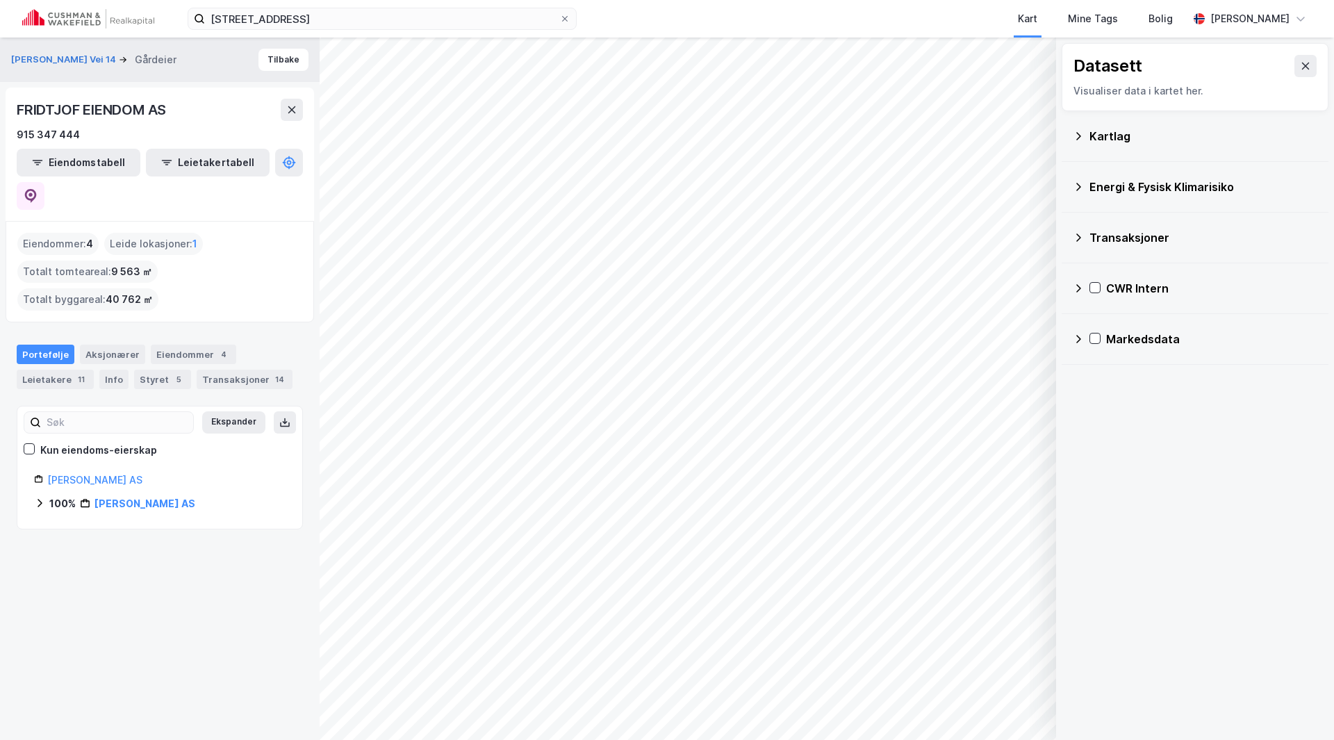
click at [41, 499] on icon at bounding box center [40, 503] width 4 height 8
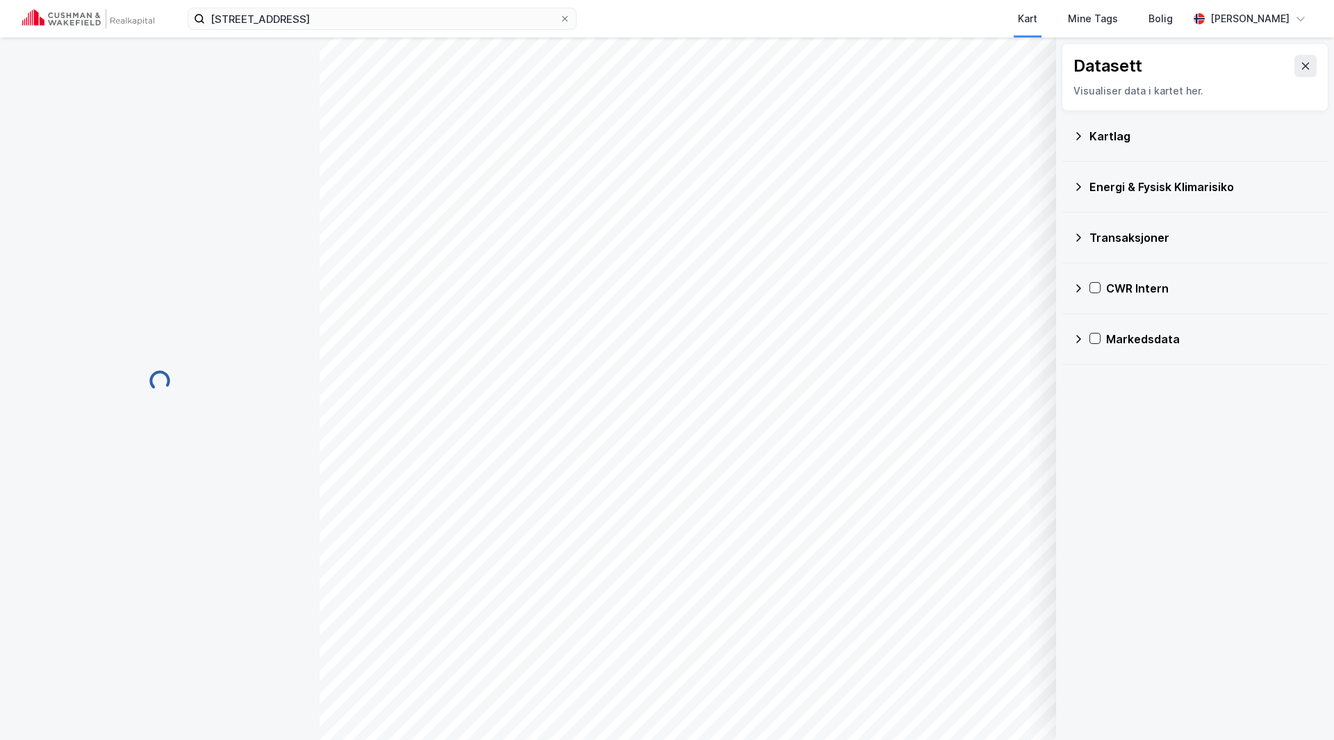
scroll to position [1, 0]
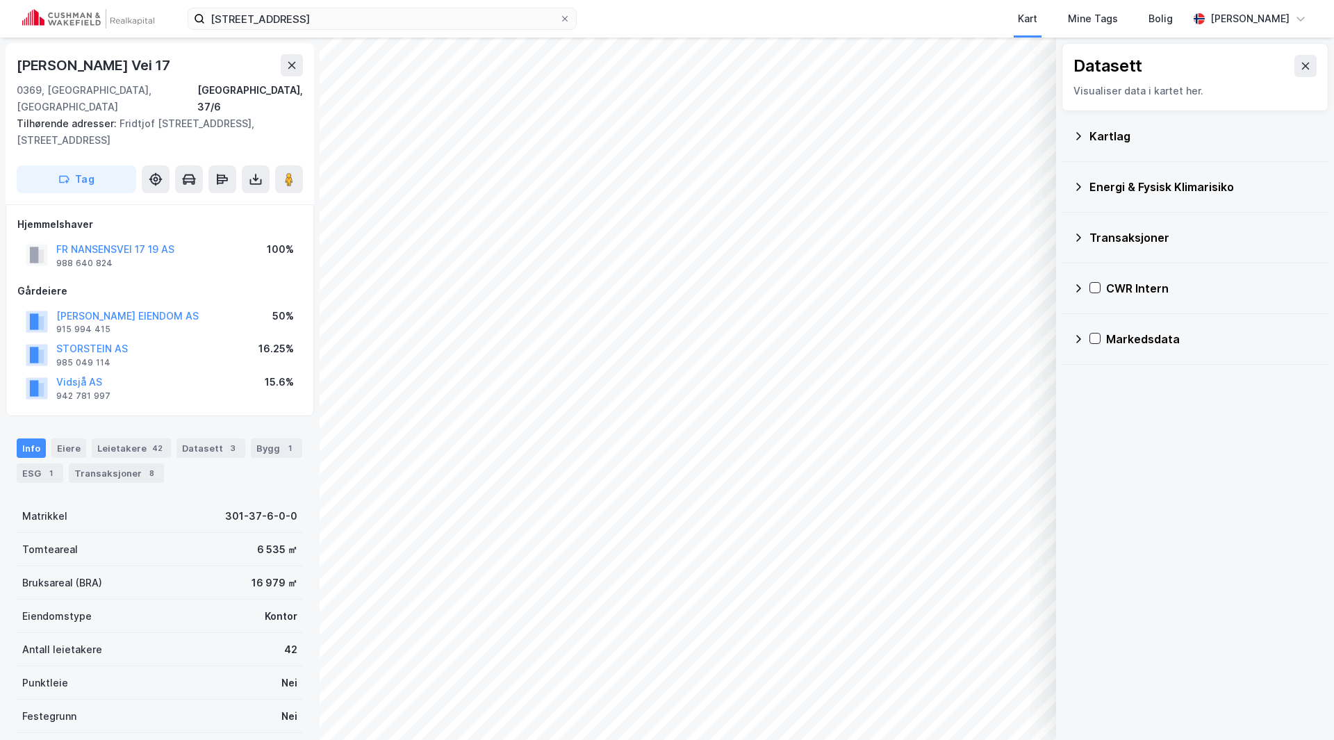
scroll to position [1, 0]
click at [0, 0] on button "FR NANSENSVEI 17 19 AS" at bounding box center [0, 0] width 0 height 0
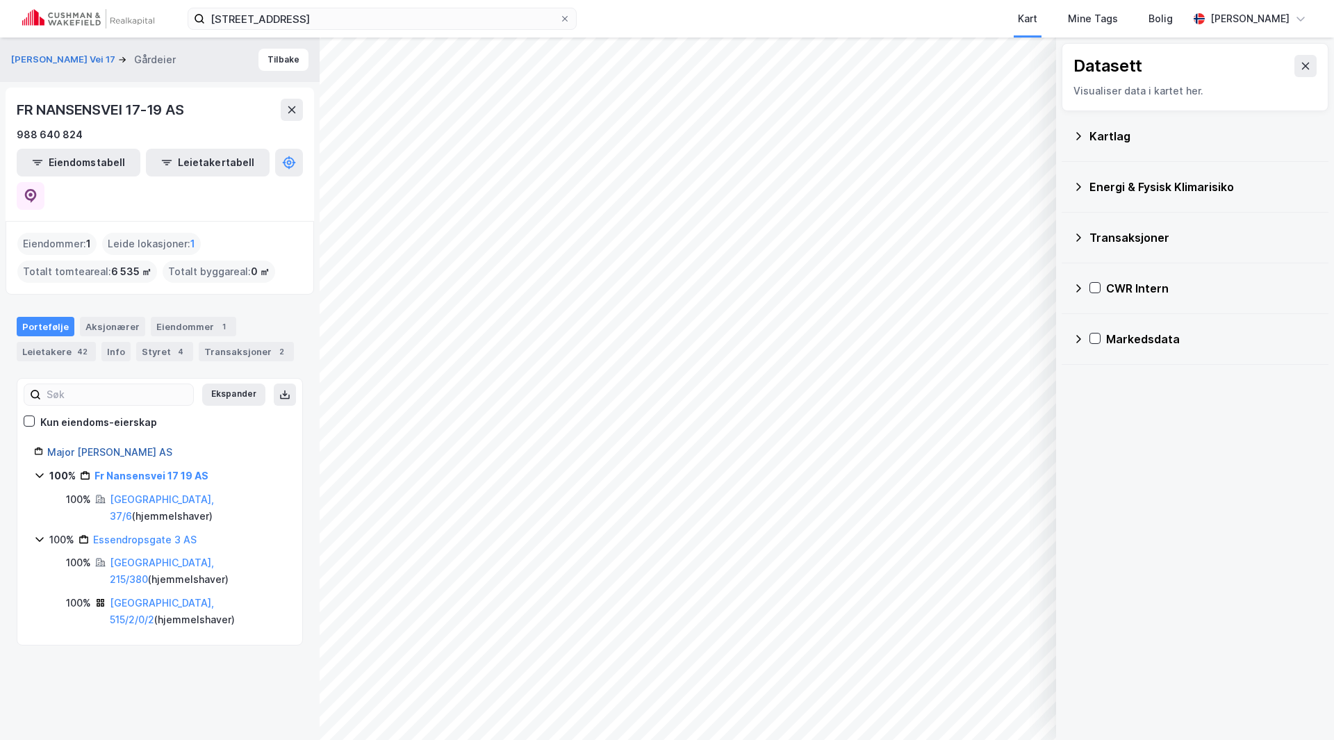
click at [106, 446] on link "Major Eiendom AS" at bounding box center [109, 452] width 125 height 12
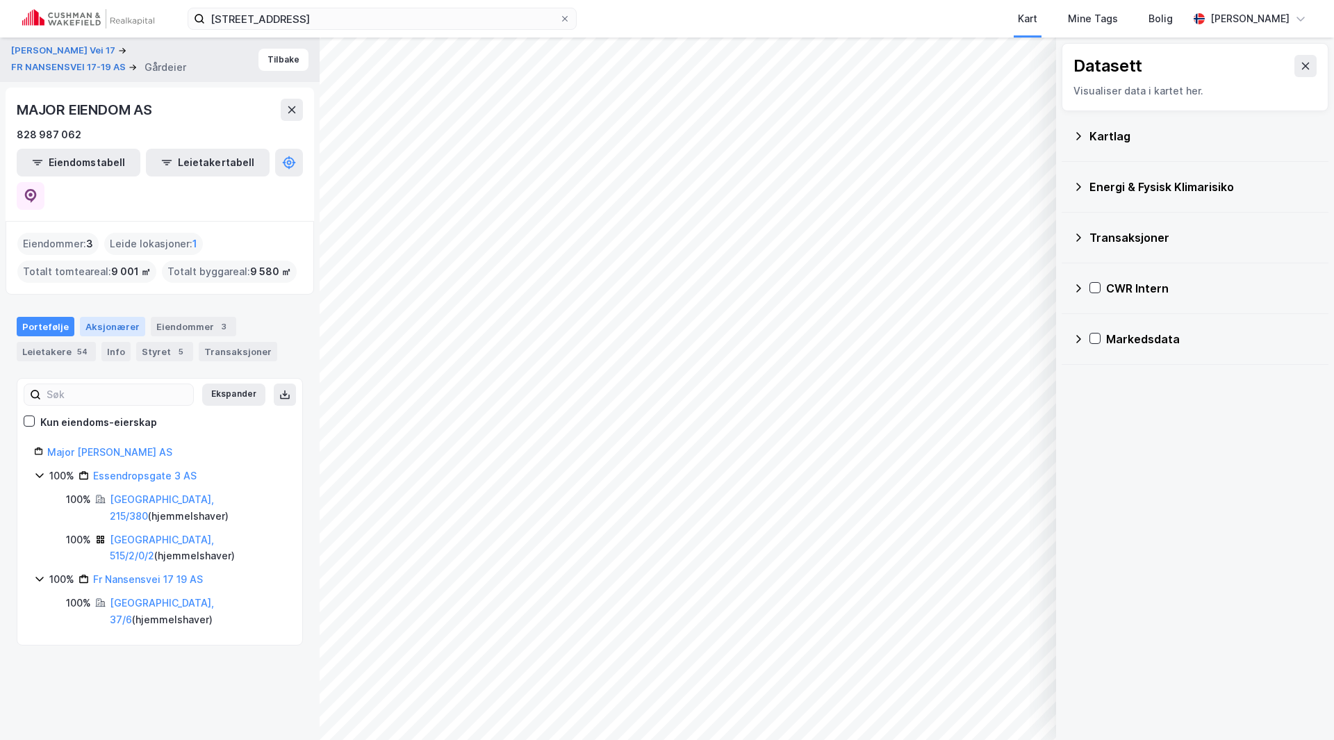
click at [122, 317] on div "Aksjonærer" at bounding box center [112, 326] width 65 height 19
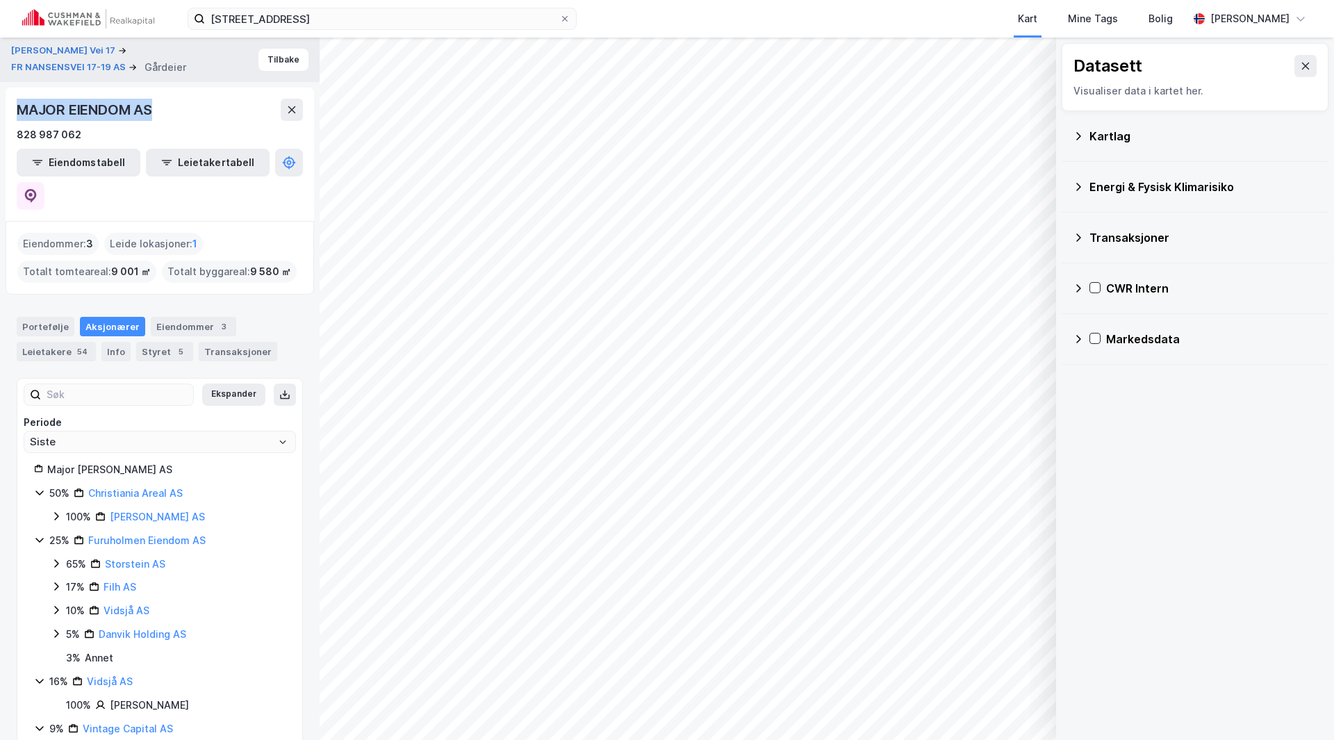
drag, startPoint x: 163, startPoint y: 110, endPoint x: 15, endPoint y: 103, distance: 148.1
click at [15, 103] on div "MAJOR EIENDOM AS 828 987 062 Eiendomstabell Leietakertabell" at bounding box center [160, 154] width 308 height 133
copy div "MAJOR EIENDOM AS"
click at [133, 628] on link "Danvik Holding AS" at bounding box center [143, 634] width 88 height 12
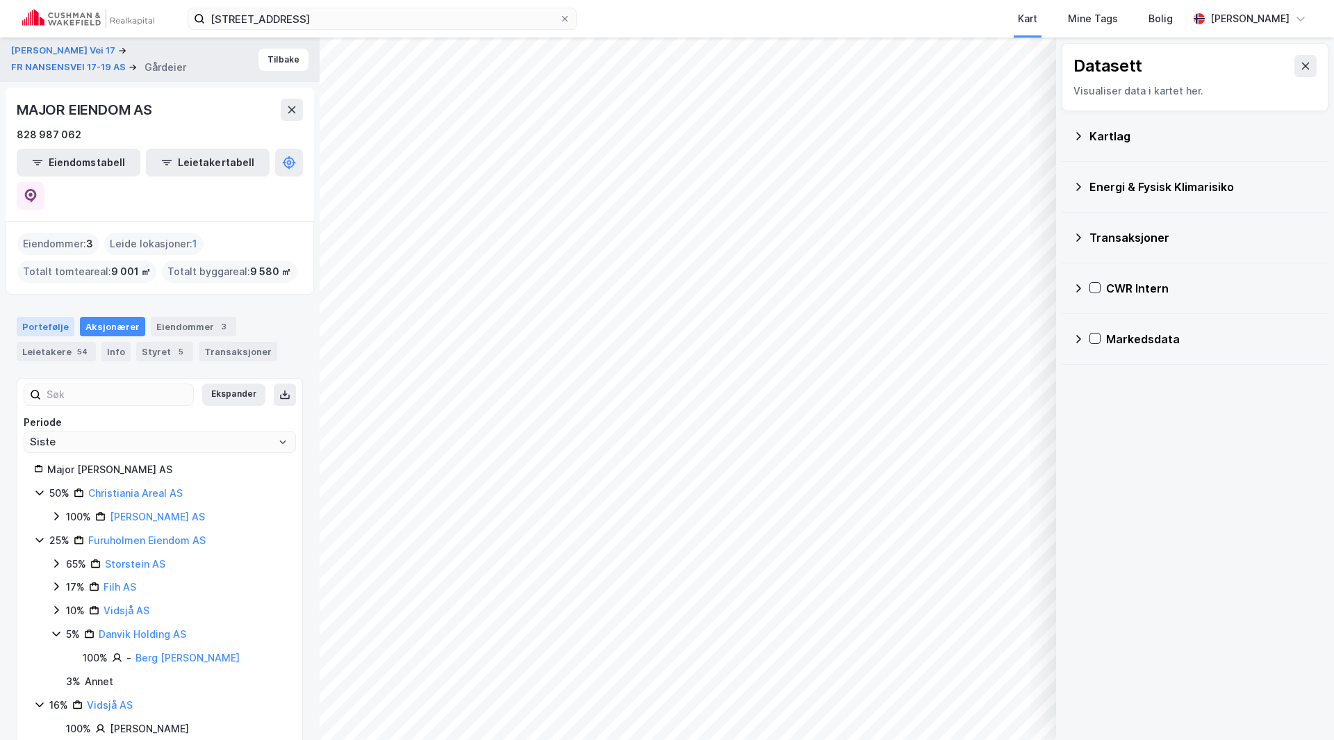
click at [51, 317] on div "Portefølje" at bounding box center [46, 326] width 58 height 19
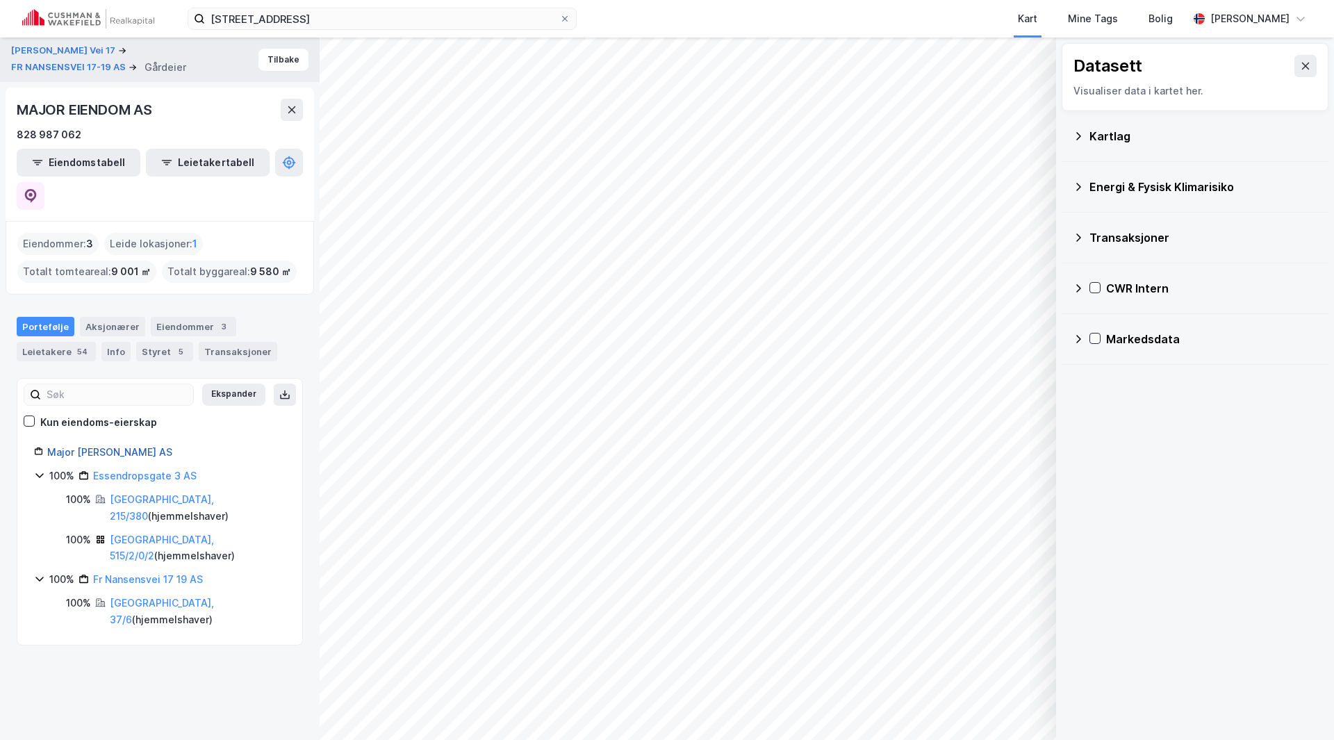
click at [106, 446] on link "Major Eiendom AS" at bounding box center [109, 452] width 125 height 12
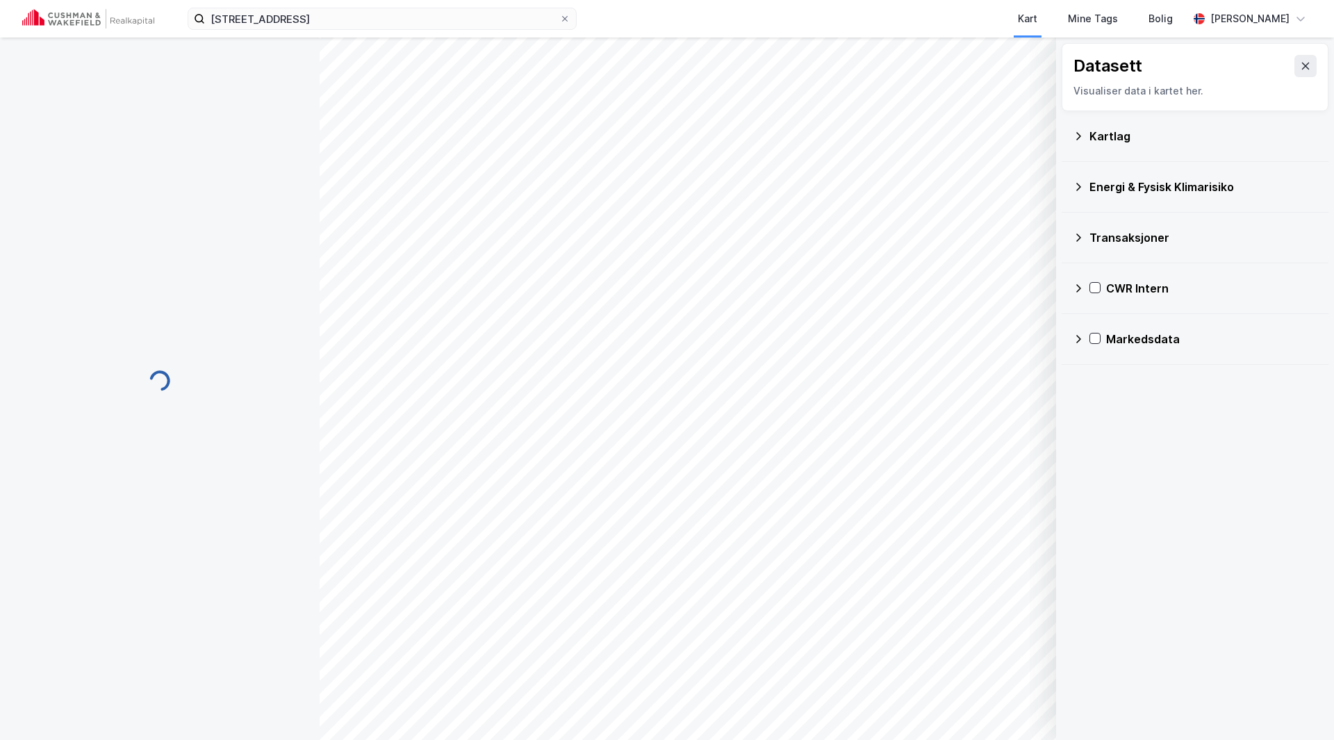
scroll to position [1, 0]
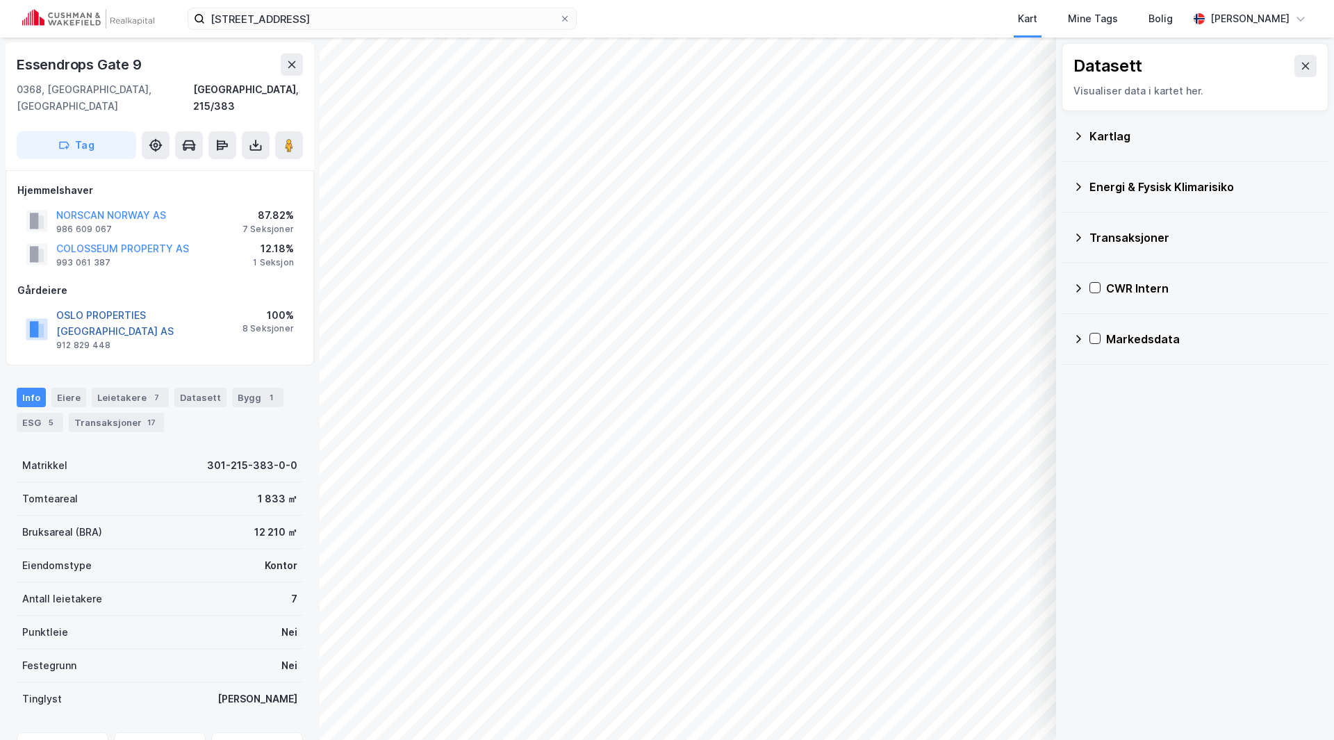
click at [0, 0] on button "OSLO PROPERTIES NORWAY AS" at bounding box center [0, 0] width 0 height 0
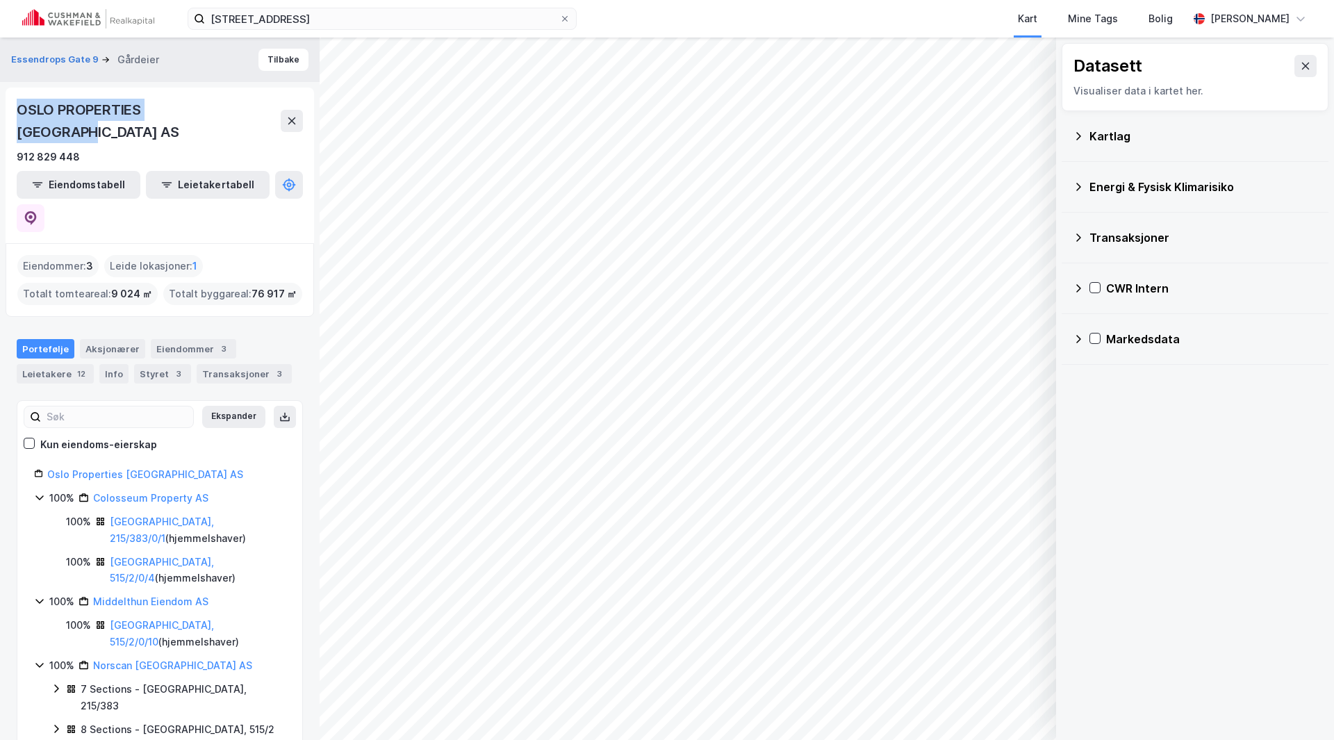
drag, startPoint x: 226, startPoint y: 109, endPoint x: 10, endPoint y: 108, distance: 216.0
click at [10, 108] on div "OSLO PROPERTIES NORWAY AS 912 829 448 Eiendomstabell Leietakertabell" at bounding box center [160, 166] width 308 height 156
copy div "OSLO PROPERTIES NORWAY AS"
click at [283, 52] on button "Tilbake" at bounding box center [283, 60] width 50 height 22
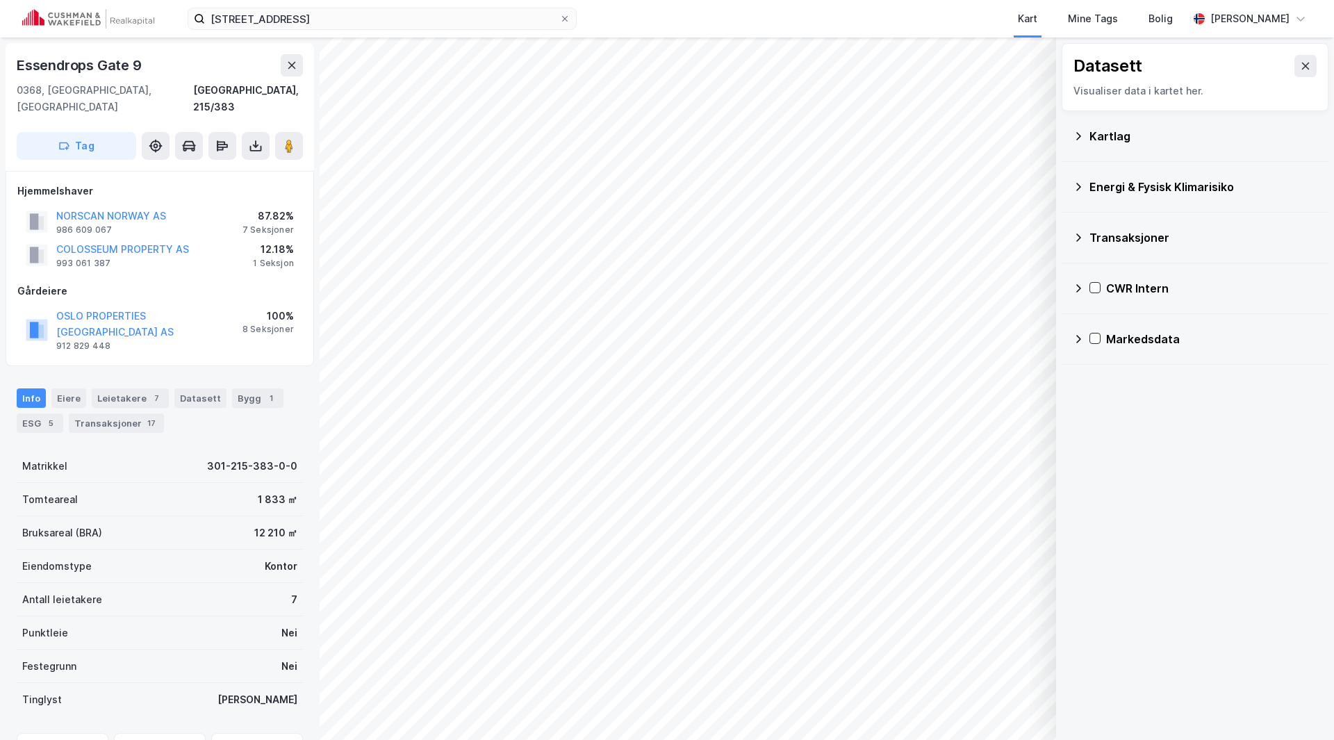
scroll to position [1, 0]
click at [0, 0] on button "NORSCAN NORWAY AS" at bounding box center [0, 0] width 0 height 0
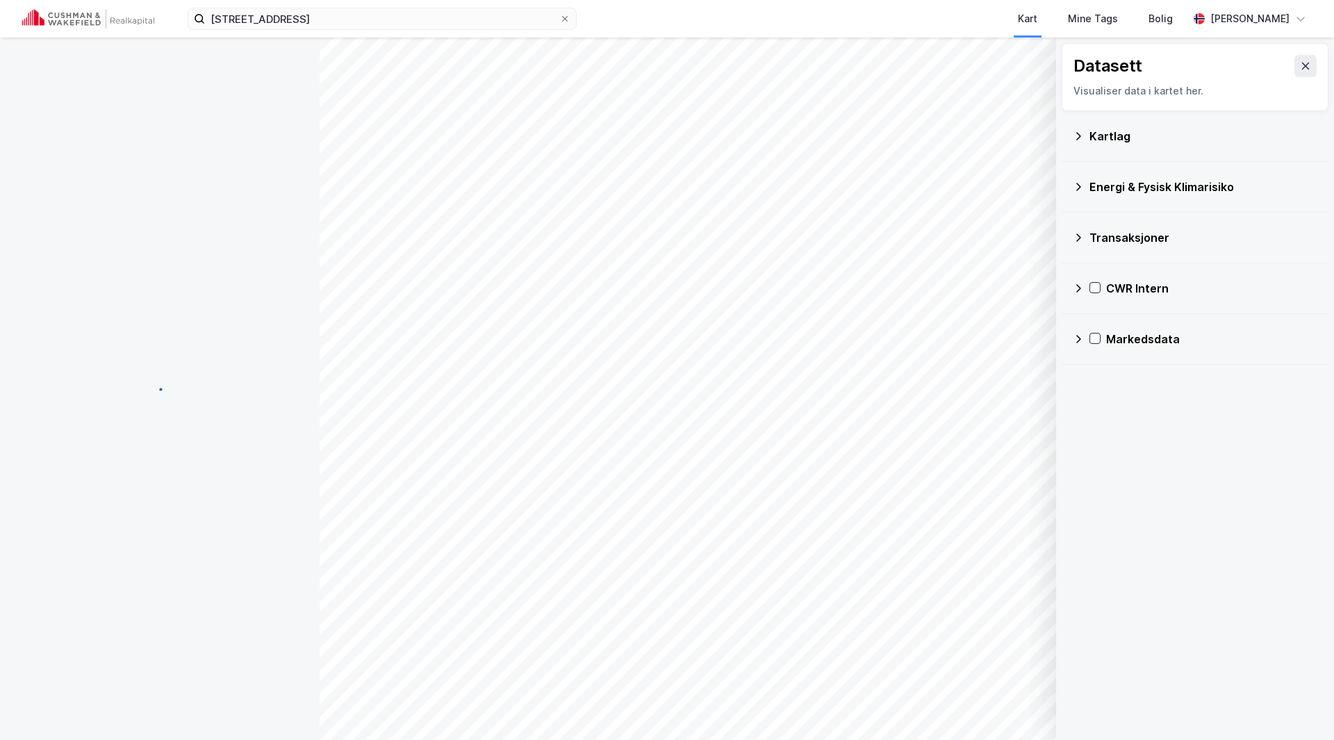
scroll to position [1, 0]
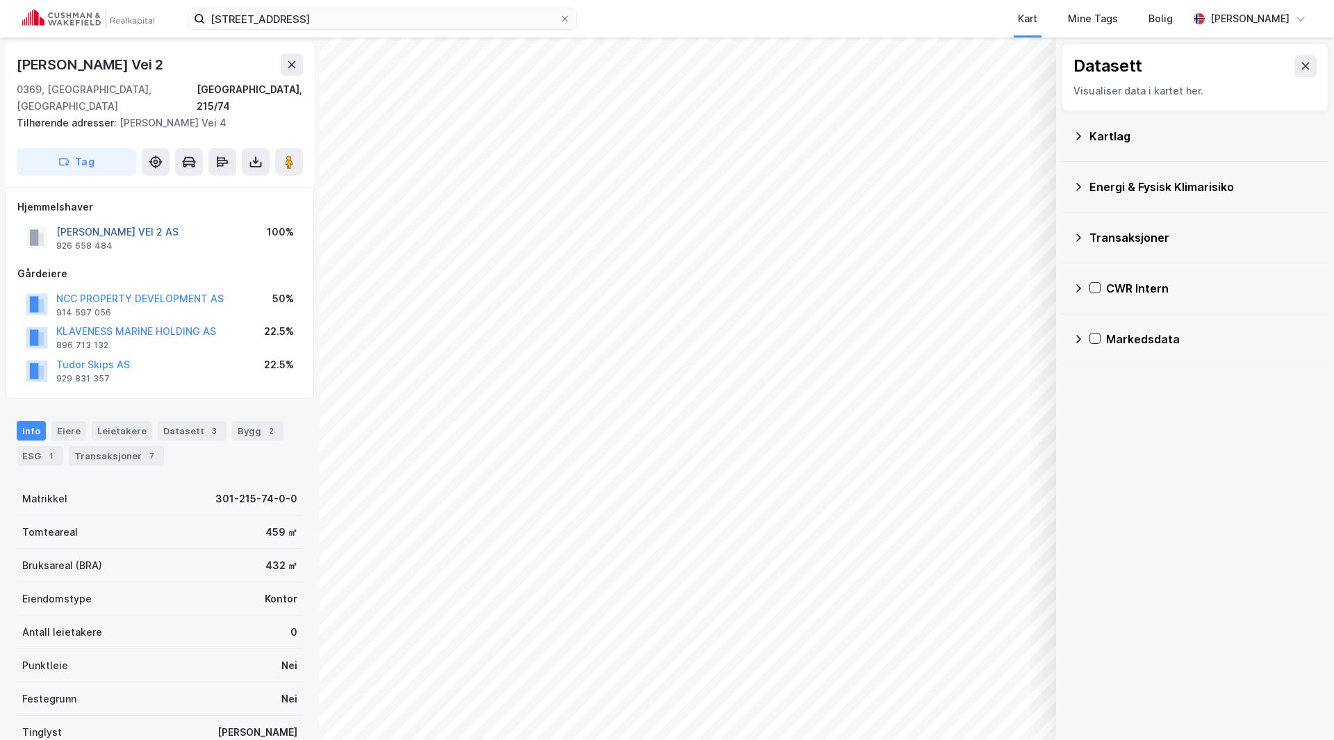
drag, startPoint x: 203, startPoint y: 215, endPoint x: 59, endPoint y: 212, distance: 143.8
click at [58, 221] on div "FRIDTJOF NANSENS VEI 2 AS 926 658 484 100%" at bounding box center [159, 237] width 285 height 33
click at [0, 0] on button "NCC PROPERTY DEVELOPMENT AS" at bounding box center [0, 0] width 0 height 0
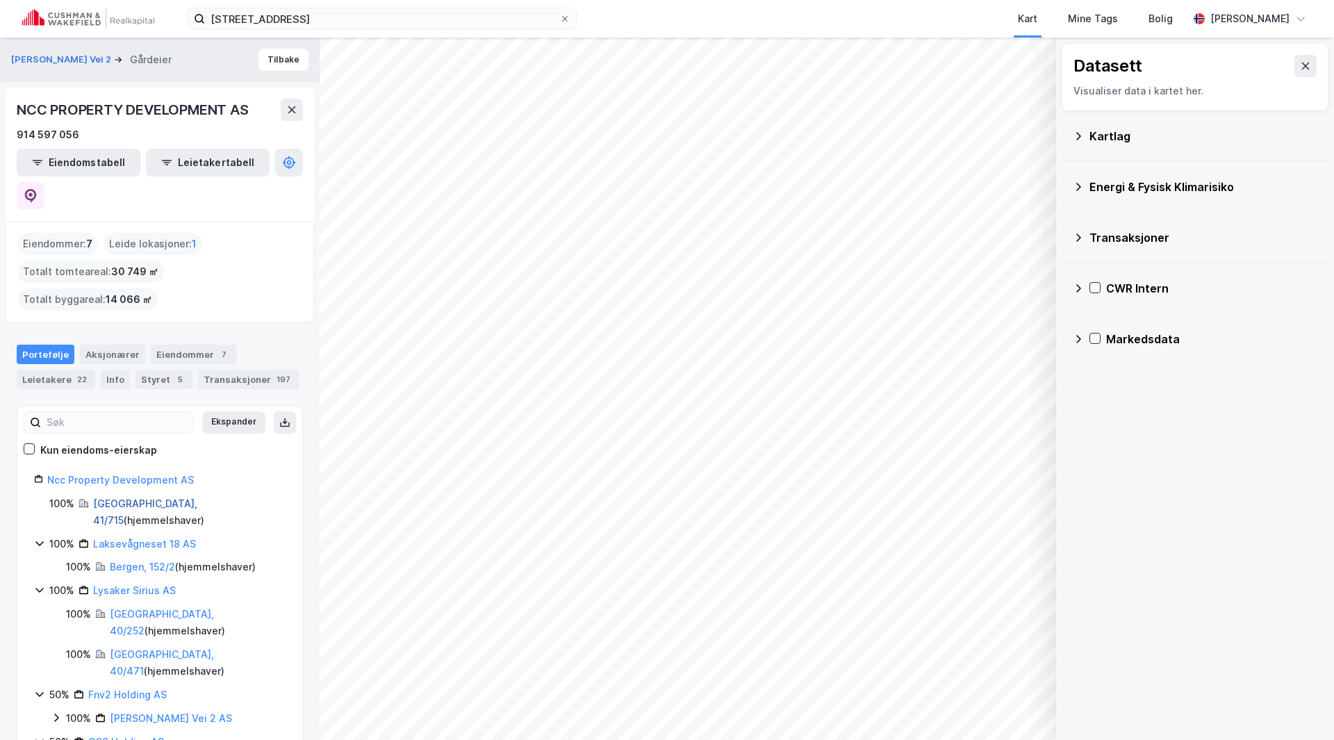
click at [107, 497] on link "Bærum, 41/715" at bounding box center [145, 511] width 104 height 28
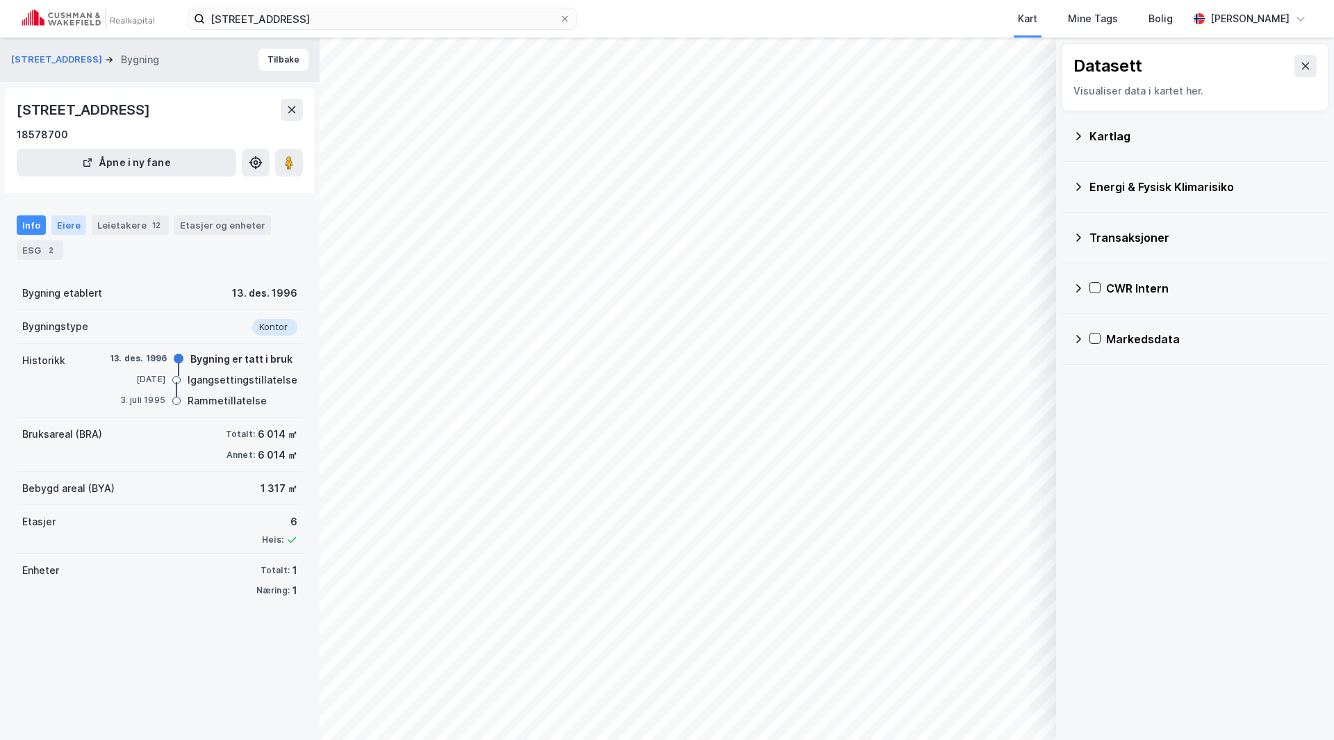
click at [65, 224] on div "Eiere" at bounding box center [68, 224] width 35 height 19
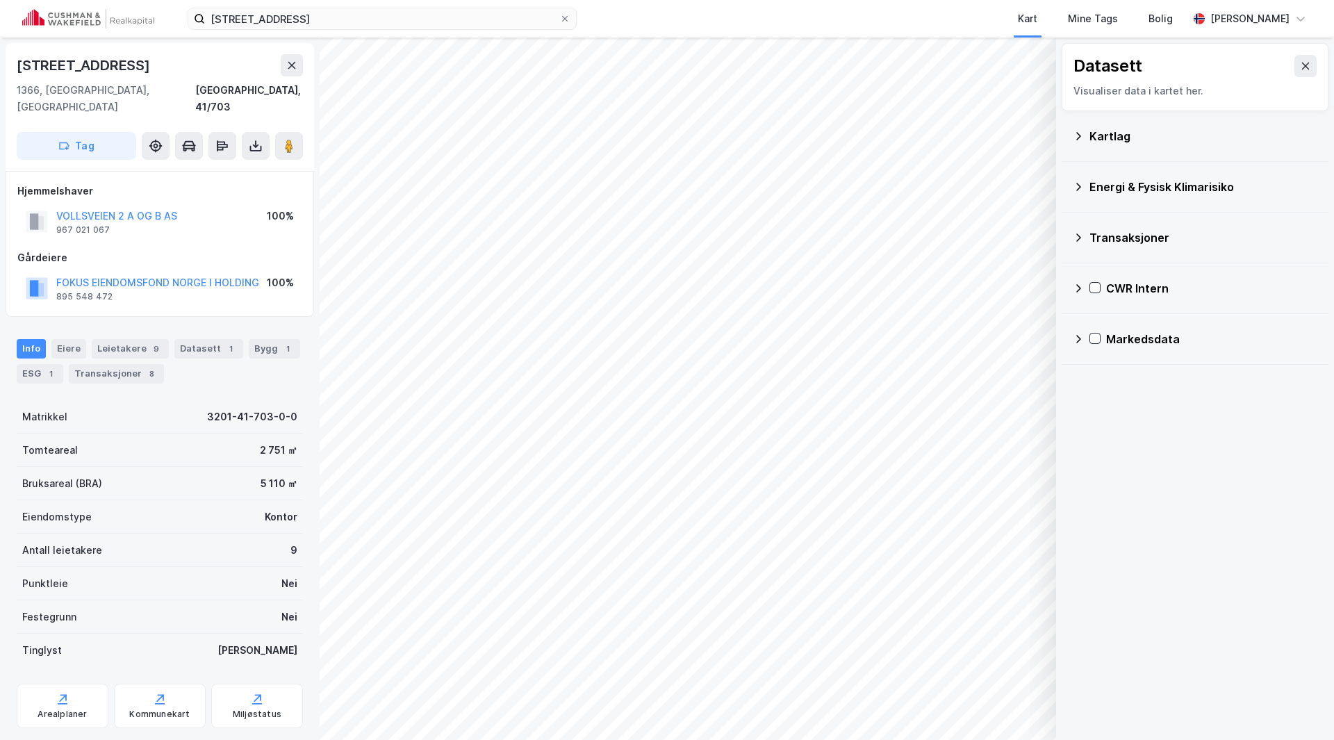
scroll to position [1, 0]
click at [0, 0] on button "FOKUS EIENDOMSFOND NORGE I HOLDING" at bounding box center [0, 0] width 0 height 0
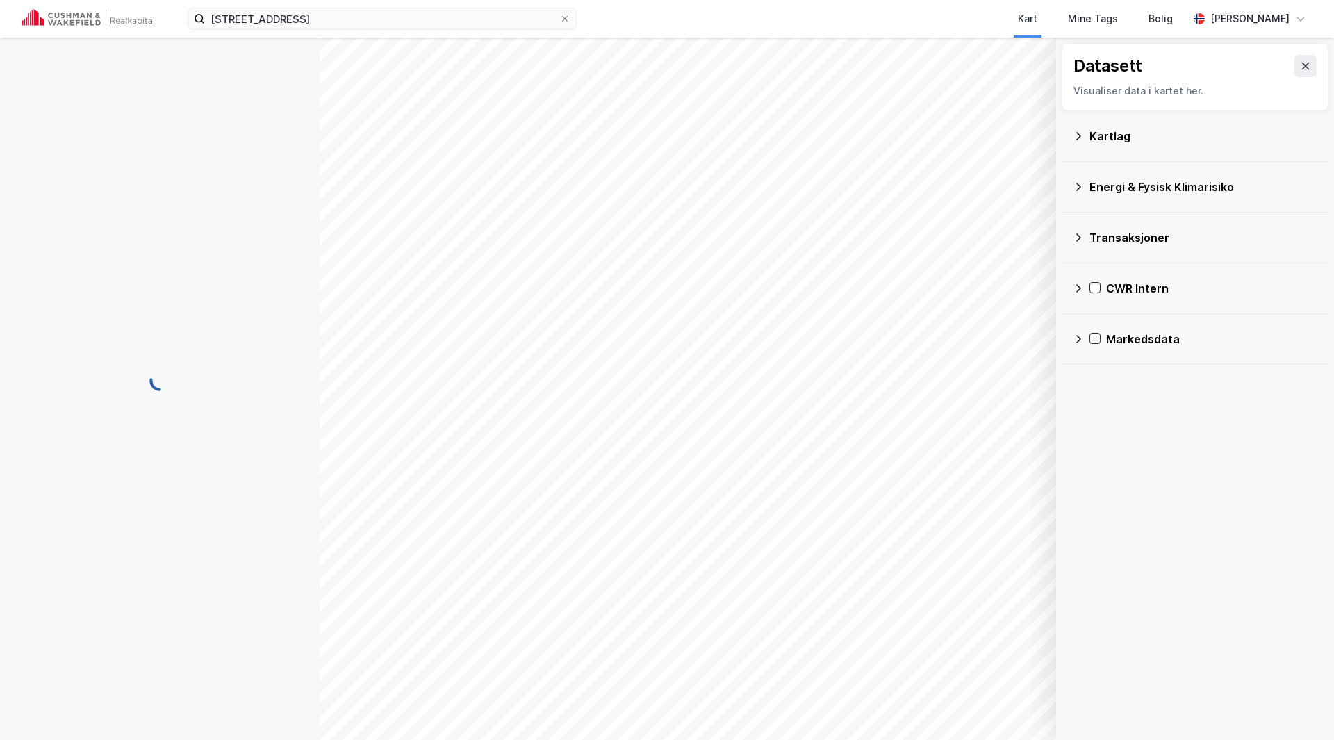
scroll to position [1, 0]
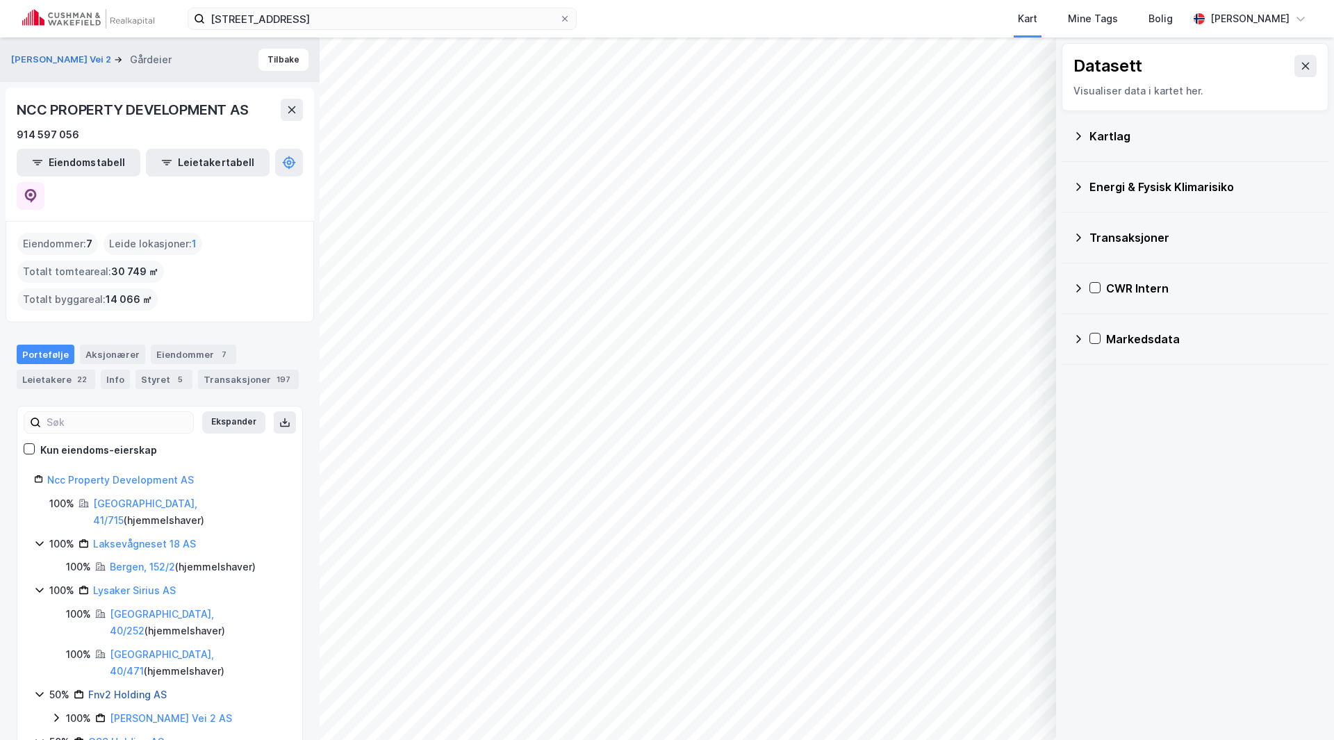
click at [143, 688] on link "Fnv2 Holding AS" at bounding box center [127, 694] width 78 height 12
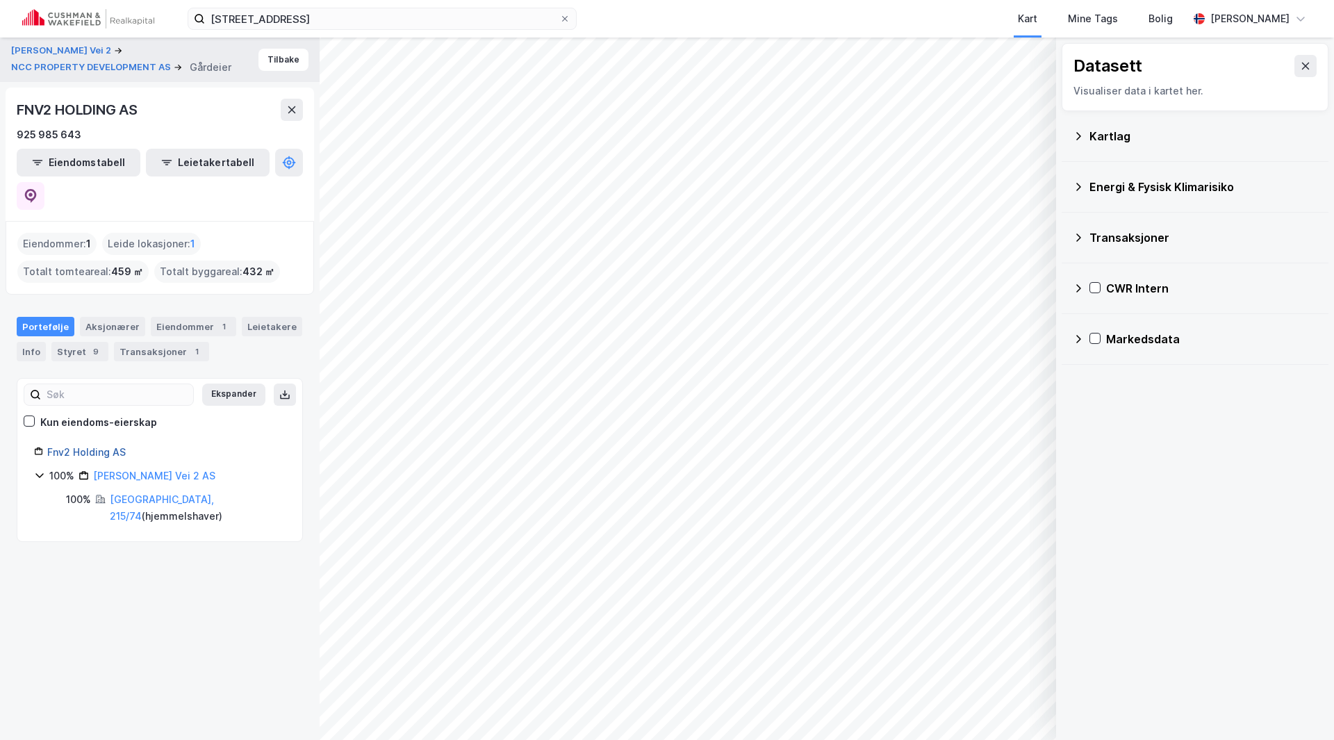
click at [103, 446] on link "Fnv2 Holding AS" at bounding box center [86, 452] width 78 height 12
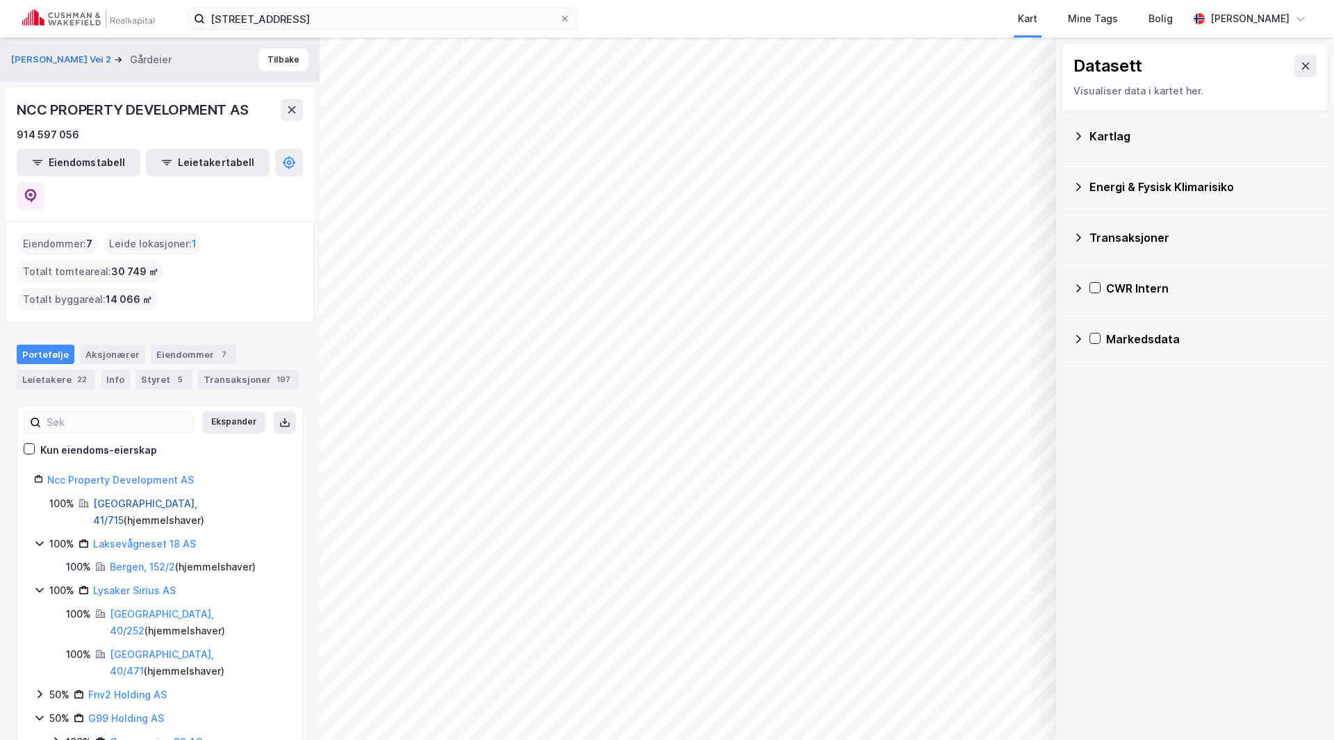
click at [133, 497] on link "Bærum, 41/715" at bounding box center [145, 511] width 104 height 28
click at [130, 608] on link "Bærum, 40/252" at bounding box center [162, 622] width 104 height 28
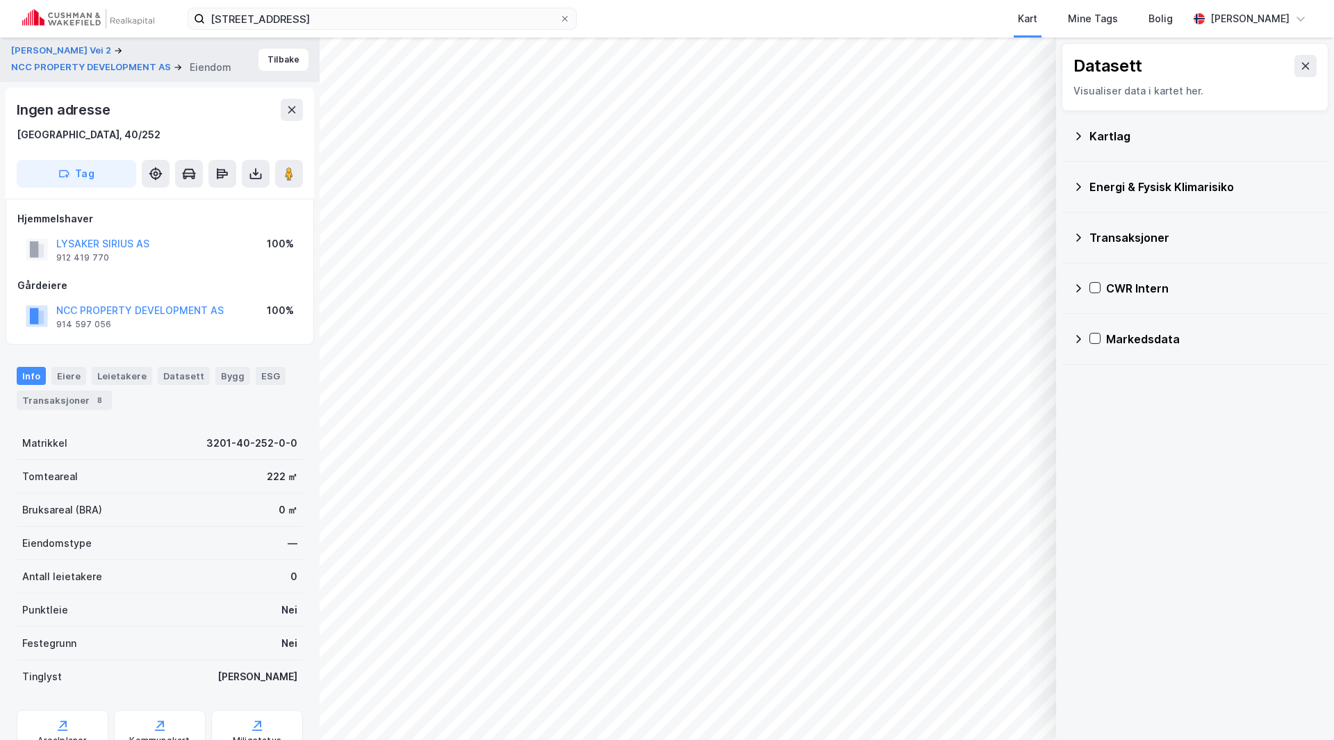
scroll to position [1, 0]
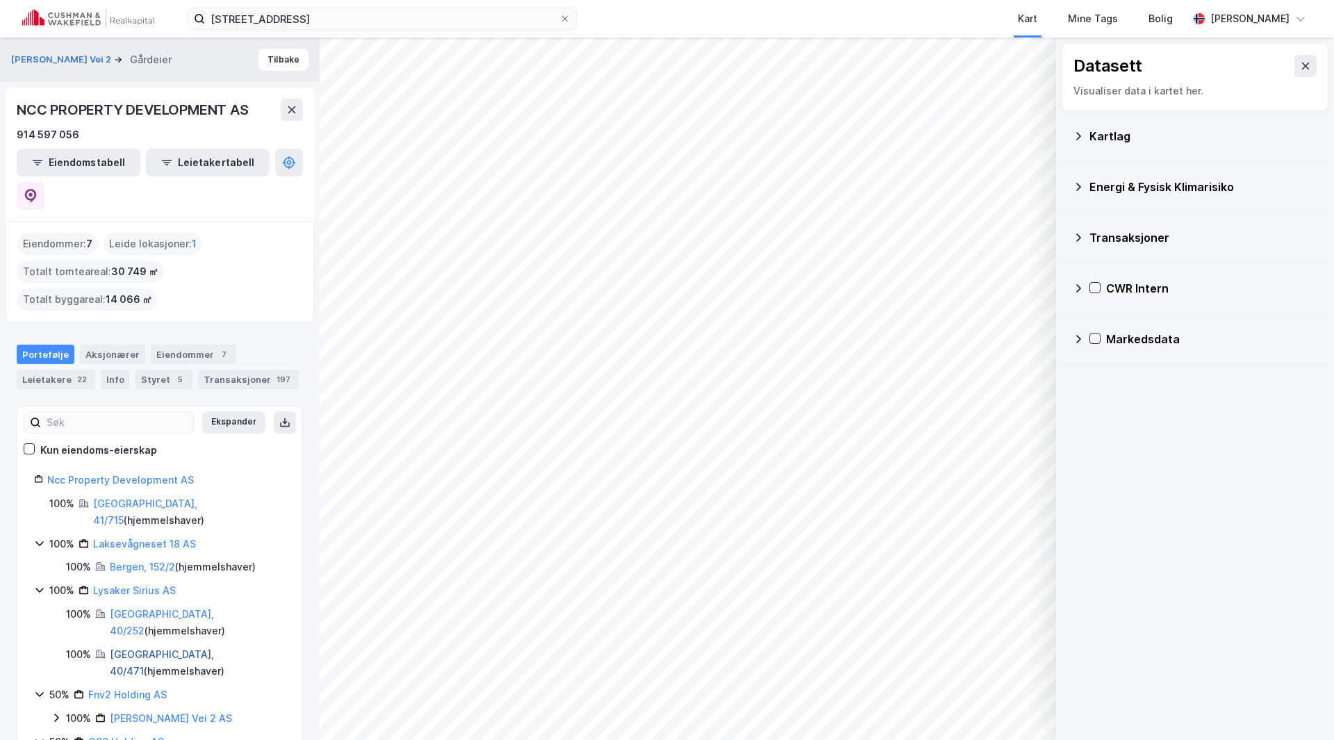
click at [124, 648] on link "Bærum, 40/471" at bounding box center [162, 662] width 104 height 28
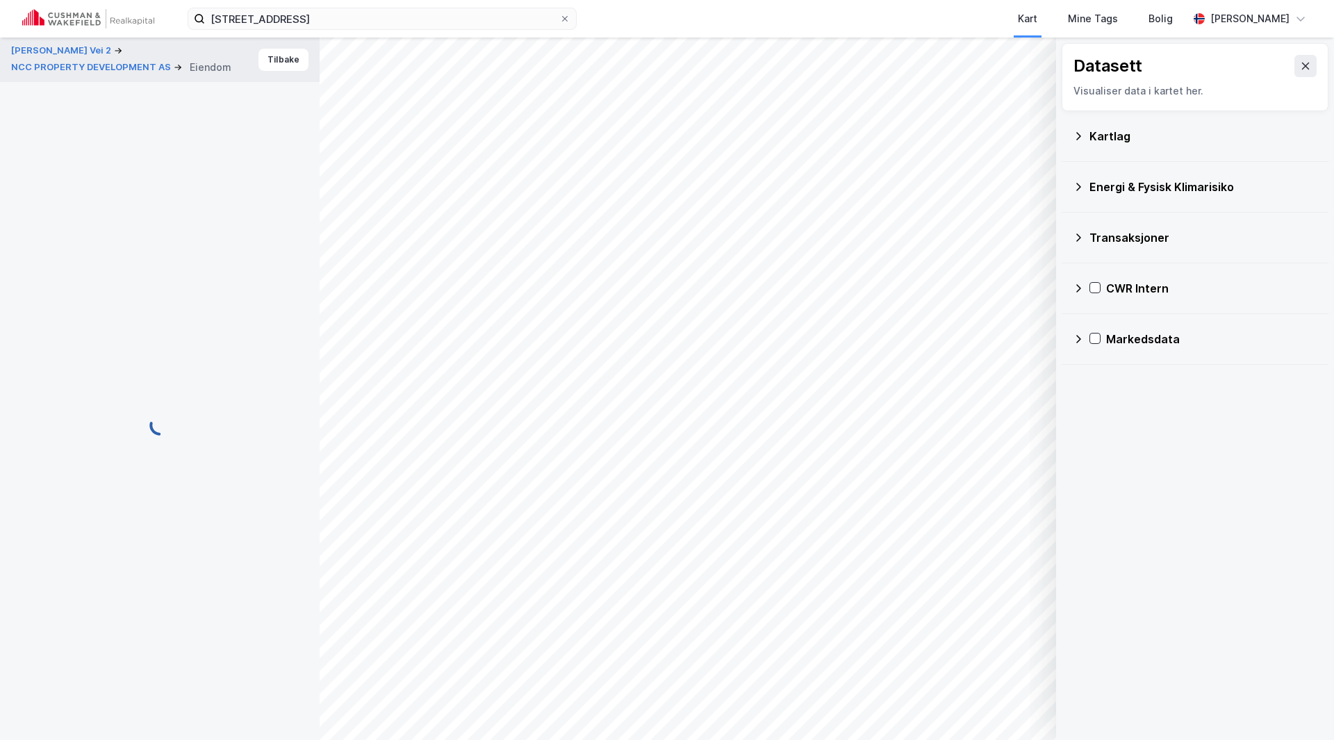
scroll to position [1, 0]
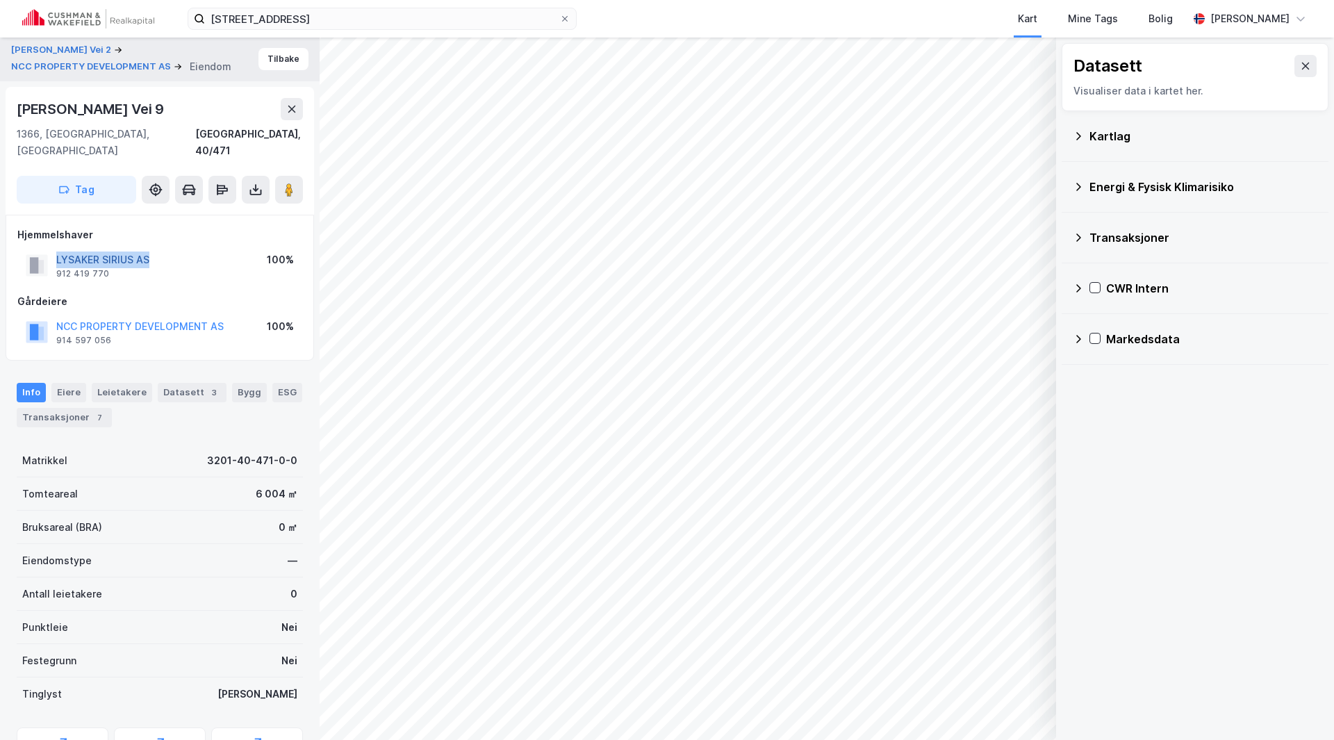
drag, startPoint x: 158, startPoint y: 245, endPoint x: 58, endPoint y: 242, distance: 100.1
click at [58, 249] on div "LYSAKER SIRIUS AS 912 419 770 100%" at bounding box center [159, 265] width 285 height 33
copy button "LYSAKER SIRIUS AS"
drag, startPoint x: 165, startPoint y: 109, endPoint x: 19, endPoint y: 109, distance: 145.9
click at [19, 109] on div "Philip Pedersens Vei 9" at bounding box center [92, 109] width 150 height 22
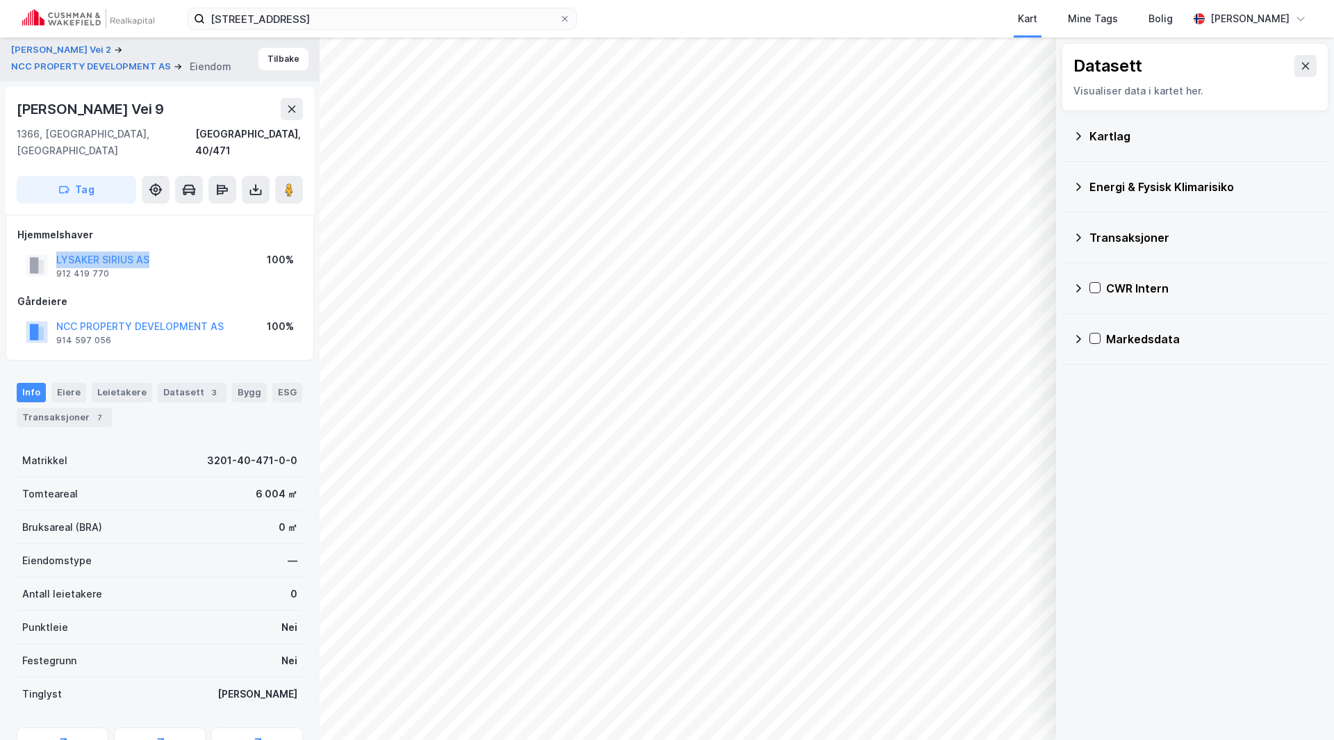
copy div "Philip Pedersens Vei 9"
click at [0, 0] on button "NCC PROPERTY DEVELOPMENT AS" at bounding box center [0, 0] width 0 height 0
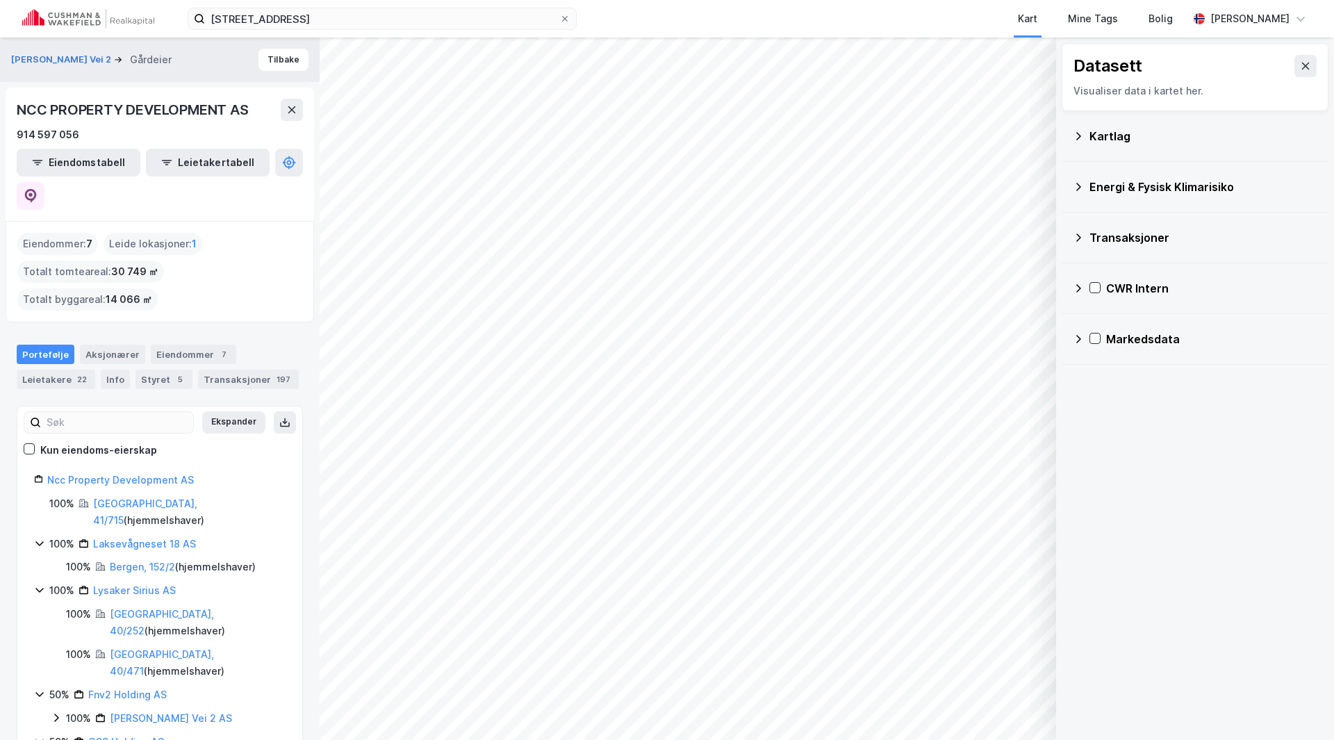
click at [175, 110] on div "NCC PROPERTY DEVELOPMENT AS" at bounding box center [134, 110] width 235 height 22
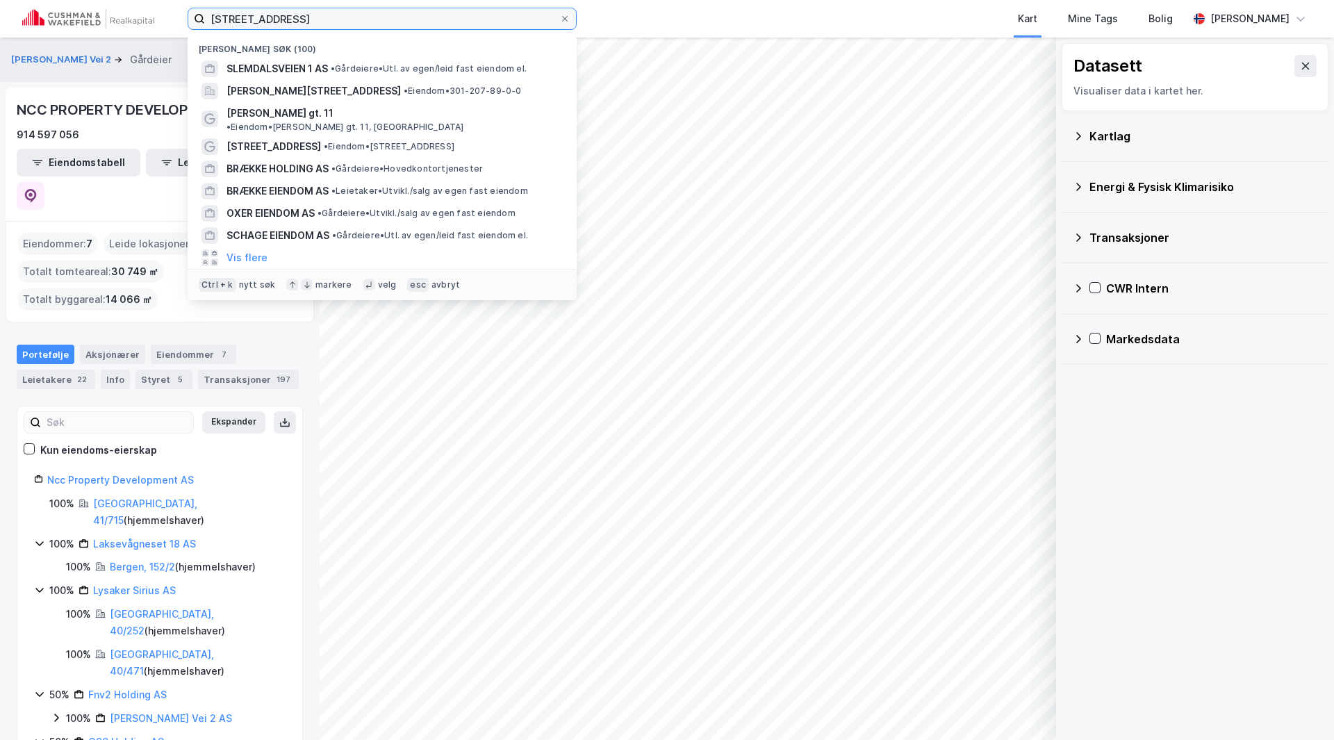
drag, startPoint x: 306, startPoint y: 24, endPoint x: 131, endPoint y: 27, distance: 175.1
click at [131, 27] on div "Slemdalsveien 1 Nylige søk (100) SLEMDALSVEIEN 1 AS • Gårdeiere • Utl. av egen/…" at bounding box center [667, 19] width 1334 height 38
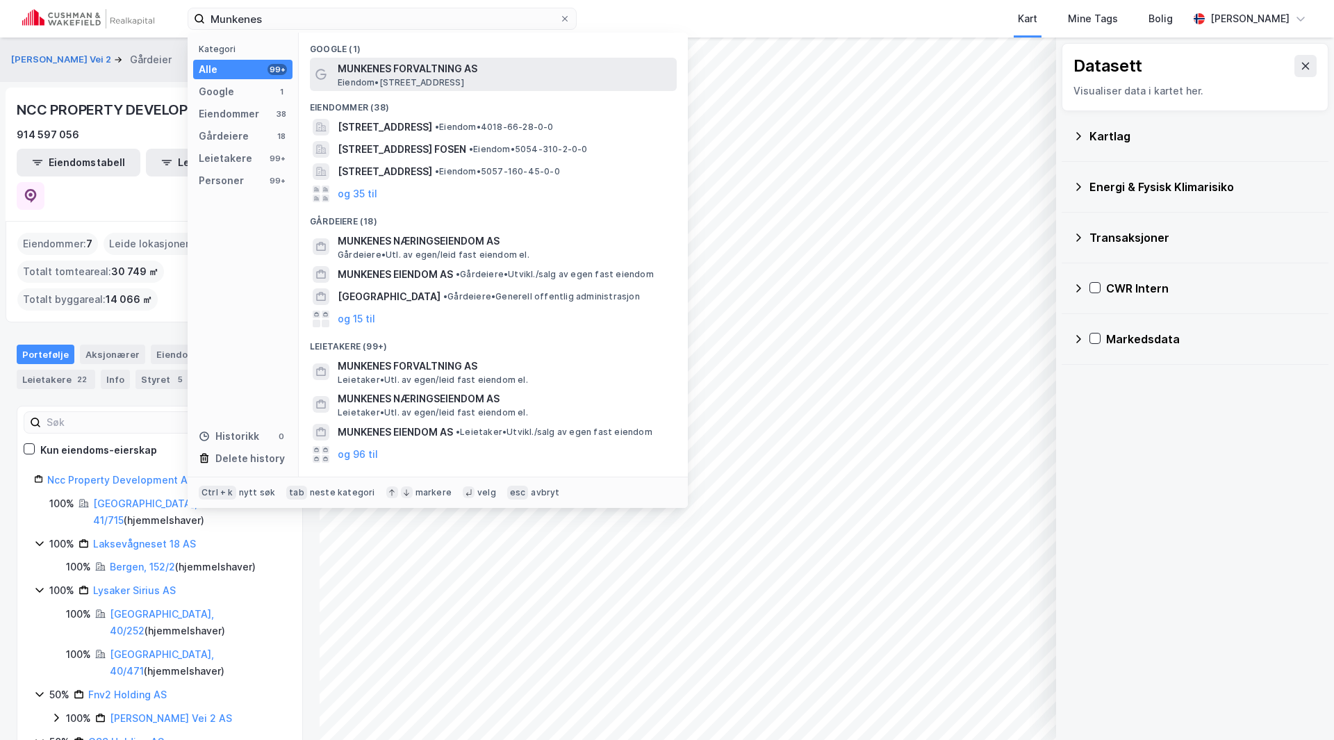
click at [402, 64] on span "MUNKENES FORVALTNING AS" at bounding box center [504, 68] width 333 height 17
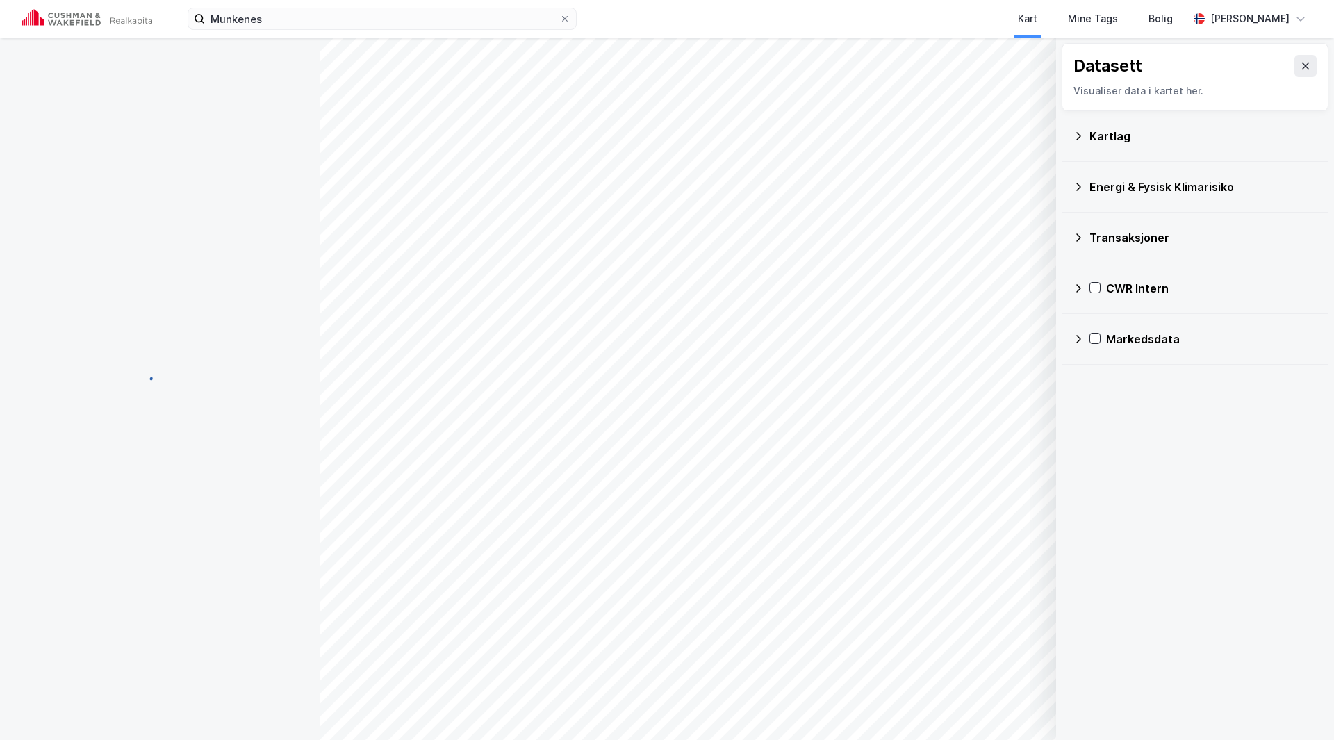
scroll to position [1, 0]
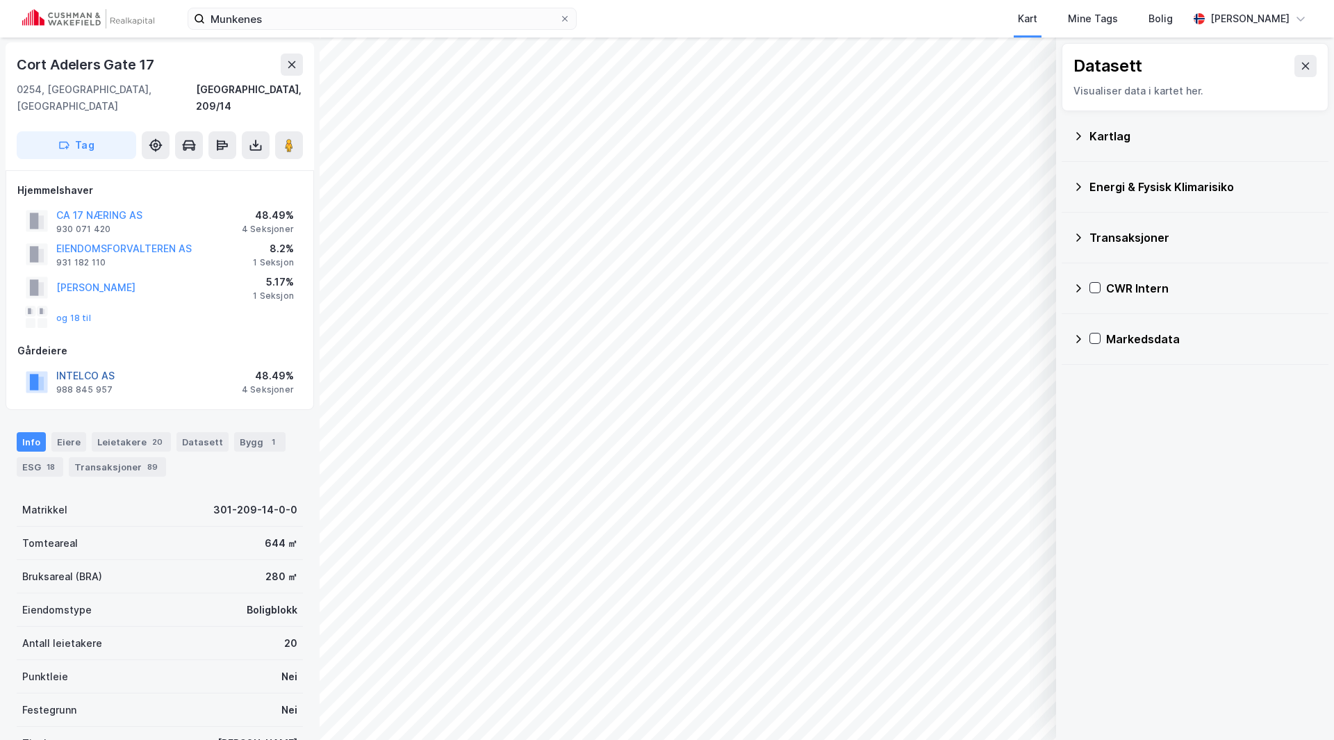
click at [0, 0] on button "INTELCO AS" at bounding box center [0, 0] width 0 height 0
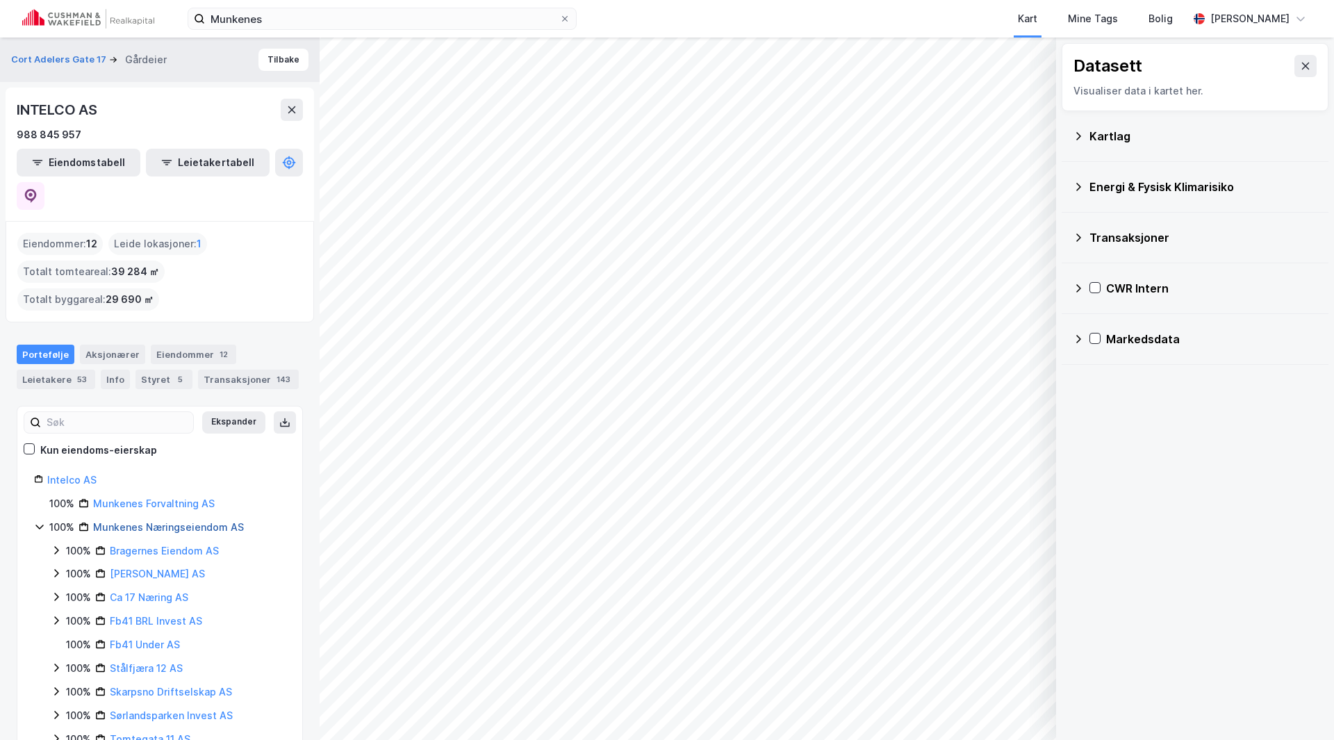
click at [149, 521] on link "Munkenes Næringseiendom AS" at bounding box center [168, 527] width 151 height 12
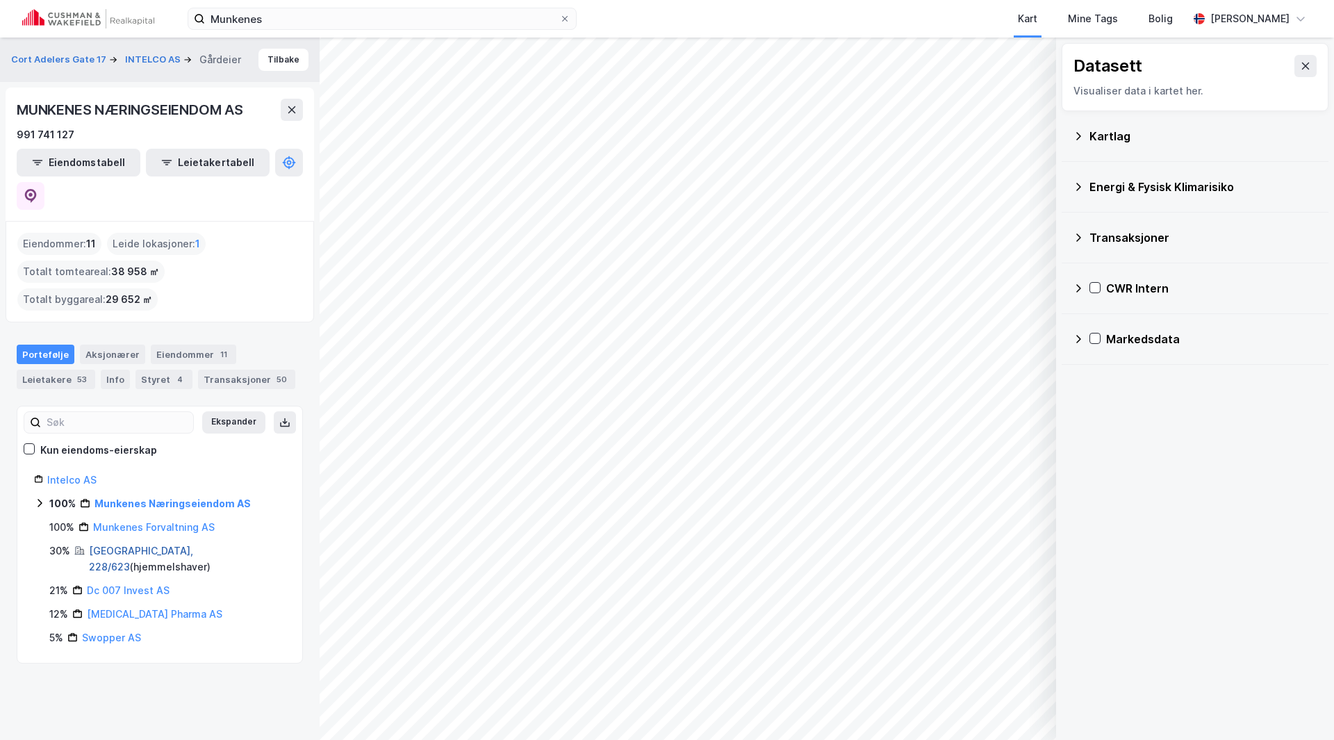
click at [124, 545] on link "Oslo, 228/623" at bounding box center [141, 559] width 104 height 28
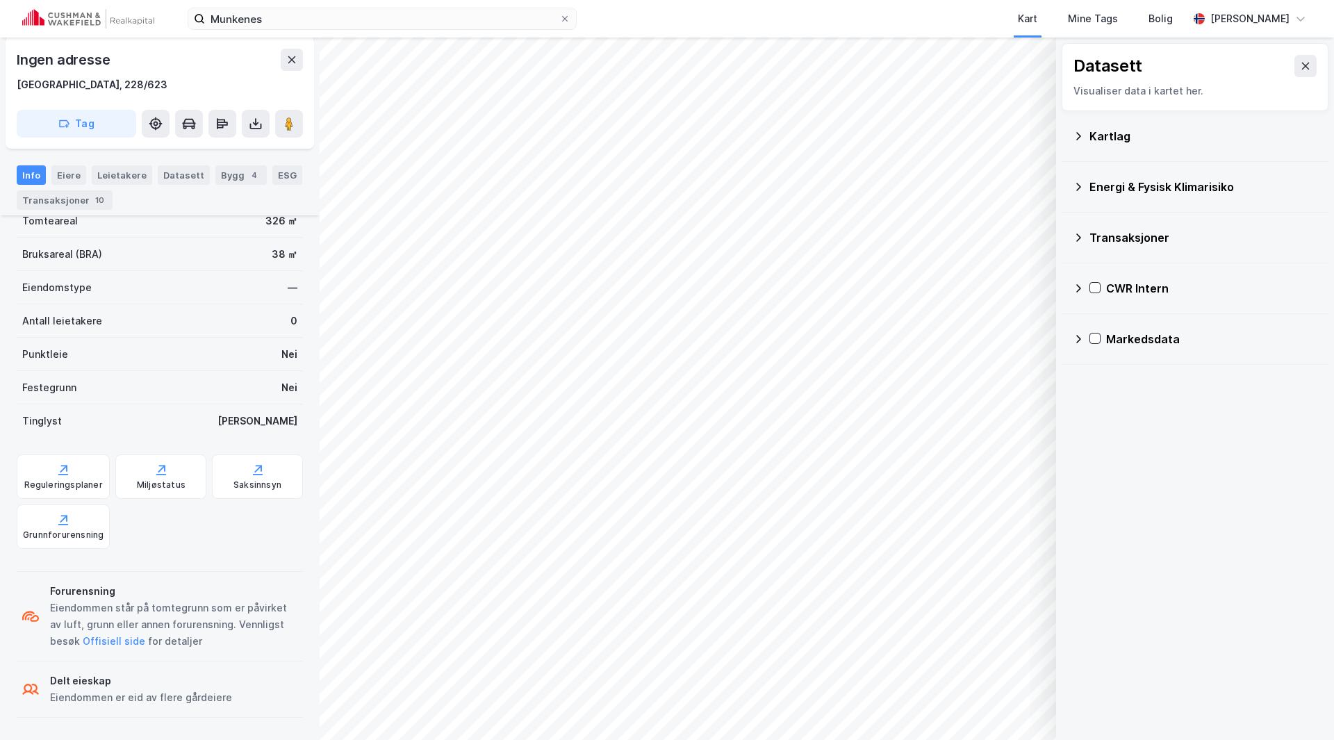
scroll to position [251, 0]
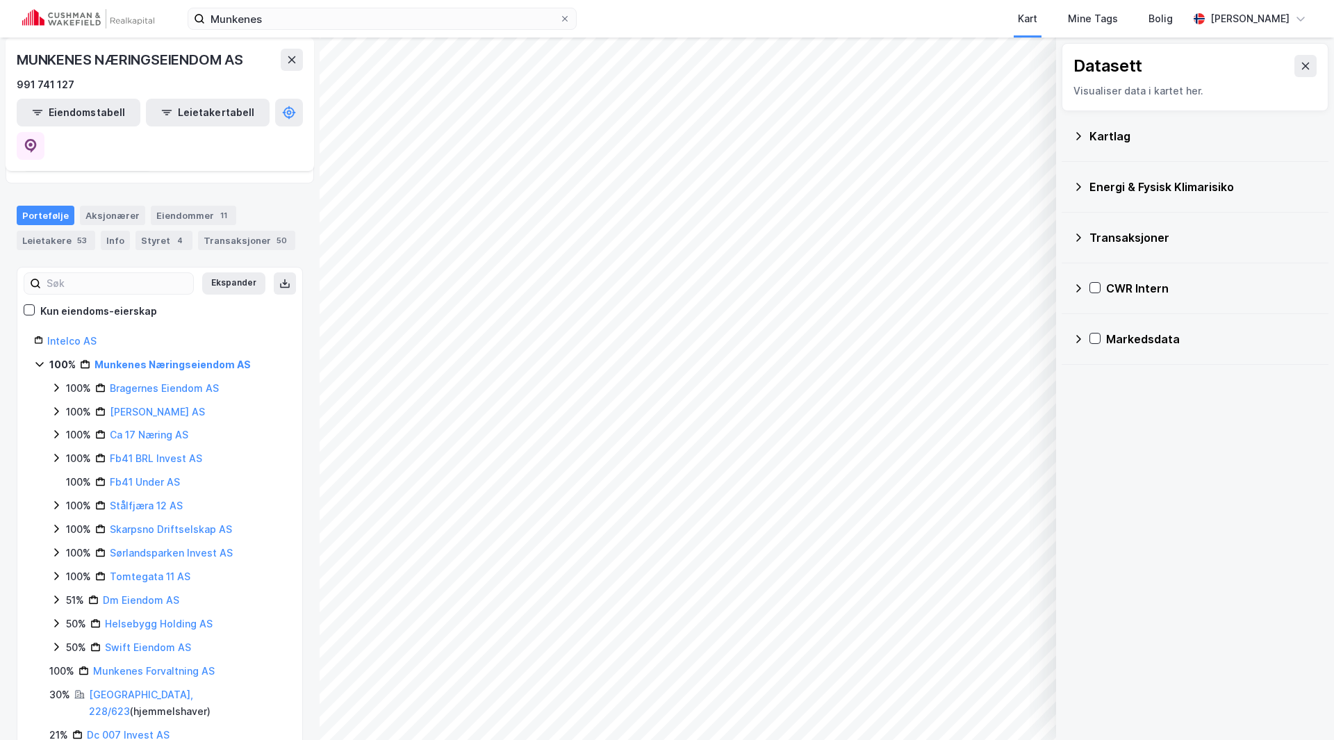
scroll to position [174, 0]
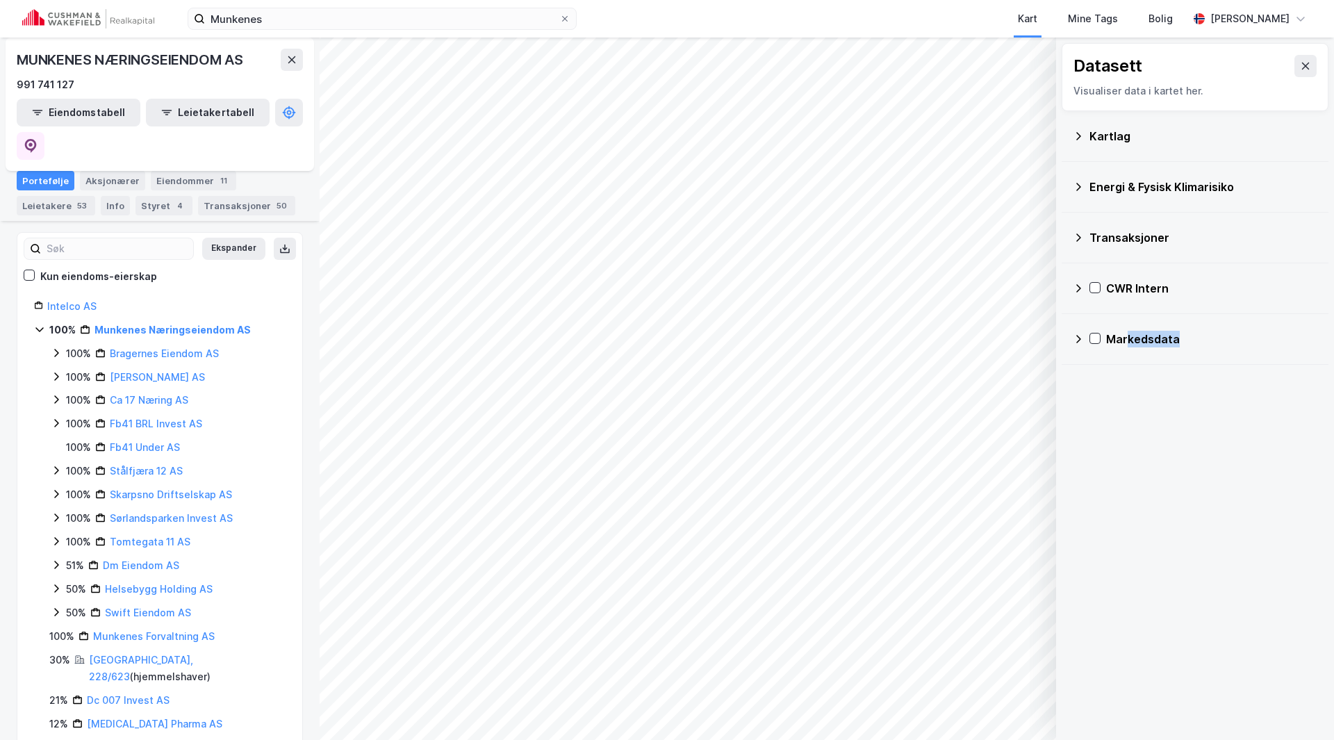
drag, startPoint x: 1212, startPoint y: 389, endPoint x: 1128, endPoint y: 405, distance: 85.6
click at [1128, 405] on div "Datasett Visualiser data i kartet her. Kartlag Energi & Fysisk Klimarisiko Tran…" at bounding box center [1195, 389] width 278 height 702
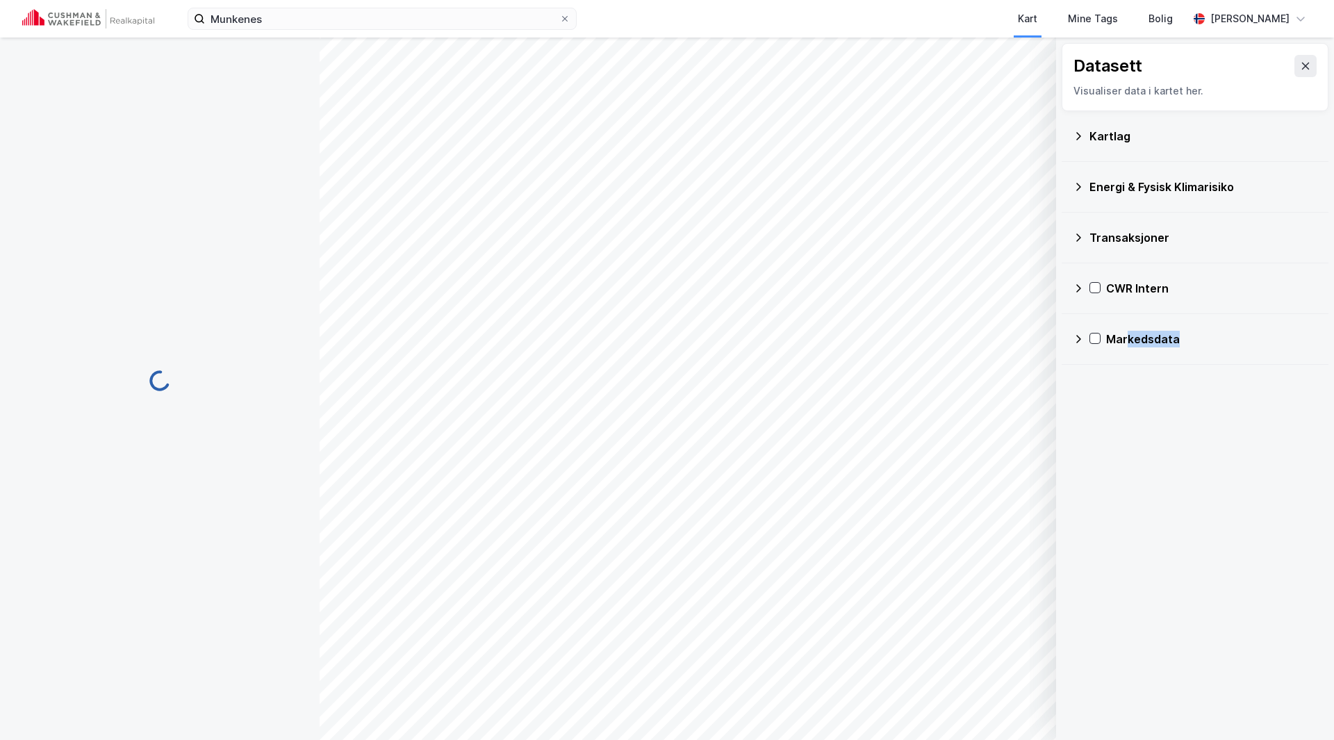
scroll to position [223, 0]
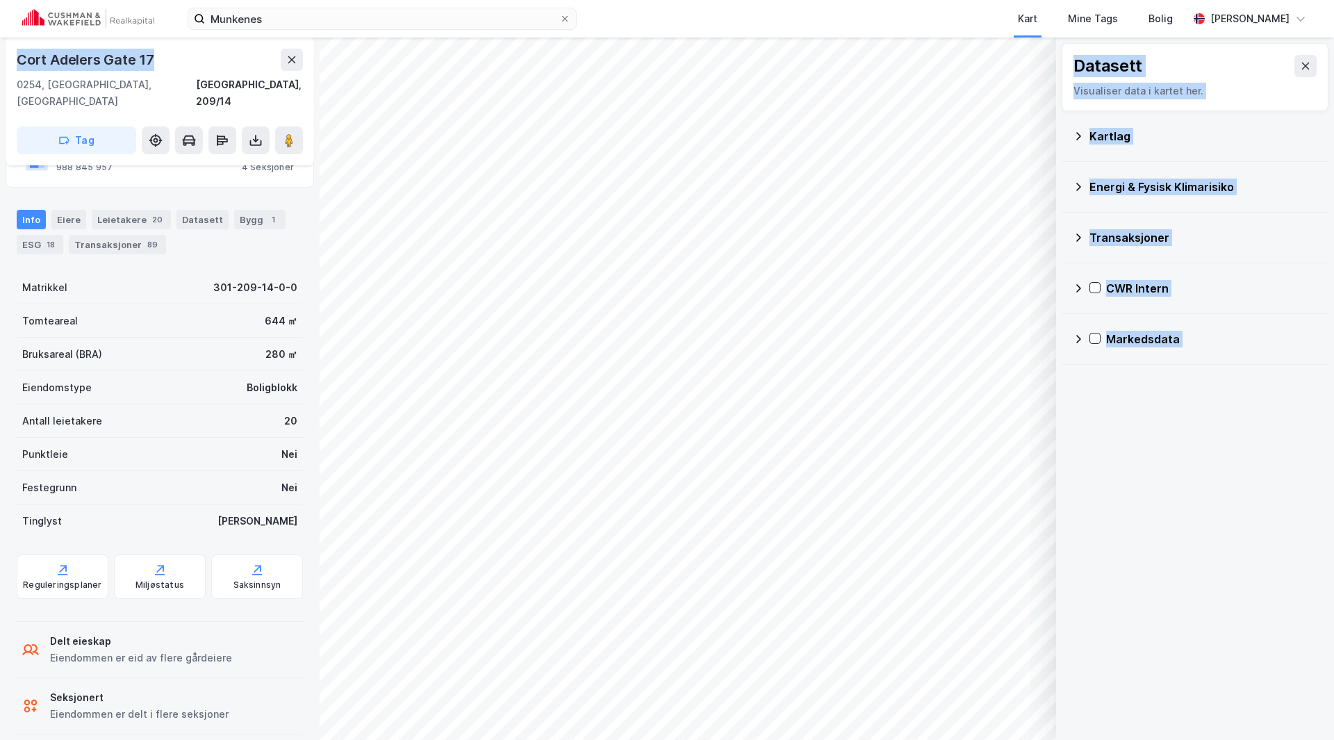
drag, startPoint x: 171, startPoint y: 58, endPoint x: -8, endPoint y: 58, distance: 178.5
click at [0, 58] on html "Munkenes Kart Mine Tags Bolig Petter Wøien-Christensen © Mapbox © OpenStreetMap…" at bounding box center [667, 370] width 1334 height 740
copy div "© Mapbox © OpenStreetMap Improve this map © Maxar Datasett Visualiser data i ka…"
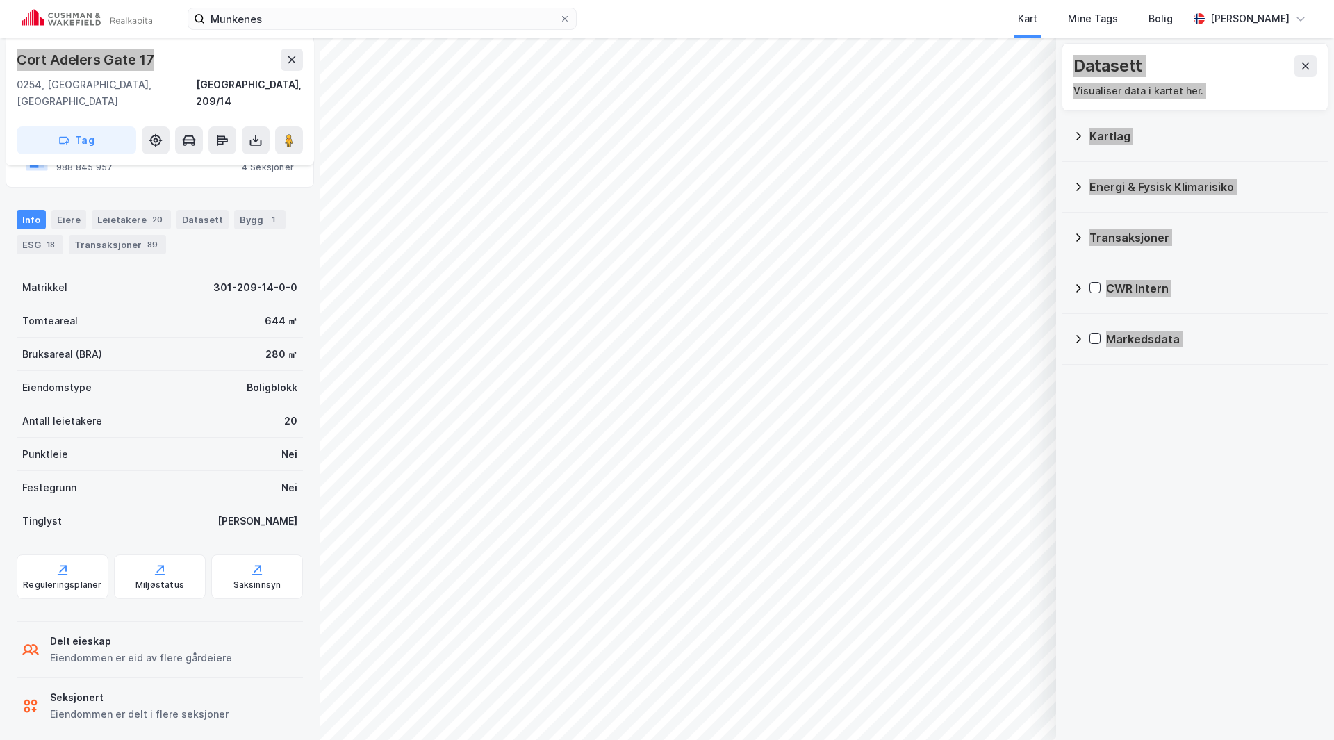
scroll to position [0, 0]
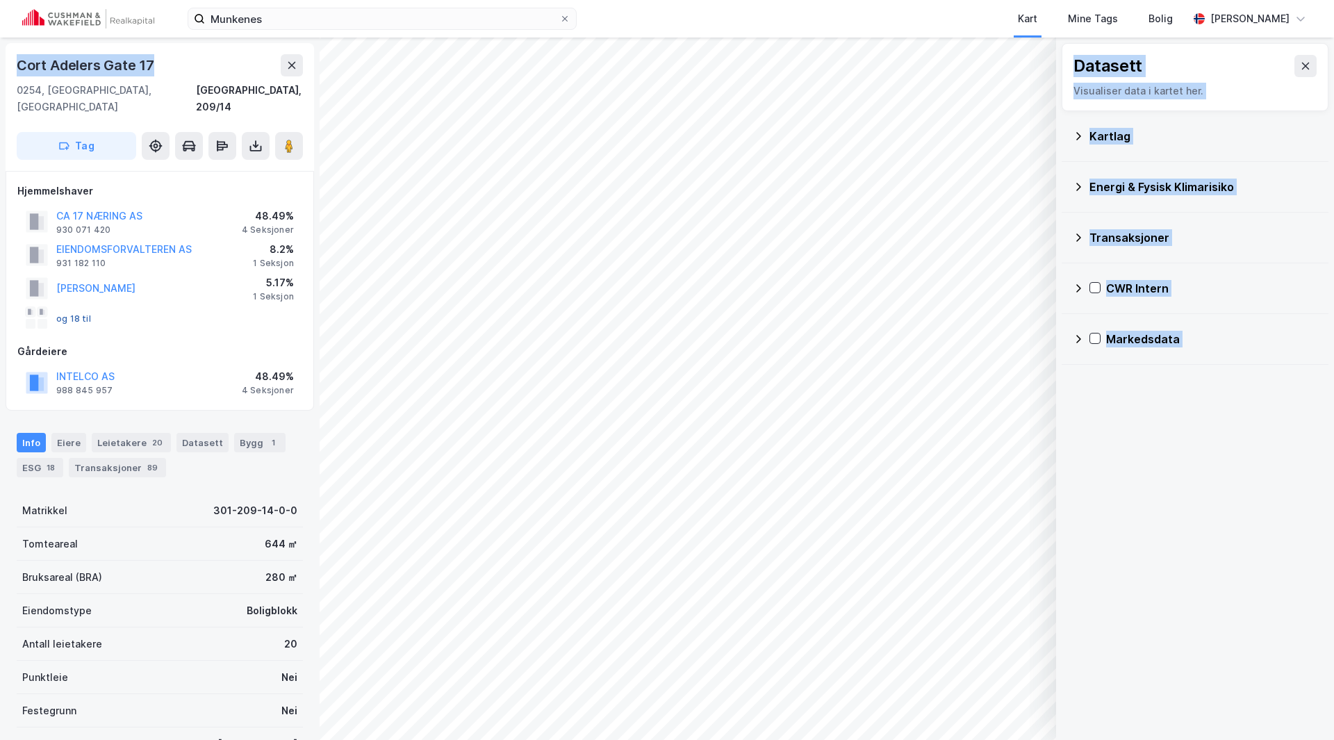
click at [0, 0] on button "og 18 til" at bounding box center [0, 0] width 0 height 0
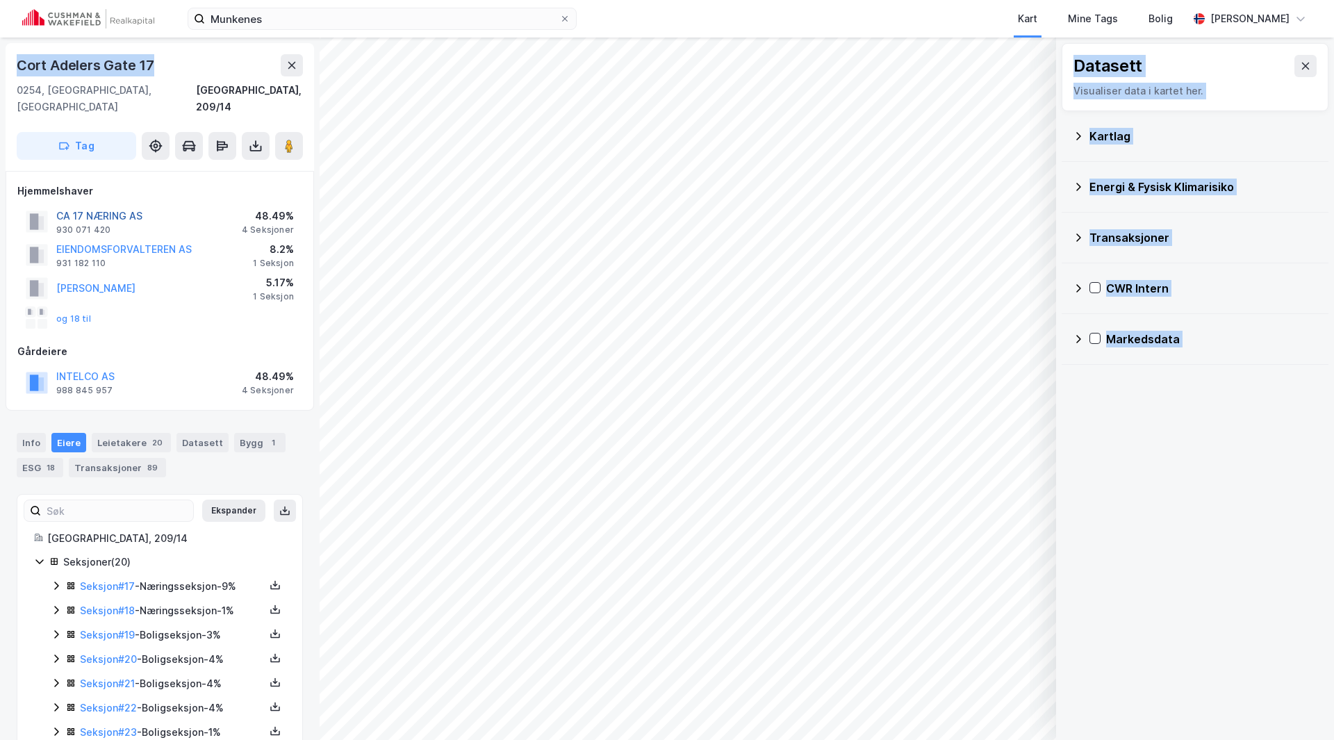
click at [0, 0] on button "CA 17 NÆRING AS" at bounding box center [0, 0] width 0 height 0
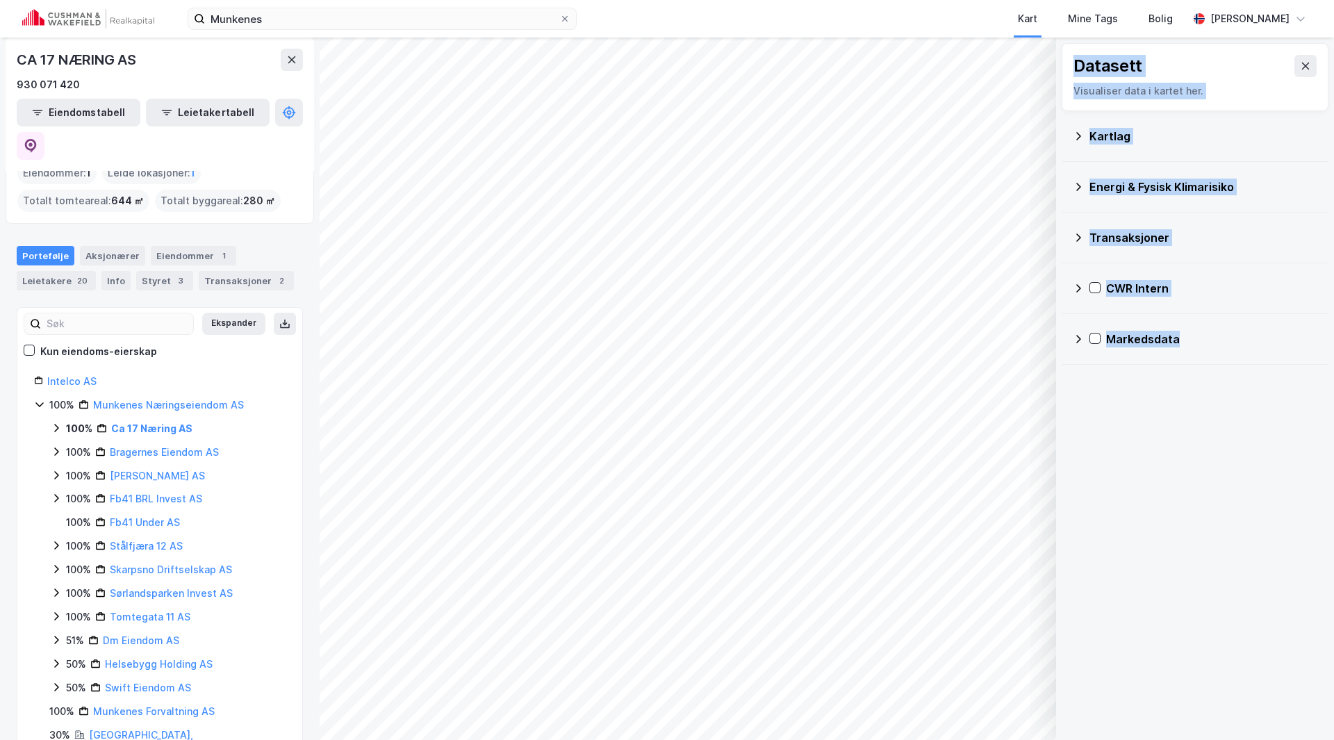
scroll to position [139, 0]
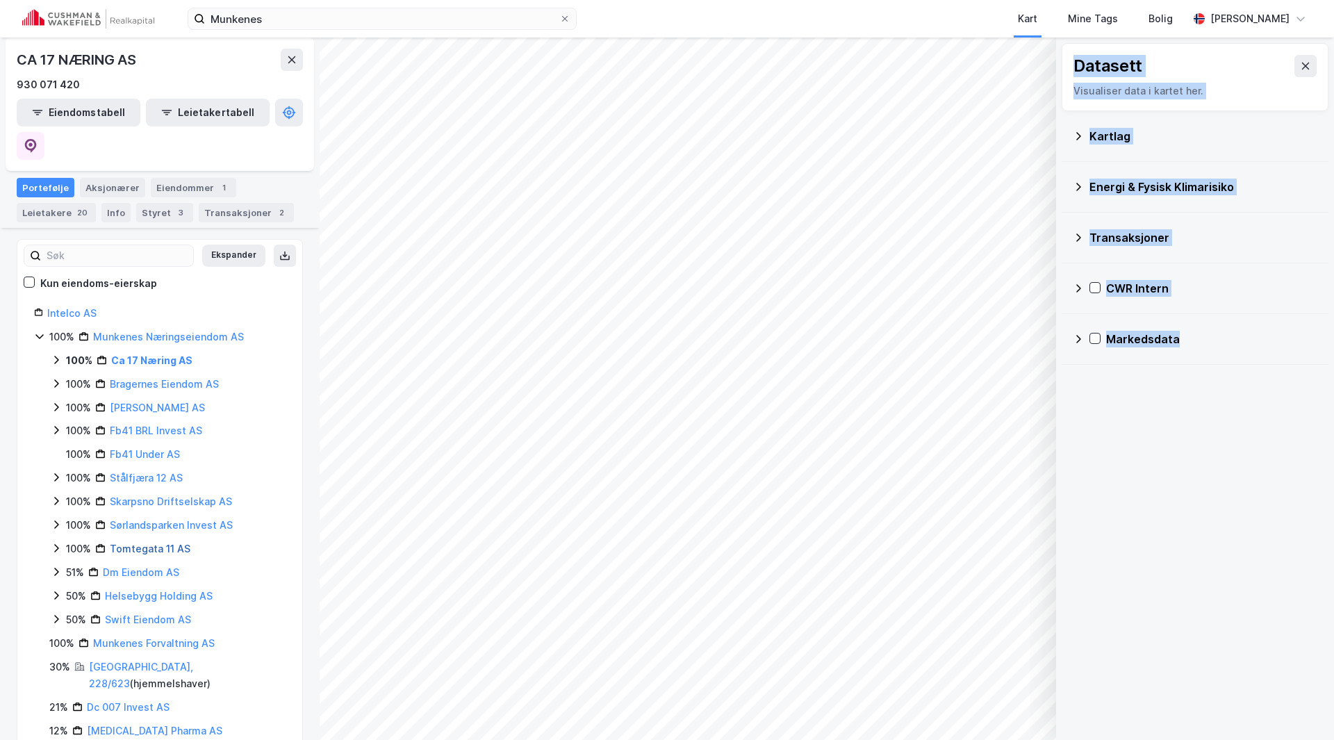
click at [140, 543] on link "Tomtegata 11 AS" at bounding box center [150, 549] width 81 height 12
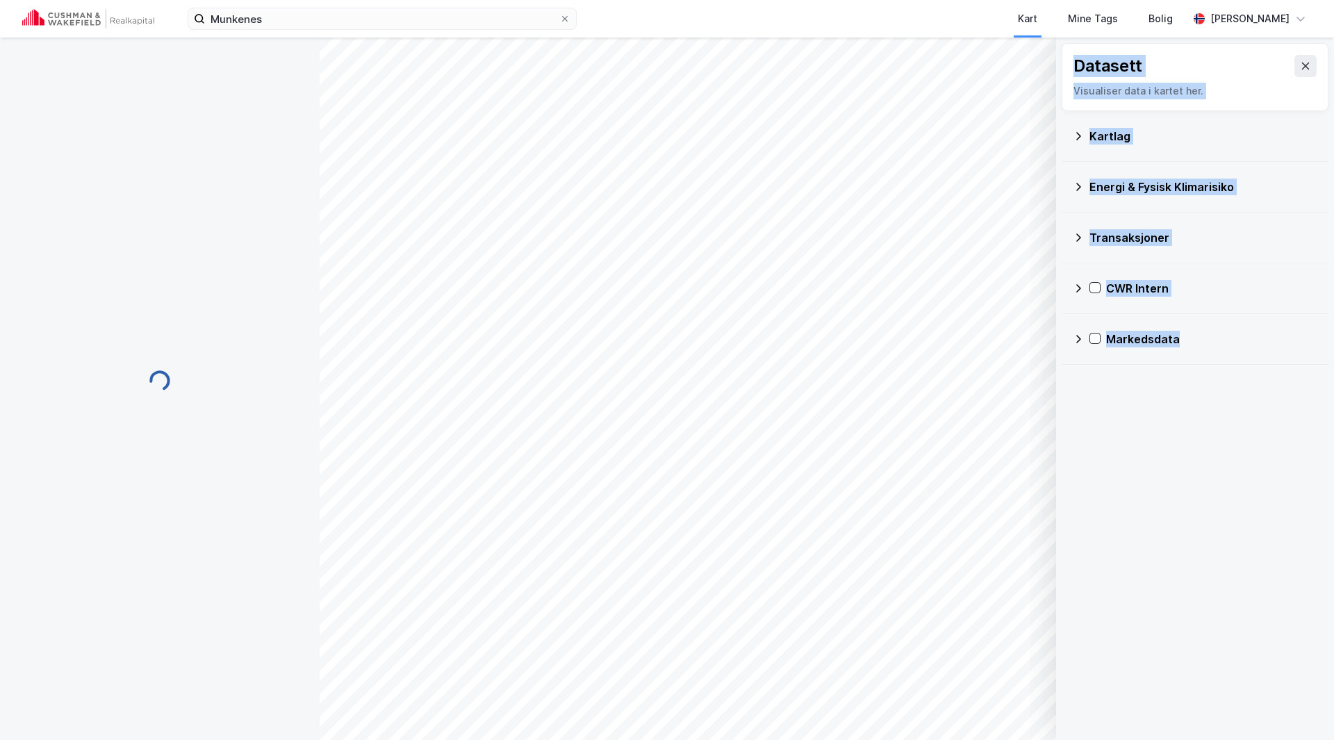
scroll to position [0, 0]
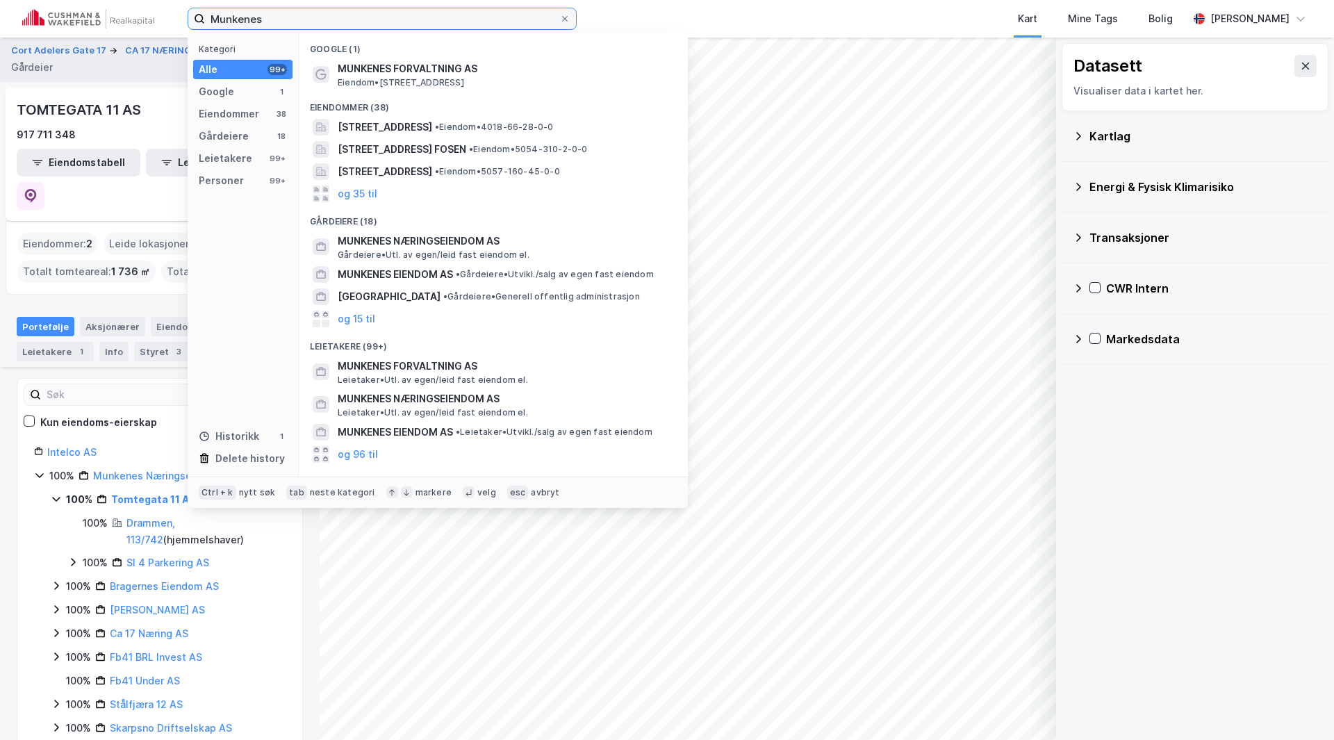
drag, startPoint x: 247, startPoint y: 18, endPoint x: 179, endPoint y: 21, distance: 68.1
click at [181, 19] on div "Munkenes Kategori Alle 99+ Google 1 Eiendommer 38 Gårdeiere 18 Leietakere 99+ P…" at bounding box center [667, 19] width 1334 height 38
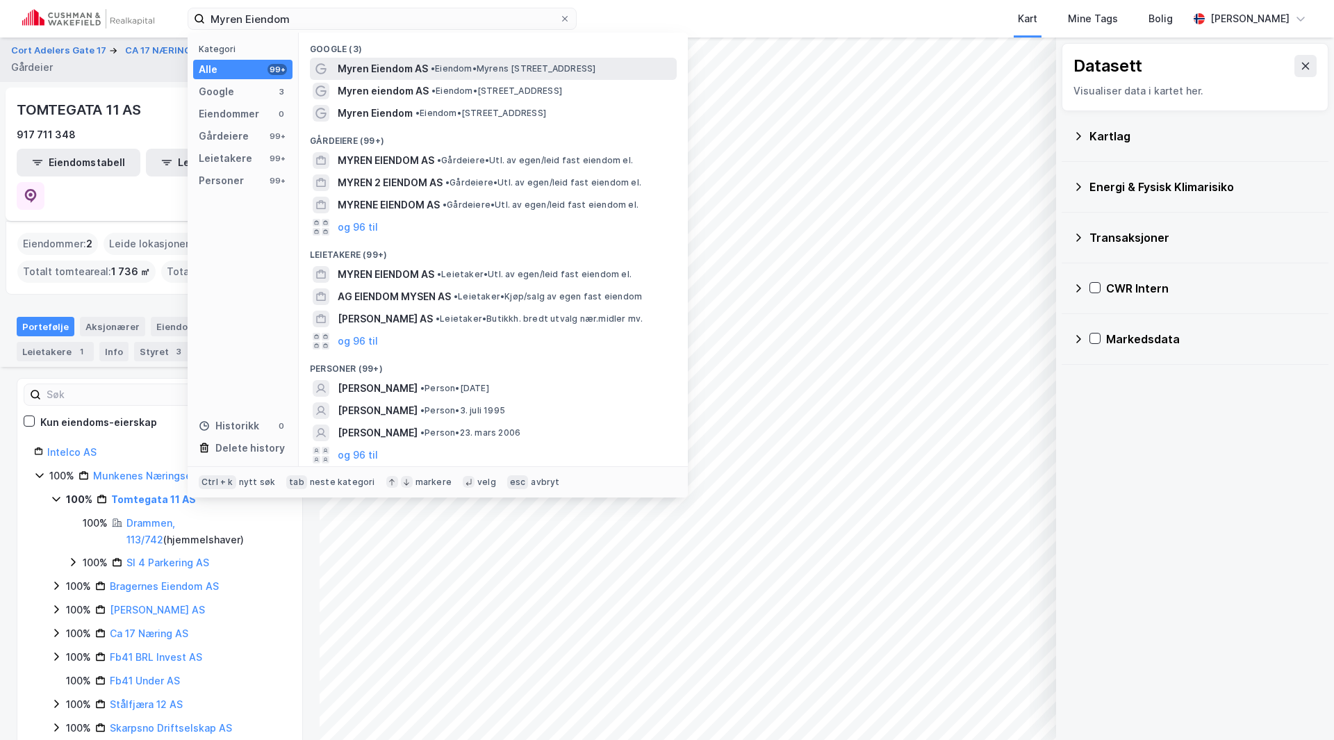
click at [373, 63] on span "Myren Eiendom AS" at bounding box center [383, 68] width 90 height 17
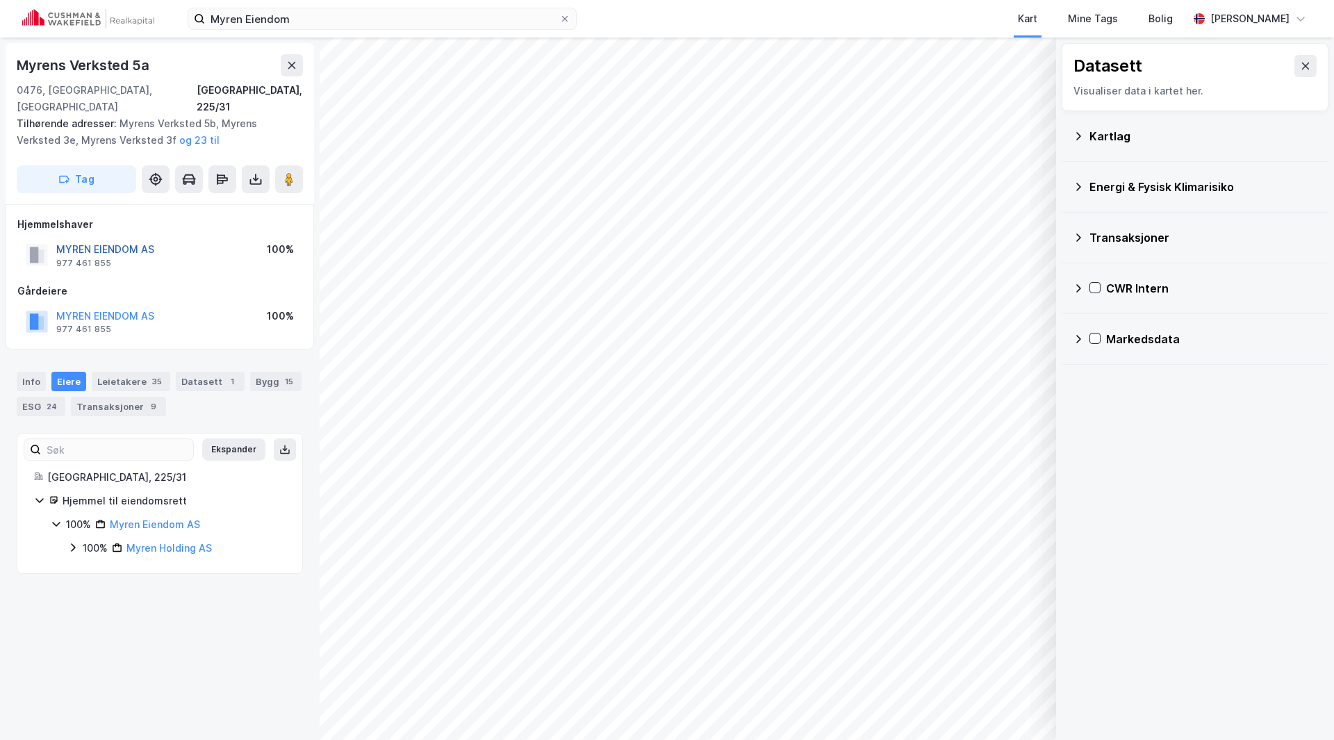
click at [0, 0] on button "MYREN EIENDOM AS" at bounding box center [0, 0] width 0 height 0
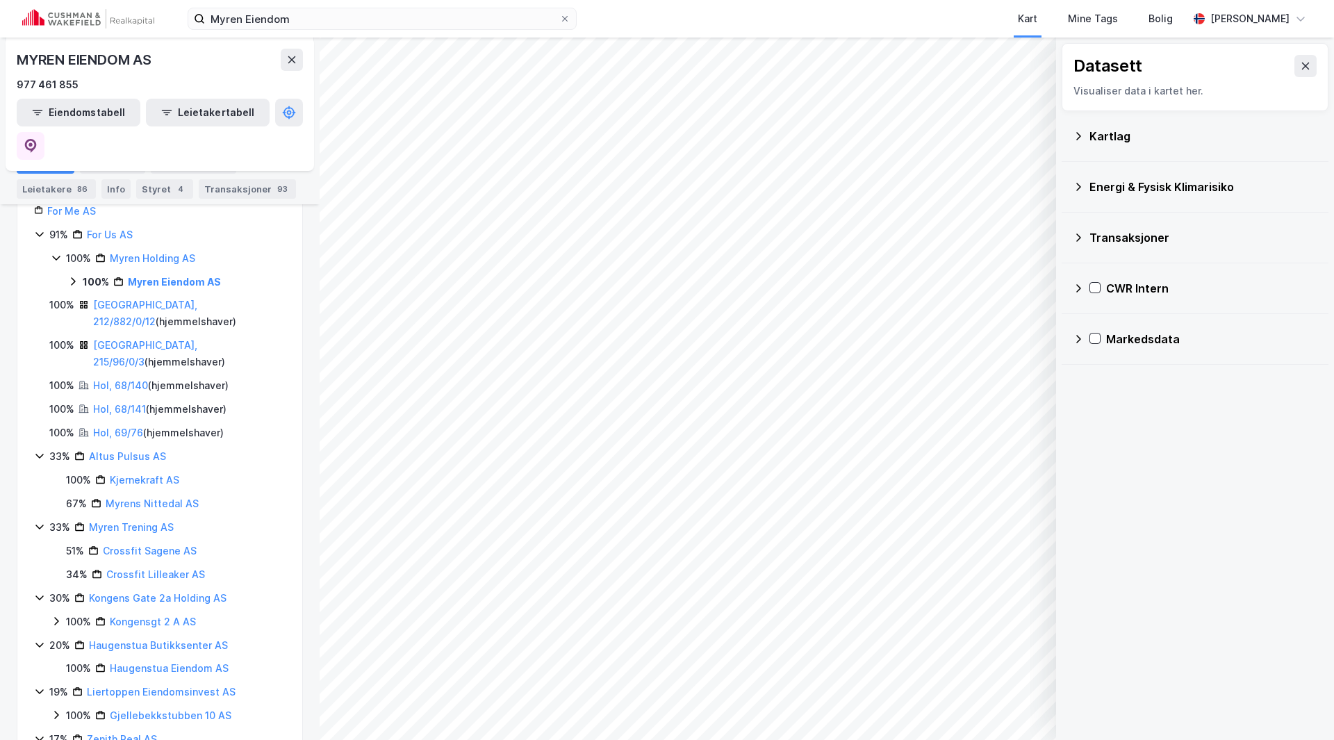
scroll to position [139, 0]
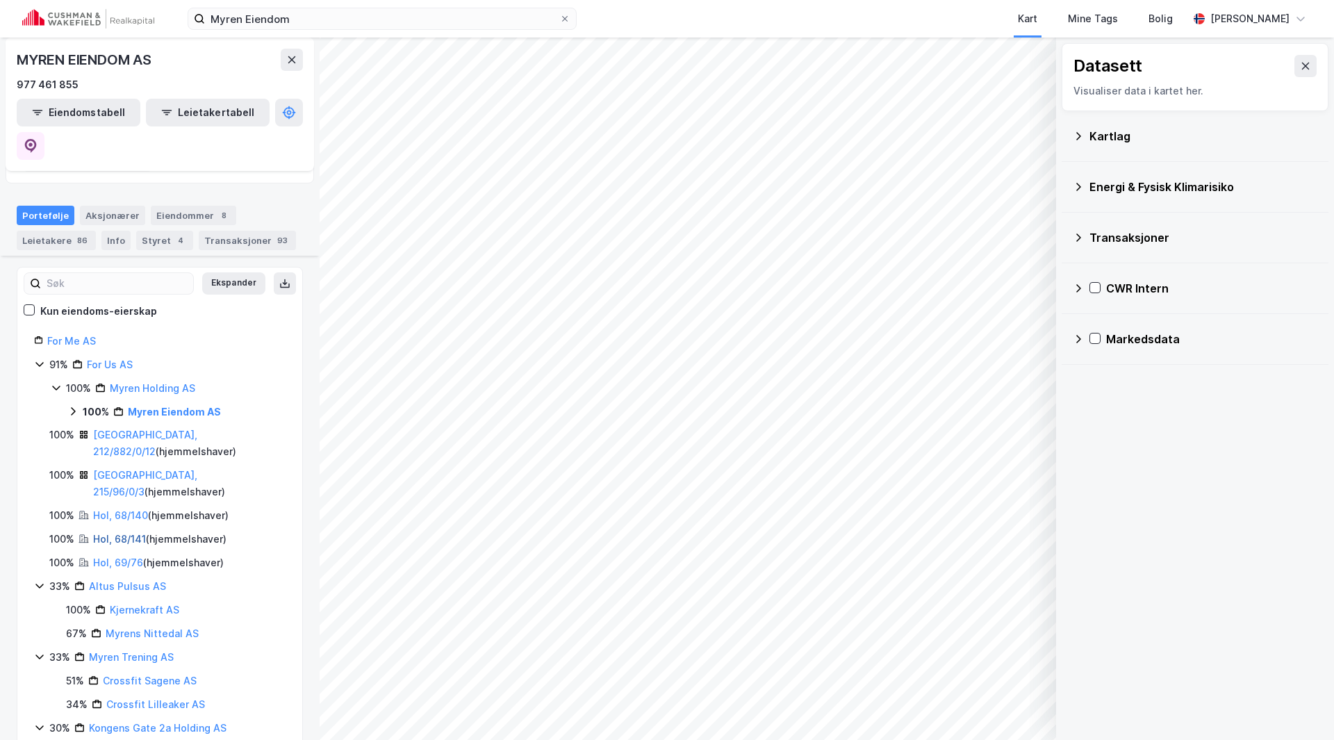
click at [117, 533] on link "Hol, 68/141" at bounding box center [119, 539] width 53 height 12
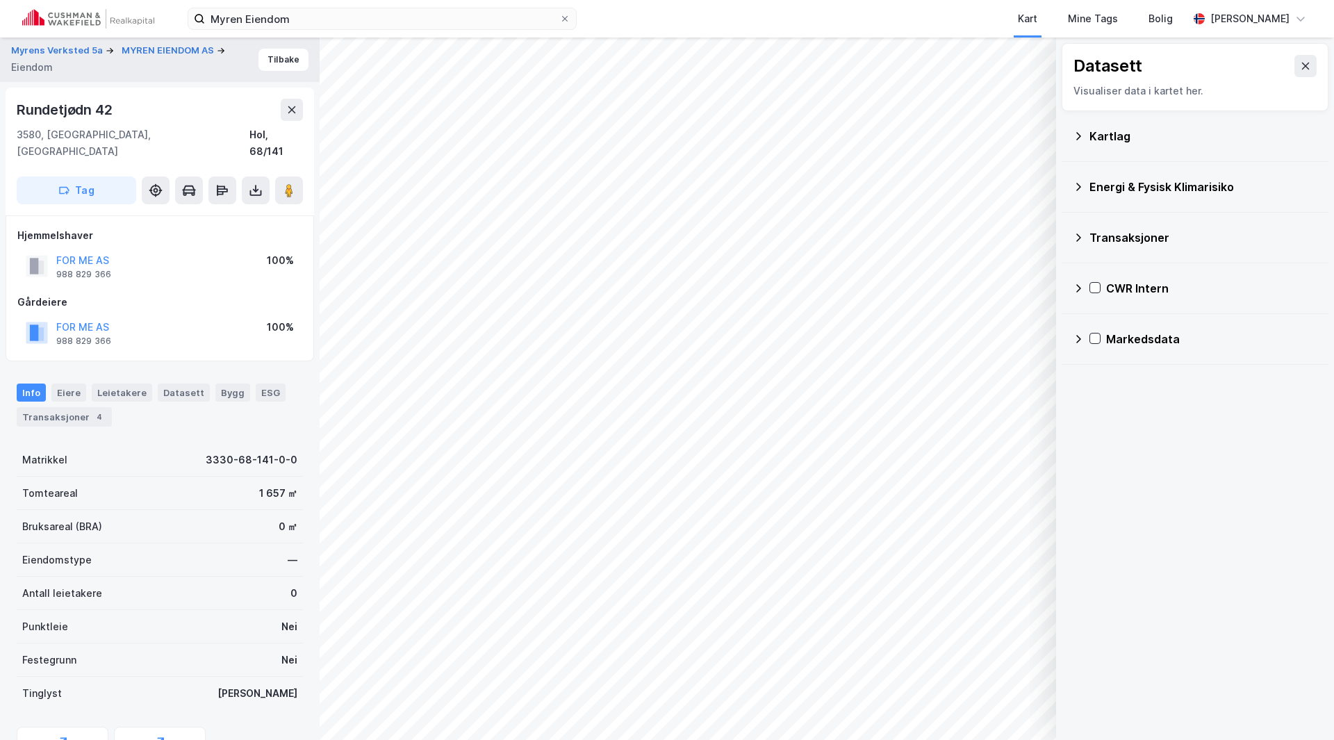
scroll to position [1, 0]
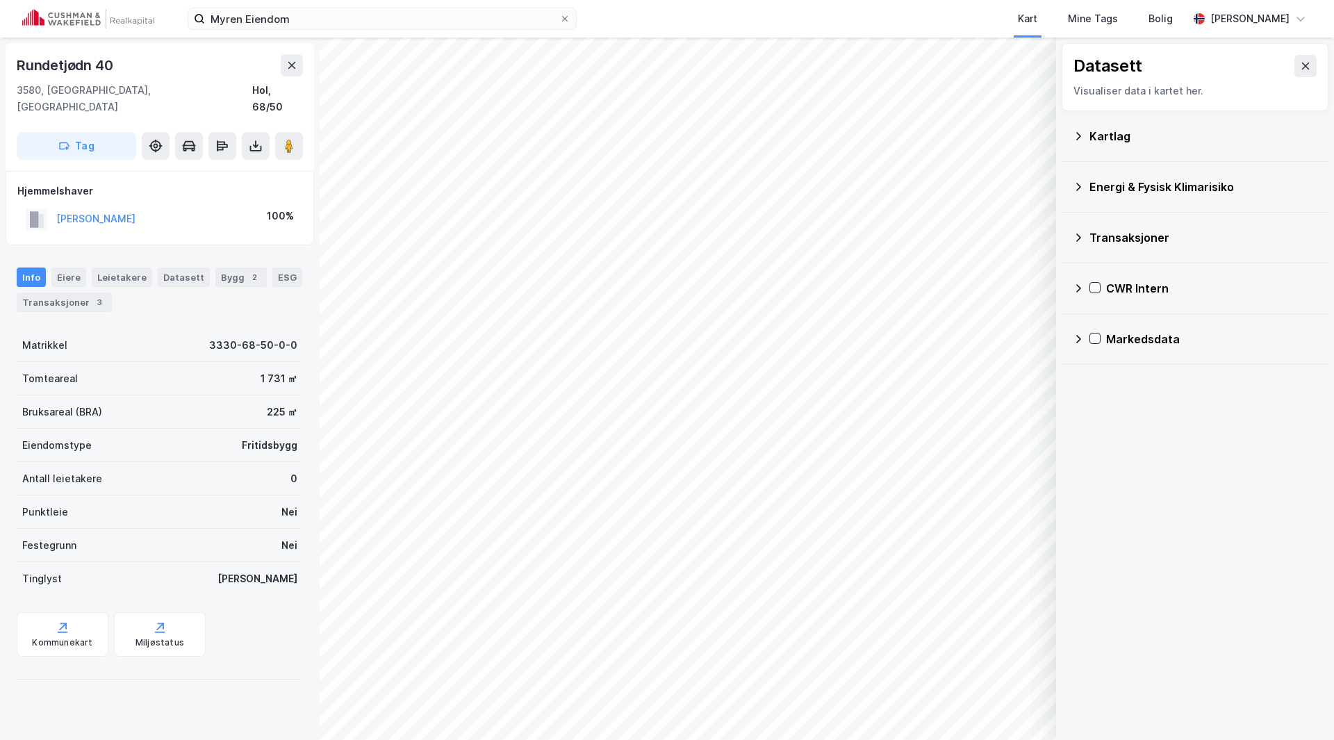
scroll to position [1, 0]
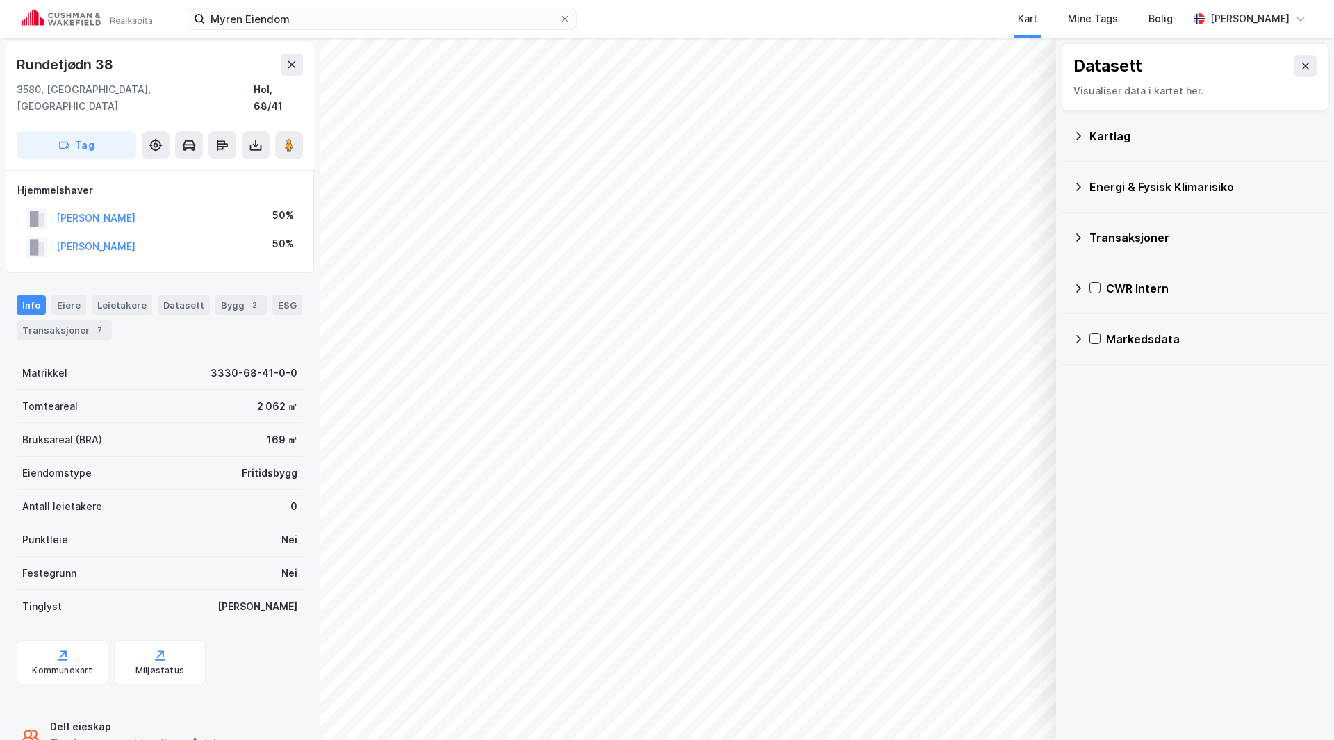
scroll to position [1, 0]
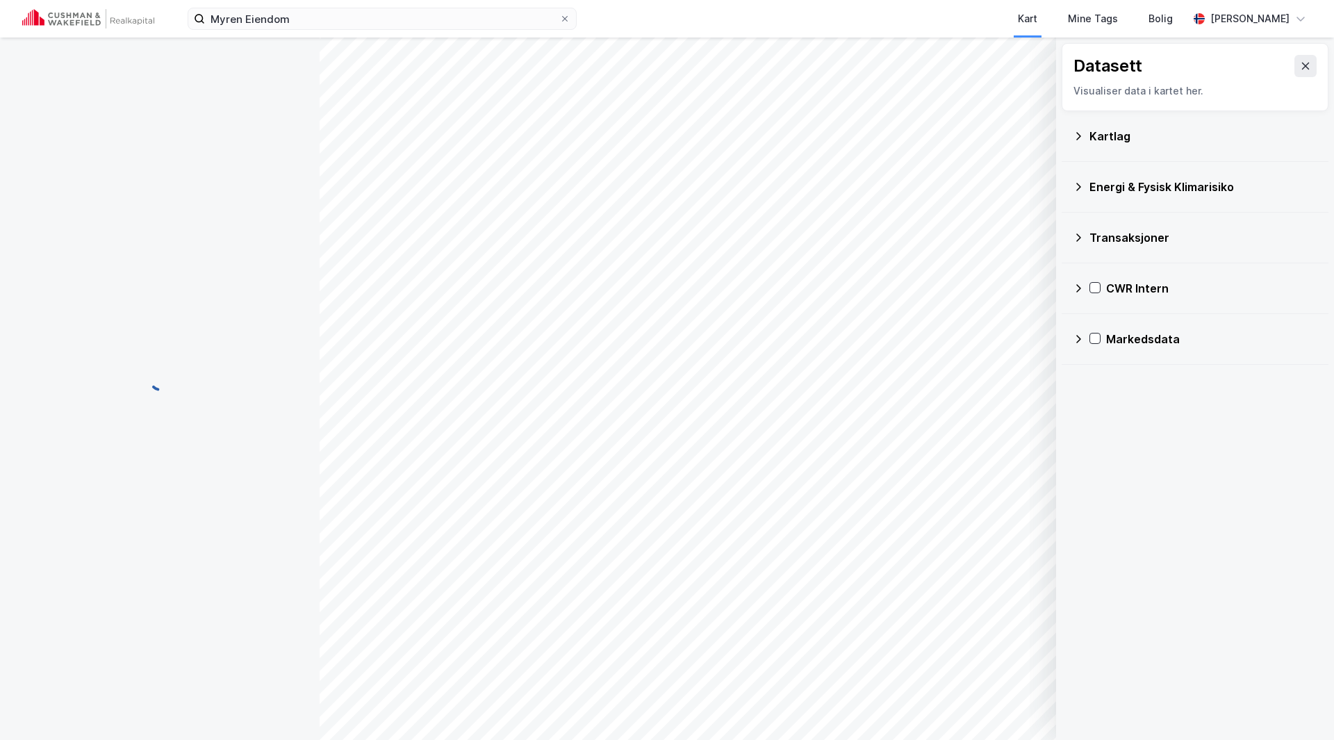
scroll to position [1, 0]
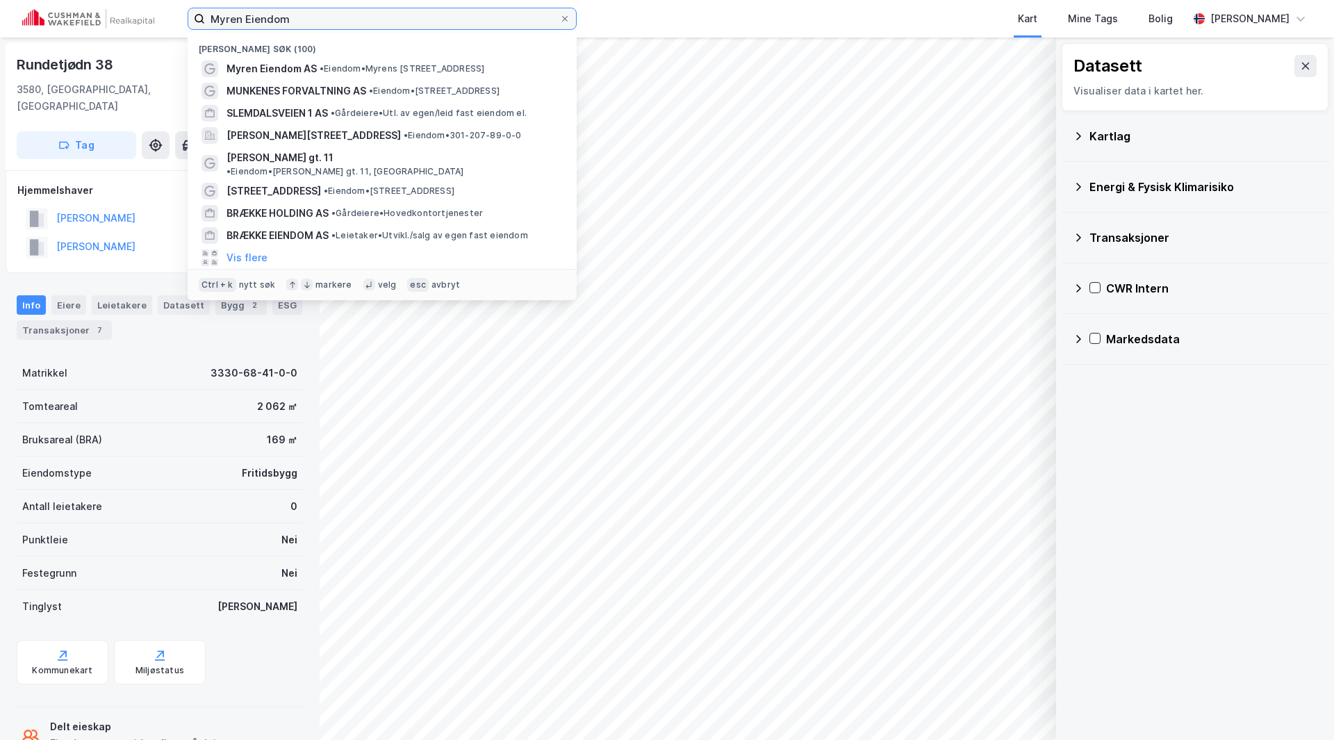
drag, startPoint x: 343, startPoint y: 15, endPoint x: 156, endPoint y: 21, distance: 186.9
click at [156, 21] on div "Myren Eiendom Nylige søk (100) Myren Eiendom AS • Eiendom • Myrens Verksted 2, …" at bounding box center [667, 19] width 1334 height 38
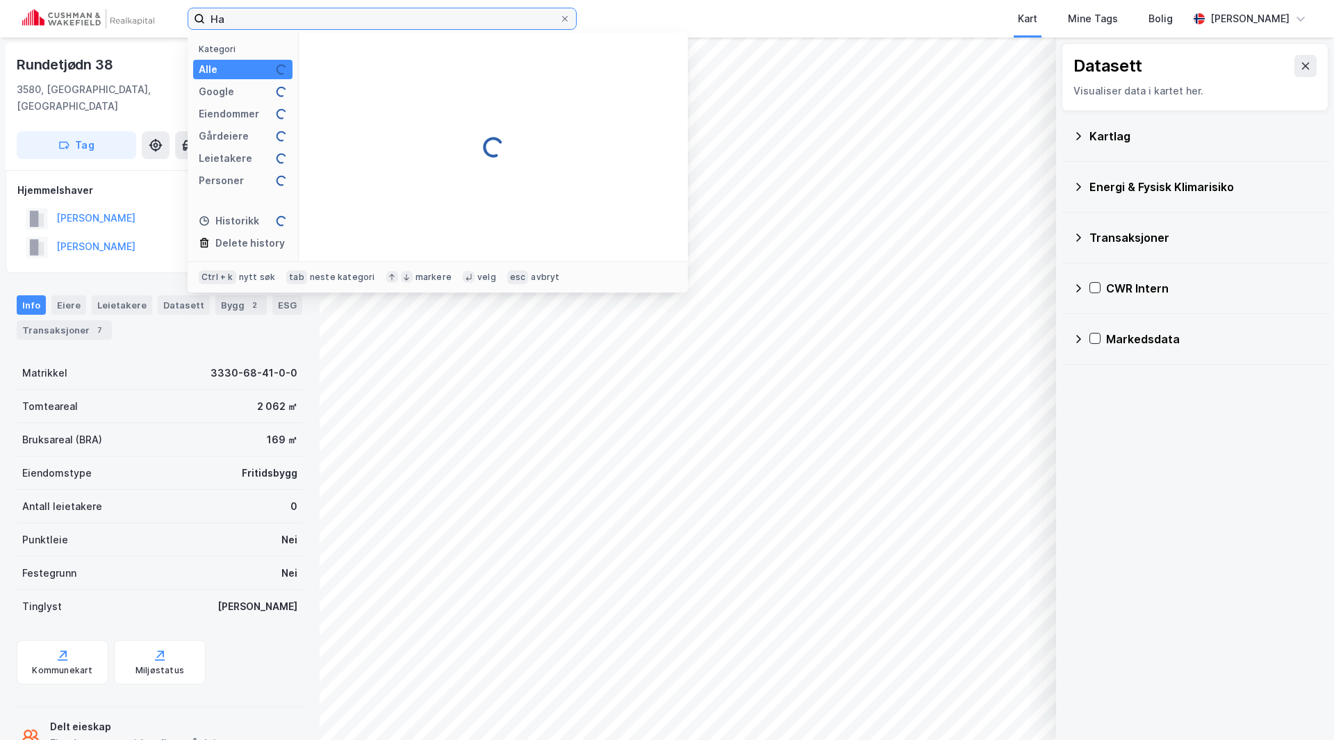
type input "H"
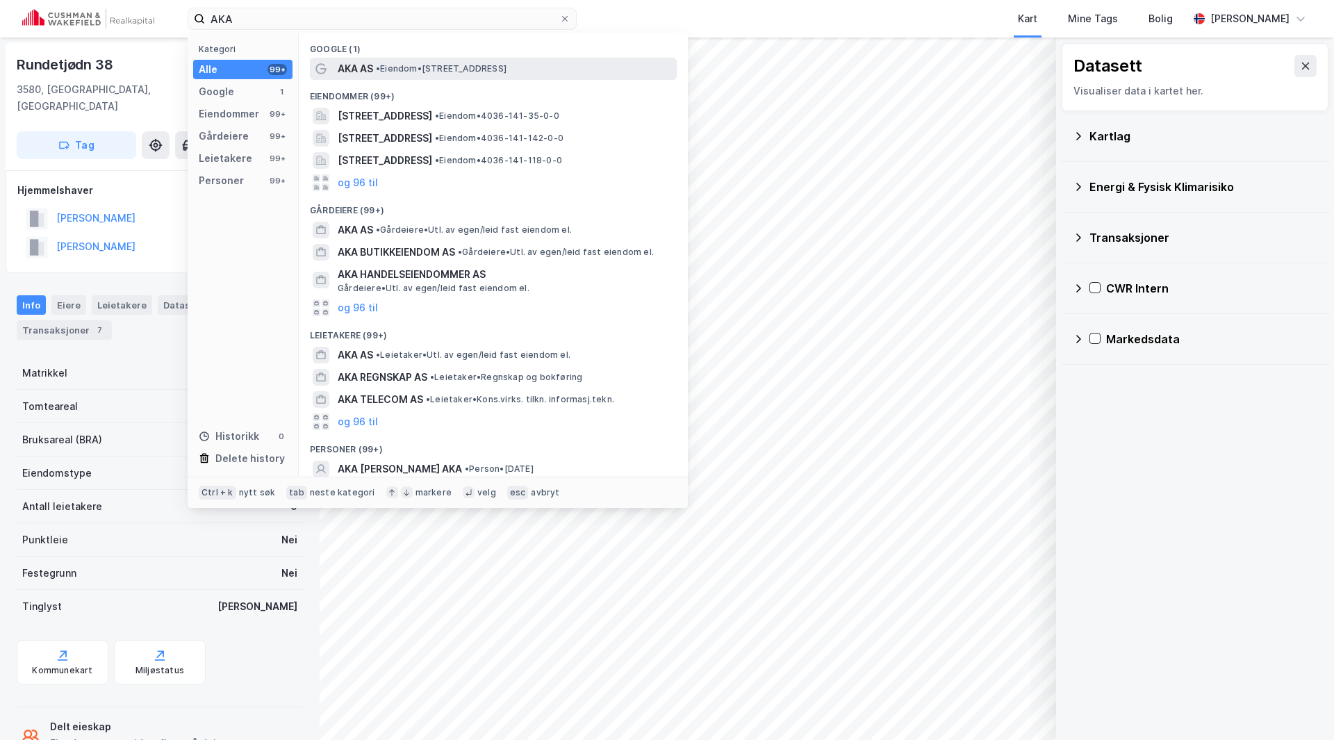
click at [374, 62] on div "AKA AS • Eiendom • Hvervenmoveien 49, 3511 Hønefoss" at bounding box center [506, 68] width 336 height 17
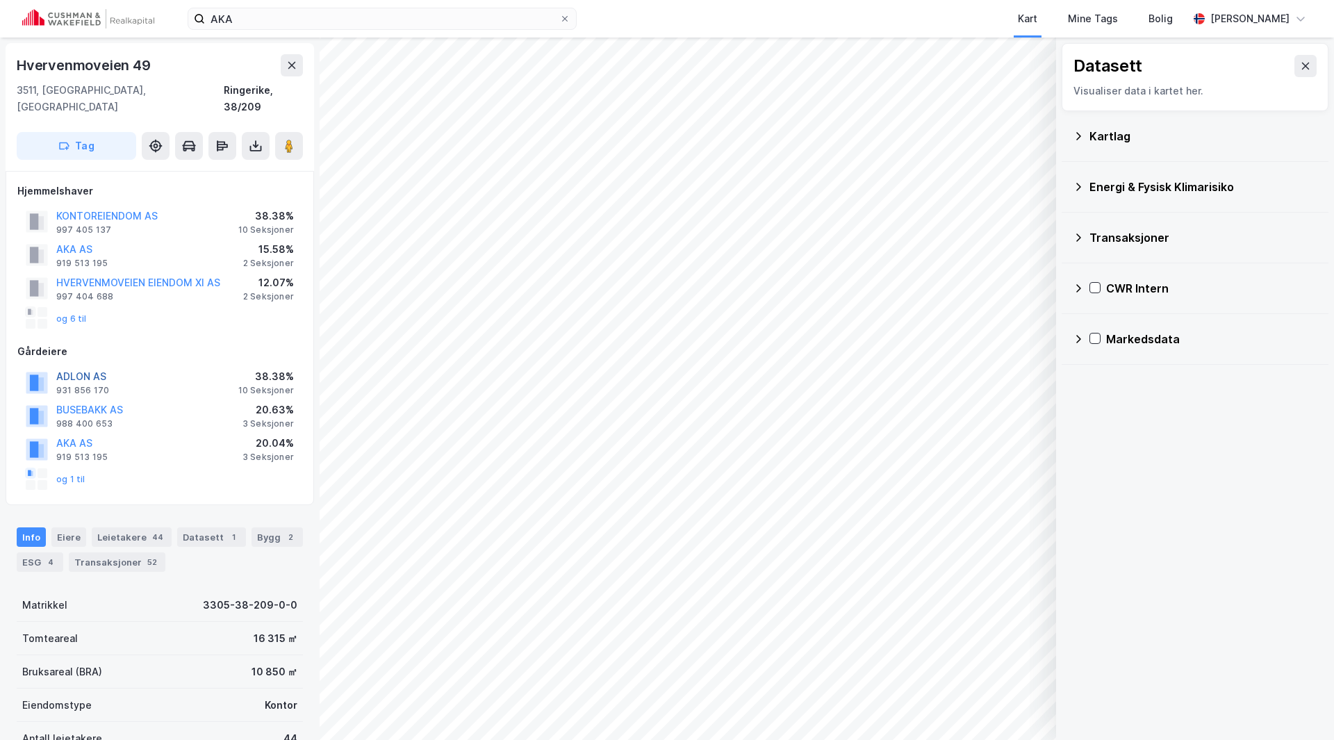
click at [0, 0] on button "ADLON AS" at bounding box center [0, 0] width 0 height 0
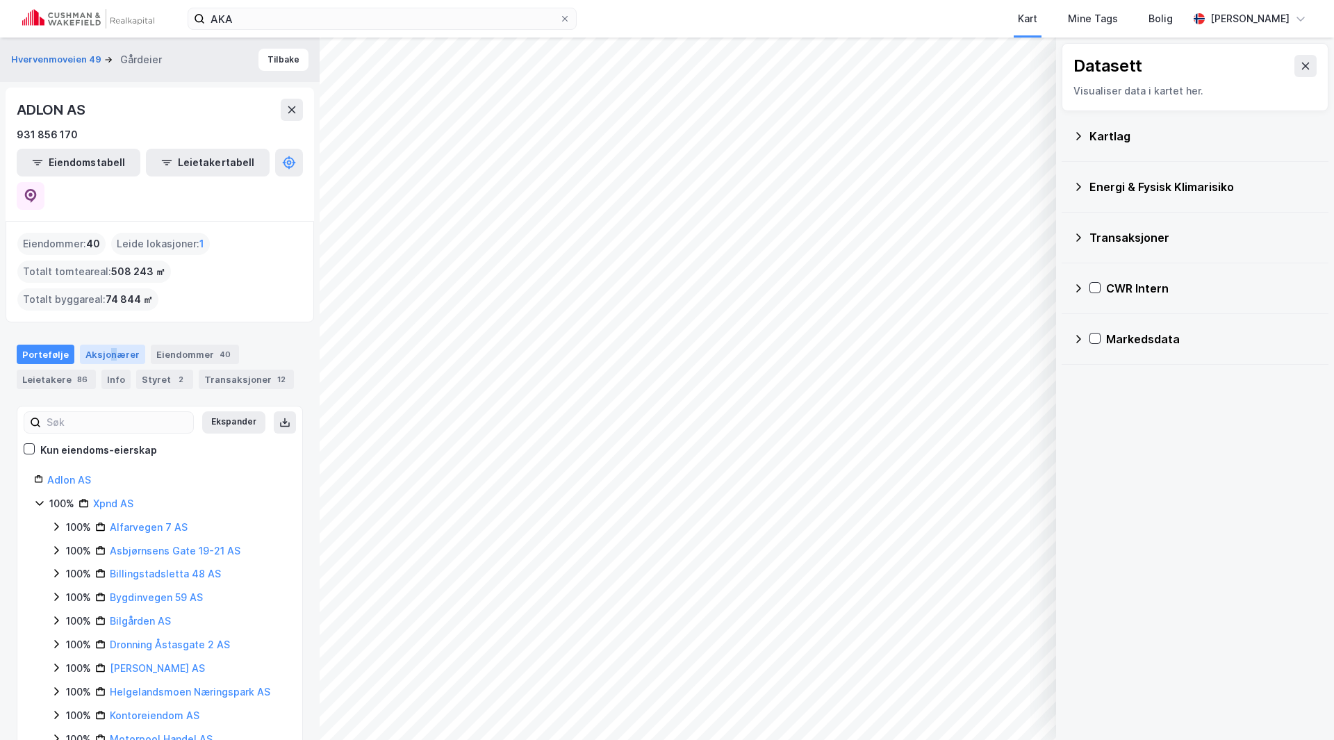
click at [109, 345] on div "Aksjonærer" at bounding box center [112, 354] width 65 height 19
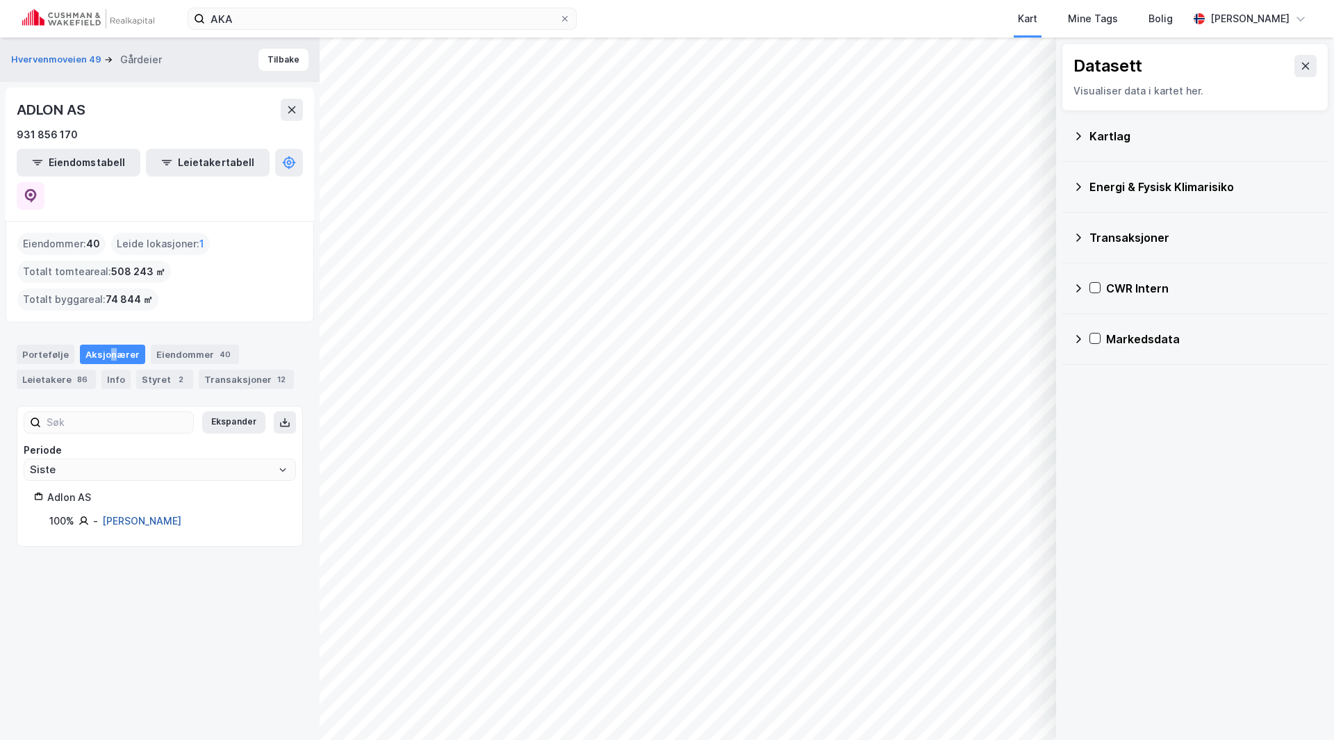
click at [139, 515] on link "Tronrud Nils Kjetil" at bounding box center [141, 521] width 79 height 12
click at [41, 345] on div "Portefølje" at bounding box center [46, 354] width 58 height 19
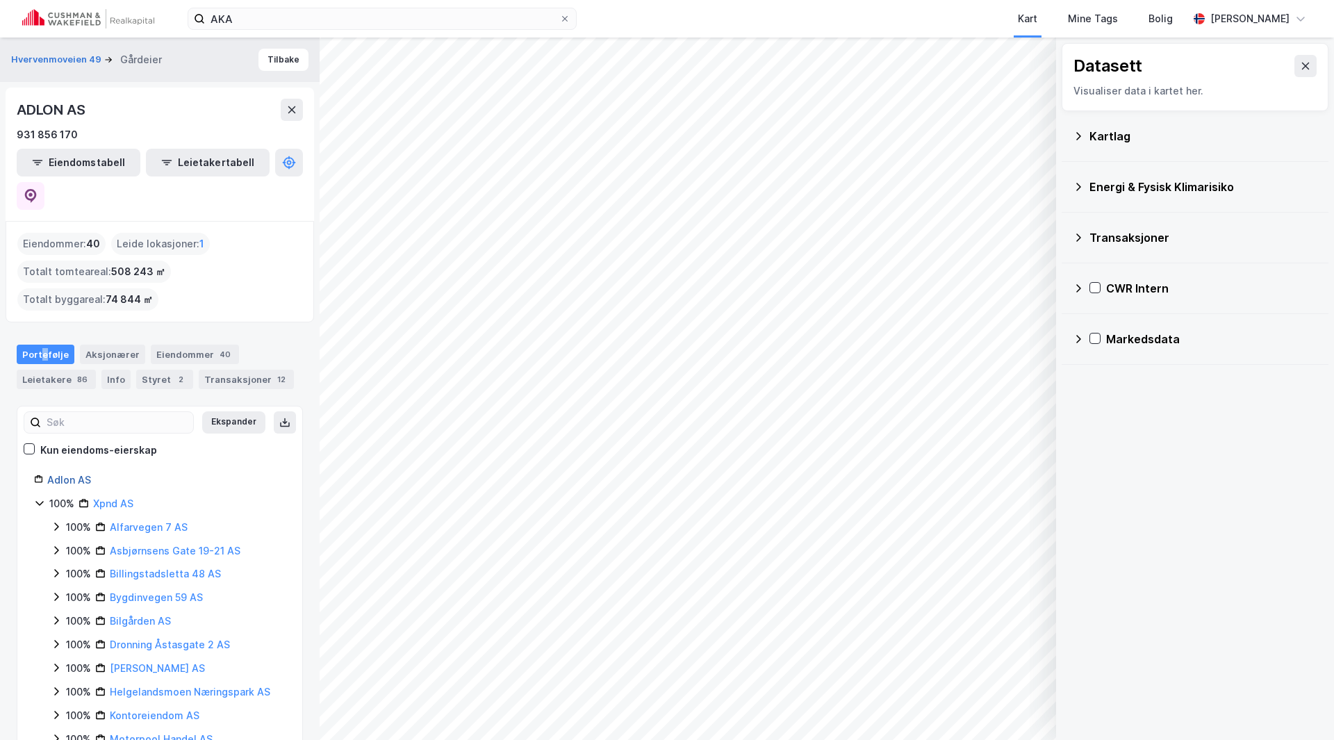
click at [81, 474] on link "Adlon AS" at bounding box center [69, 480] width 44 height 12
drag, startPoint x: 97, startPoint y: 104, endPoint x: 13, endPoint y: 110, distance: 84.3
click at [13, 110] on div "ADLON AS 931 856 170 Eiendomstabell Leietakertabell" at bounding box center [160, 154] width 308 height 133
click at [137, 591] on link "Bygdinvegen 59 AS" at bounding box center [156, 597] width 93 height 12
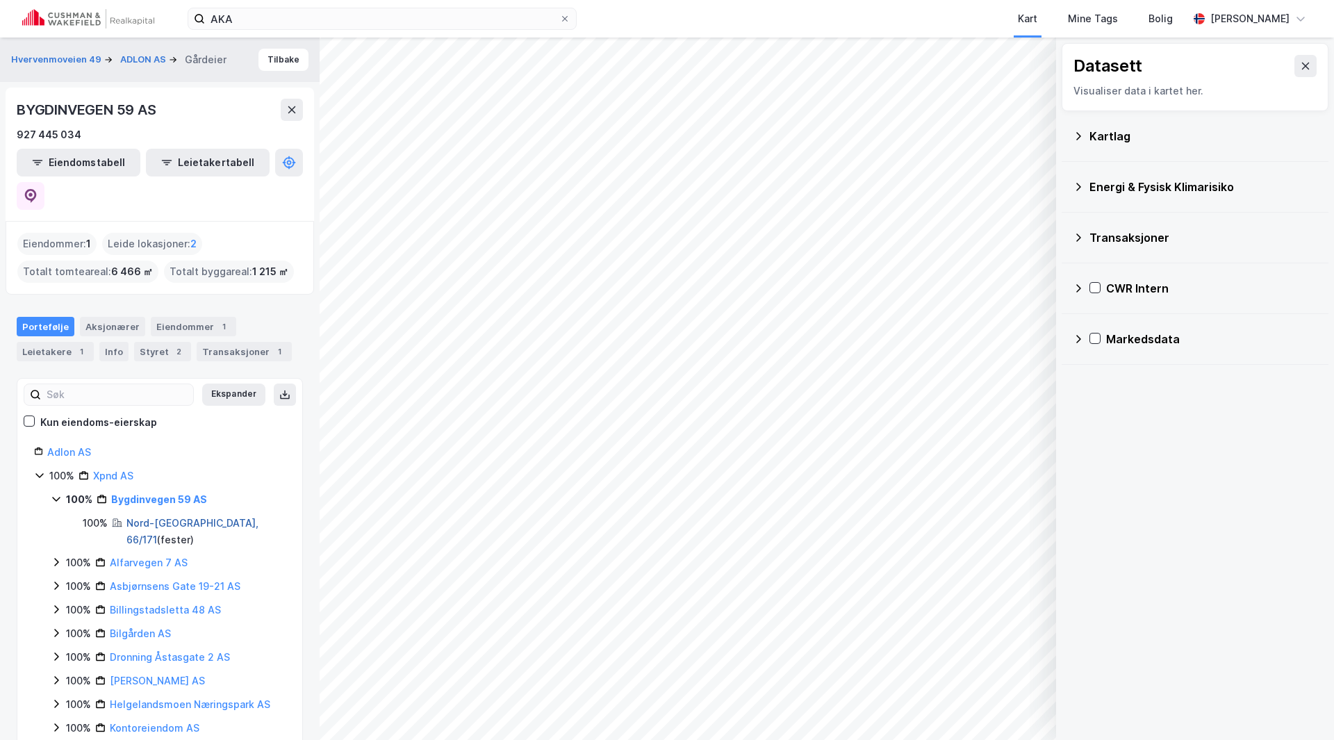
click at [142, 517] on link "Nord-Aurdal, 66/171" at bounding box center [192, 531] width 132 height 28
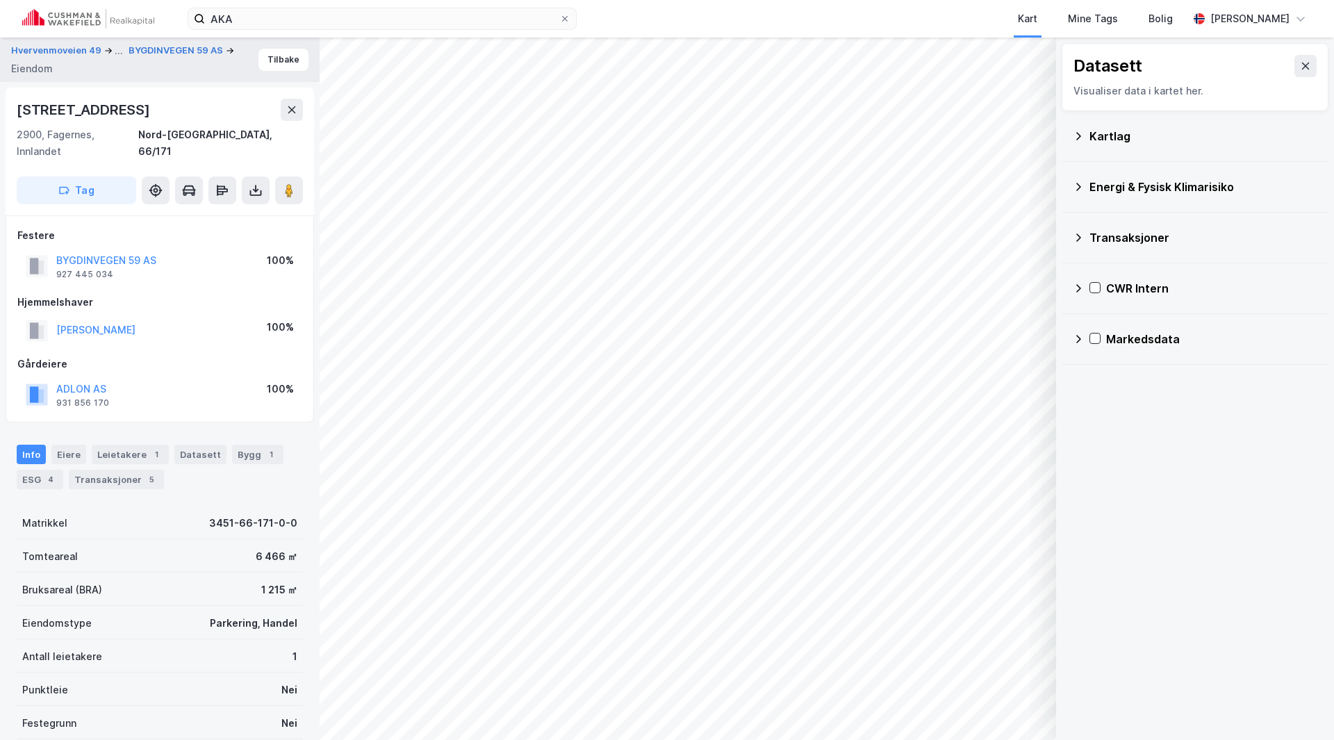
scroll to position [1, 0]
click at [73, 50] on button "Hvervenmoveien 49" at bounding box center [57, 50] width 93 height 17
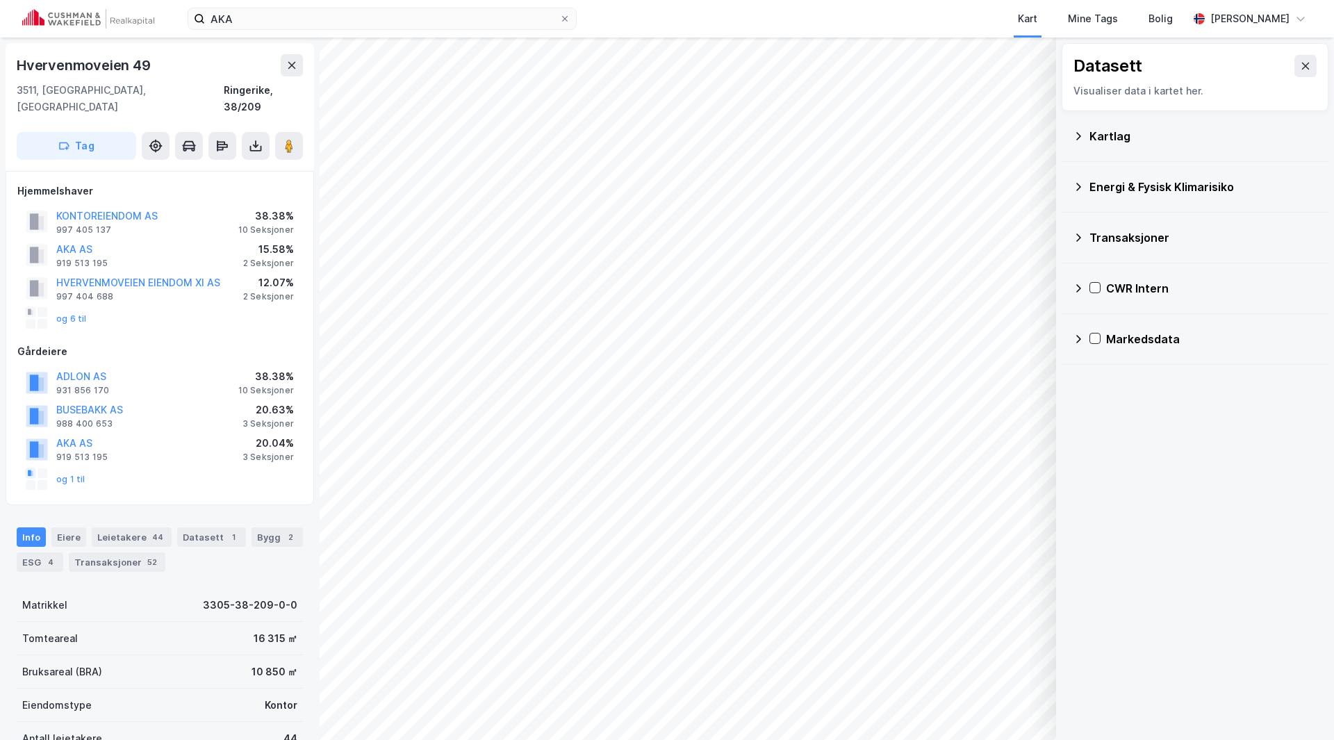
scroll to position [1, 0]
click at [0, 0] on button "ADLON AS" at bounding box center [0, 0] width 0 height 0
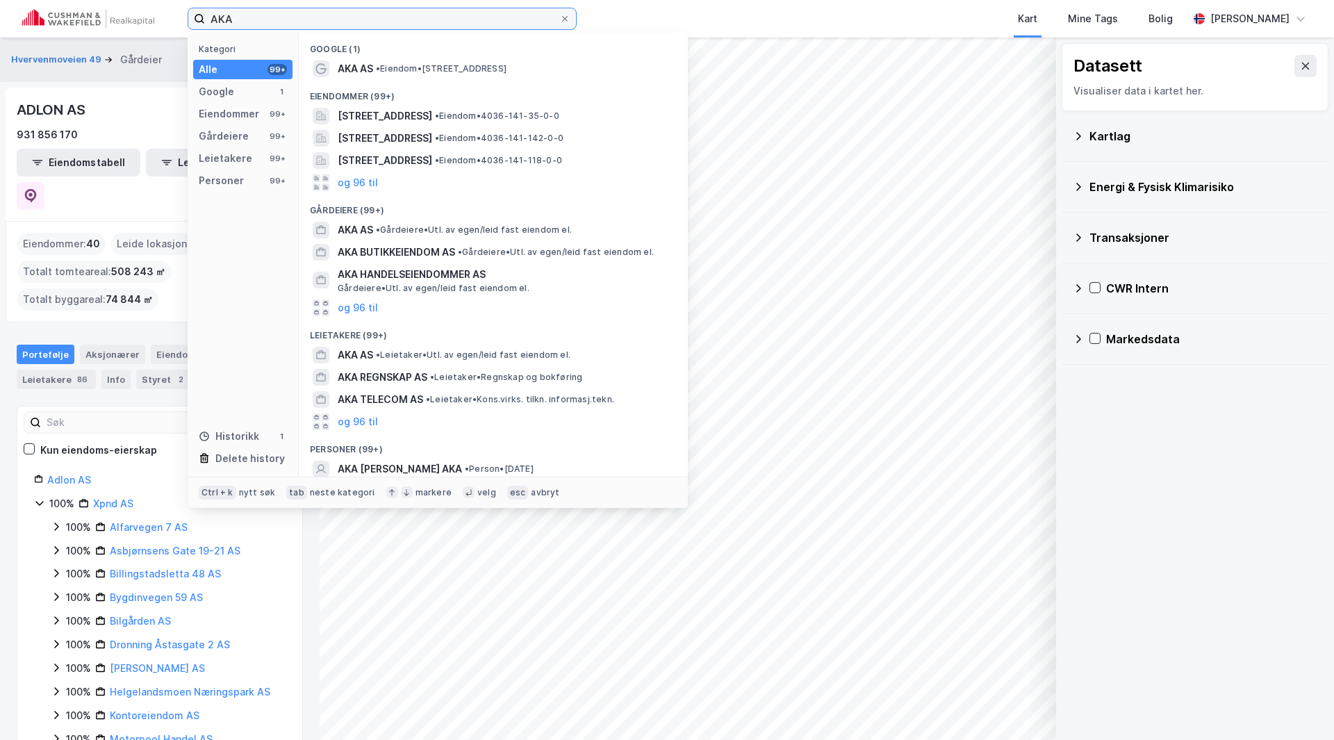
drag, startPoint x: 250, startPoint y: 15, endPoint x: 189, endPoint y: 24, distance: 61.7
click at [189, 24] on label "AKA" at bounding box center [382, 19] width 389 height 22
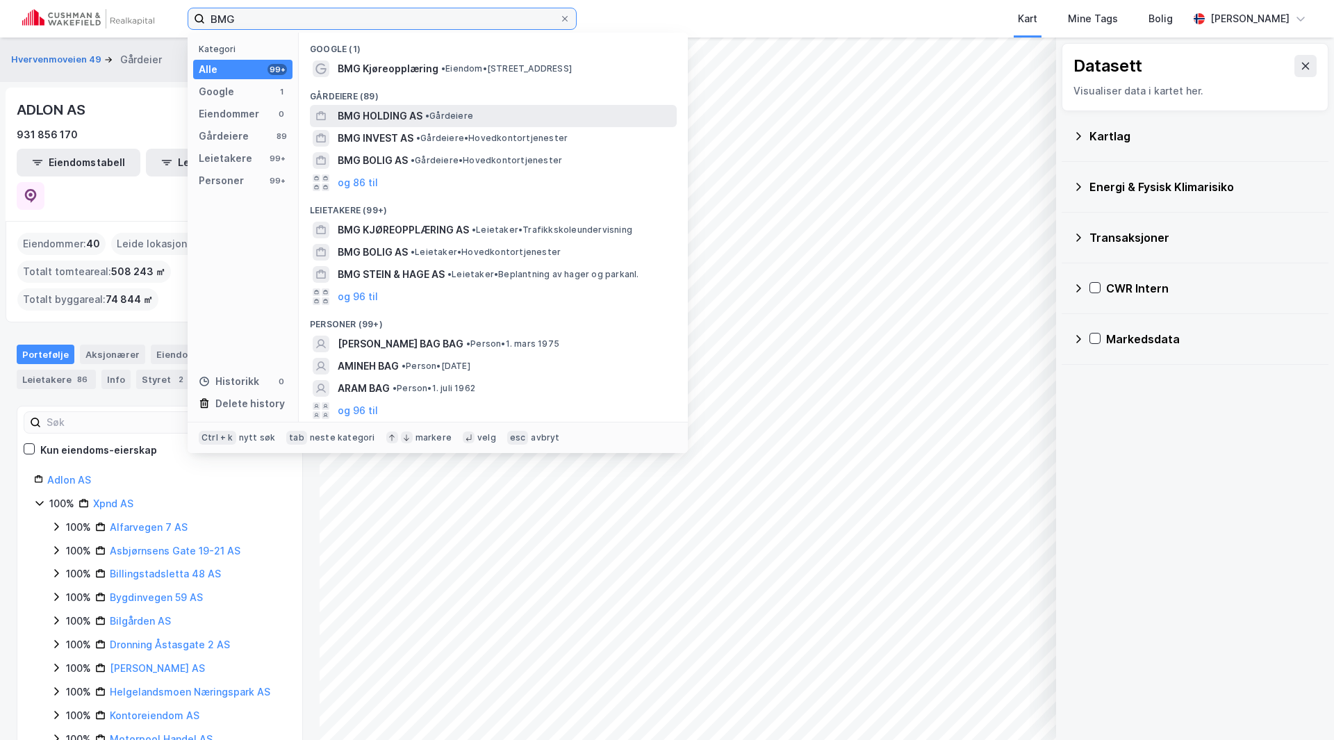
type input "BMG"
click at [376, 120] on span "BMG HOLDING AS" at bounding box center [380, 116] width 85 height 17
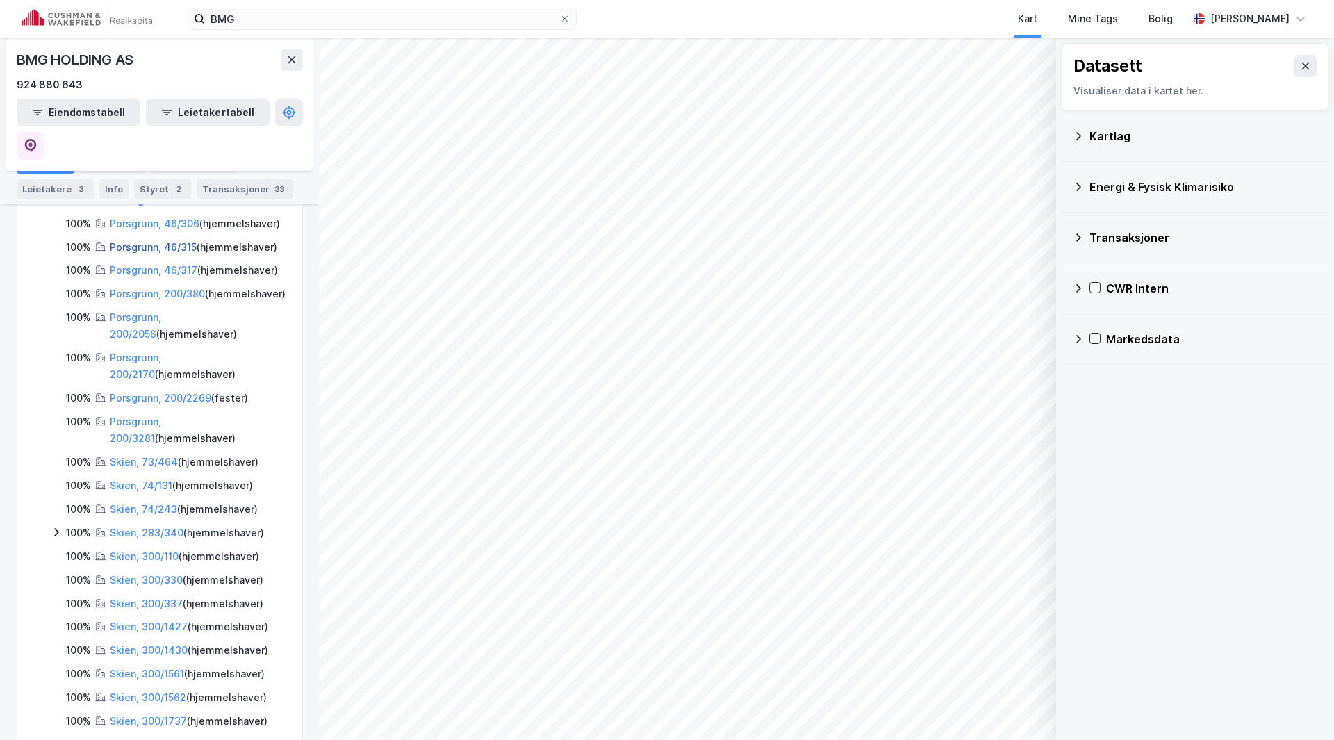
scroll to position [278, 0]
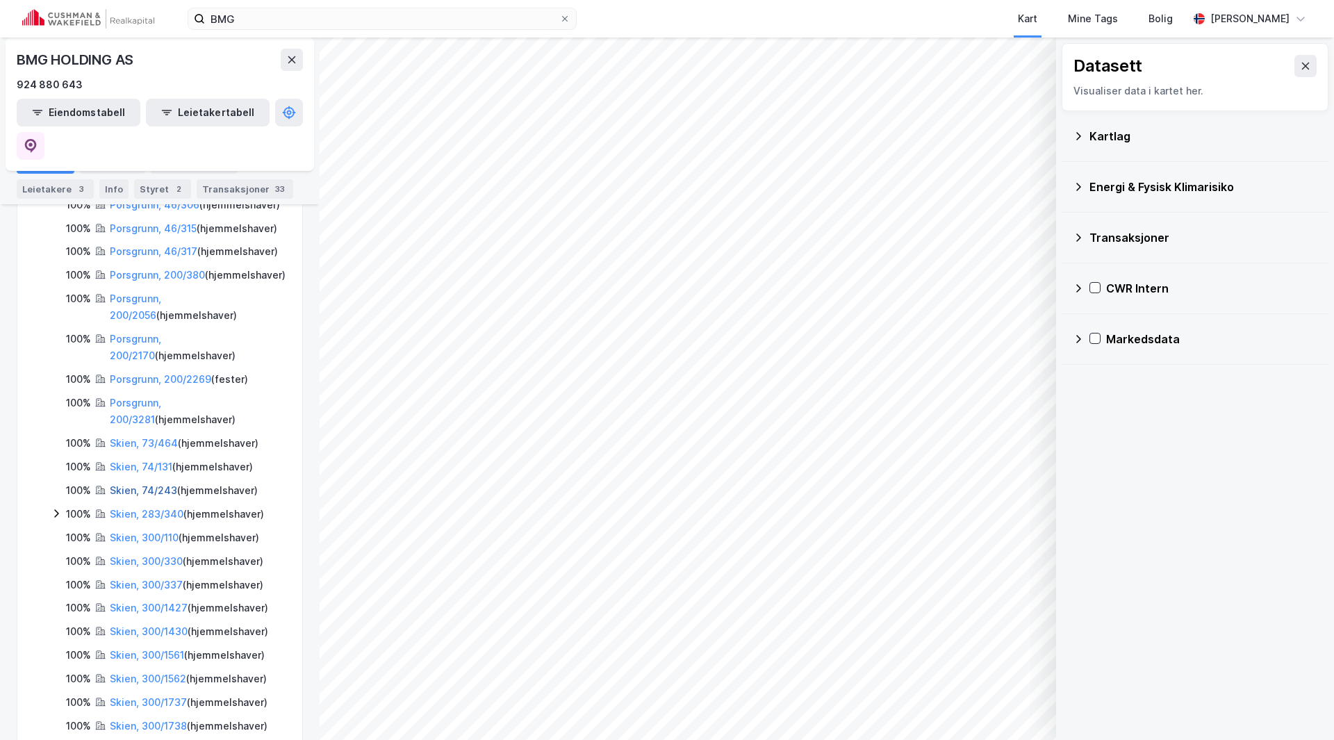
click at [119, 496] on link "Skien, 74/243" at bounding box center [143, 490] width 67 height 12
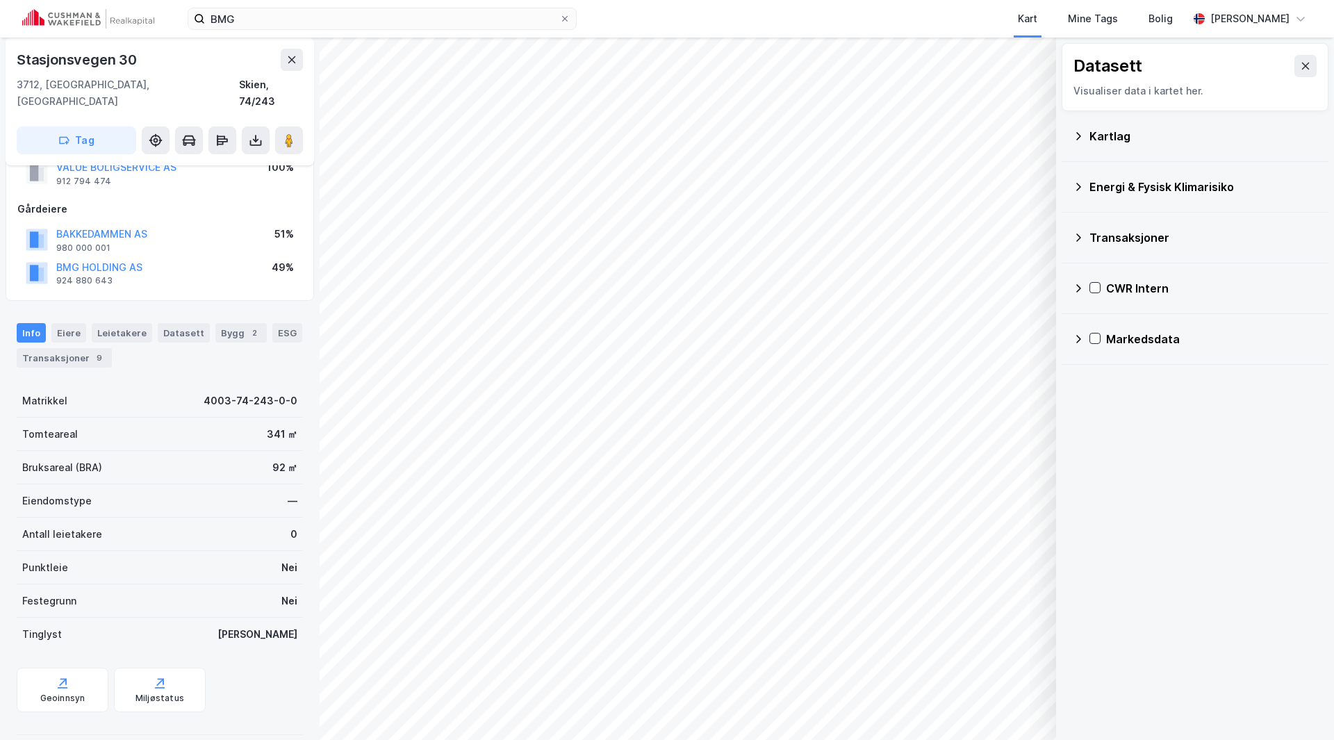
scroll to position [94, 0]
click at [215, 322] on div "Bygg 2" at bounding box center [240, 331] width 51 height 19
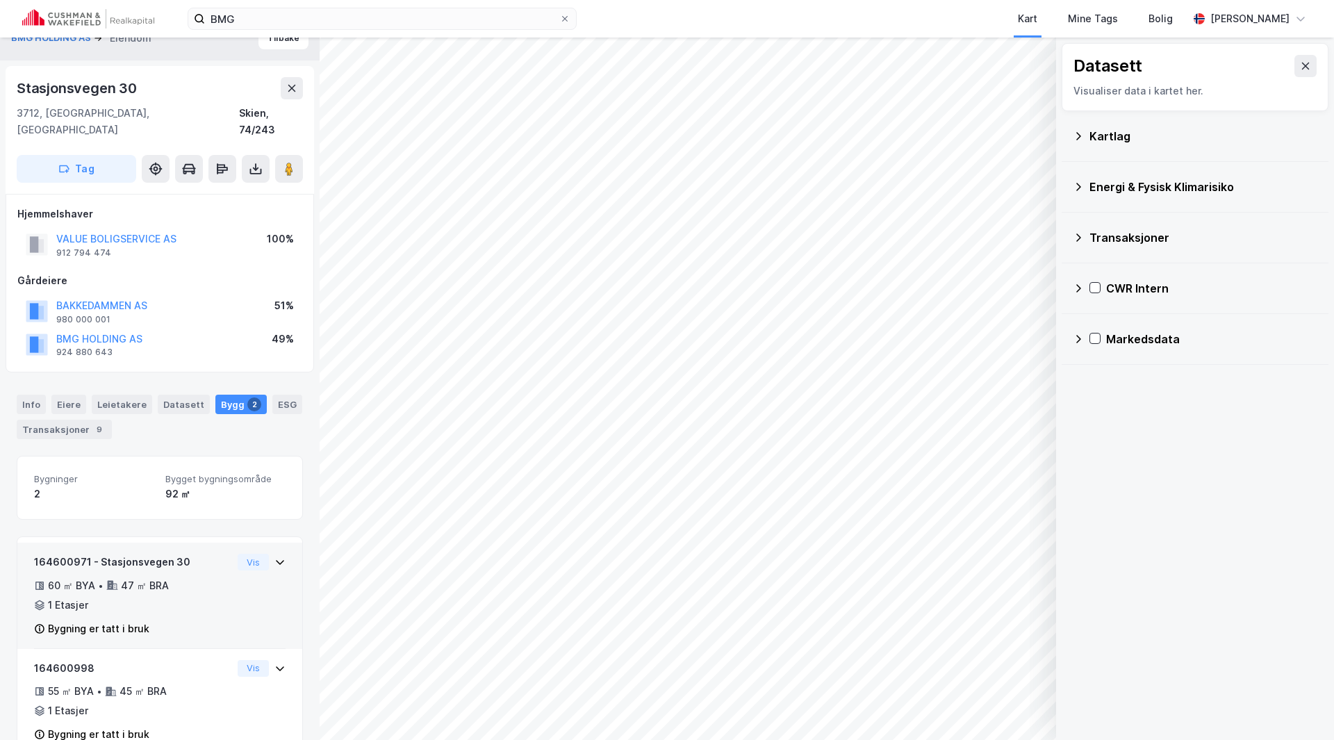
scroll to position [42, 0]
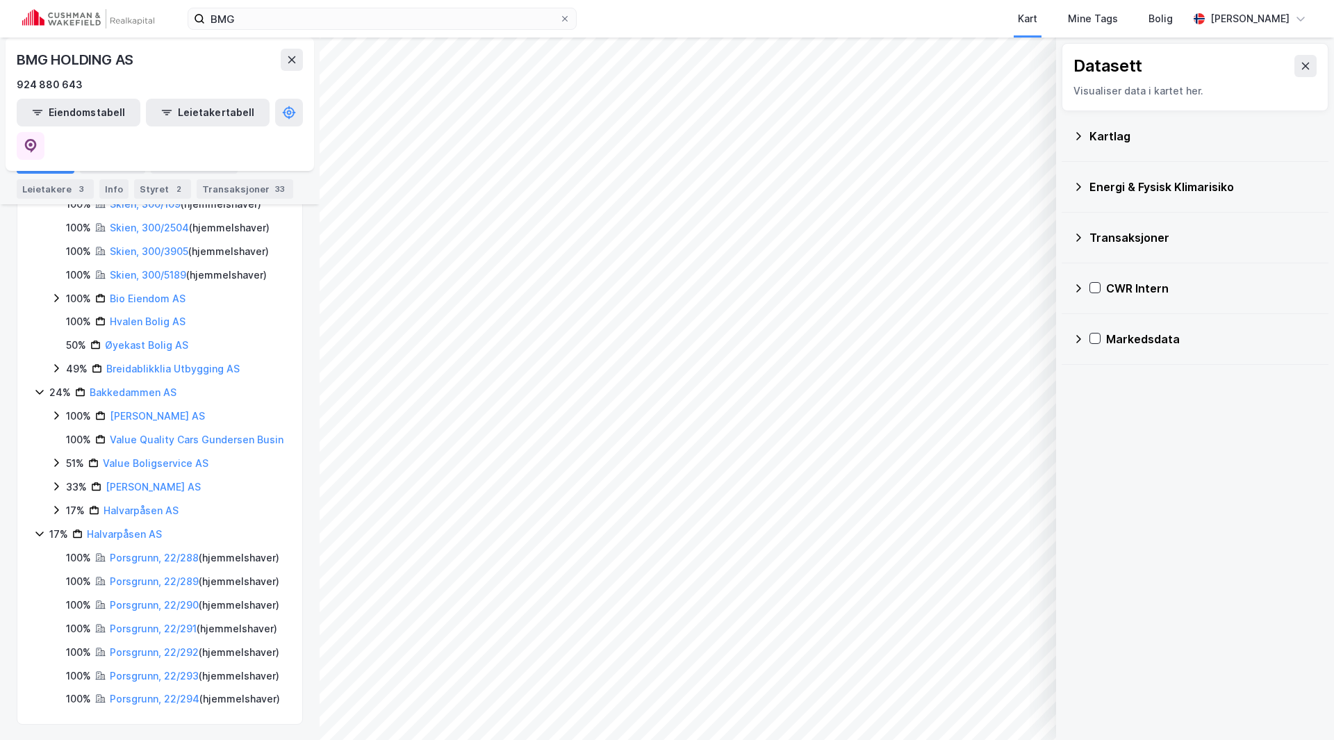
scroll to position [1528, 0]
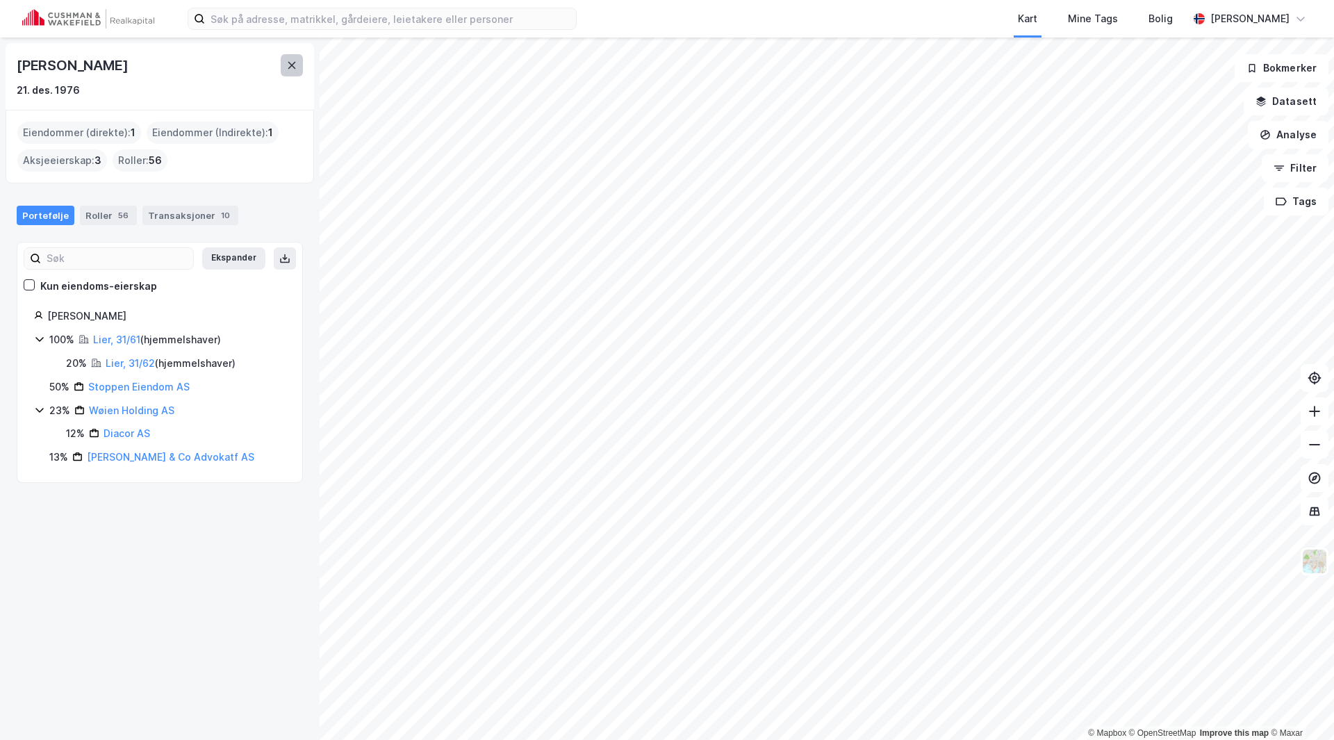
click at [297, 63] on button at bounding box center [292, 65] width 22 height 22
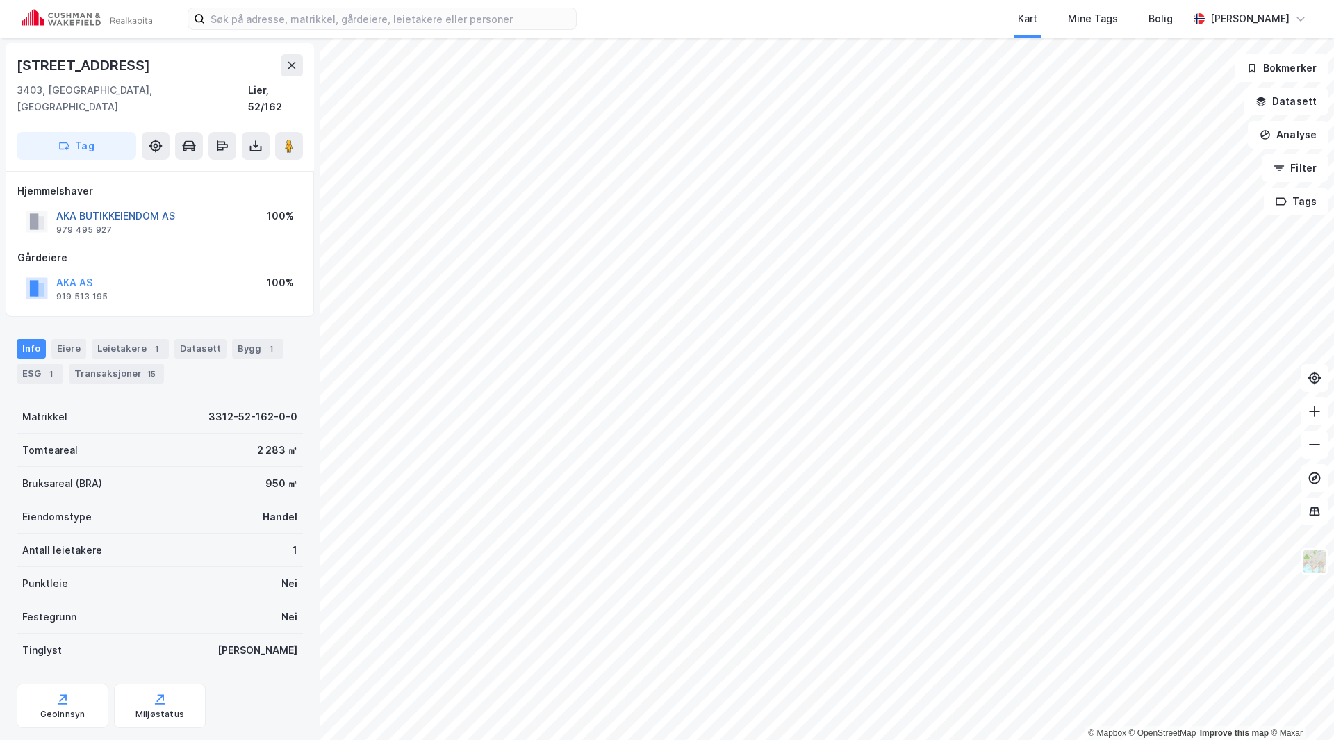
click at [0, 0] on button "AKA BUTIKKEIENDOM AS" at bounding box center [0, 0] width 0 height 0
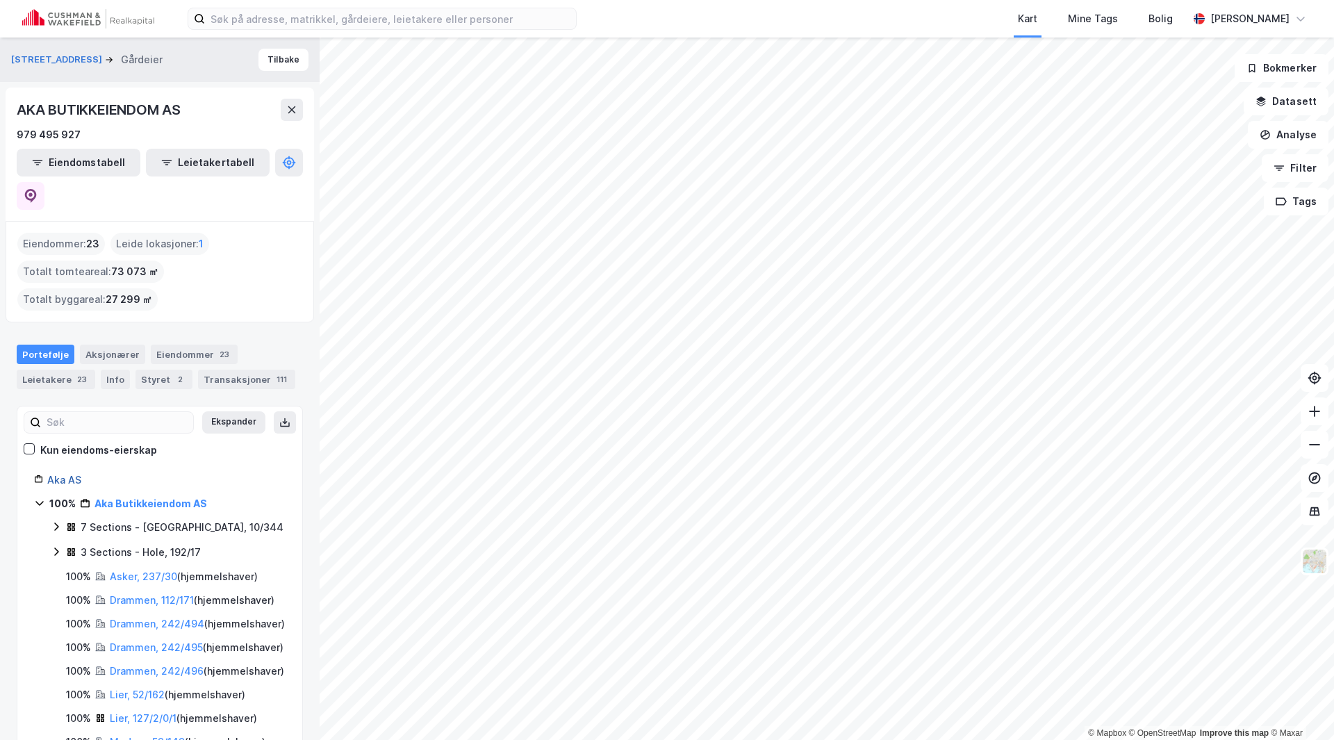
click at [56, 474] on link "Aka AS" at bounding box center [64, 480] width 34 height 12
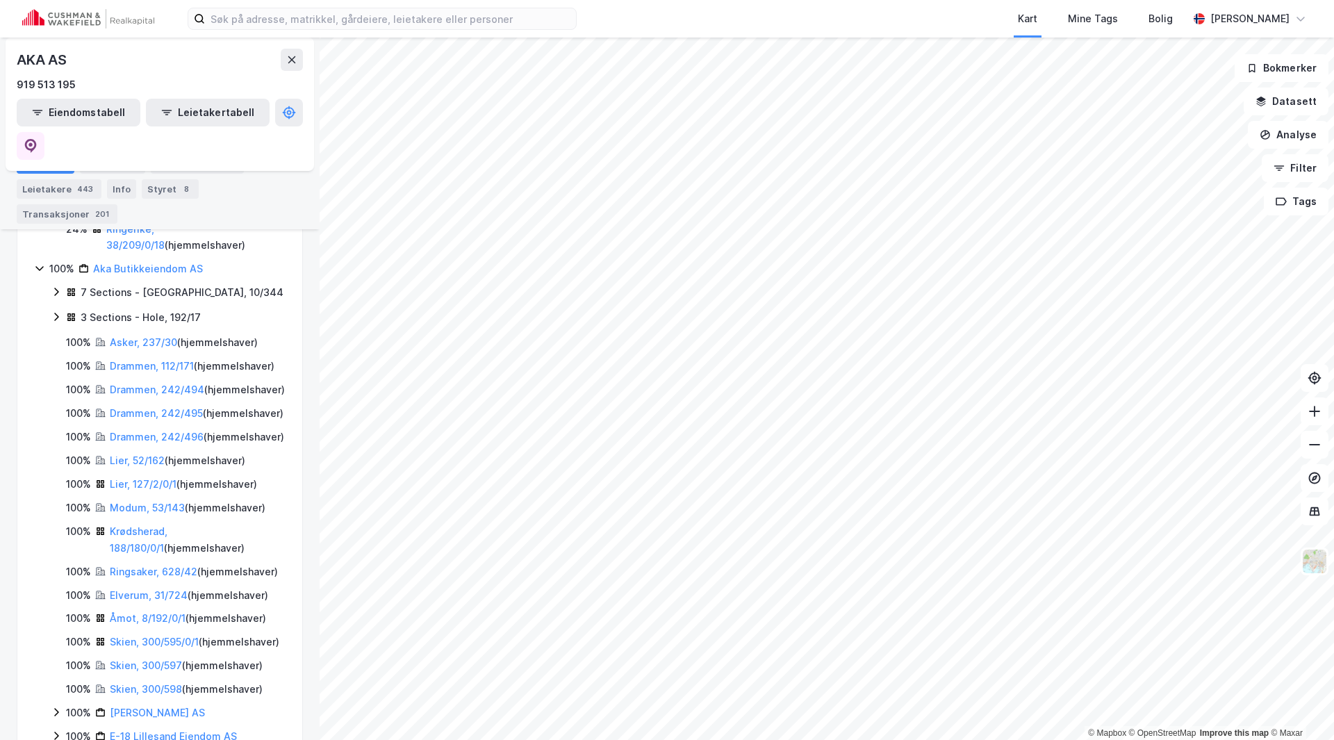
scroll to position [486, 0]
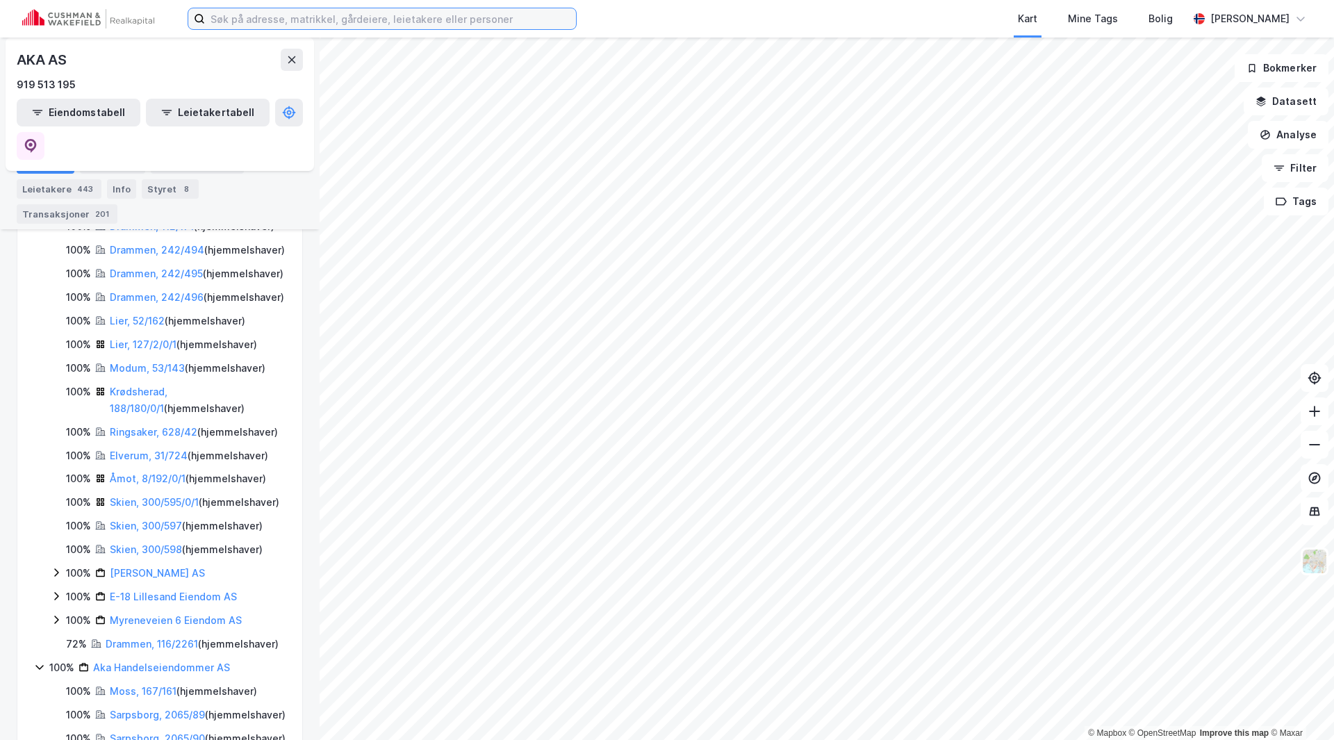
click at [263, 21] on input at bounding box center [390, 18] width 371 height 21
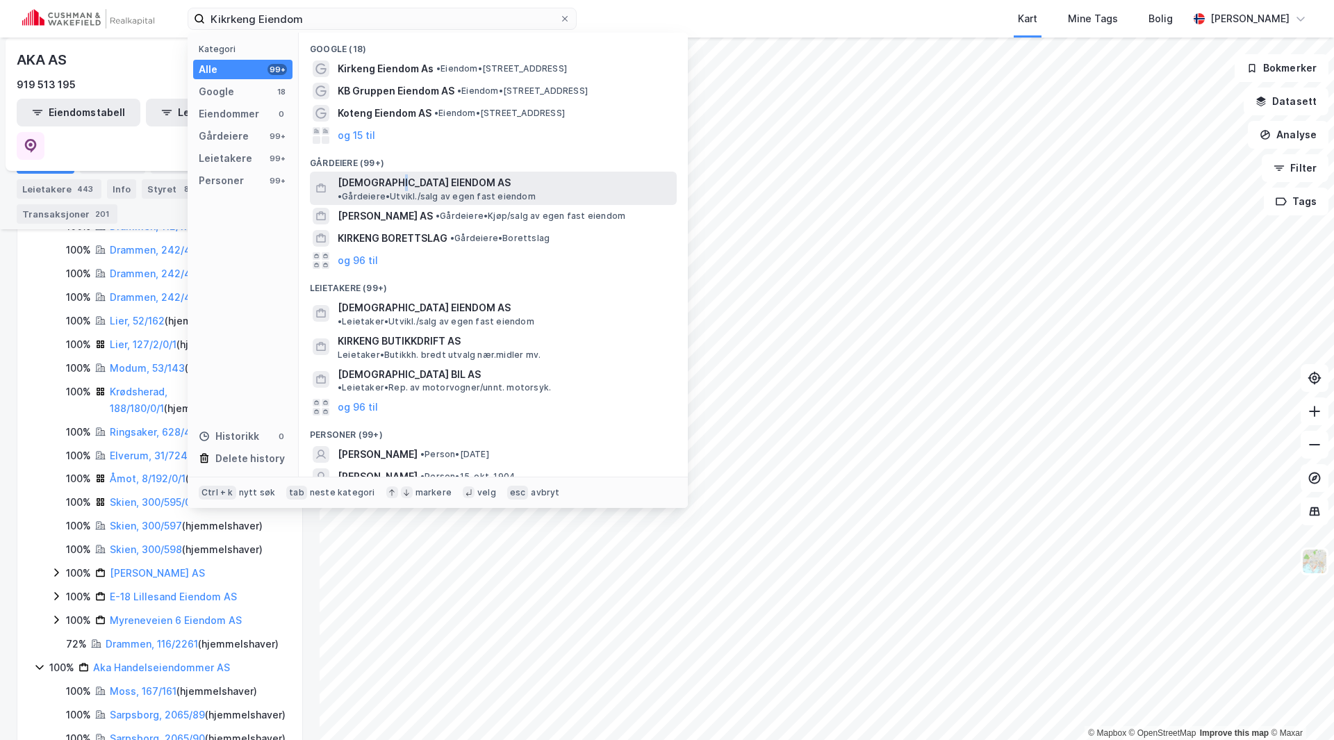
click at [392, 178] on span "KIRKENG EIENDOM AS" at bounding box center [424, 182] width 173 height 17
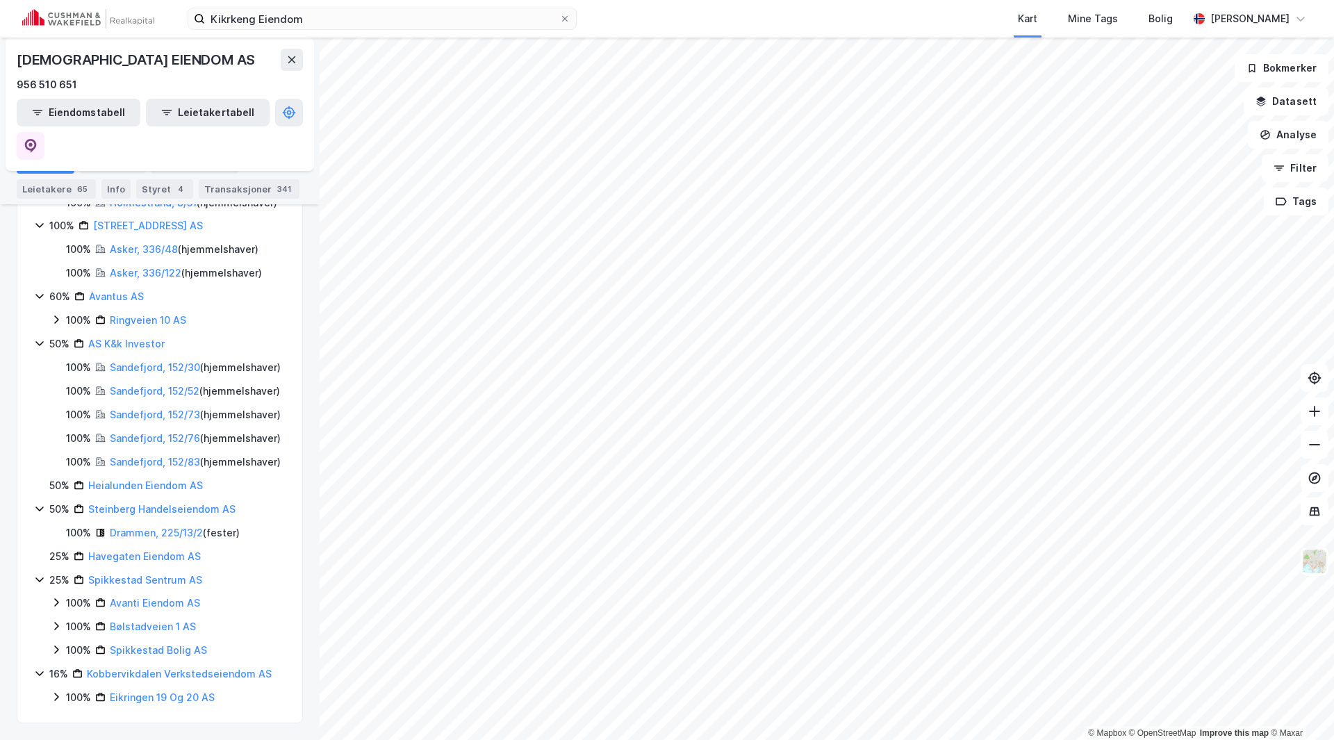
scroll to position [1550, 0]
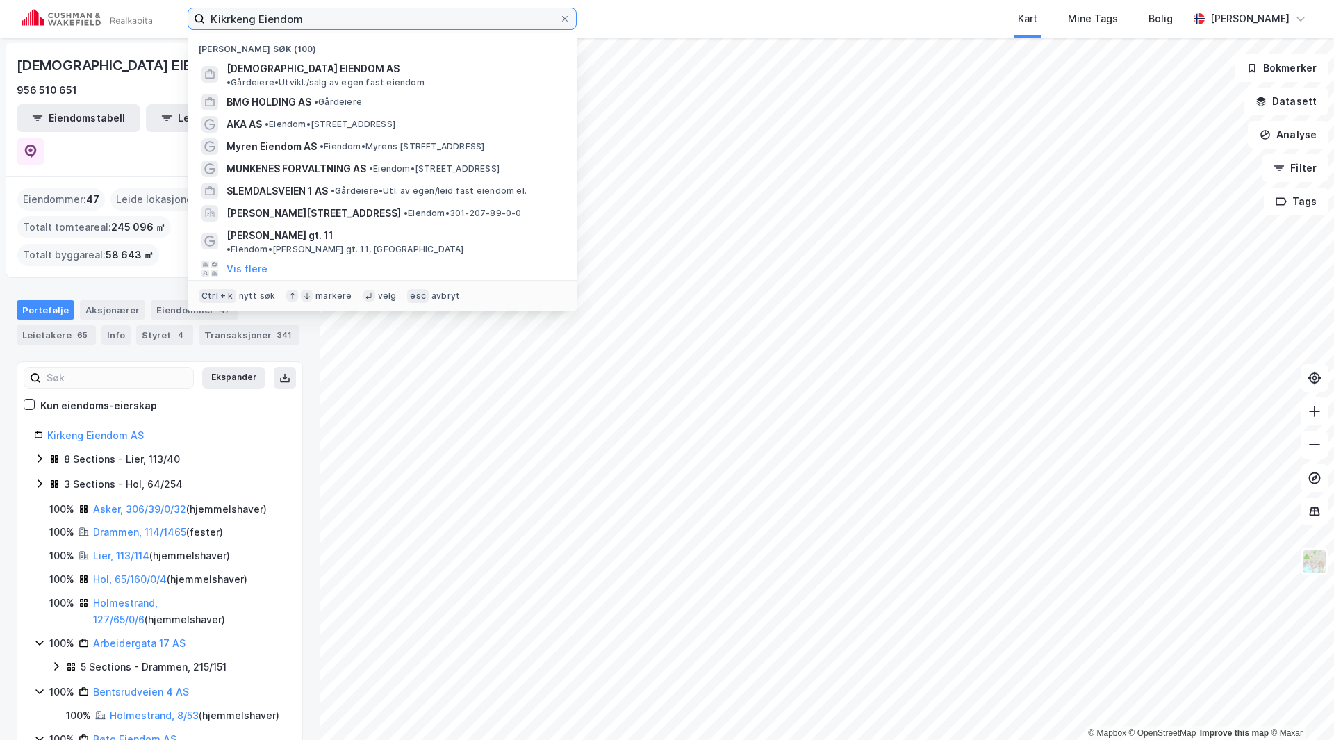
drag, startPoint x: 350, startPoint y: 17, endPoint x: 124, endPoint y: 10, distance: 226.6
click at [121, 13] on div "Kikrkeng Eiendom Nylige søk (100) KIRKENG EIENDOM AS • Gårdeiere • Utvikl./salg…" at bounding box center [667, 19] width 1334 height 38
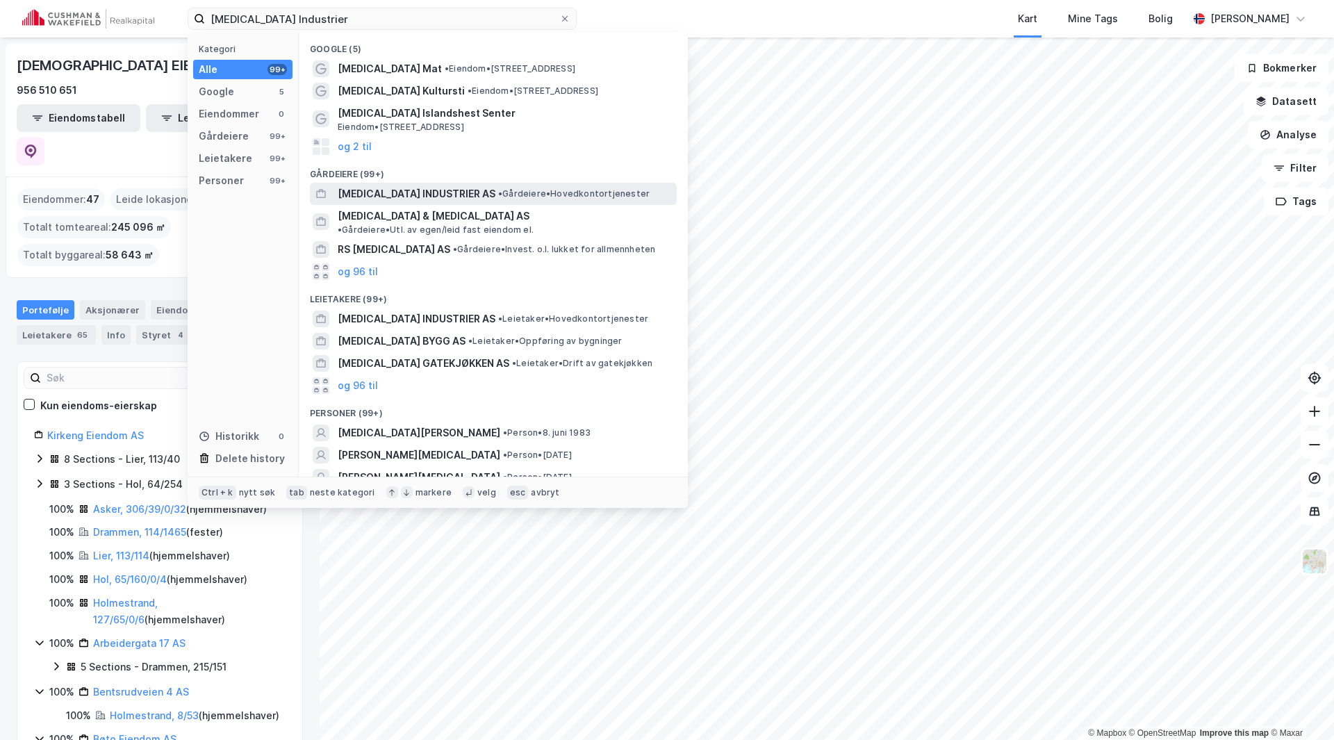
click at [397, 192] on span "MESNA INDUSTRIER AS" at bounding box center [417, 193] width 158 height 17
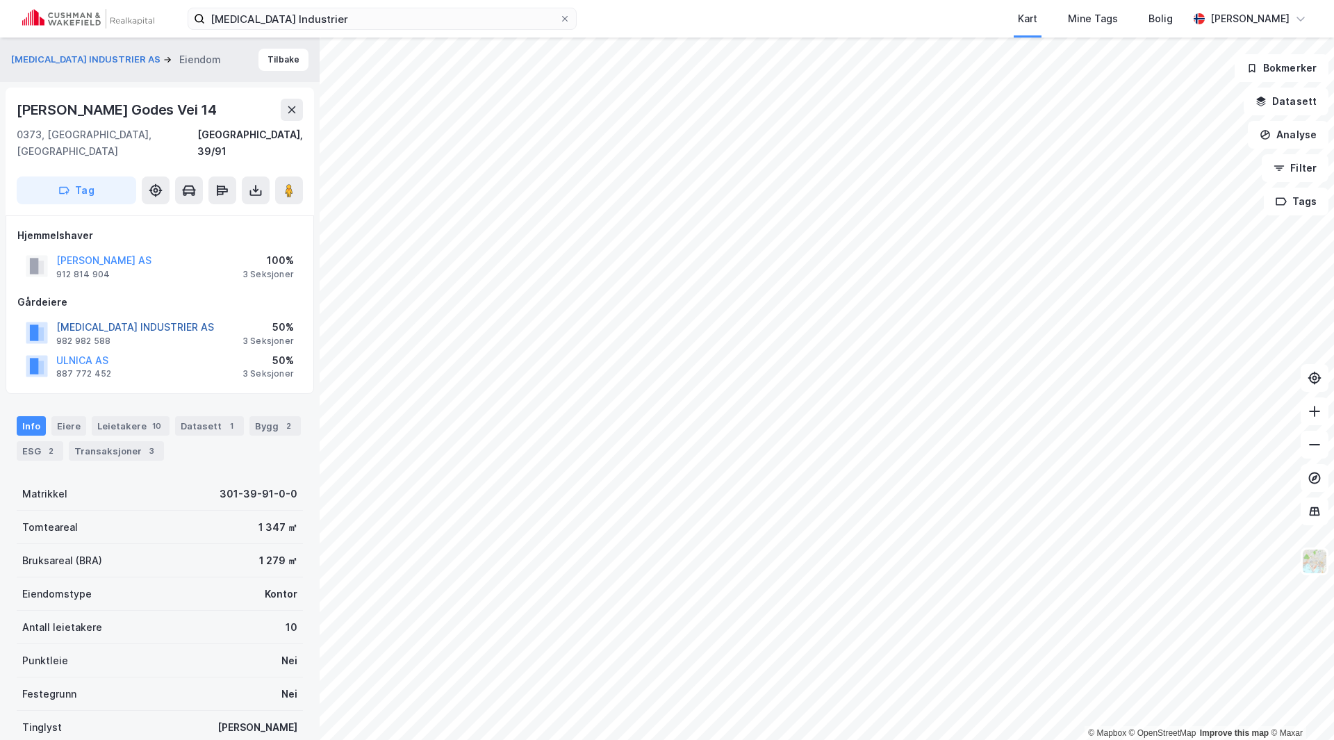
click at [0, 0] on button "MESNA INDUSTRIER AS" at bounding box center [0, 0] width 0 height 0
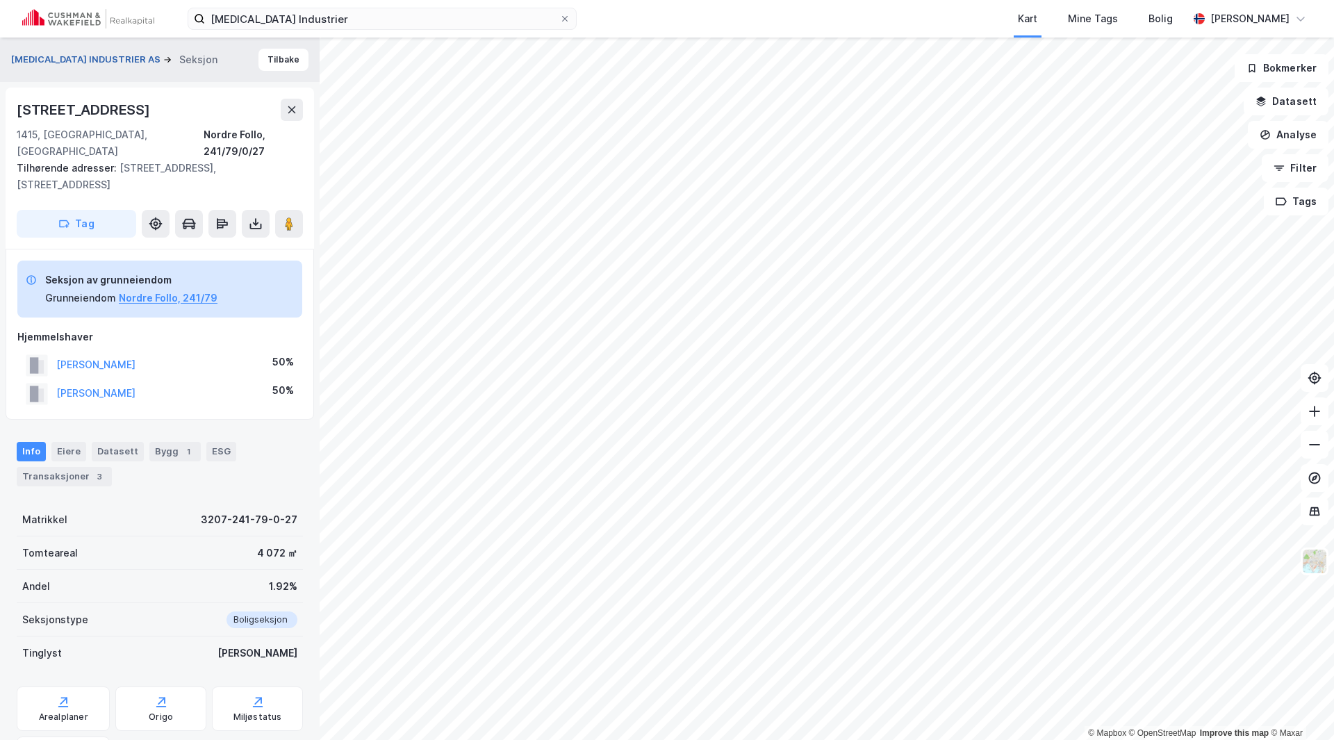
click at [54, 58] on button "MESNA INDUSTRIER AS" at bounding box center [87, 60] width 152 height 14
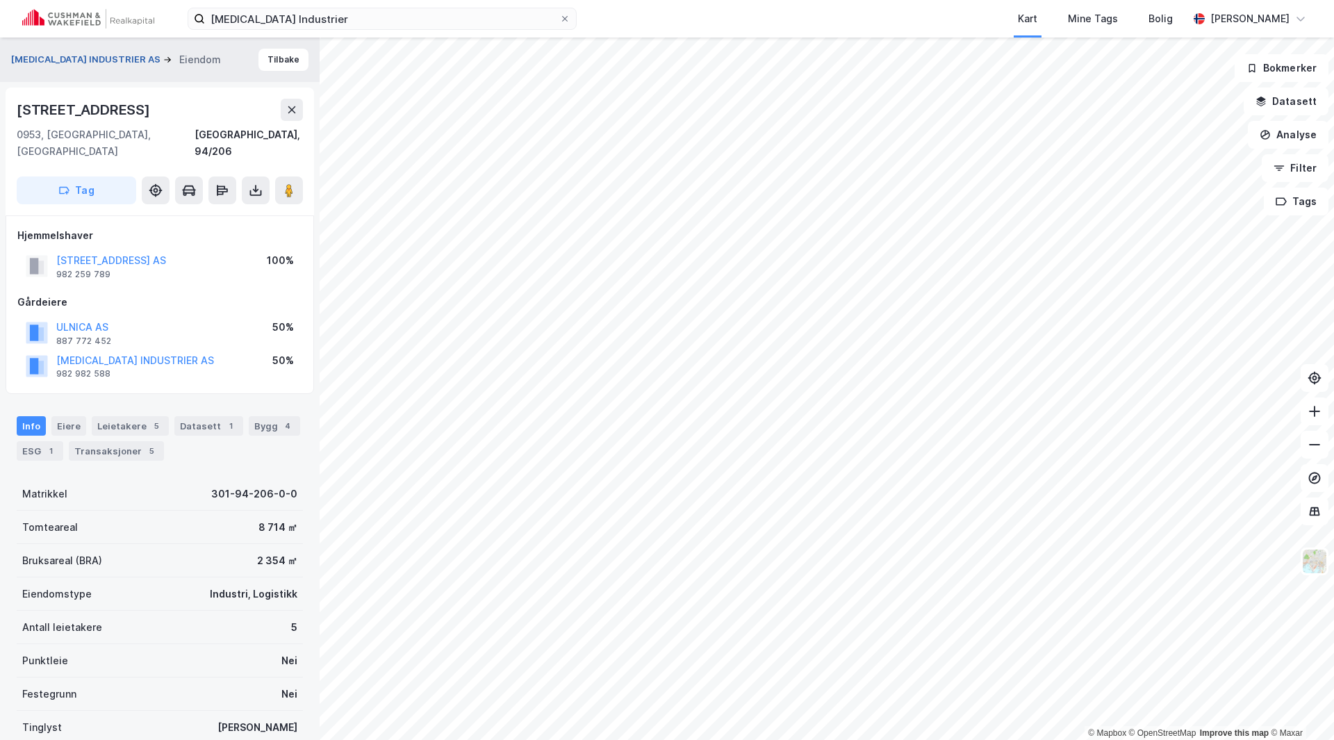
click at [44, 54] on button "MESNA INDUSTRIER AS" at bounding box center [87, 60] width 152 height 14
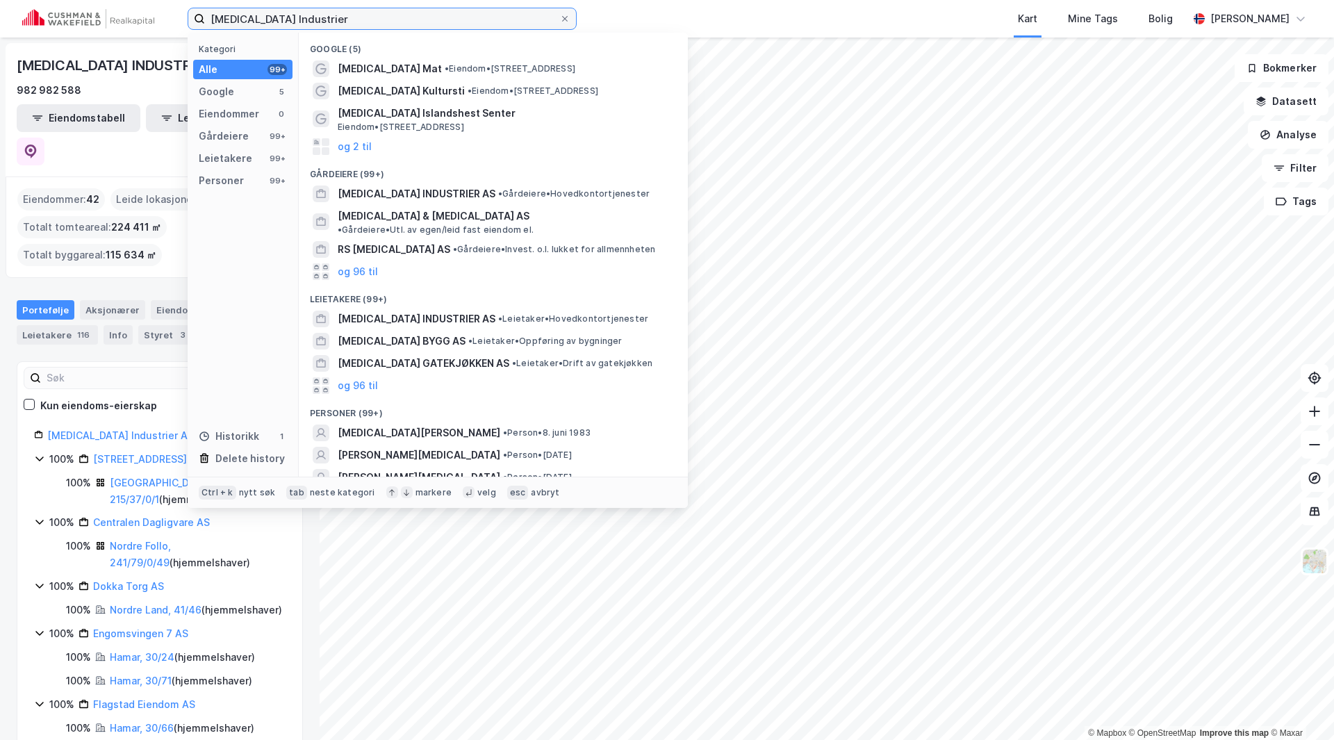
drag, startPoint x: 313, startPoint y: 25, endPoint x: 169, endPoint y: 16, distance: 144.8
click at [169, 16] on div "Mesna Industrier Kategori Alle 99+ Google 5 Eiendommer 0 Gårdeiere 99+ Leietake…" at bounding box center [667, 19] width 1334 height 38
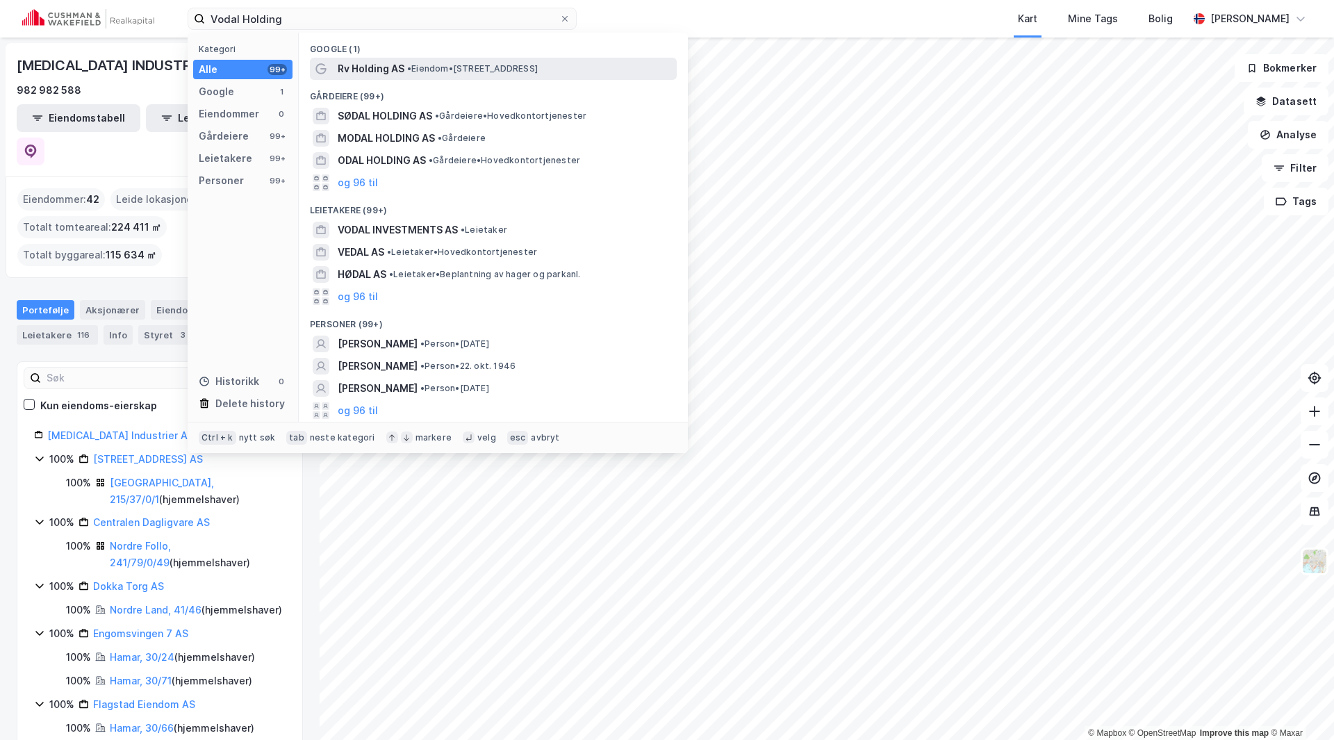
click at [388, 65] on span "Rv Holding AS" at bounding box center [371, 68] width 67 height 17
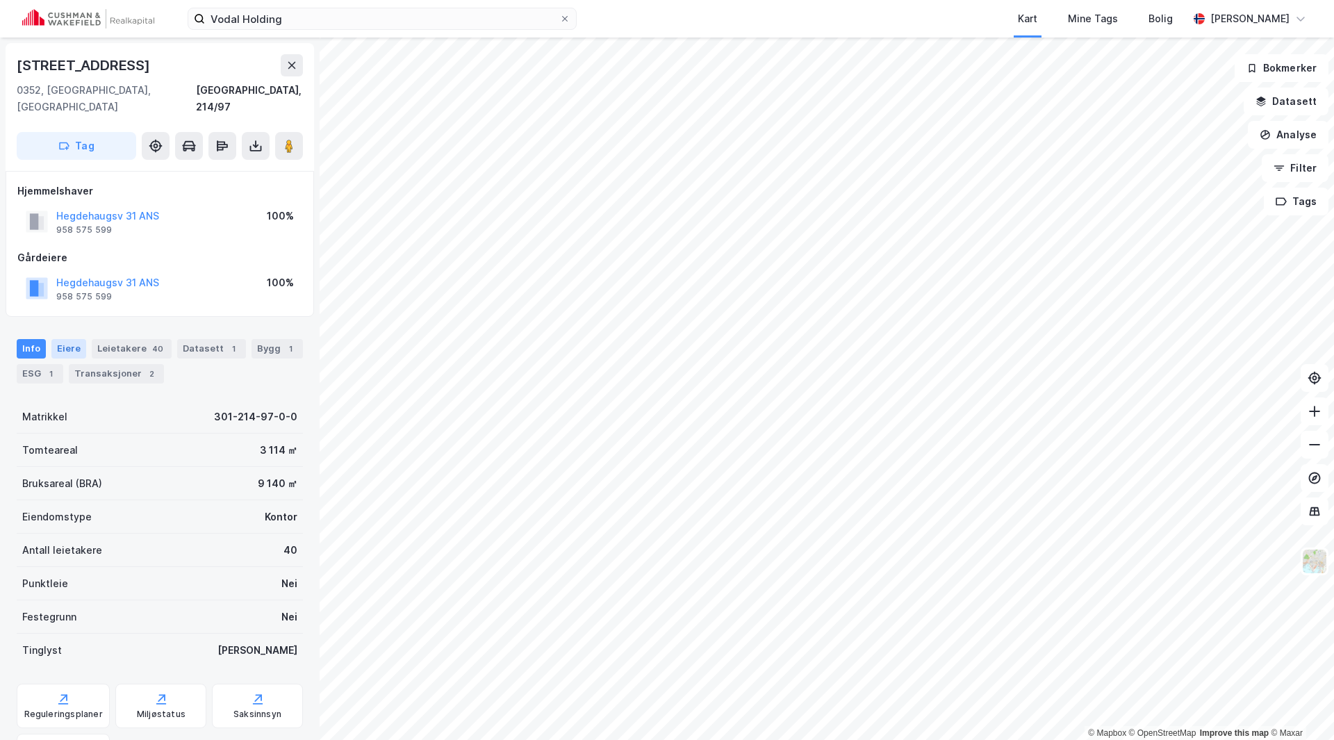
click at [72, 339] on div "Eiere" at bounding box center [68, 348] width 35 height 19
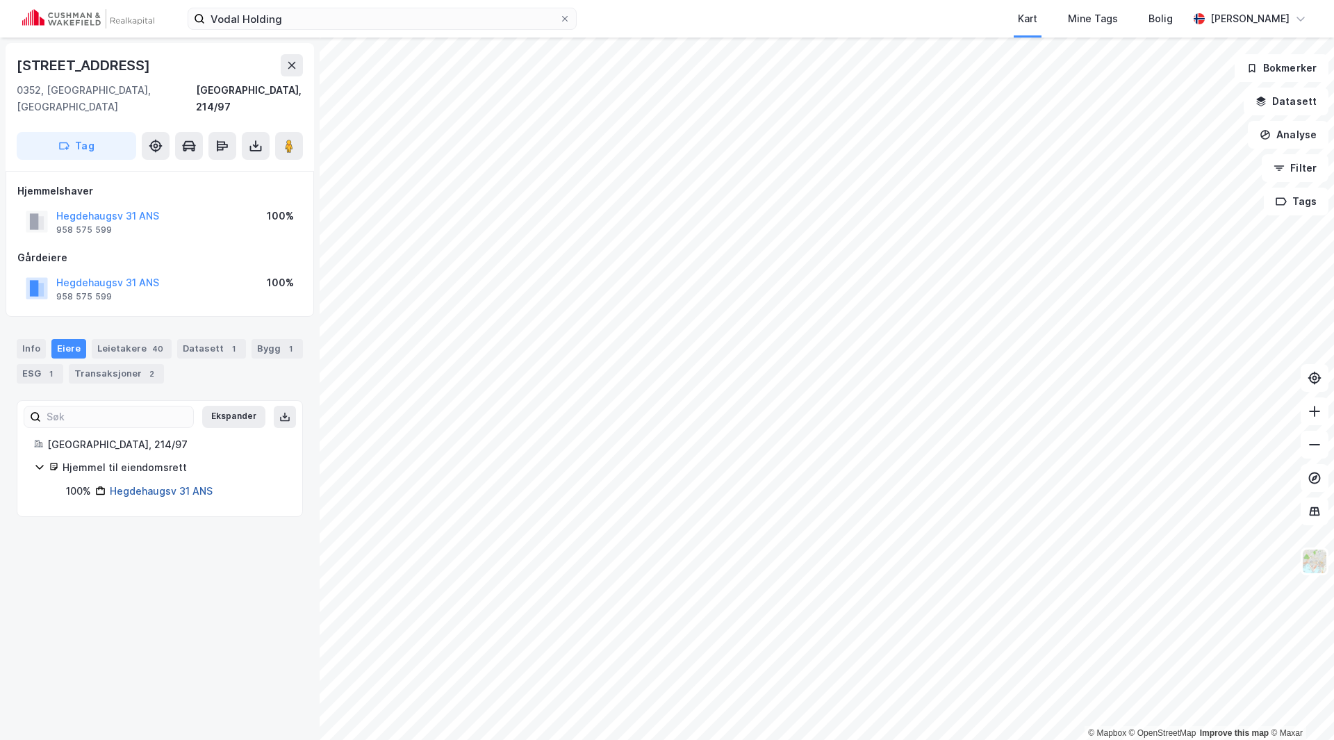
click at [136, 485] on link "Hegdehaugsv 31 ANS" at bounding box center [161, 491] width 103 height 12
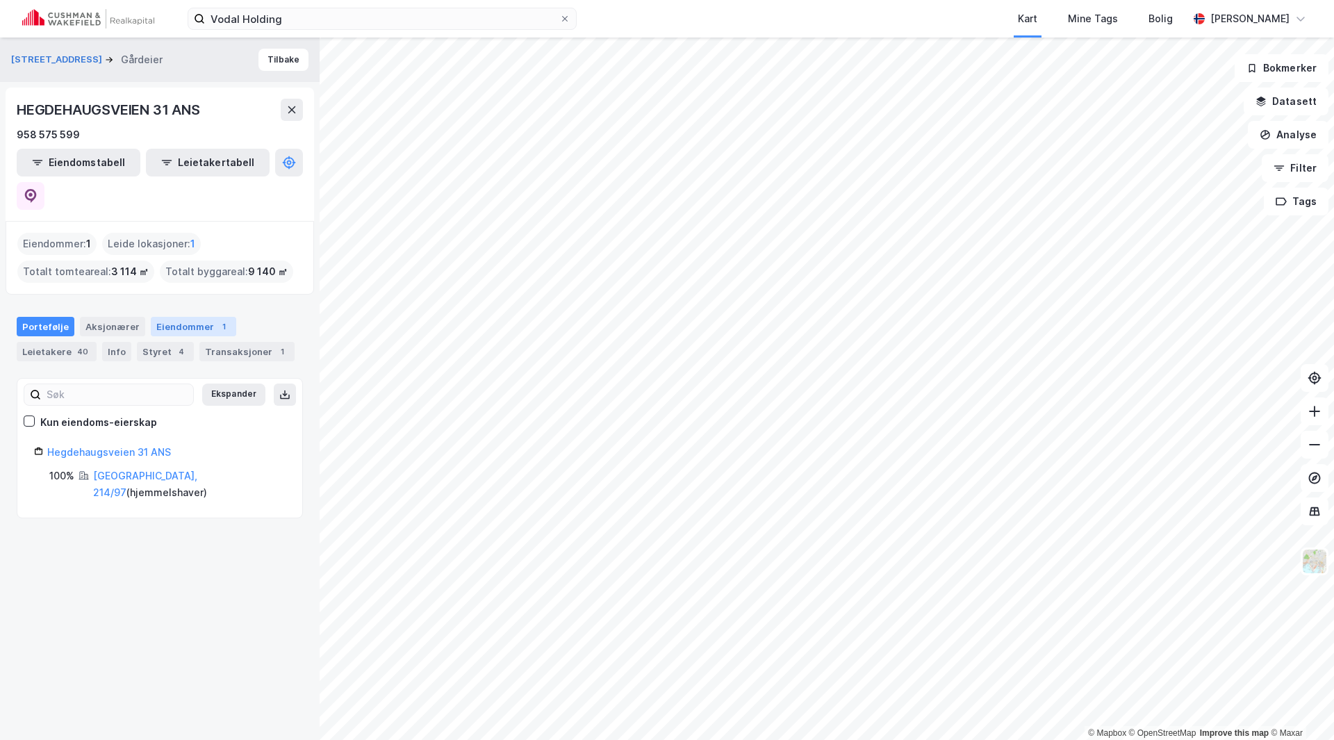
click at [169, 317] on div "Eiendommer 1" at bounding box center [193, 326] width 85 height 19
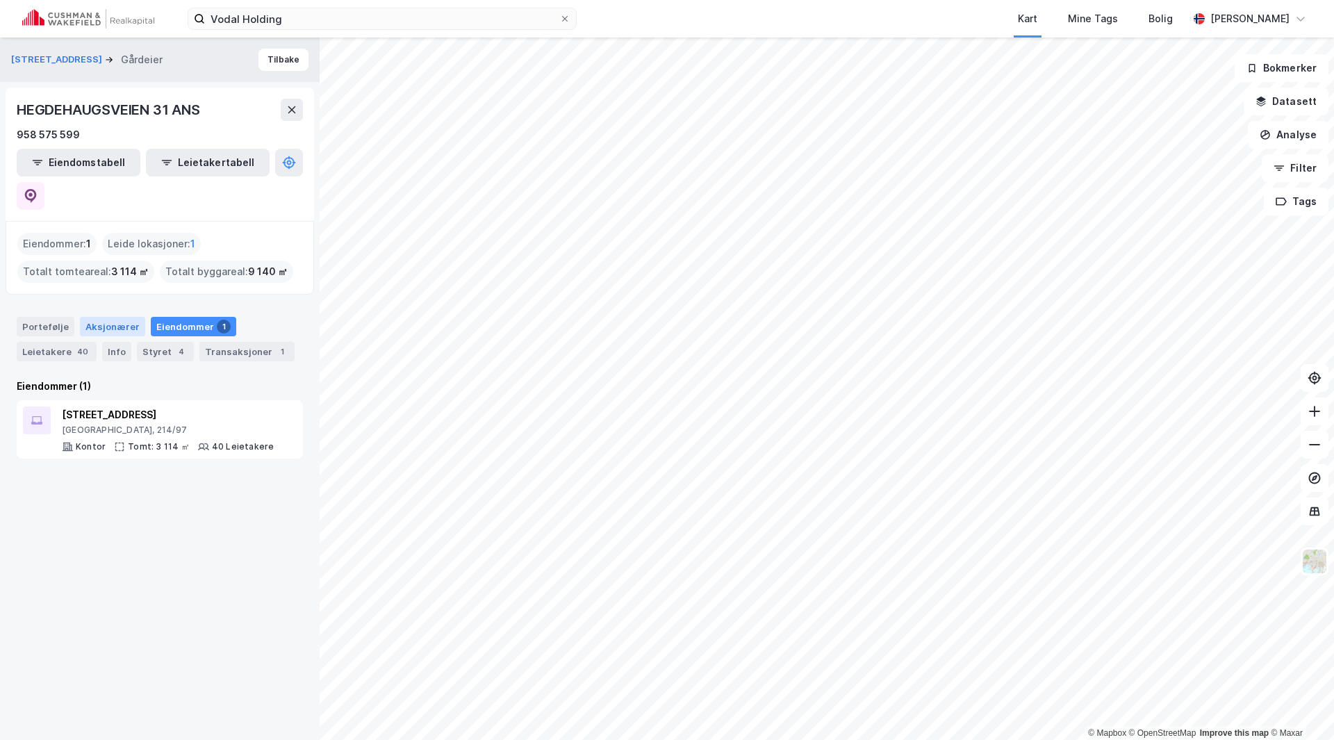
click at [119, 317] on div "Aksjonærer" at bounding box center [112, 326] width 65 height 19
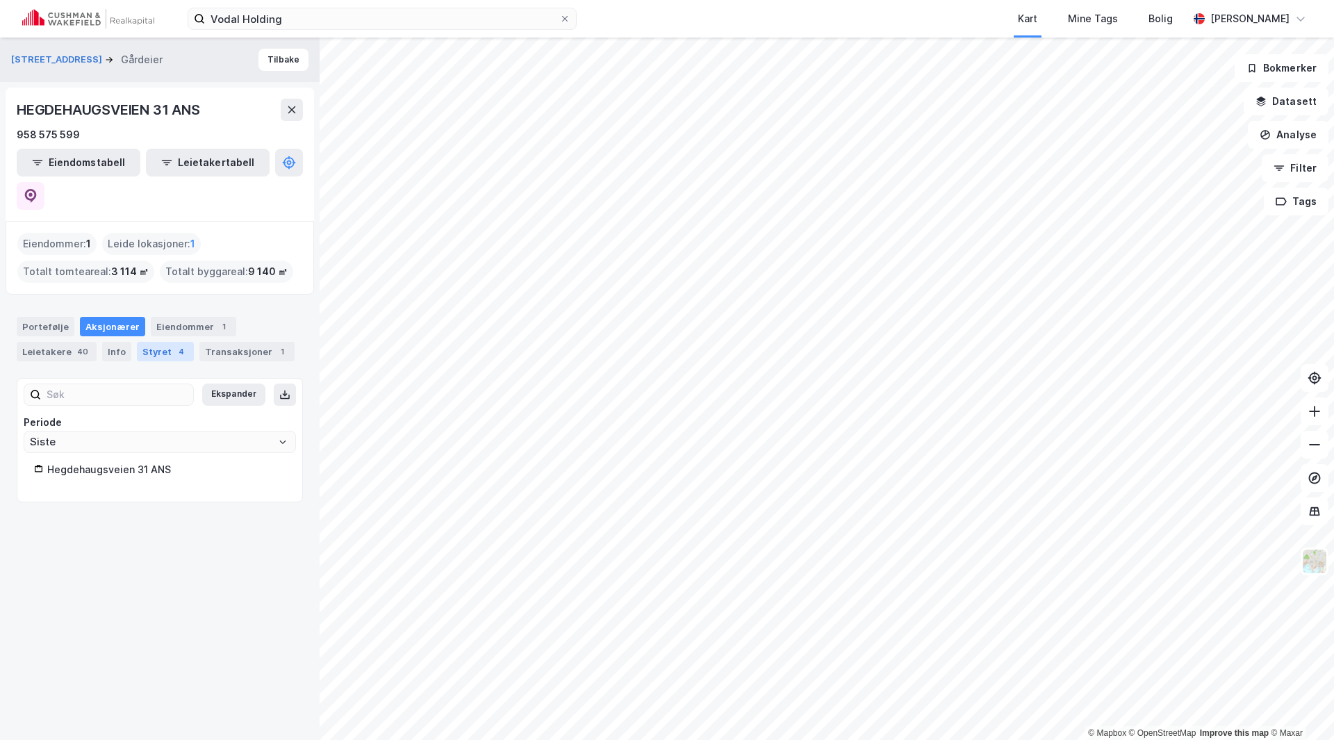
click at [166, 342] on div "Styret 4" at bounding box center [165, 351] width 57 height 19
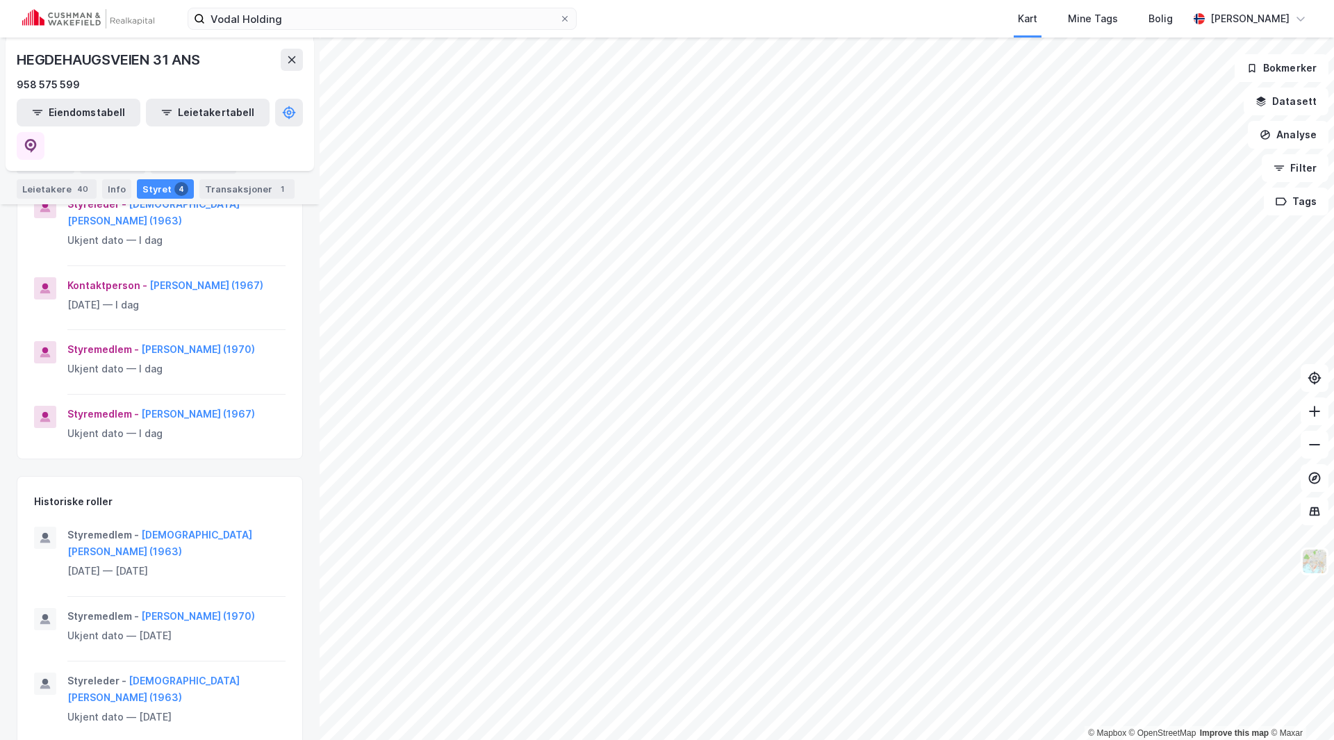
scroll to position [233, 0]
click at [0, 0] on button "Christen Bakke (1963)" at bounding box center [0, 0] width 0 height 0
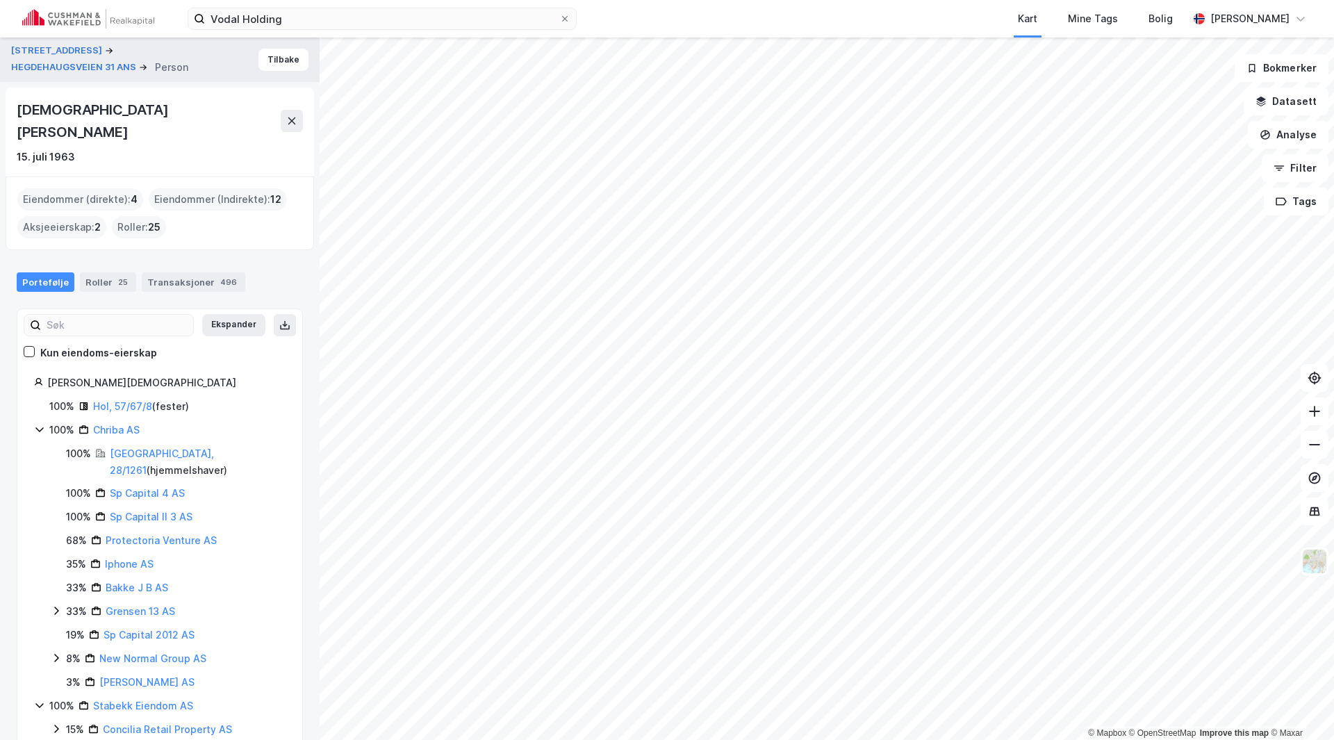
click at [63, 216] on div "Aksjeeierskap : 2" at bounding box center [61, 227] width 89 height 22
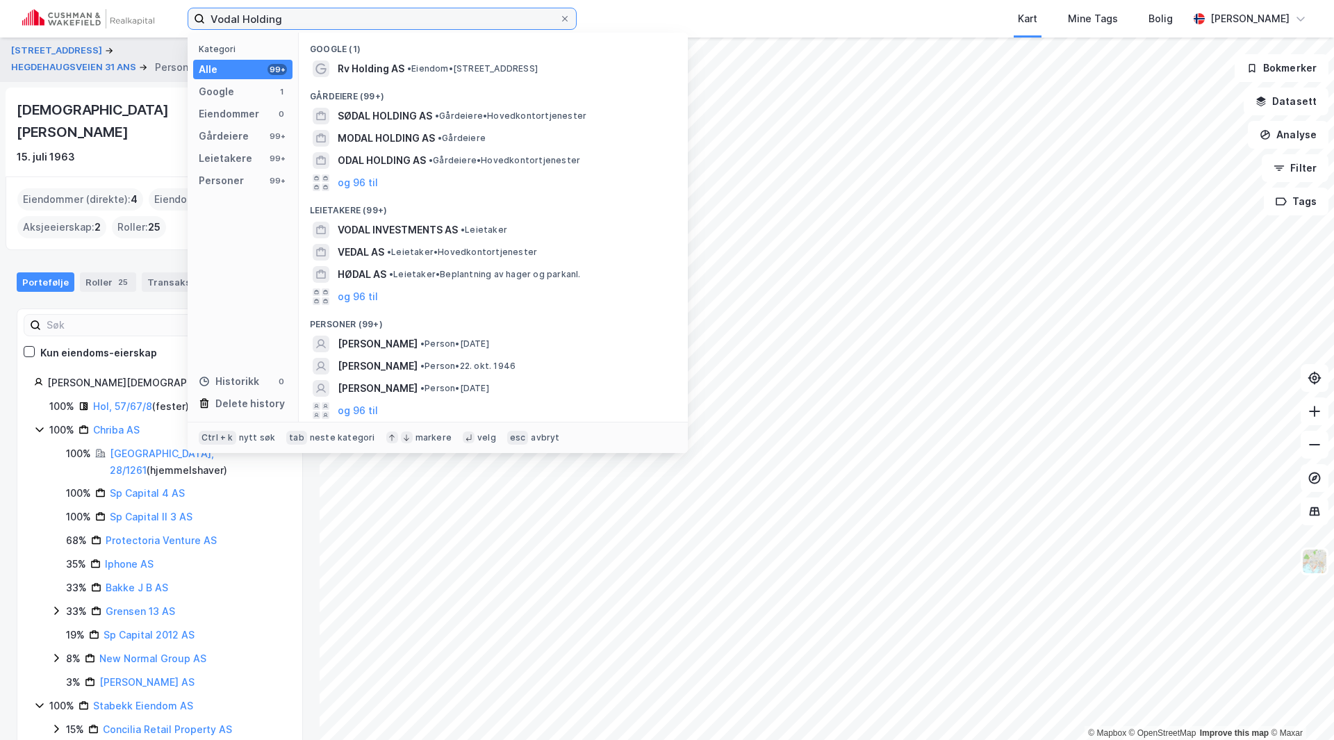
drag, startPoint x: 309, startPoint y: 12, endPoint x: 178, endPoint y: 10, distance: 131.3
click at [178, 11] on div "Vodal Holding Kategori Alle 99+ Google 1 Eiendommer 0 Gårdeiere 99+ Leietakere …" at bounding box center [667, 19] width 1334 height 38
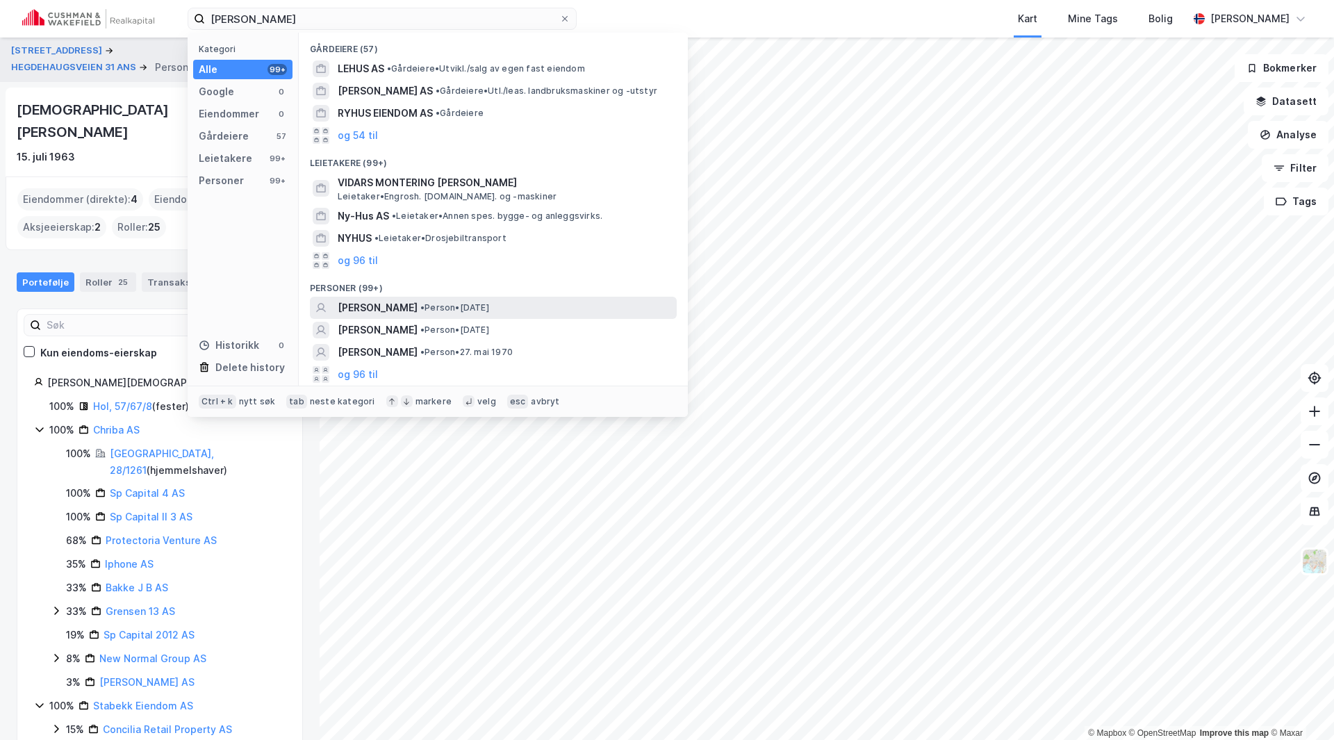
click at [382, 307] on span "VIDAR LYHUS" at bounding box center [378, 307] width 80 height 17
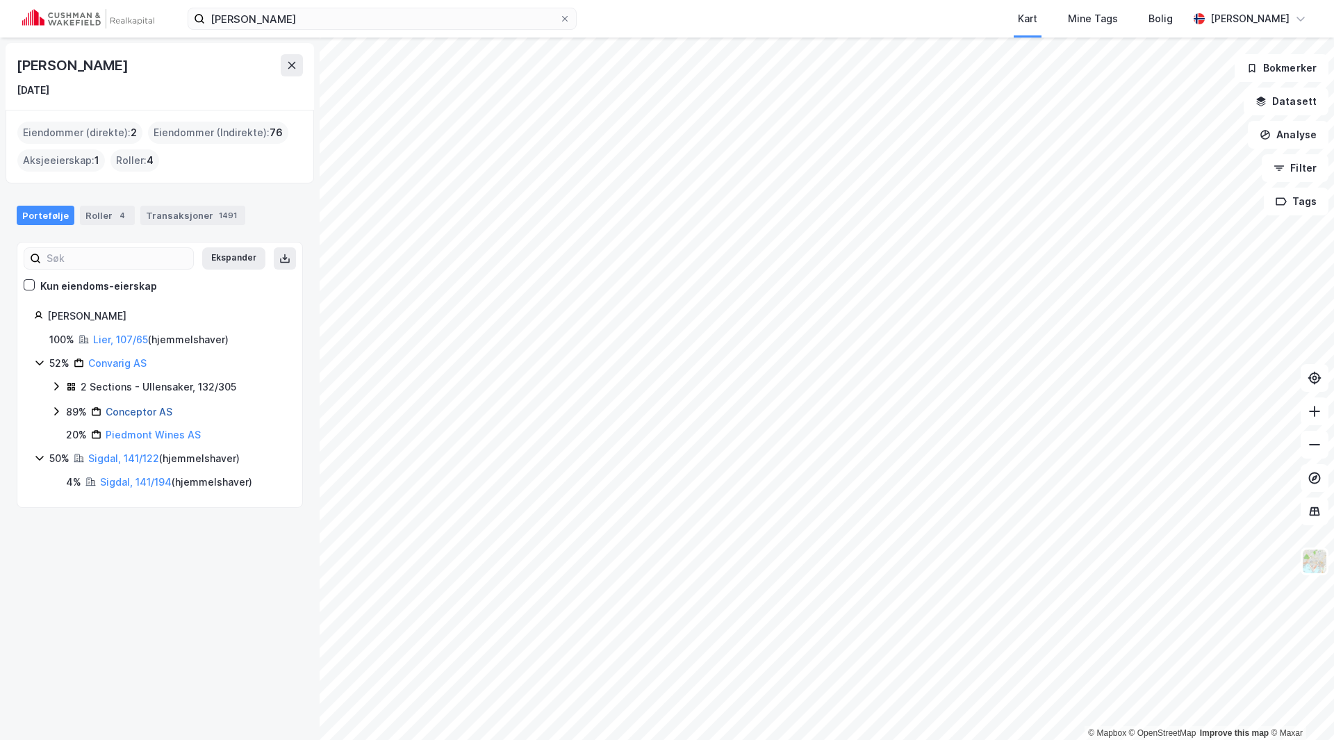
click at [140, 408] on link "Conceptor AS" at bounding box center [139, 412] width 67 height 12
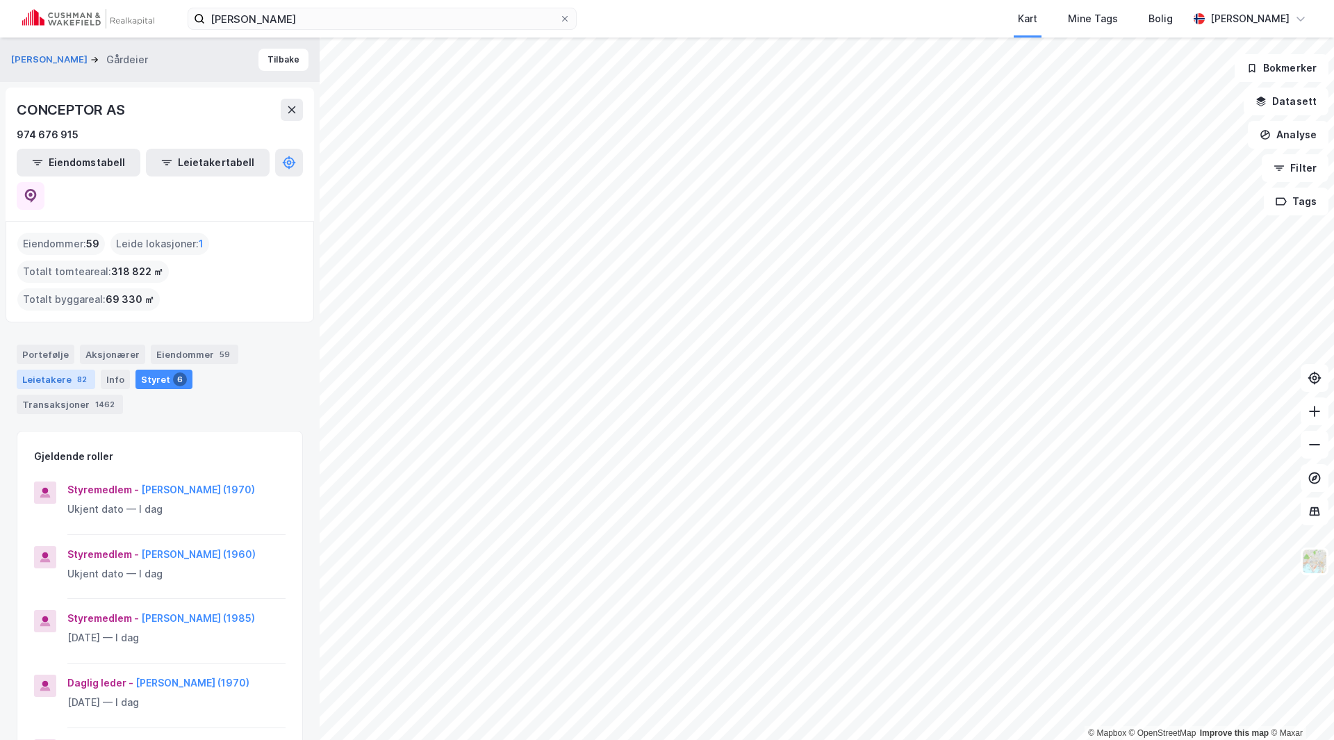
click at [44, 370] on div "Leietakere 82" at bounding box center [56, 379] width 78 height 19
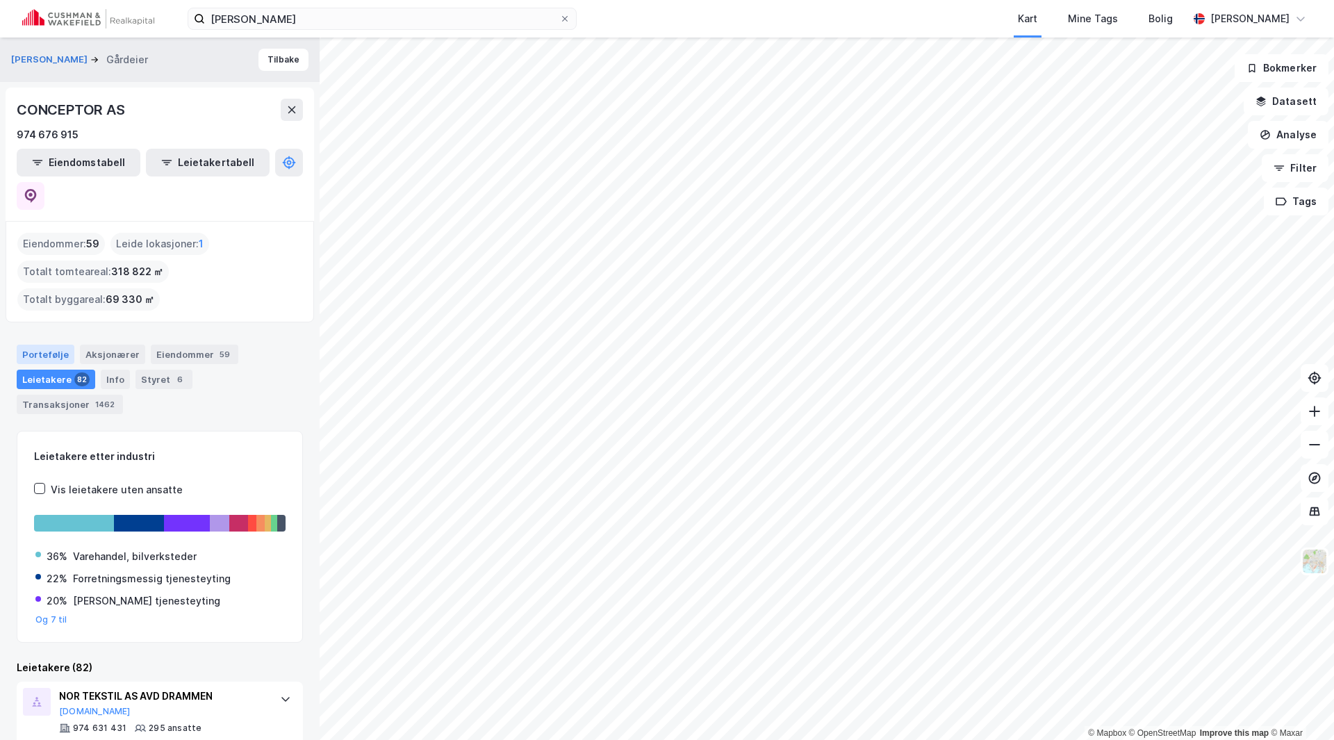
click at [40, 345] on div "Portefølje" at bounding box center [46, 354] width 58 height 19
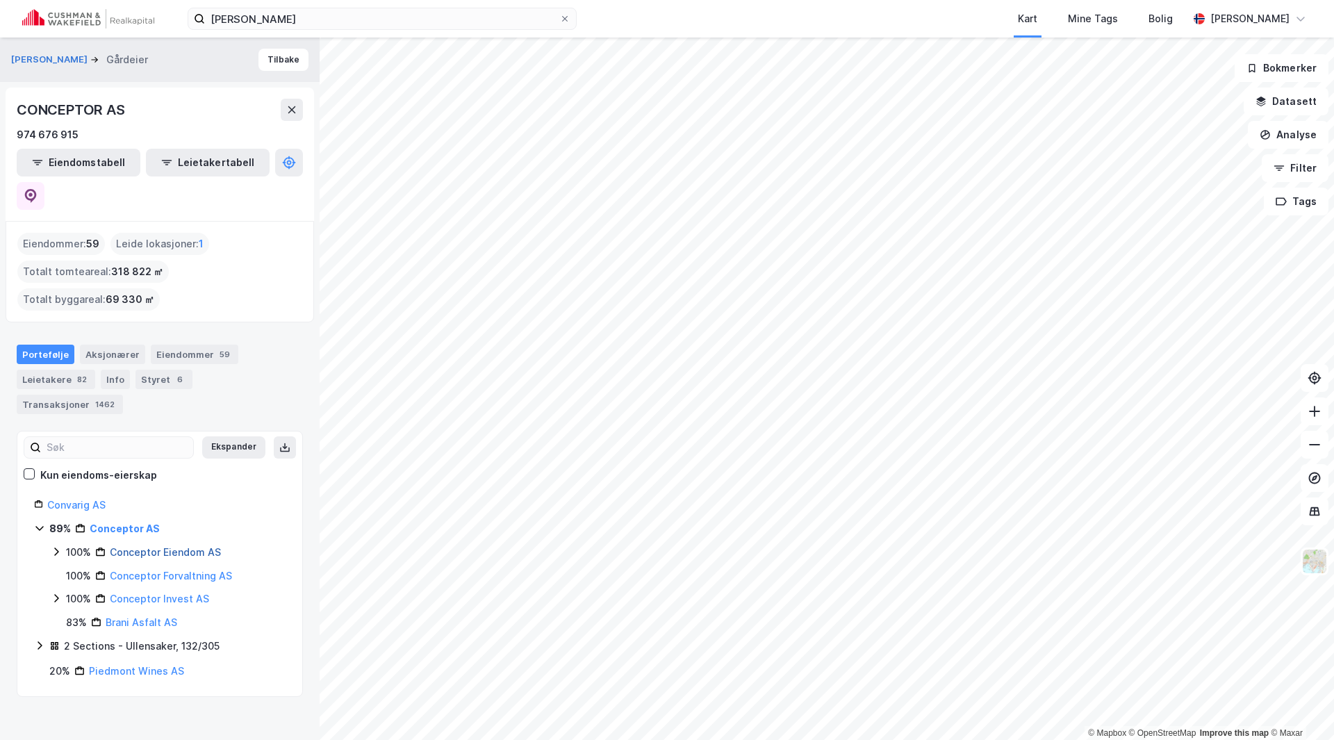
click at [129, 546] on link "Conceptor Eiendom AS" at bounding box center [165, 552] width 111 height 12
click at [147, 546] on link "Conceptor Eiendom AS" at bounding box center [169, 552] width 116 height 12
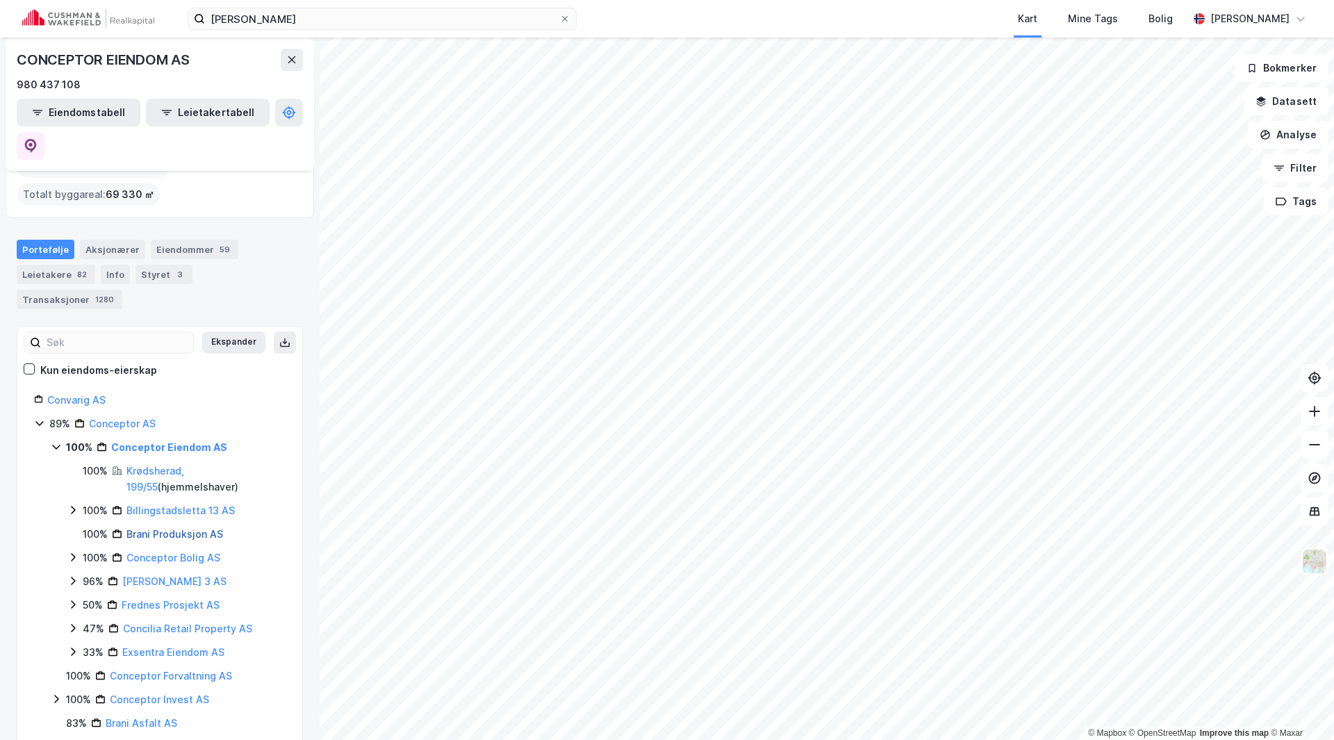
scroll to position [121, 0]
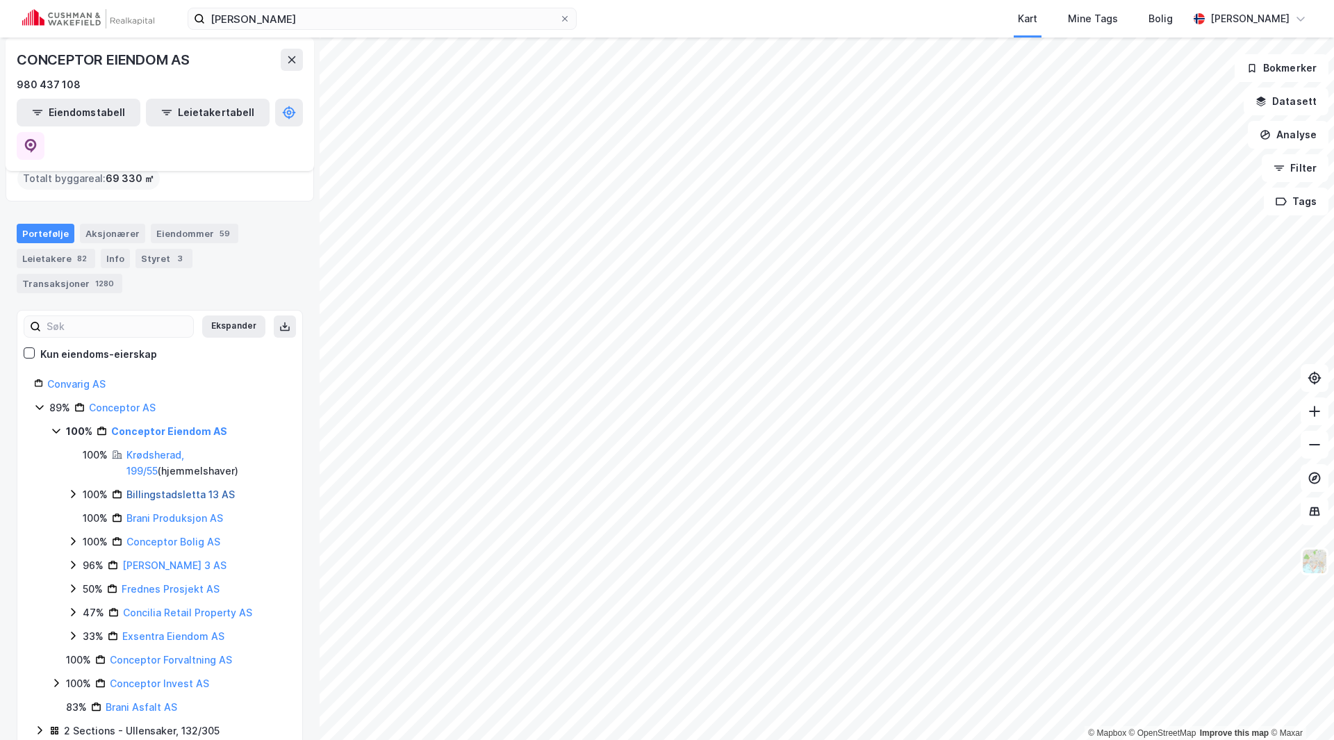
click at [140, 488] on link "Billingstadsletta 13 AS" at bounding box center [180, 494] width 108 height 12
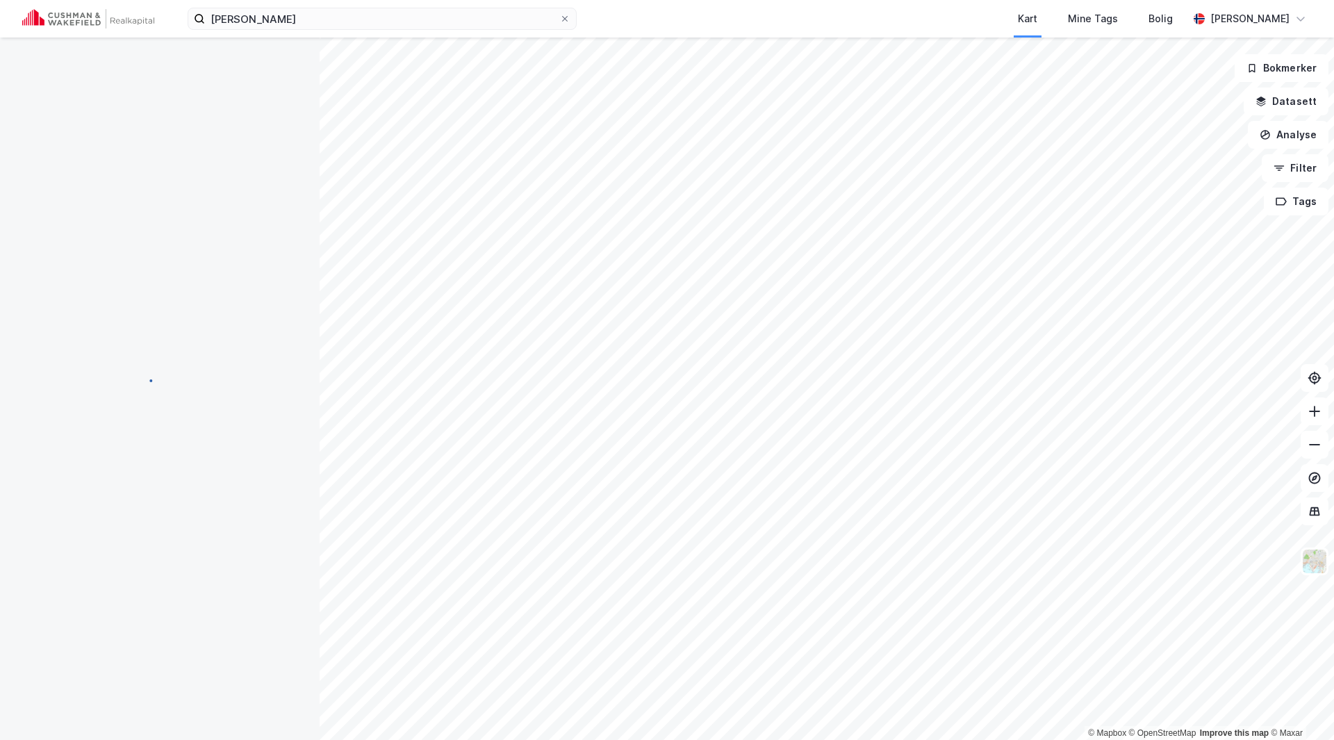
scroll to position [0, 0]
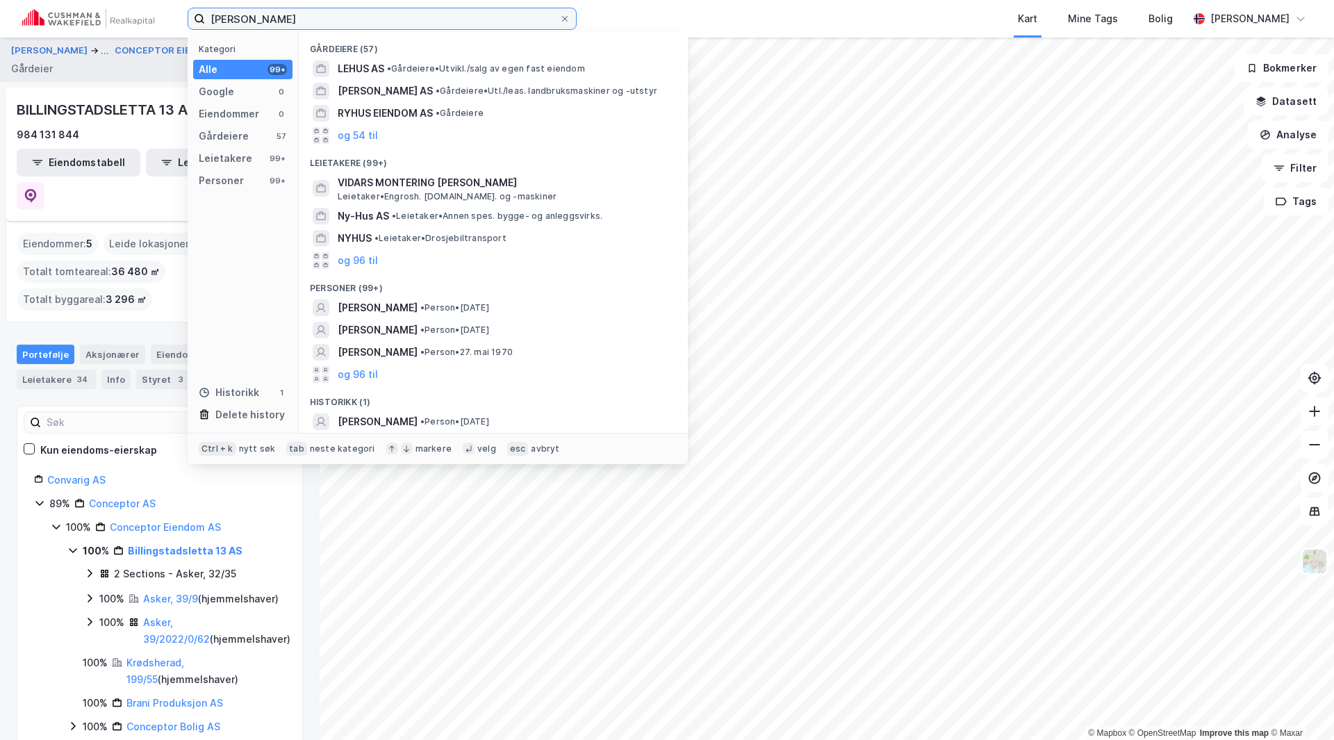
drag, startPoint x: 272, startPoint y: 17, endPoint x: 174, endPoint y: 22, distance: 98.1
click at [174, 22] on div "Vidar Lyhus Kategori Alle 99+ Google 0 Eiendommer 0 Gårdeiere 57 Leietakere 99+…" at bounding box center [667, 19] width 1334 height 38
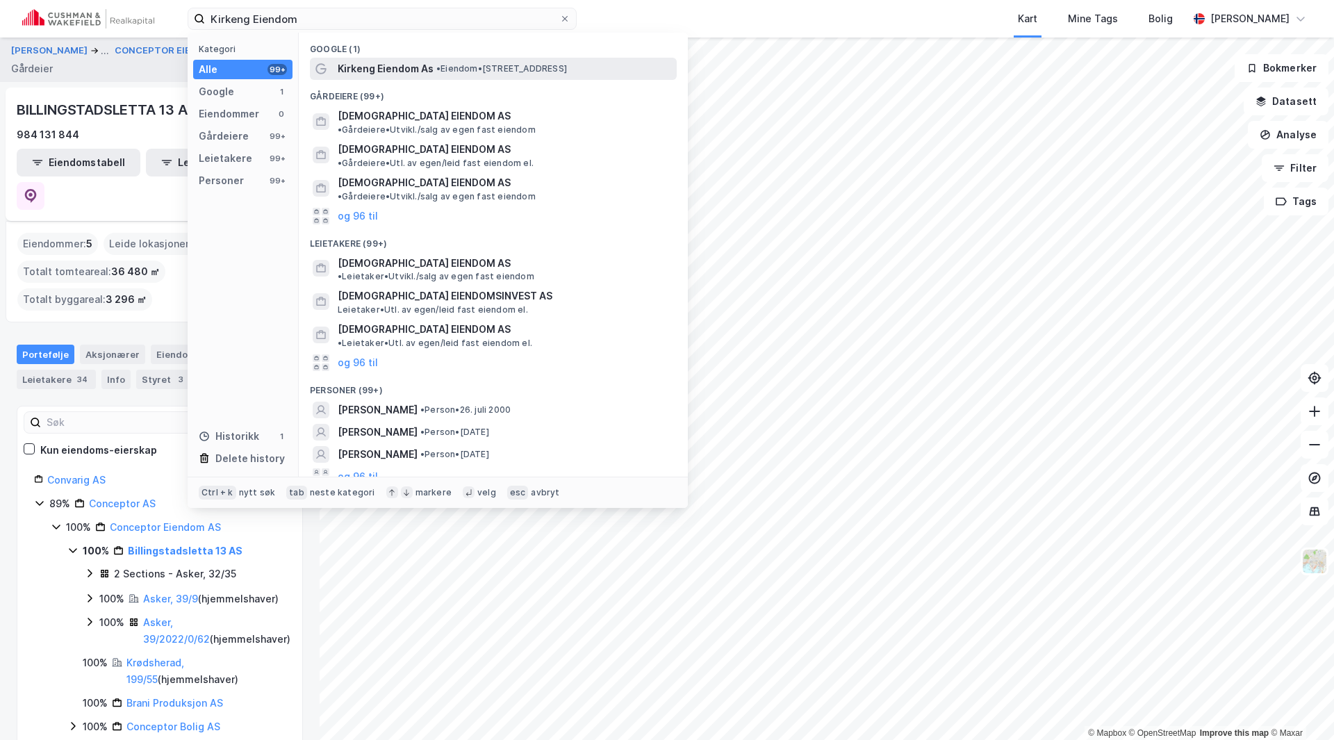
click at [364, 63] on span "Kirkeng Eiendom As" at bounding box center [386, 68] width 96 height 17
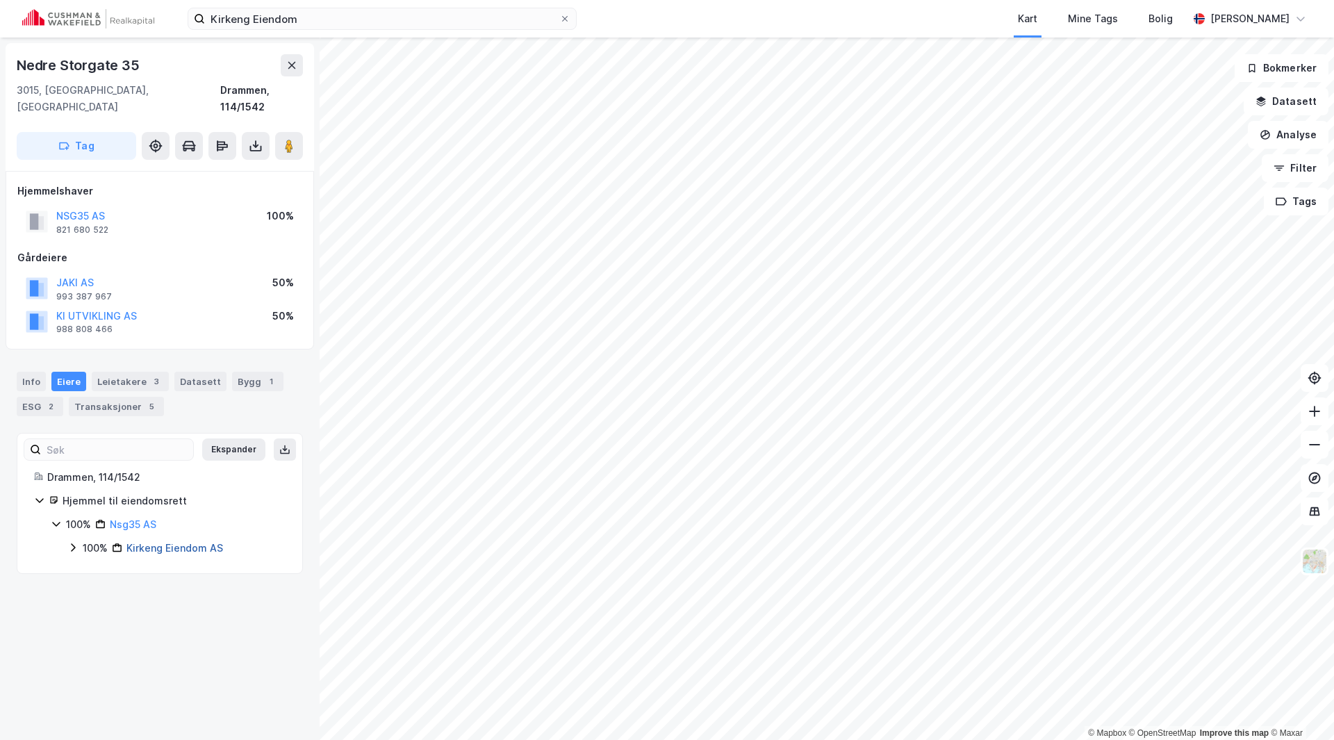
click at [140, 542] on link "Kirkeng Eiendom AS" at bounding box center [174, 548] width 97 height 12
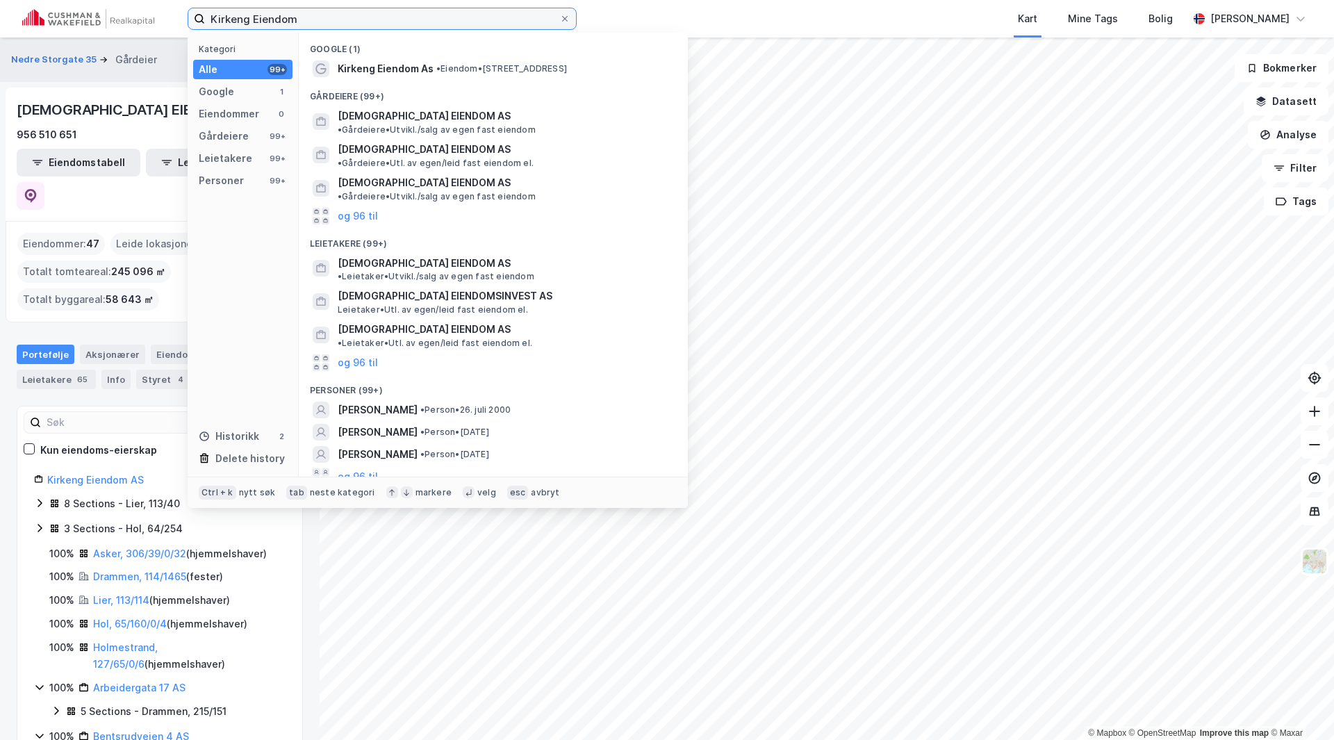
drag, startPoint x: 250, startPoint y: 16, endPoint x: 142, endPoint y: 31, distance: 109.3
click at [142, 31] on div "Kirkeng Eiendom Kategori Alle 99+ Google 1 Eiendommer 0 Gårdeiere 99+ Leietaker…" at bounding box center [667, 19] width 1334 height 38
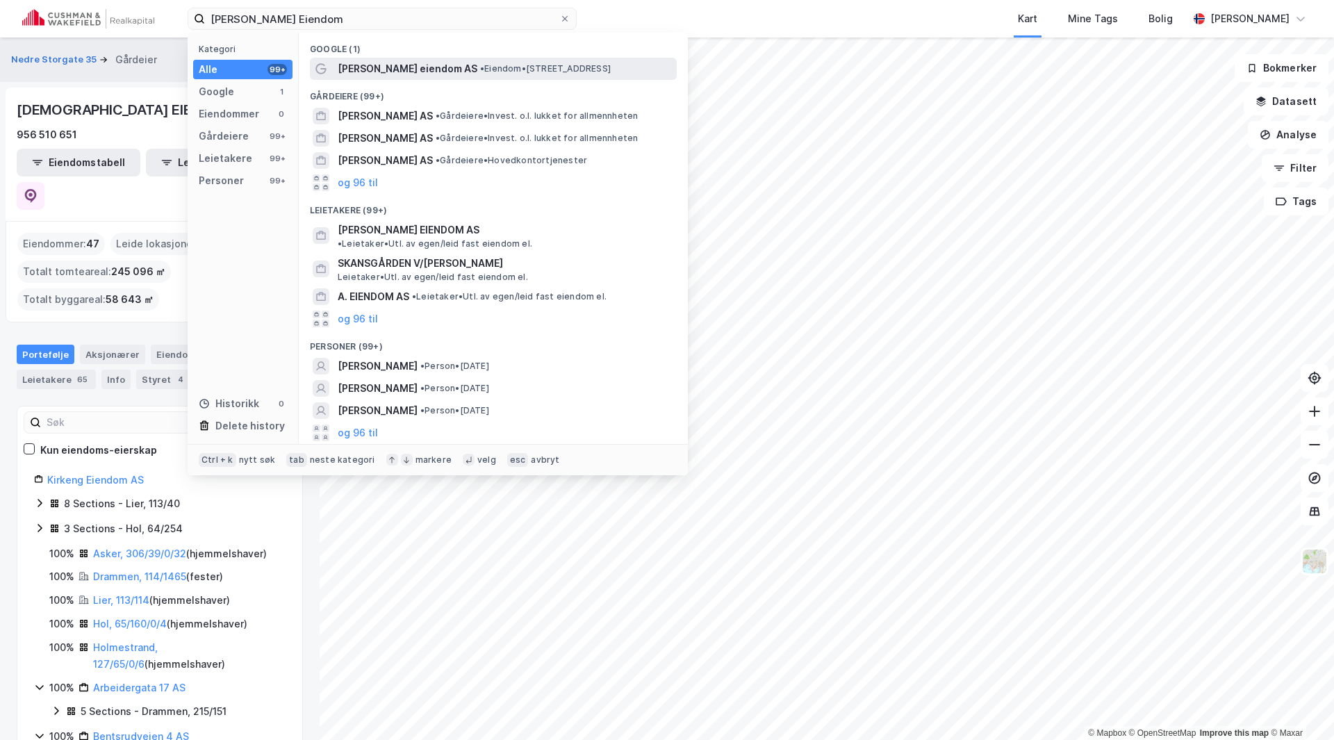
click at [386, 78] on div "Rimfeldt eiendom AS • Eiendom • Markensvegen 1b, 2212 Kongsvinger" at bounding box center [493, 69] width 367 height 22
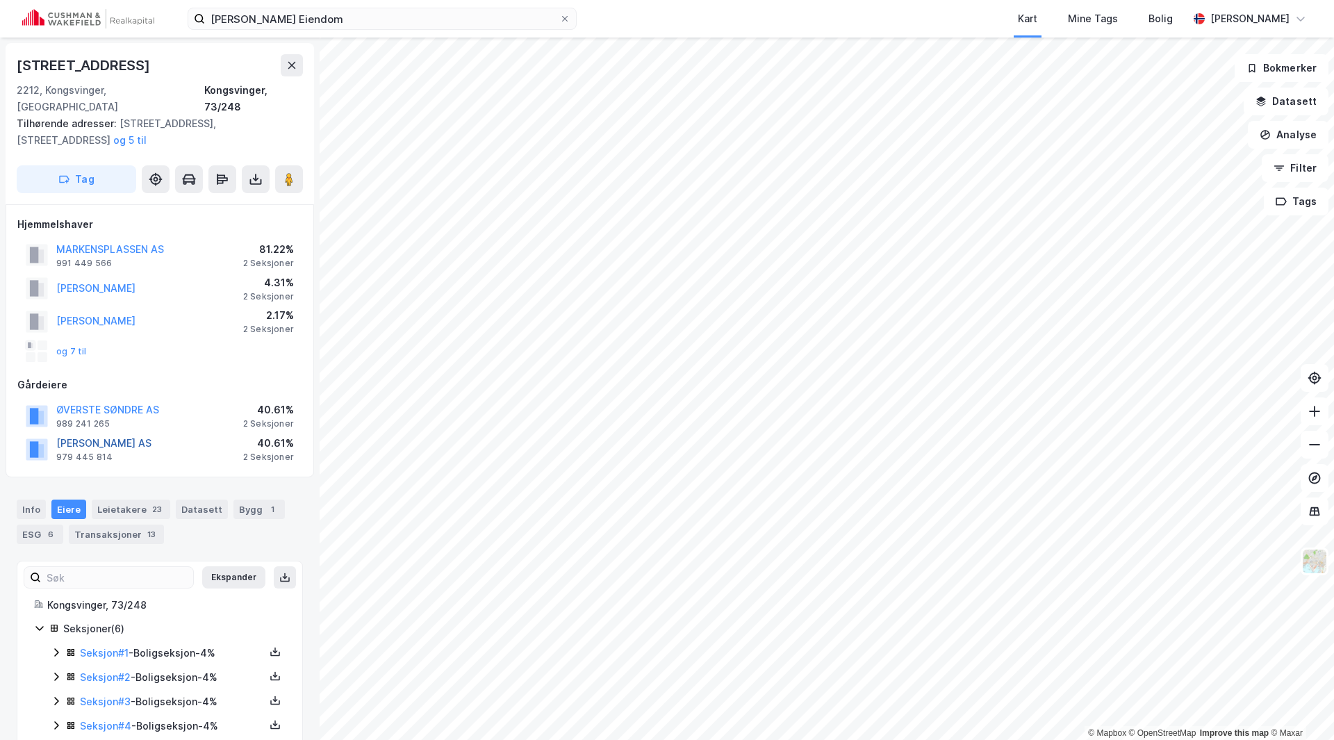
click at [0, 0] on button "RIMFELDT KARL RAGNAR AS" at bounding box center [0, 0] width 0 height 0
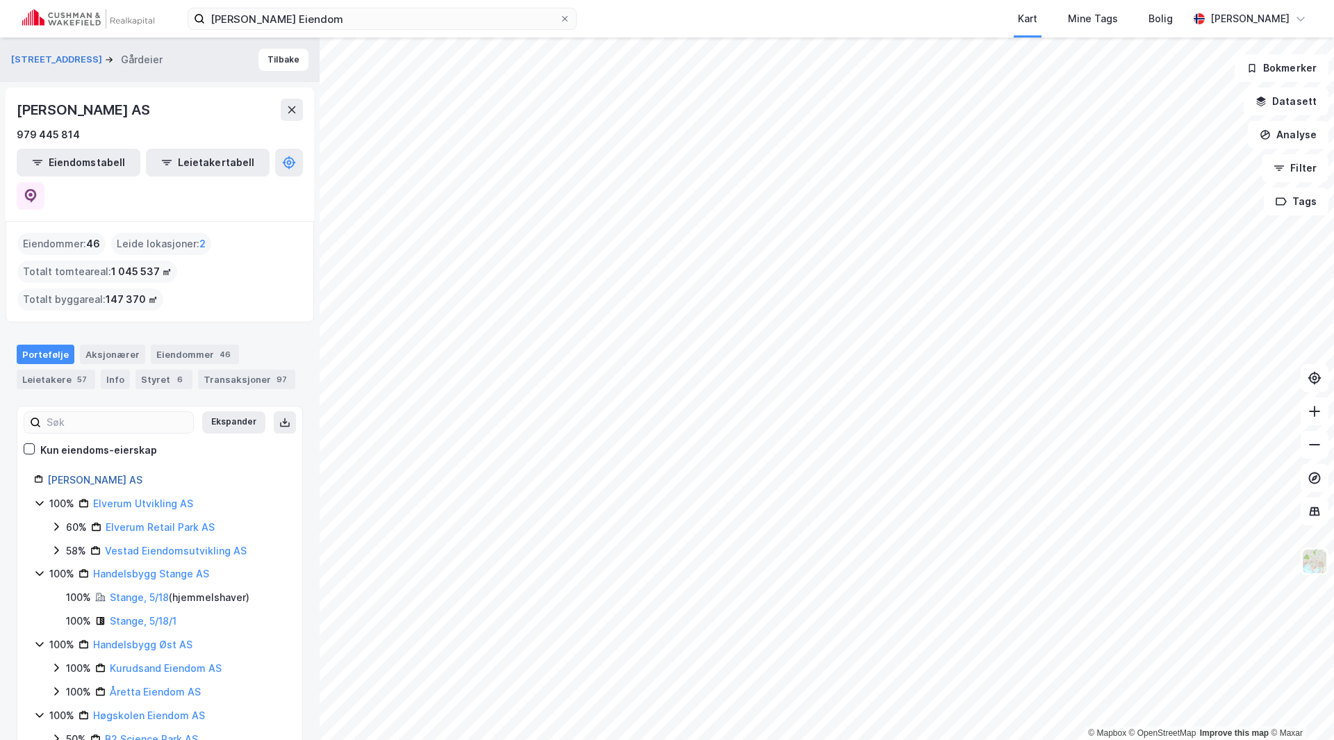
click at [83, 474] on link "Karl Ragnar Rimfeldt AS" at bounding box center [94, 480] width 95 height 12
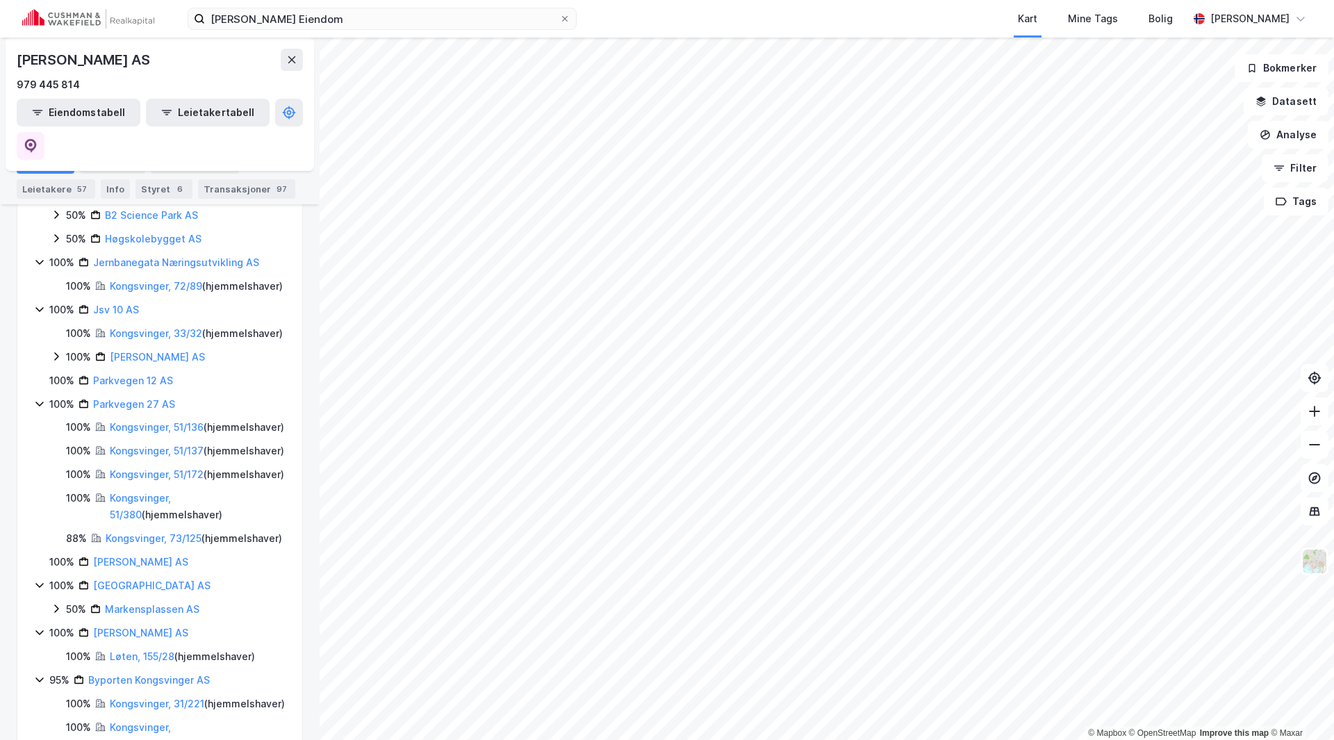
scroll to position [834, 0]
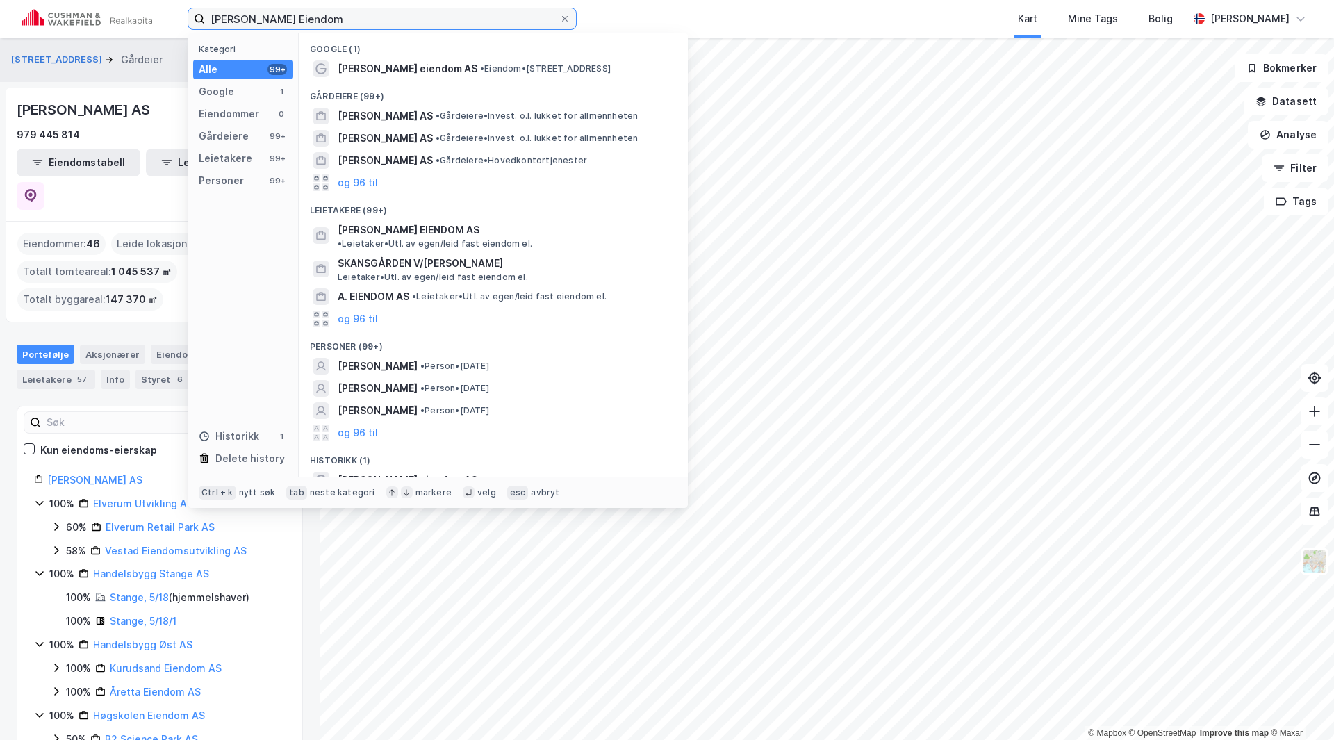
drag, startPoint x: 319, startPoint y: 19, endPoint x: 197, endPoint y: 28, distance: 122.0
click at [197, 28] on label "Rimfeldt Eiendom" at bounding box center [382, 19] width 389 height 22
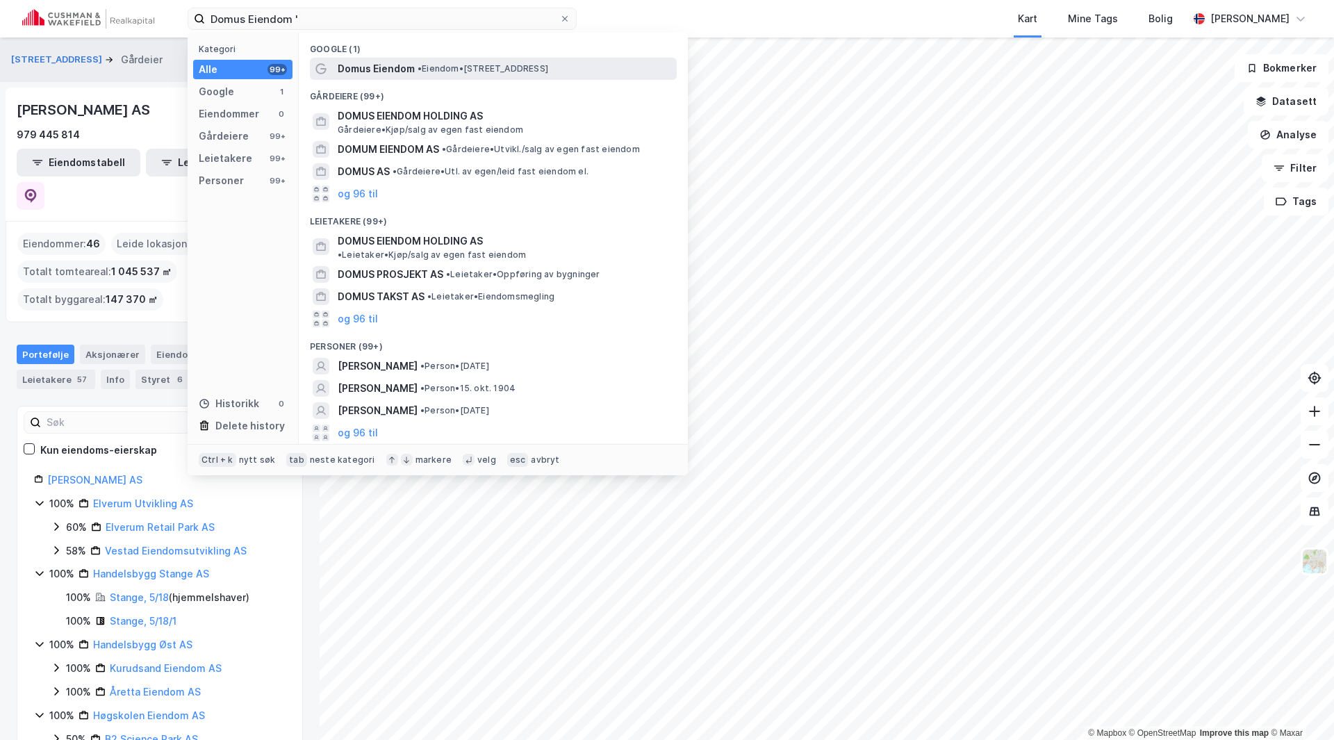
click at [354, 69] on span "Domus Eiendom" at bounding box center [376, 68] width 77 height 17
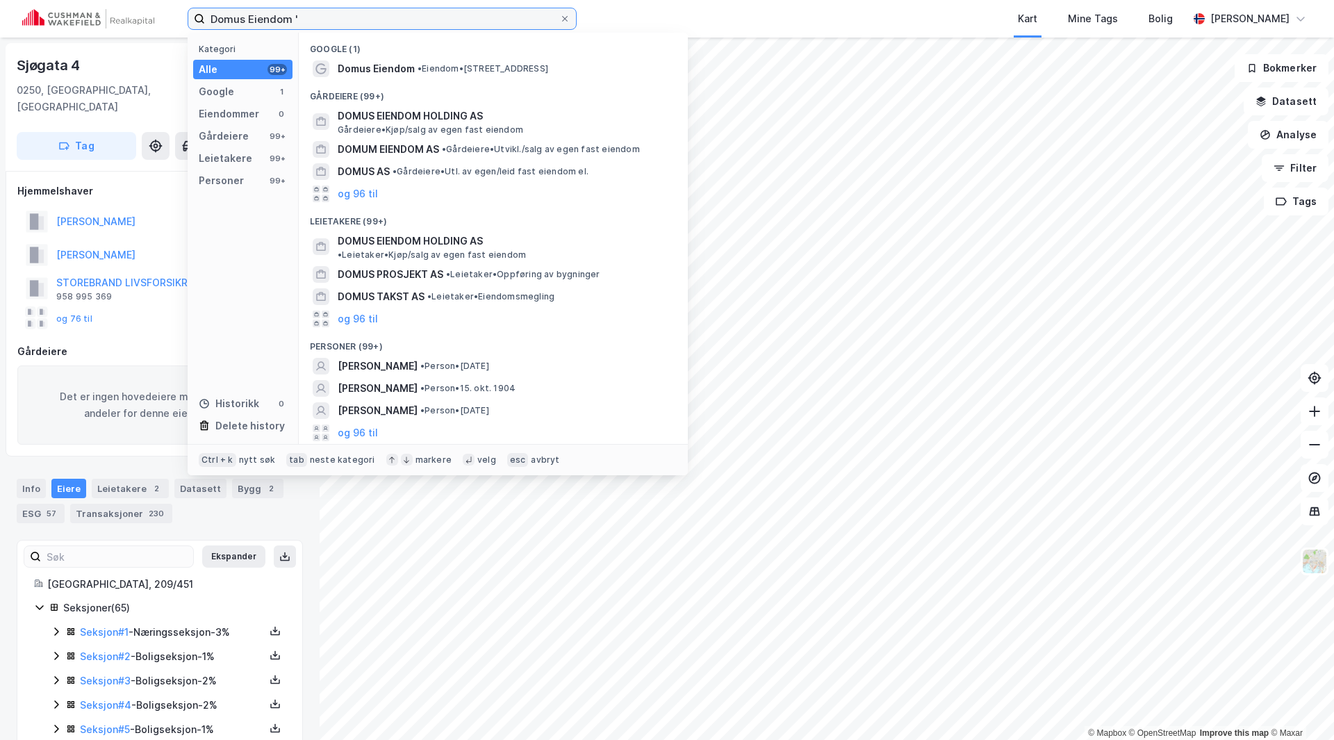
click at [301, 17] on input "Domus Eiendom '" at bounding box center [382, 18] width 354 height 21
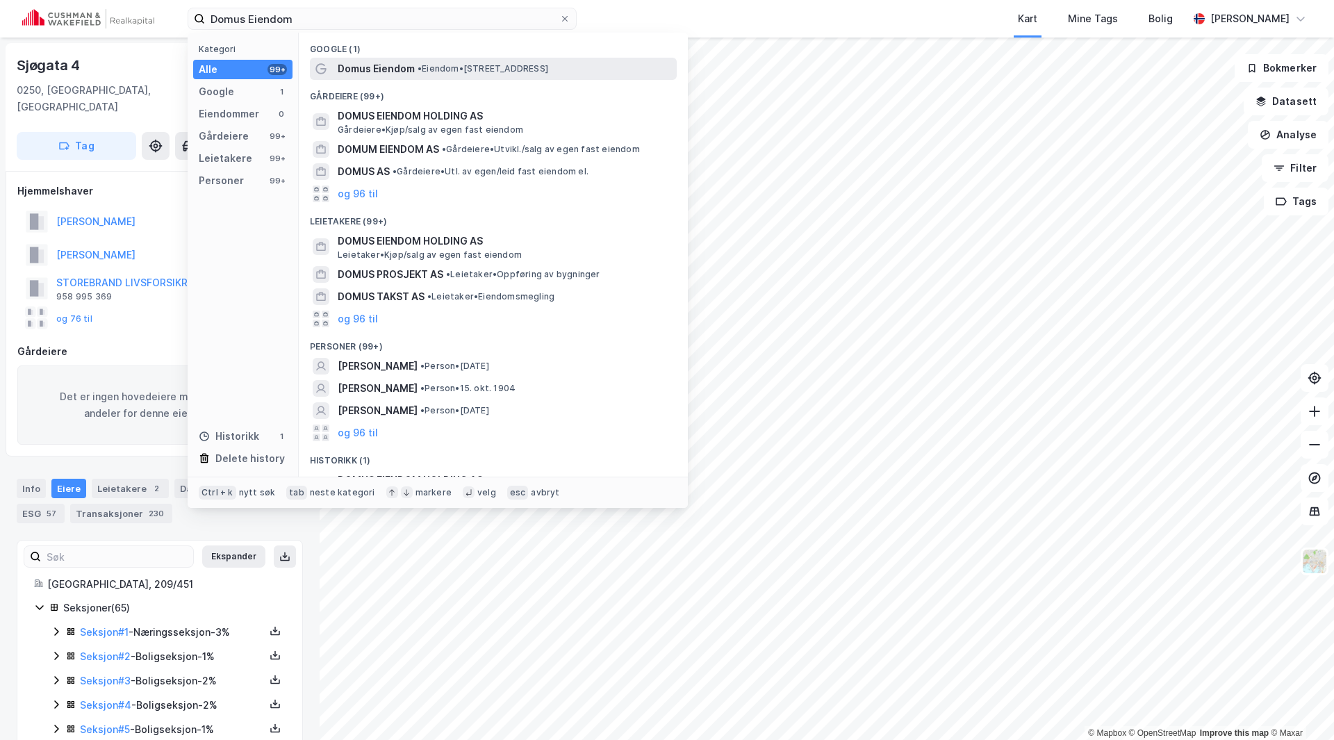
click at [346, 66] on span "Domus Eiendom" at bounding box center [376, 68] width 77 height 17
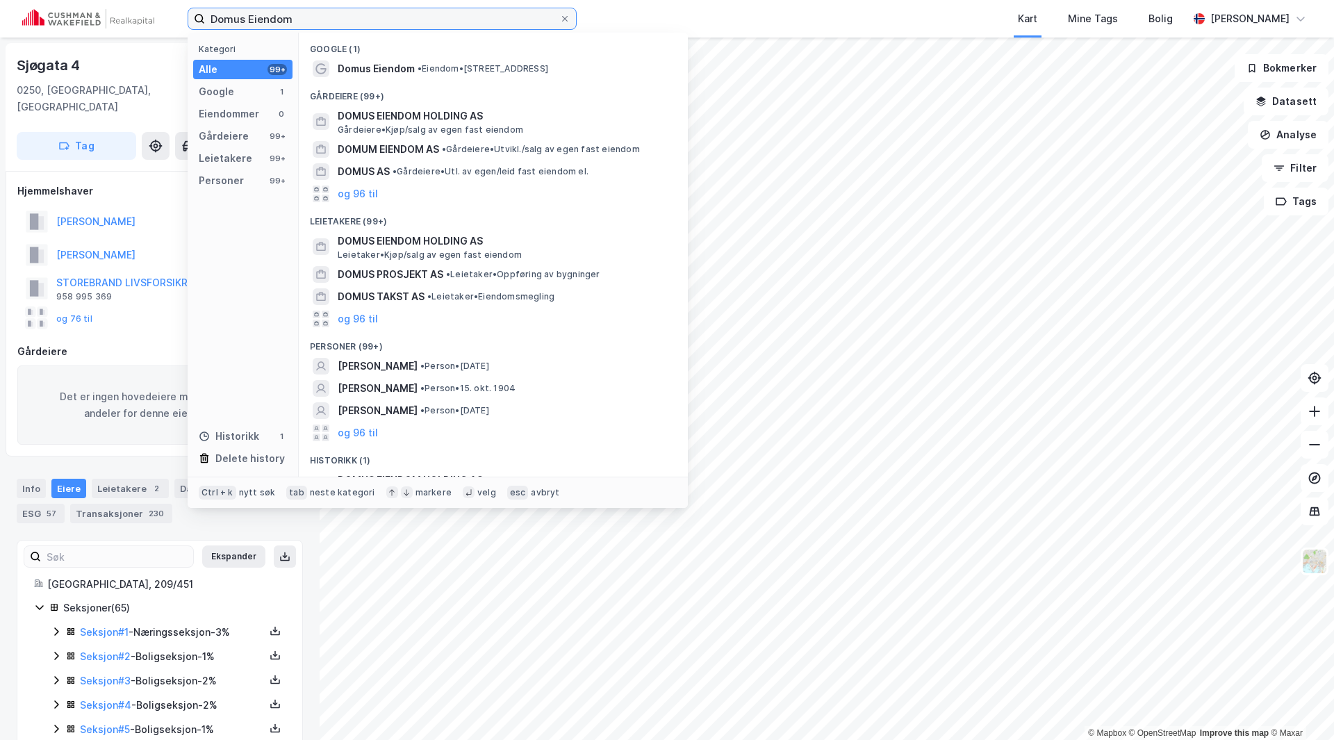
drag, startPoint x: 295, startPoint y: 16, endPoint x: 192, endPoint y: 19, distance: 102.8
click at [192, 19] on label "Domus Eiendom" at bounding box center [382, 19] width 389 height 22
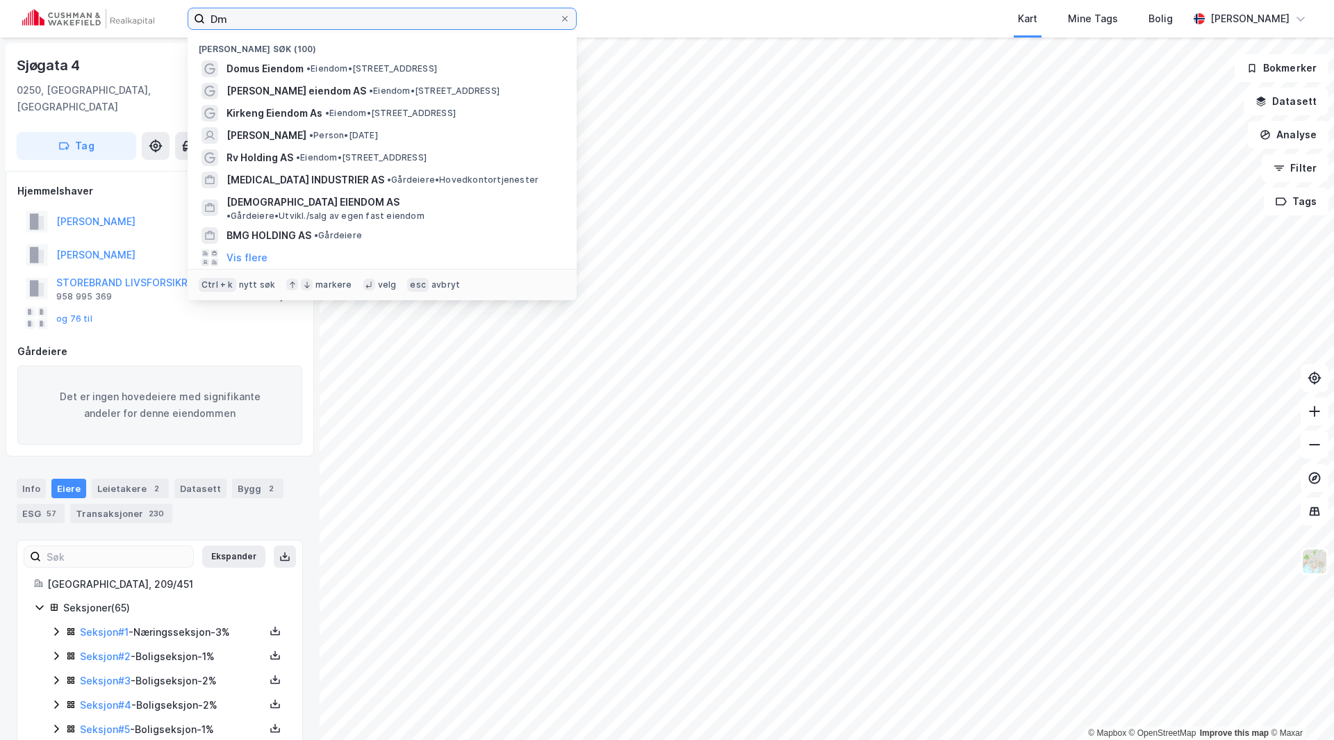
type input "D"
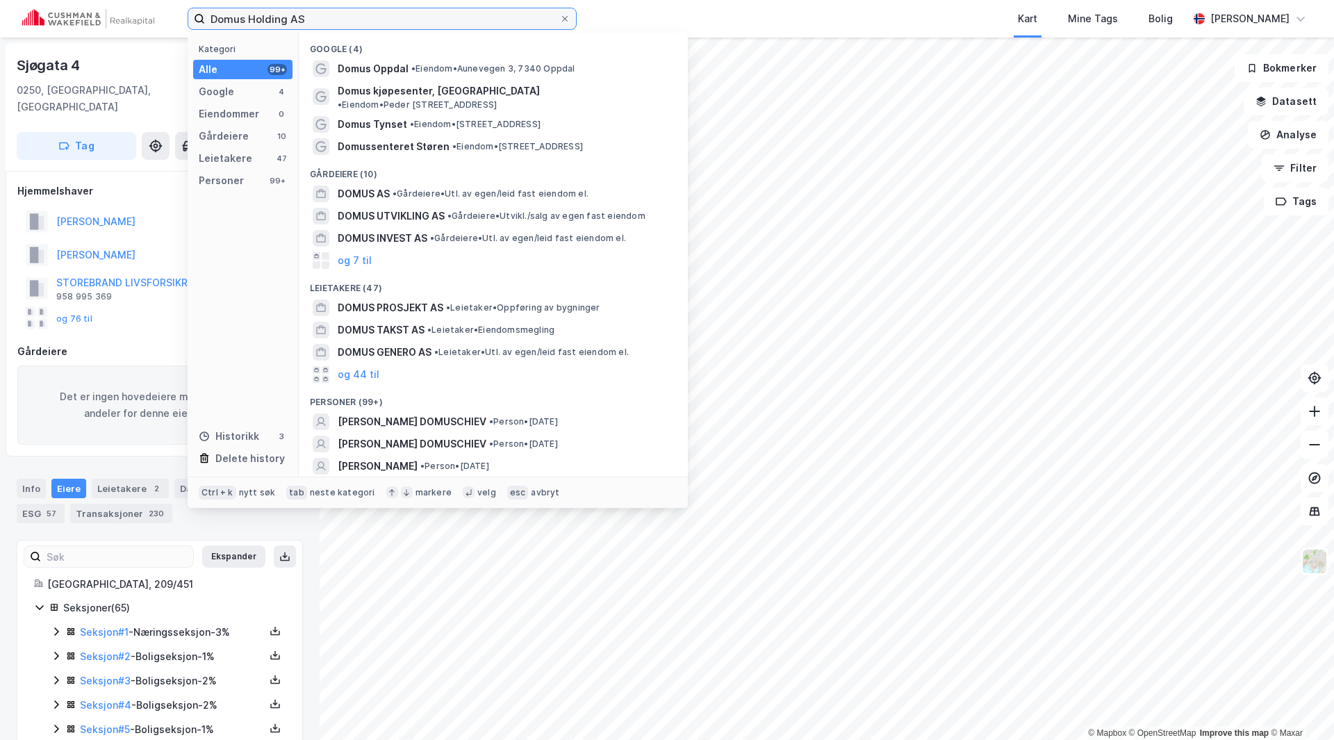
type input "Domus Holding AS"
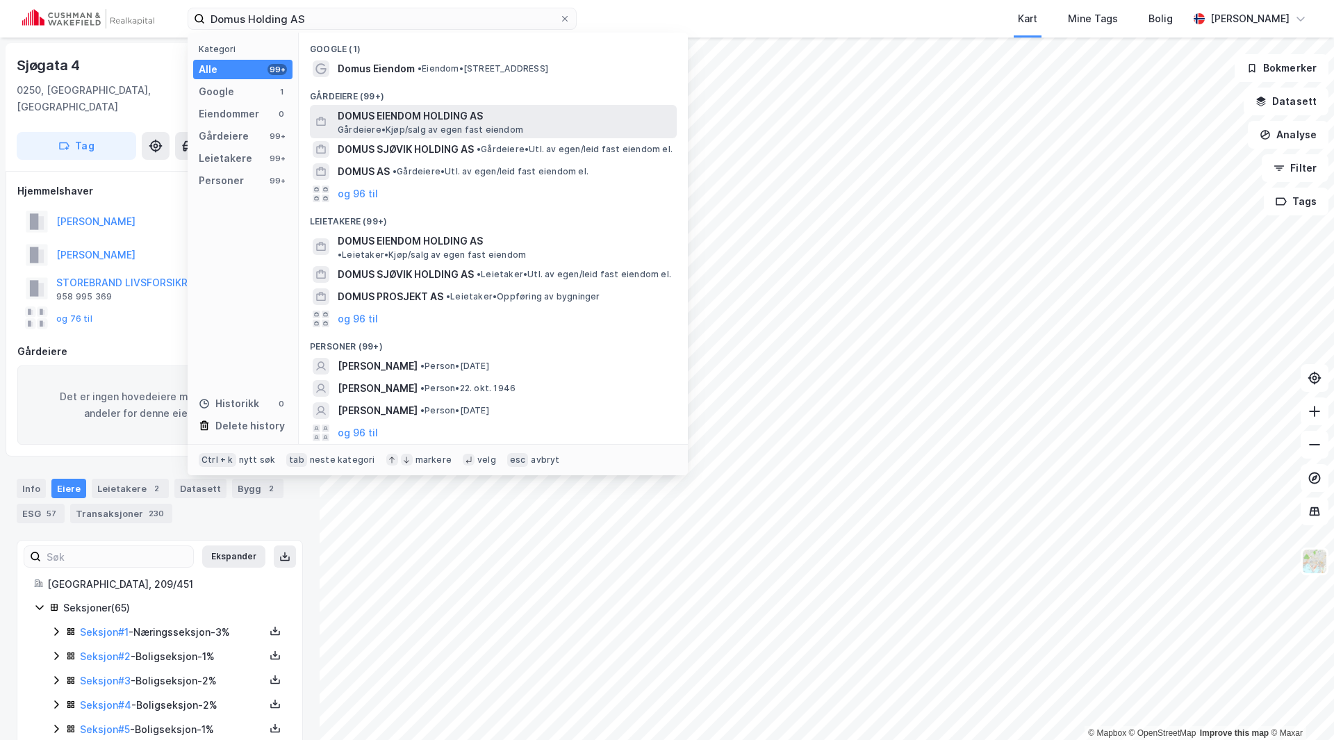
click at [386, 110] on span "DOMUS EIENDOM HOLDING AS" at bounding box center [504, 116] width 333 height 17
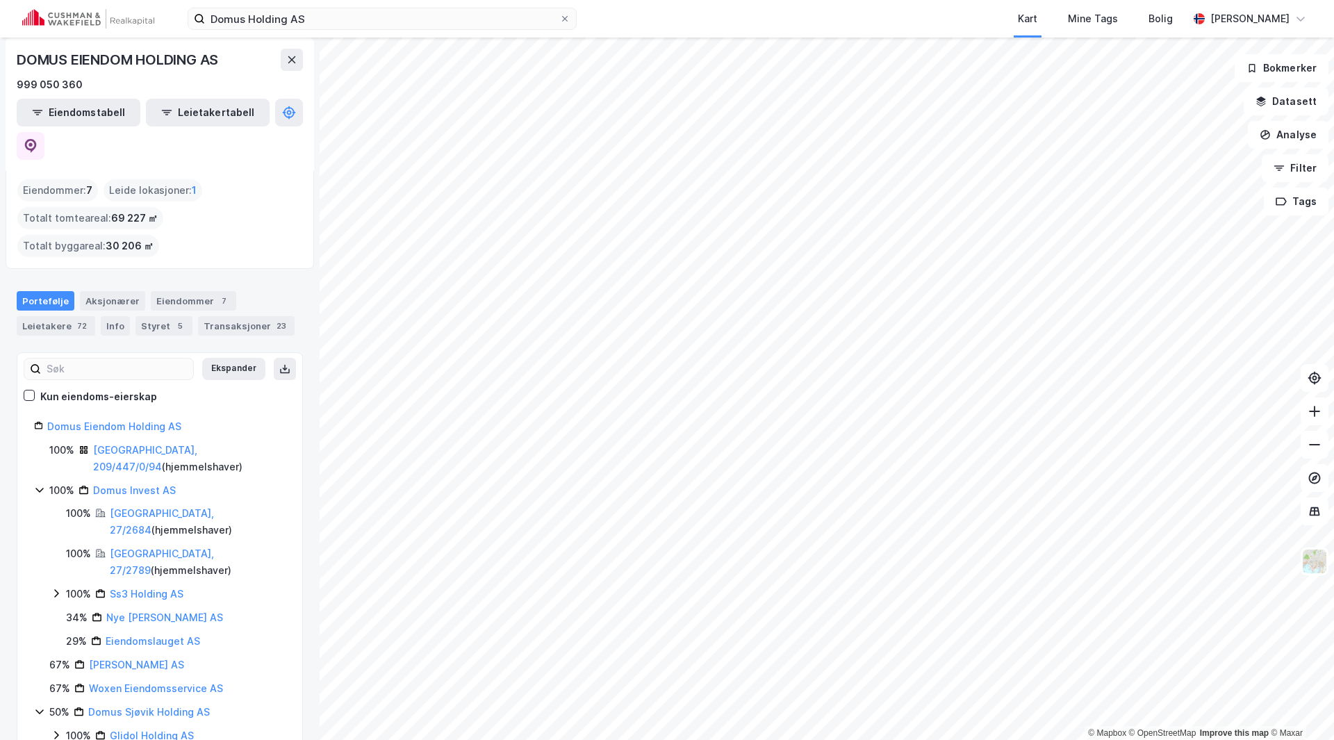
scroll to position [11, 0]
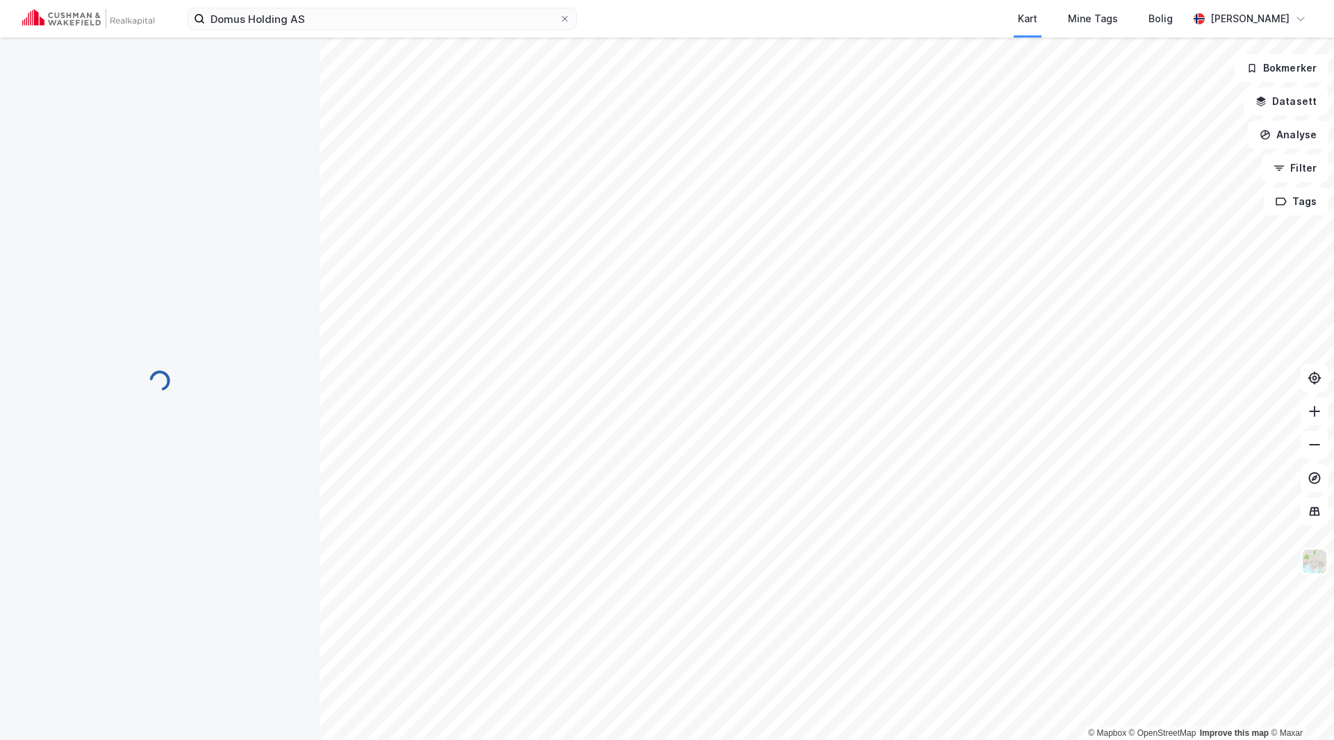
scroll to position [0, 0]
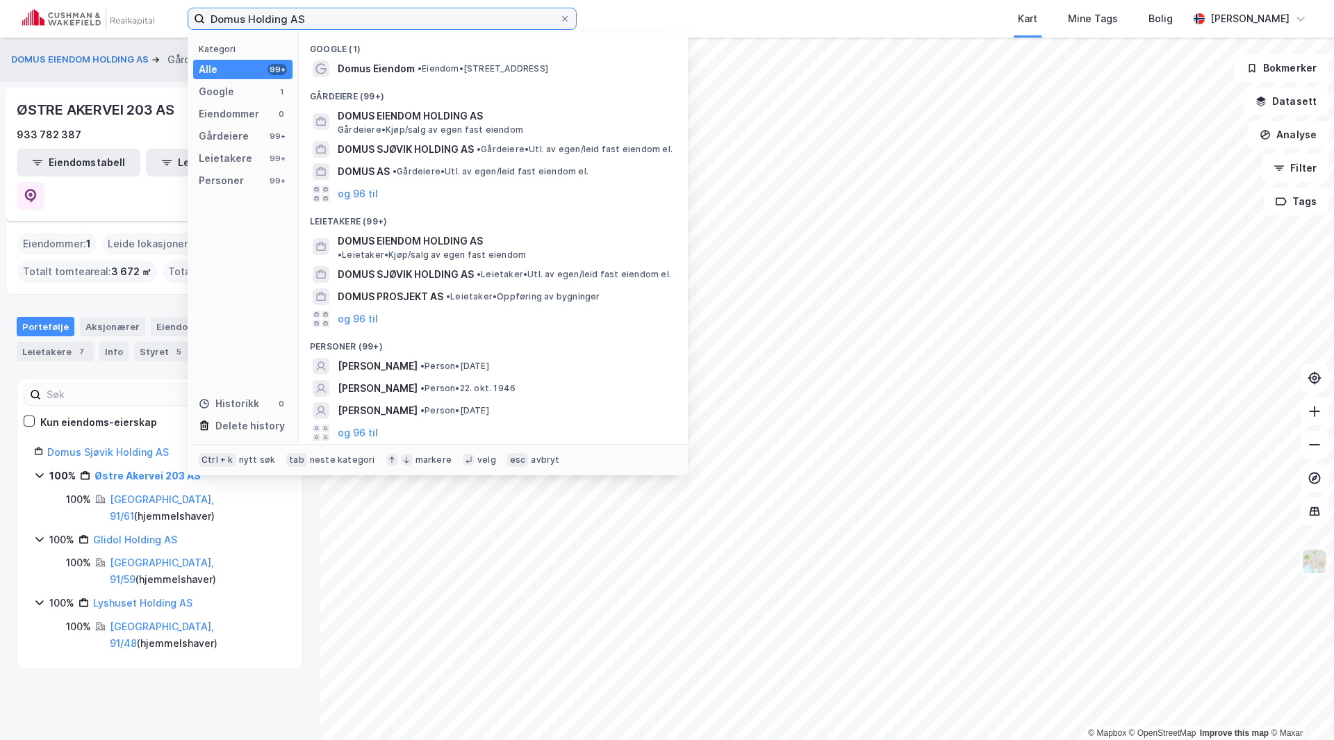
drag, startPoint x: 320, startPoint y: 19, endPoint x: 182, endPoint y: 23, distance: 138.3
click at [182, 23] on div "Domus Holding AS Kategori Alle 99+ Google 1 Eiendommer 0 Gårdeiere 99+ Leietake…" at bounding box center [667, 19] width 1334 height 38
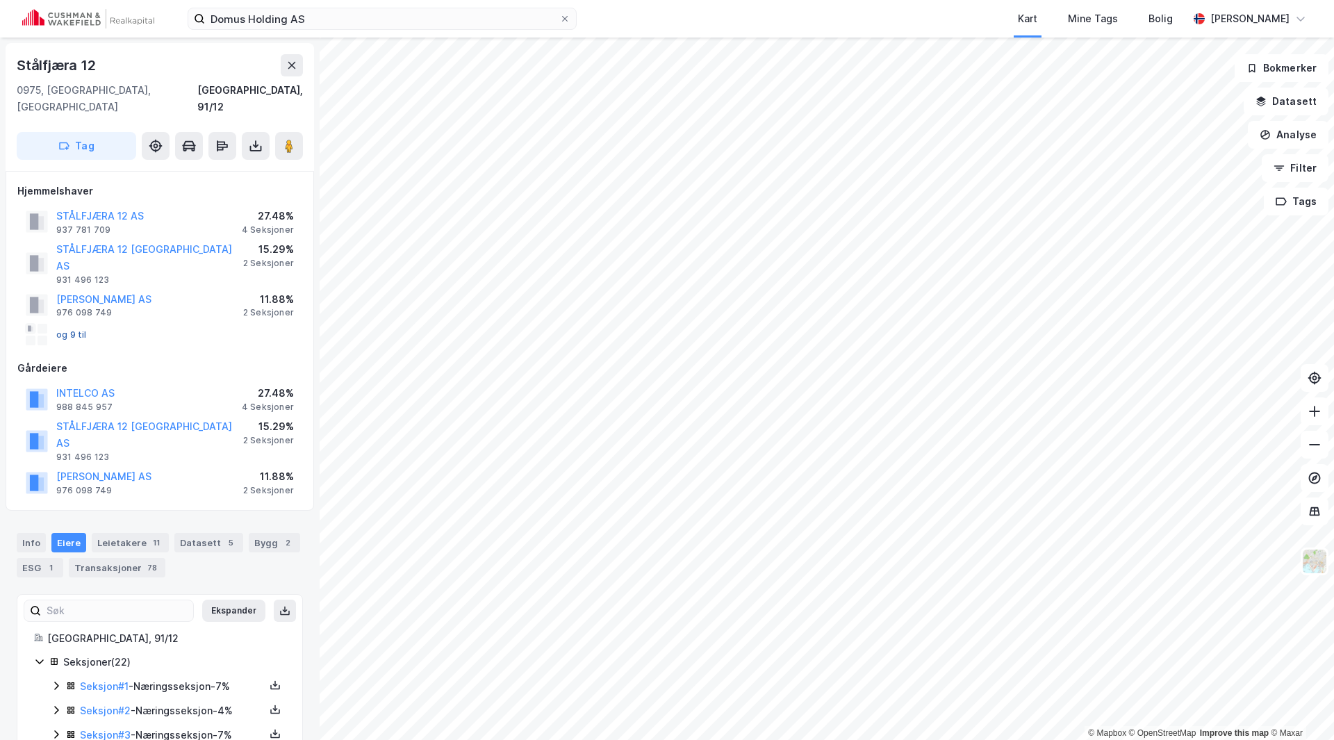
click at [0, 0] on button "og 9 til" at bounding box center [0, 0] width 0 height 0
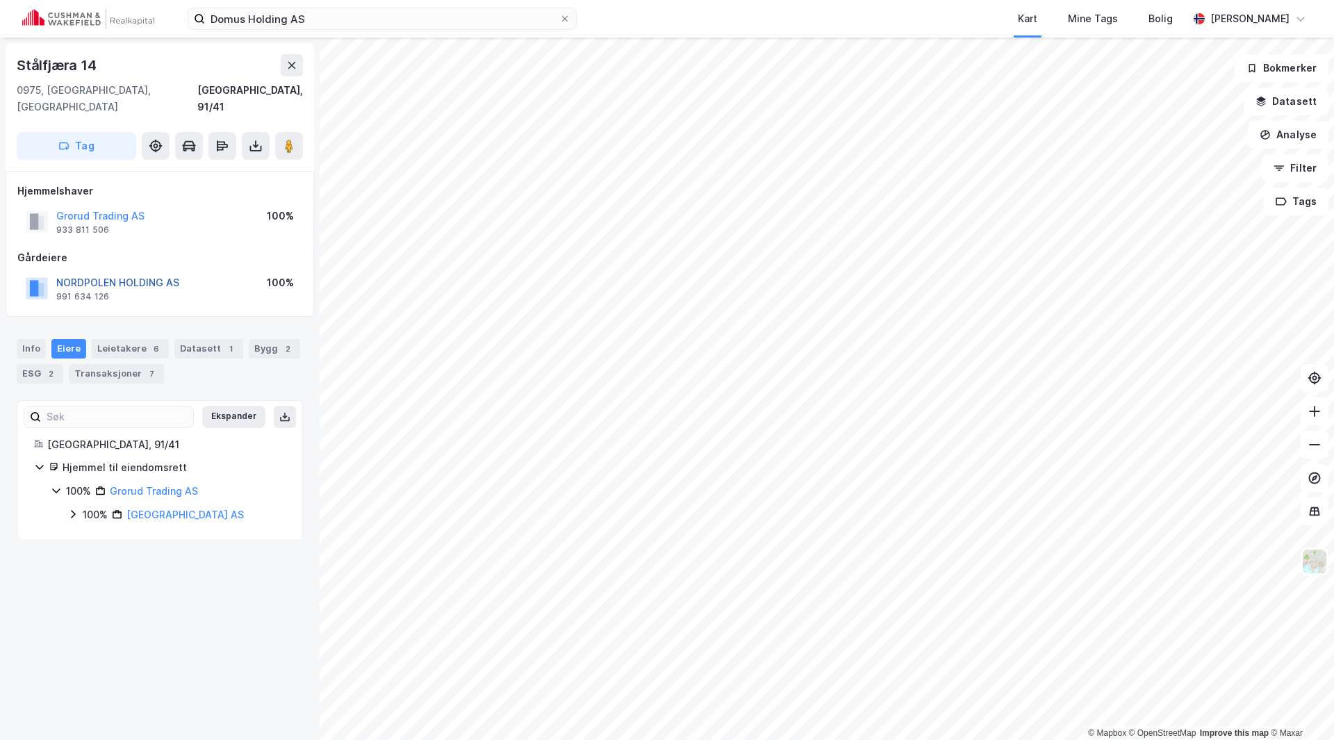
click at [0, 0] on button "NORDPOLEN HOLDING AS" at bounding box center [0, 0] width 0 height 0
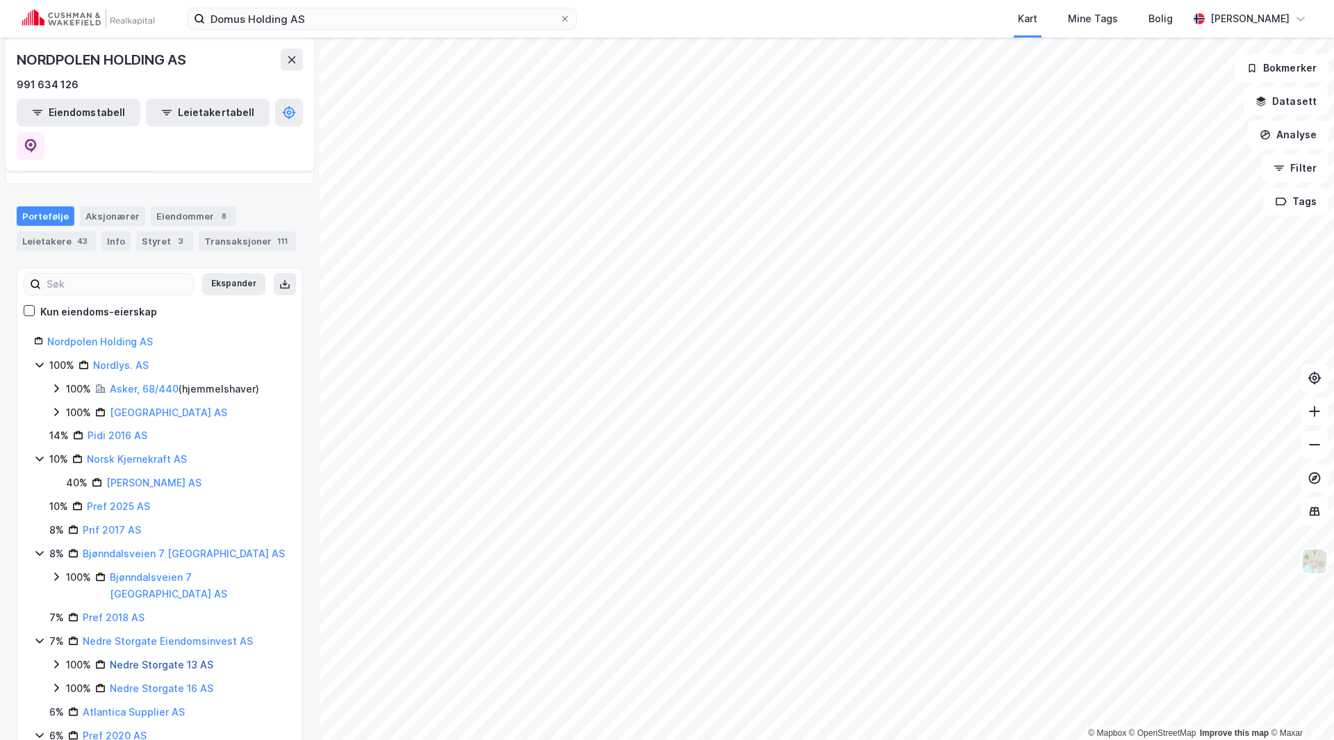
scroll to position [139, 0]
click at [122, 206] on div "Aksjonærer" at bounding box center [112, 215] width 65 height 19
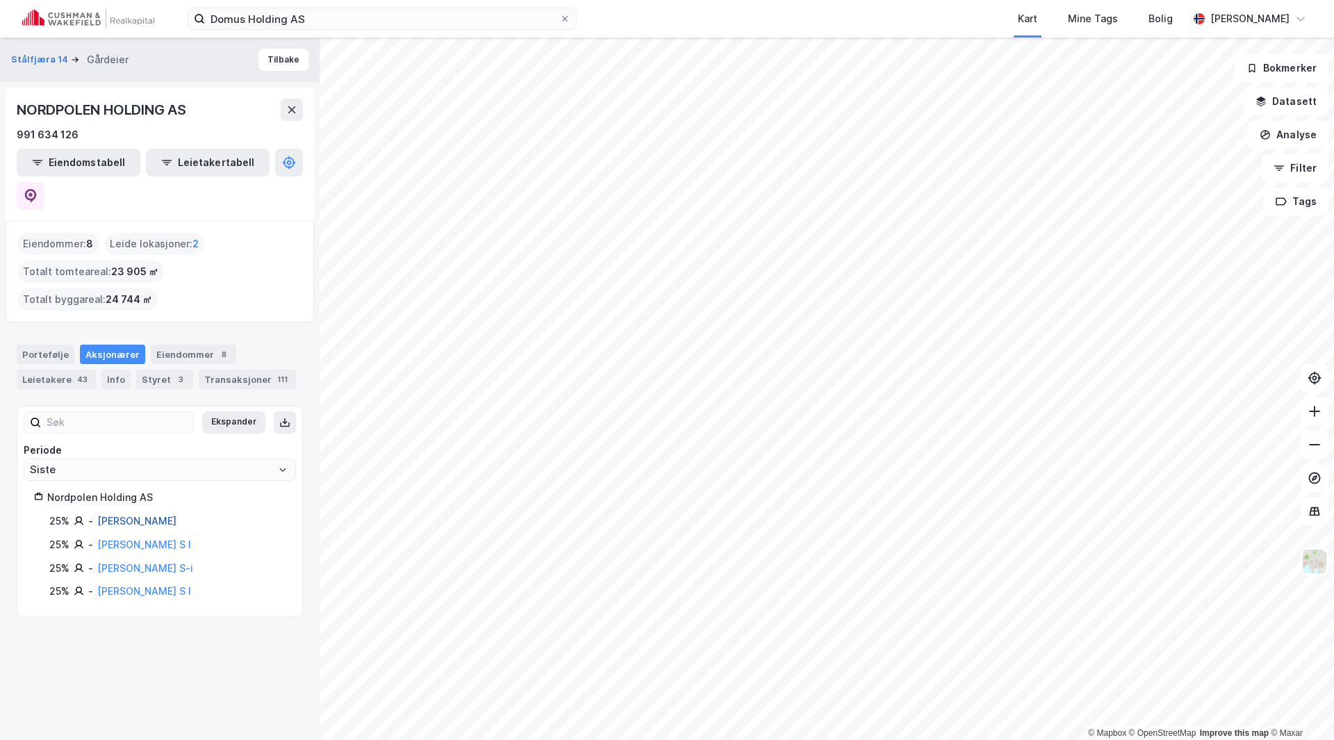
click at [140, 515] on link "Nordhus Espen" at bounding box center [136, 521] width 79 height 12
click at [108, 515] on link "Nordhus Espen" at bounding box center [136, 521] width 79 height 12
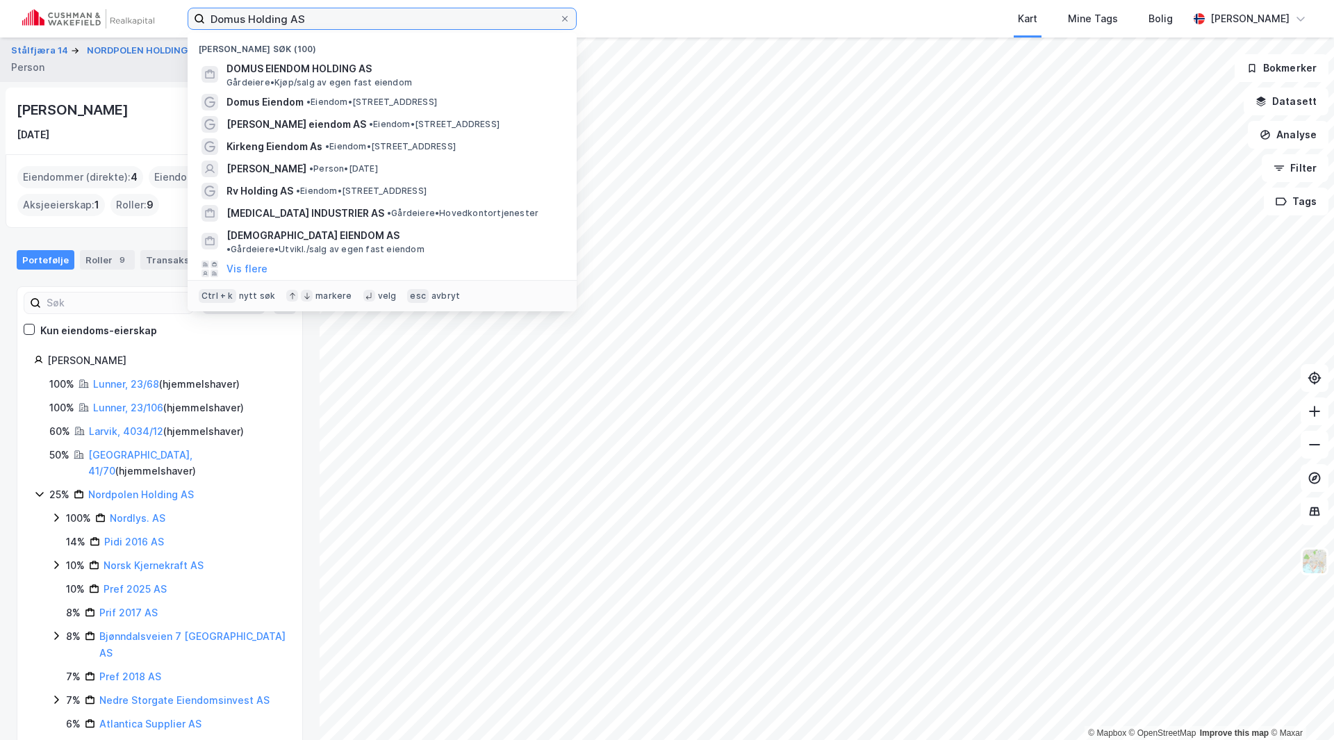
drag, startPoint x: 419, startPoint y: 15, endPoint x: 447, endPoint y: 14, distance: 27.8
click at [418, 14] on input "Domus Holding AS" at bounding box center [382, 18] width 354 height 21
click at [563, 19] on icon at bounding box center [565, 19] width 8 height 8
click at [559, 19] on input "Domus Holding AS" at bounding box center [382, 18] width 354 height 21
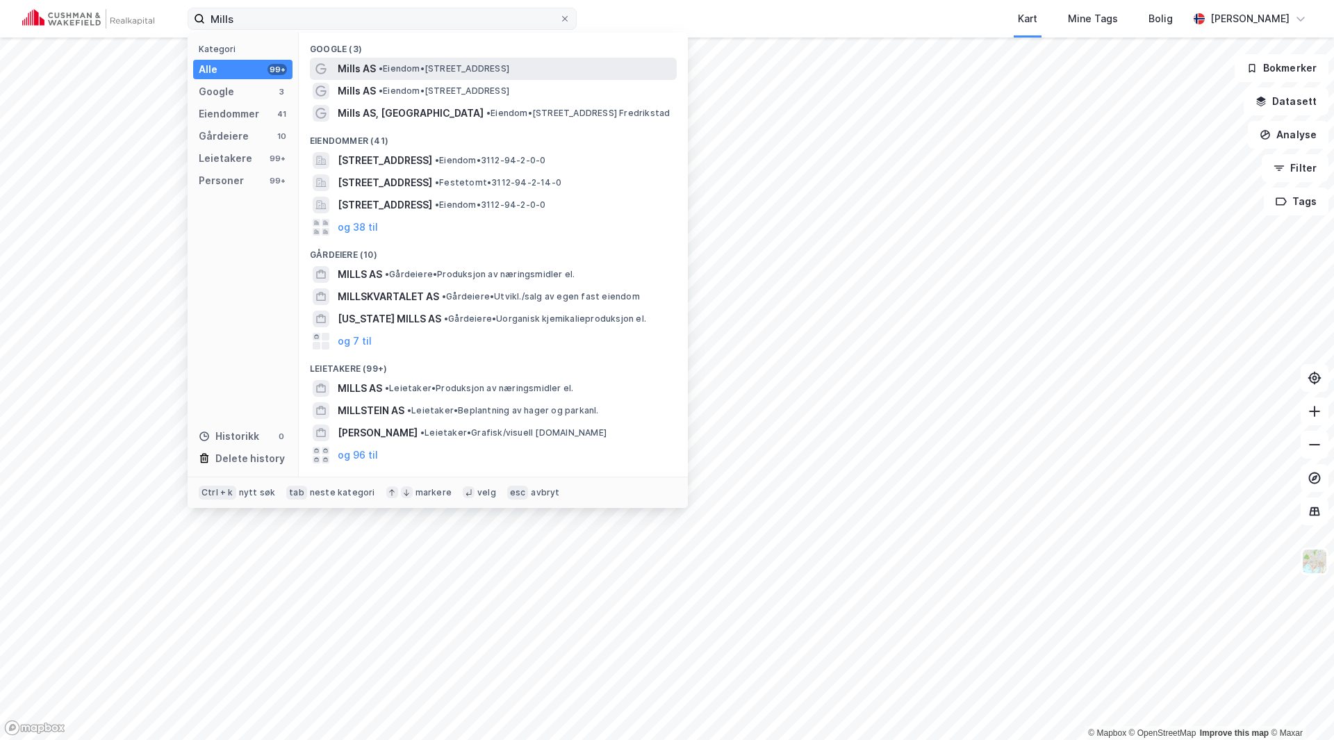
click at [367, 72] on span "Mills AS" at bounding box center [357, 68] width 38 height 17
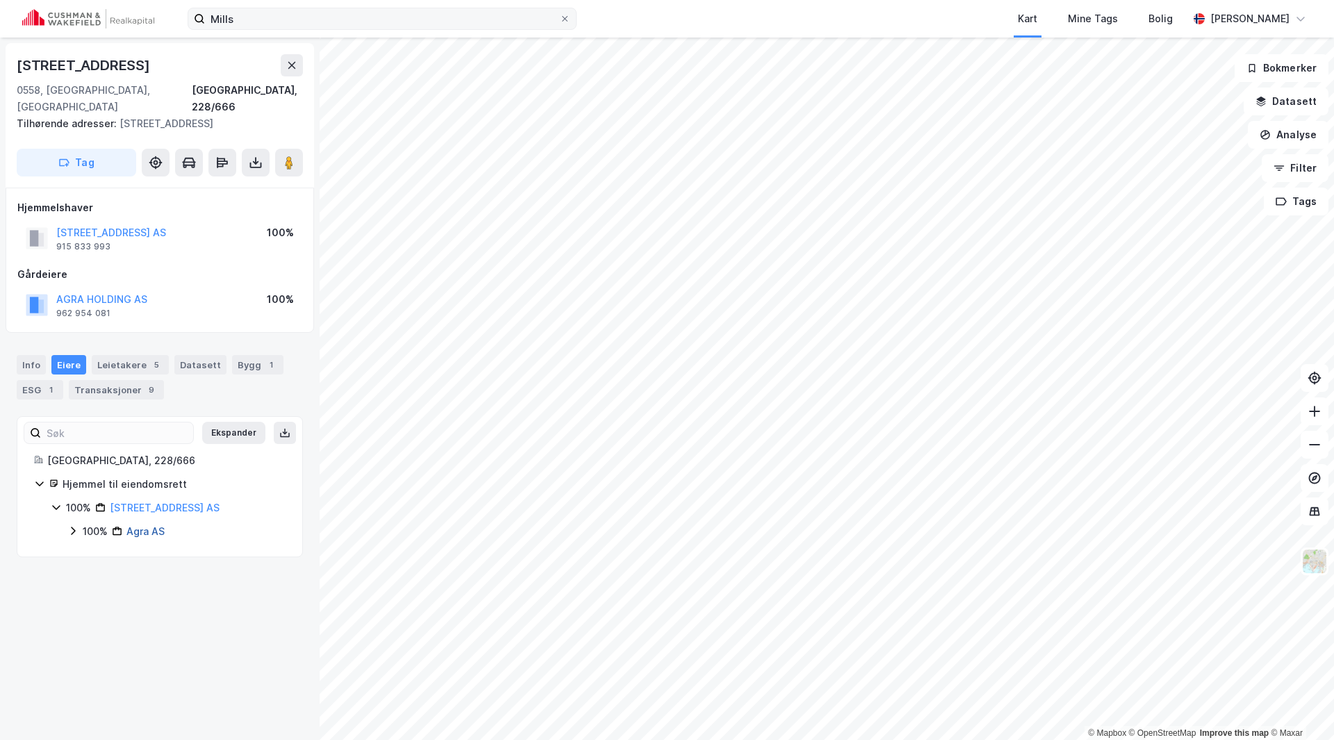
click at [145, 525] on link "Agra AS" at bounding box center [145, 531] width 38 height 12
click at [0, 0] on button "AGRA HOLDING AS" at bounding box center [0, 0] width 0 height 0
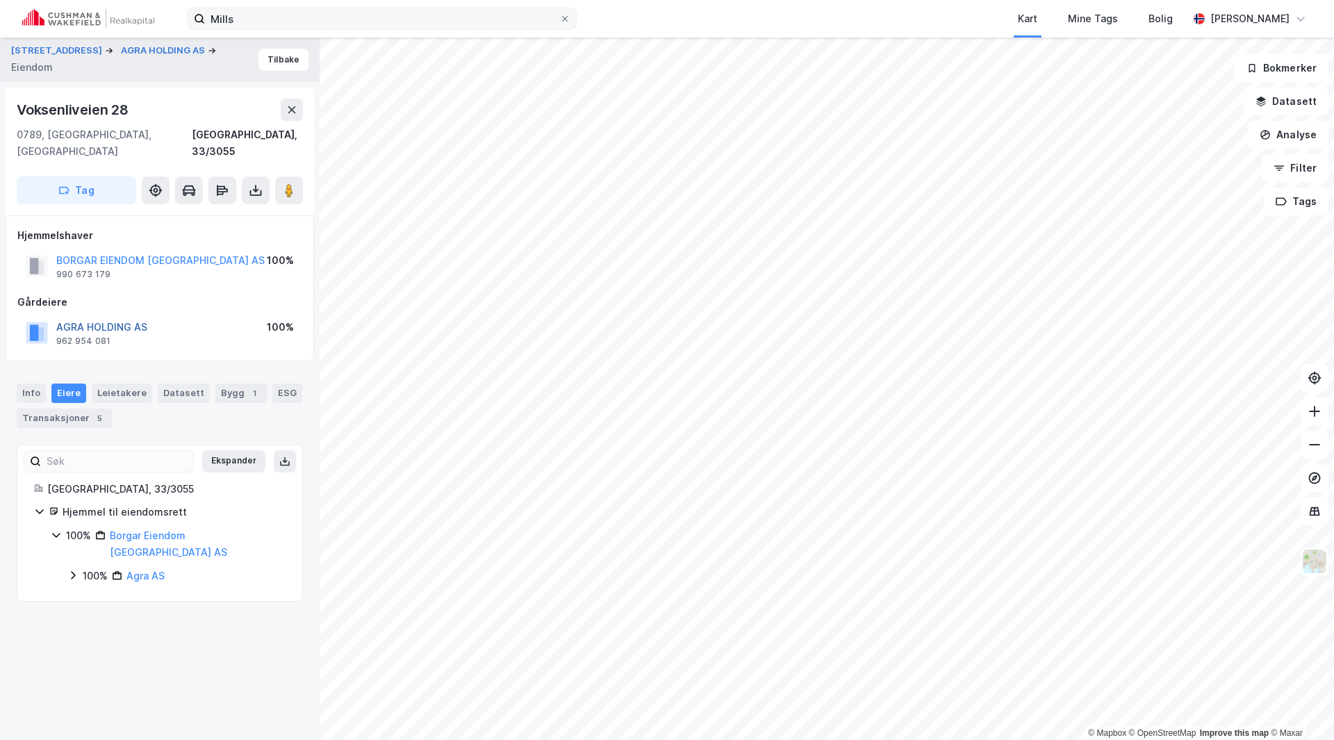
click at [0, 0] on button "AGRA HOLDING AS" at bounding box center [0, 0] width 0 height 0
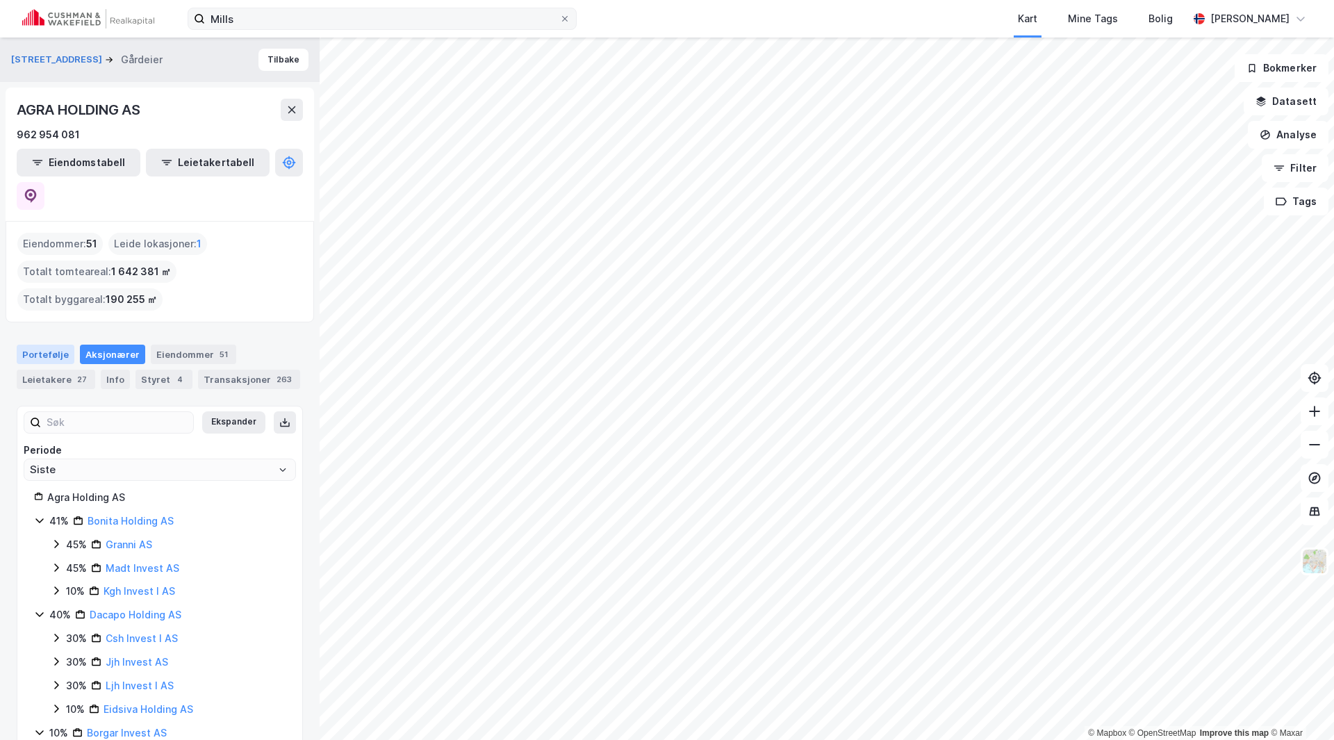
click at [36, 345] on div "Portefølje" at bounding box center [46, 354] width 58 height 19
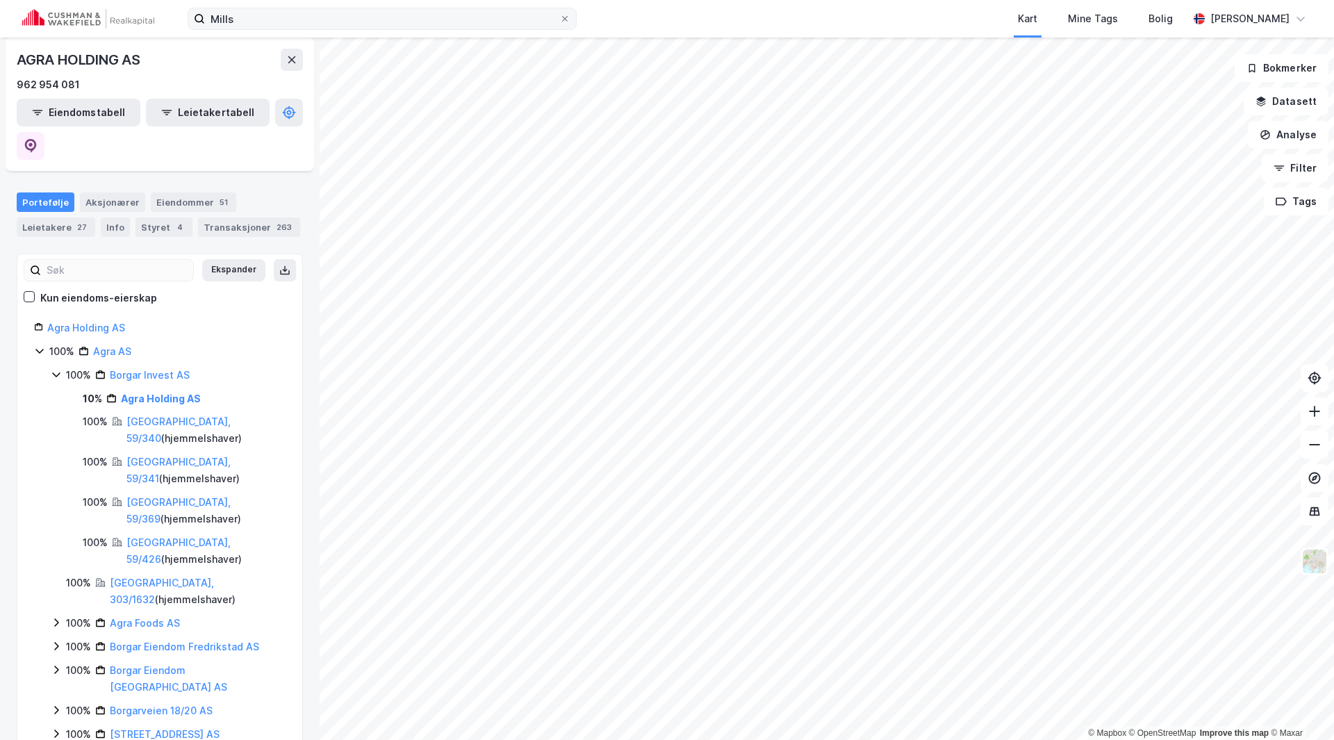
scroll to position [209, 0]
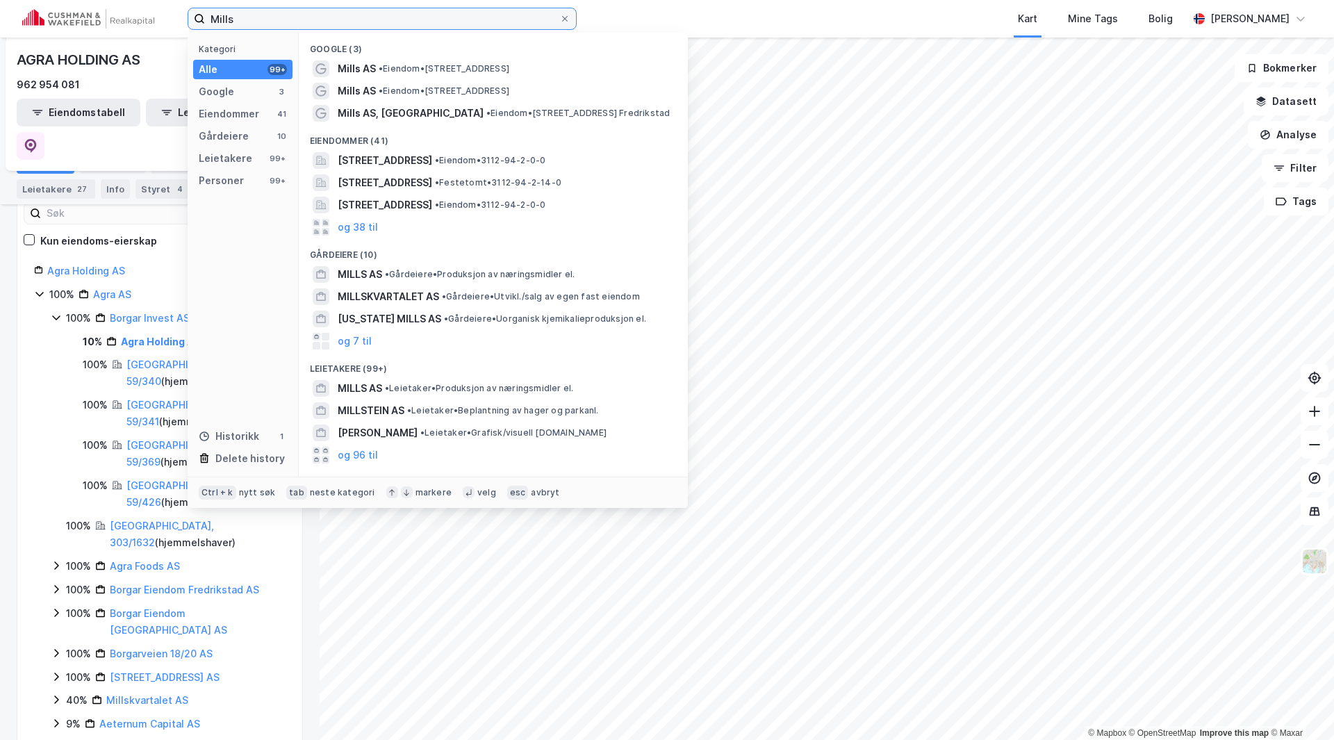
drag, startPoint x: 248, startPoint y: 23, endPoint x: 142, endPoint y: 28, distance: 105.7
click at [142, 28] on div "Mills Kategori Alle 99+ Google 3 Eiendommer 41 Gårdeiere 10 Leietakere 99+ Pers…" at bounding box center [667, 19] width 1334 height 38
click at [353, 274] on span "MILLS AS" at bounding box center [360, 274] width 44 height 17
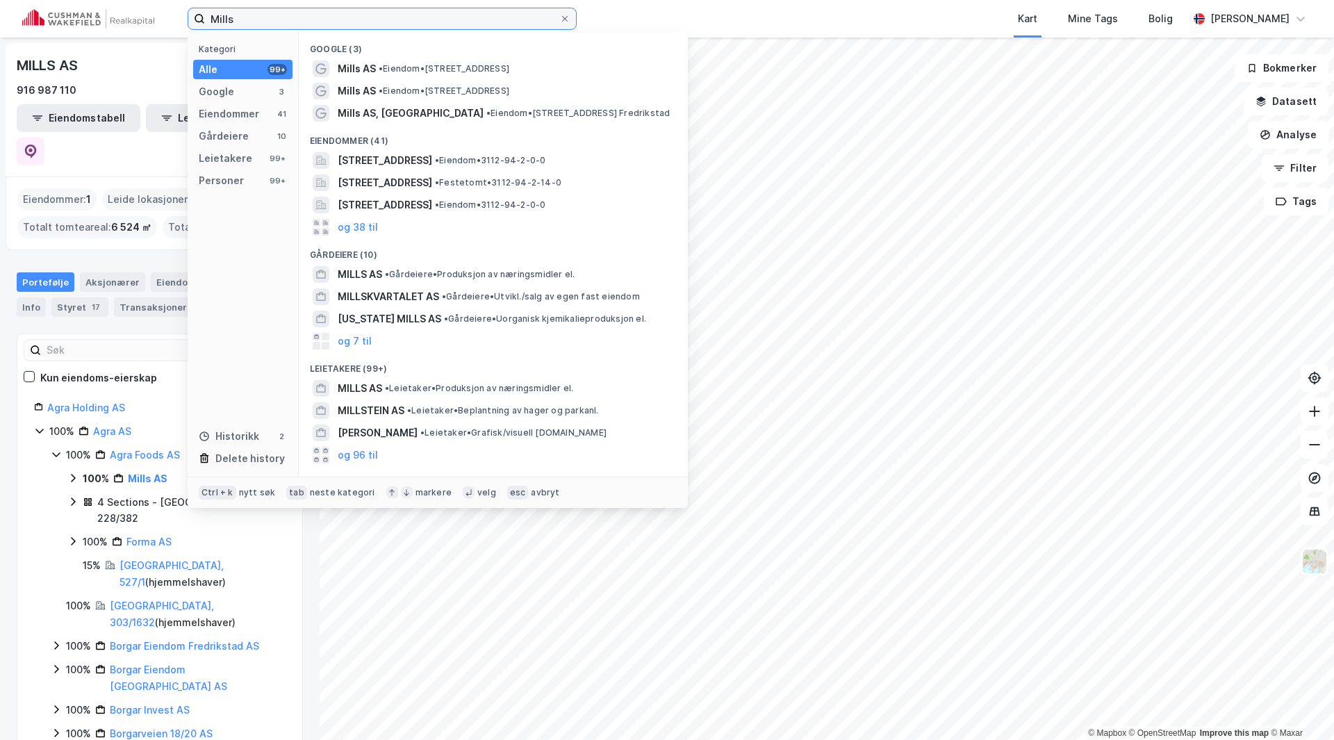
drag, startPoint x: 267, startPoint y: 19, endPoint x: 85, endPoint y: 6, distance: 181.7
click at [85, 6] on div "Mills Kategori Alle 99+ Google 3 Eiendommer 41 Gårdeiere 10 Leietakere 99+ Pers…" at bounding box center [667, 19] width 1334 height 38
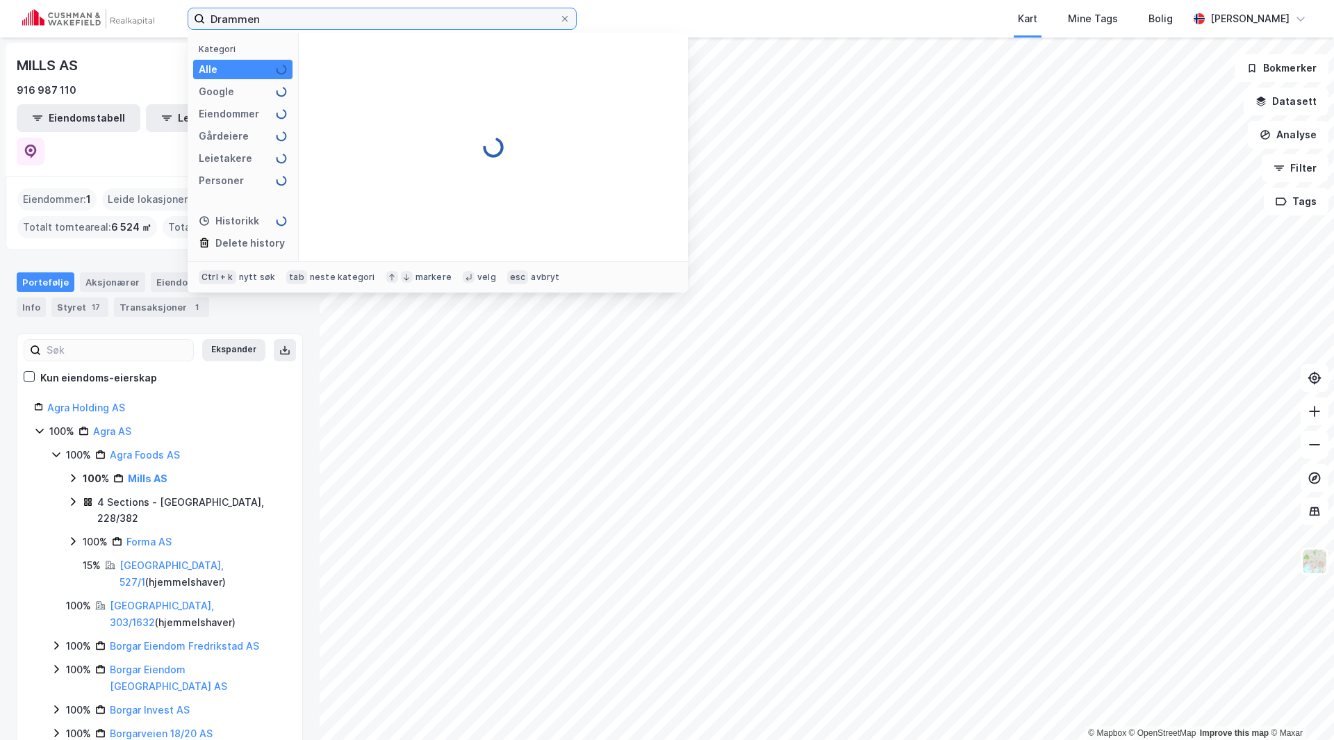
type input "Drammen"
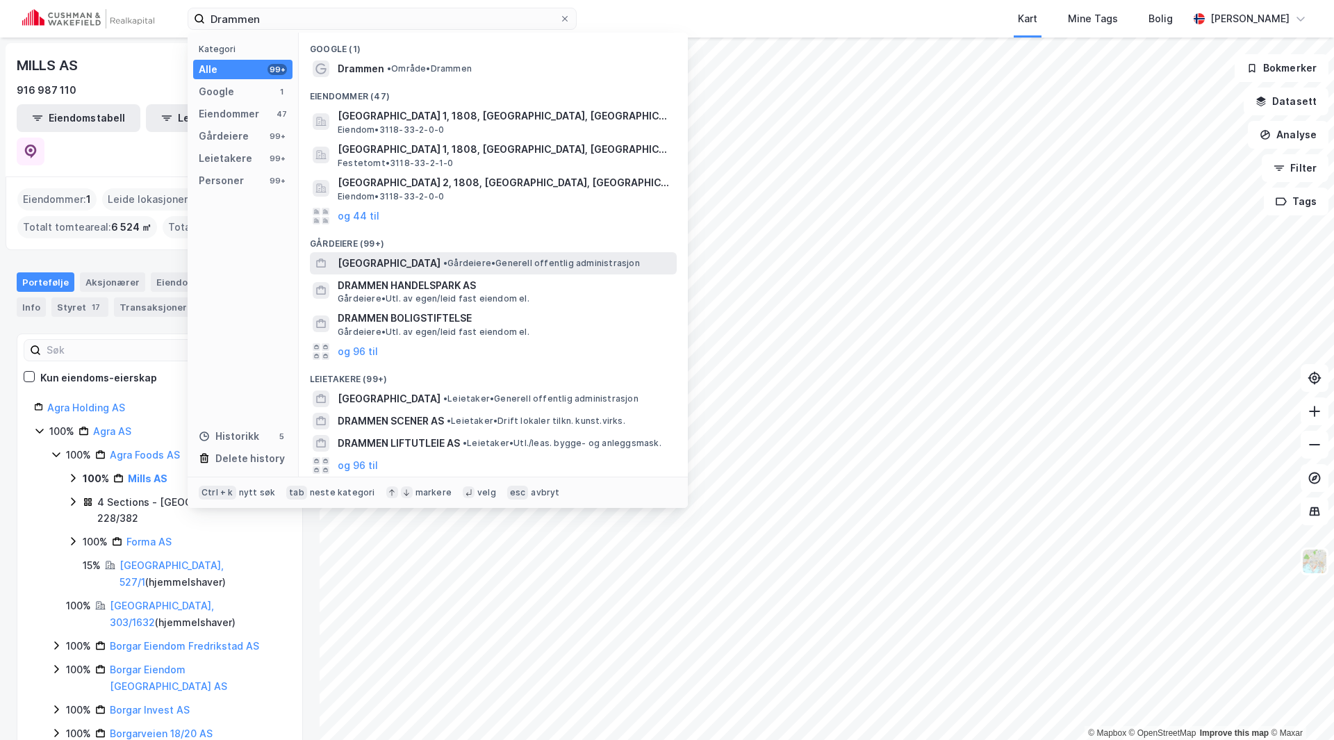
click at [406, 260] on span "DRAMMEN KOMMUNE" at bounding box center [389, 263] width 103 height 17
